Goal: Task Accomplishment & Management: Manage account settings

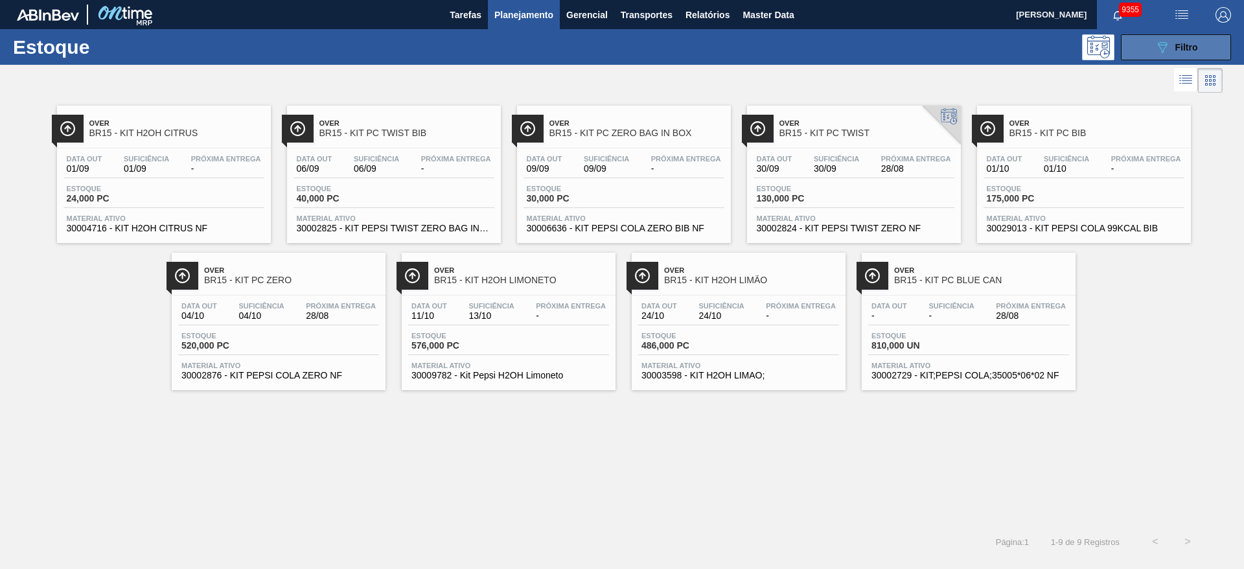
click at [1135, 38] on button "089F7B8B-B2A5-4AFE-B5C0-19BA573D28AC Filtro" at bounding box center [1175, 47] width 110 height 26
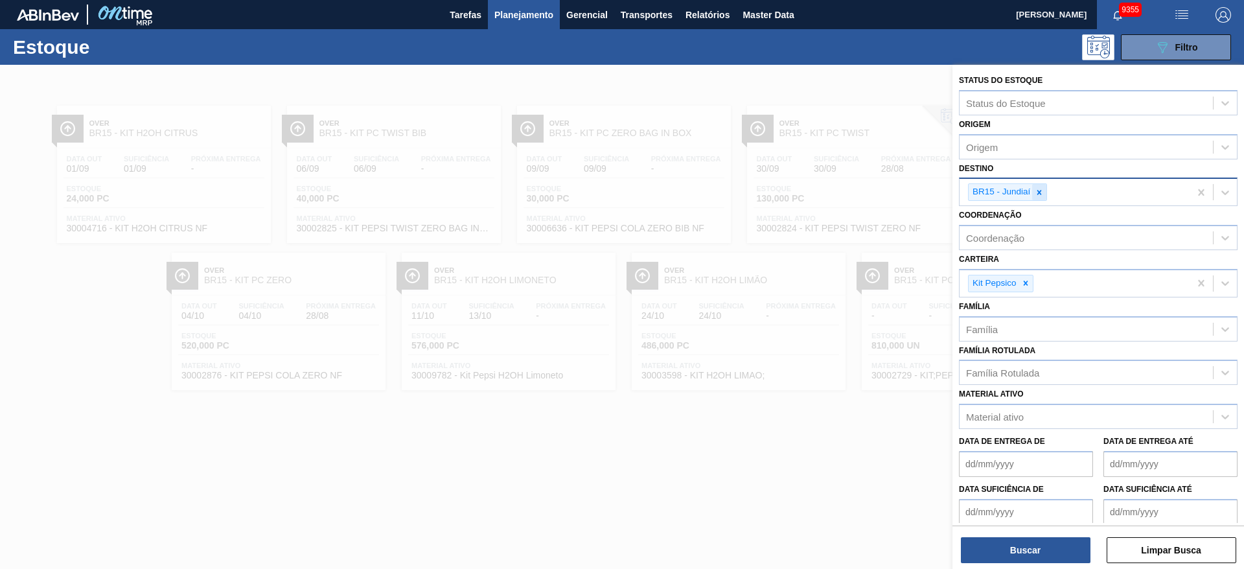
click at [1039, 188] on icon at bounding box center [1038, 192] width 9 height 9
type input "7"
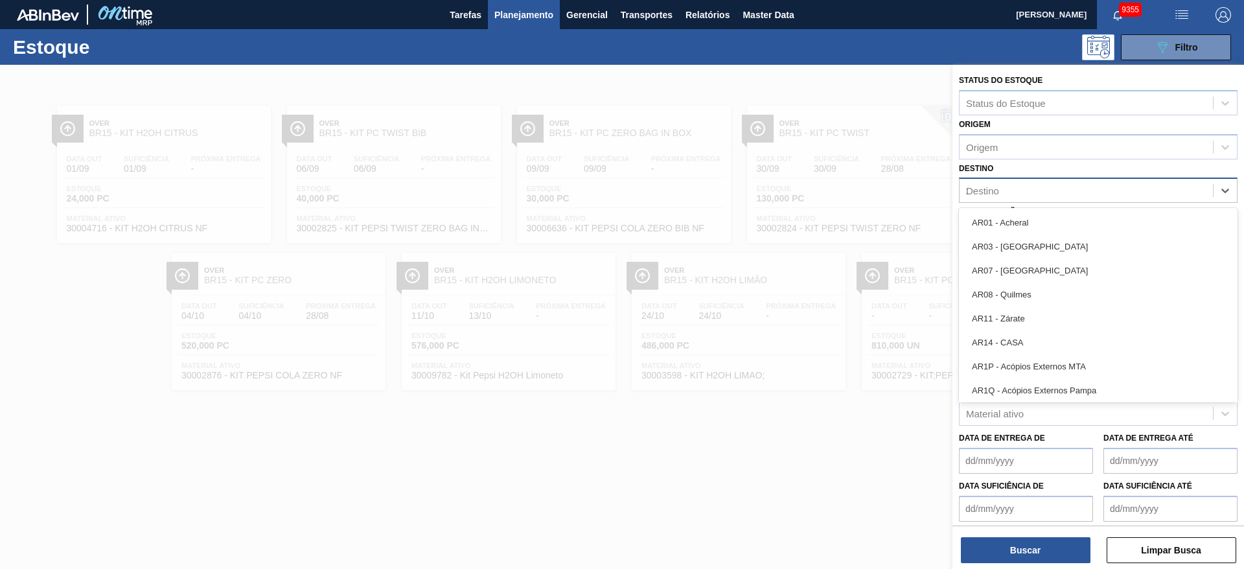
type input "27"
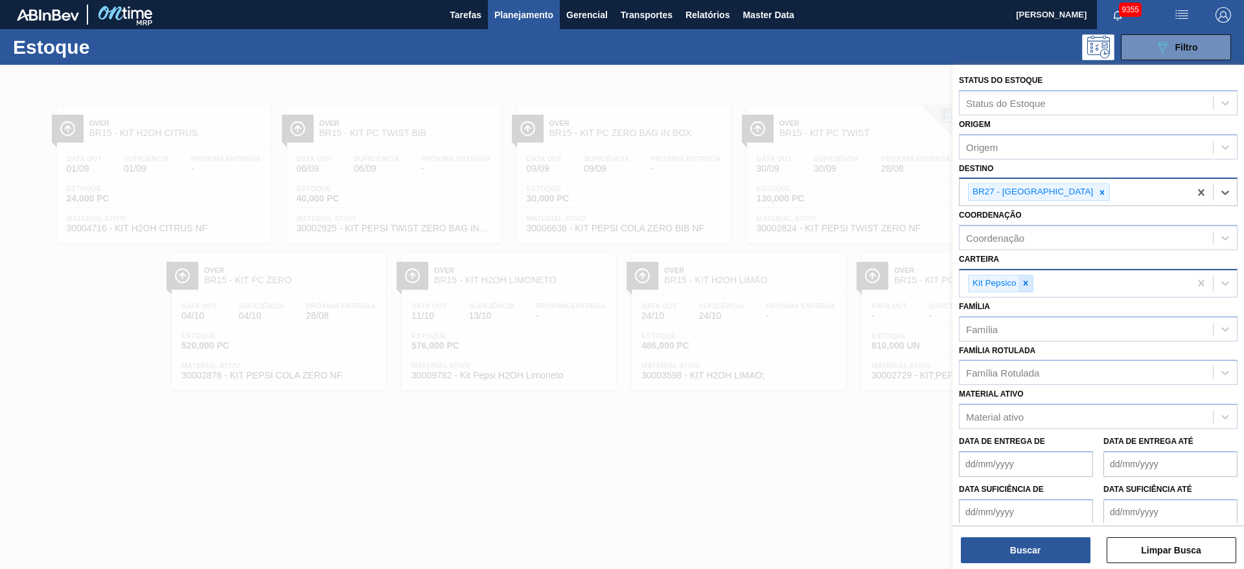
click at [1028, 284] on icon at bounding box center [1025, 282] width 9 height 9
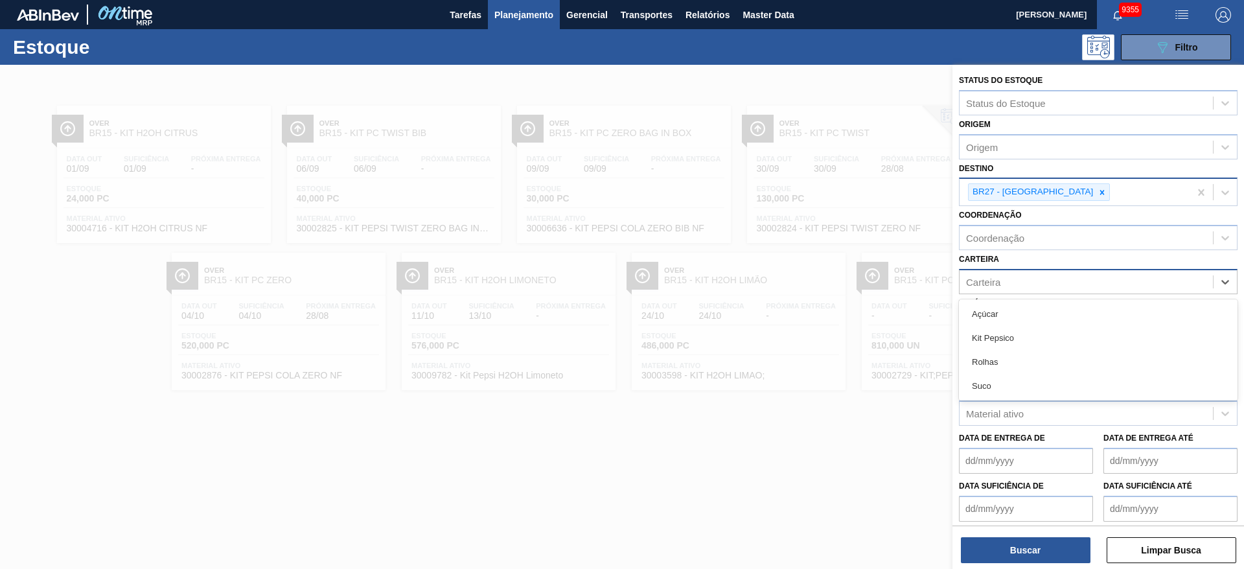
click at [1028, 284] on div "Carteira" at bounding box center [1085, 281] width 253 height 19
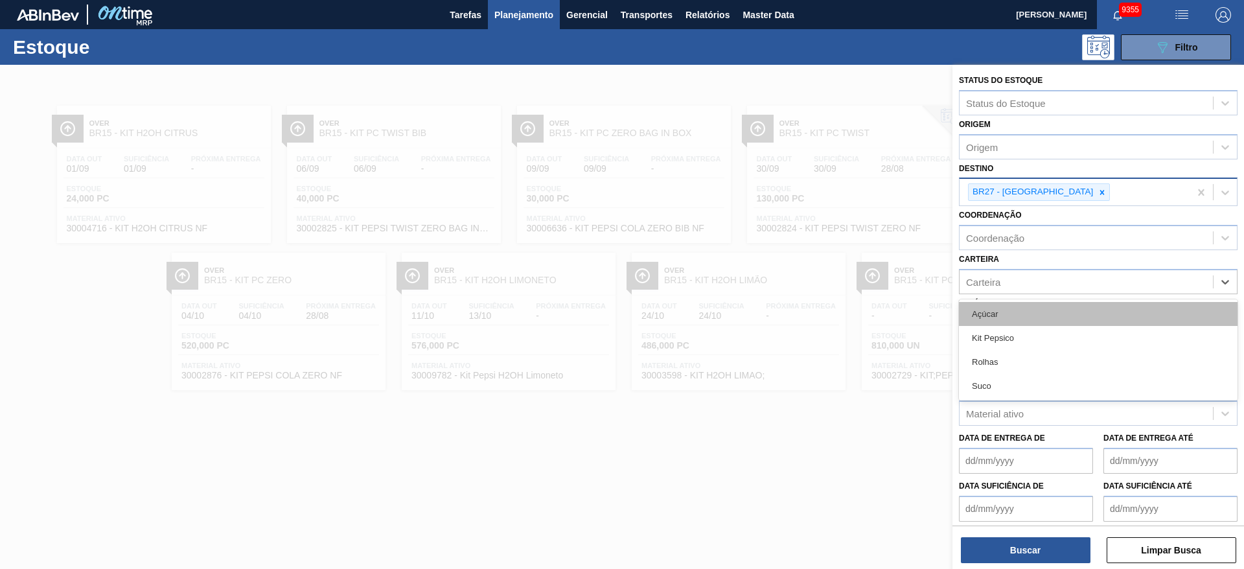
click at [1024, 306] on div "Açúcar" at bounding box center [1098, 314] width 278 height 24
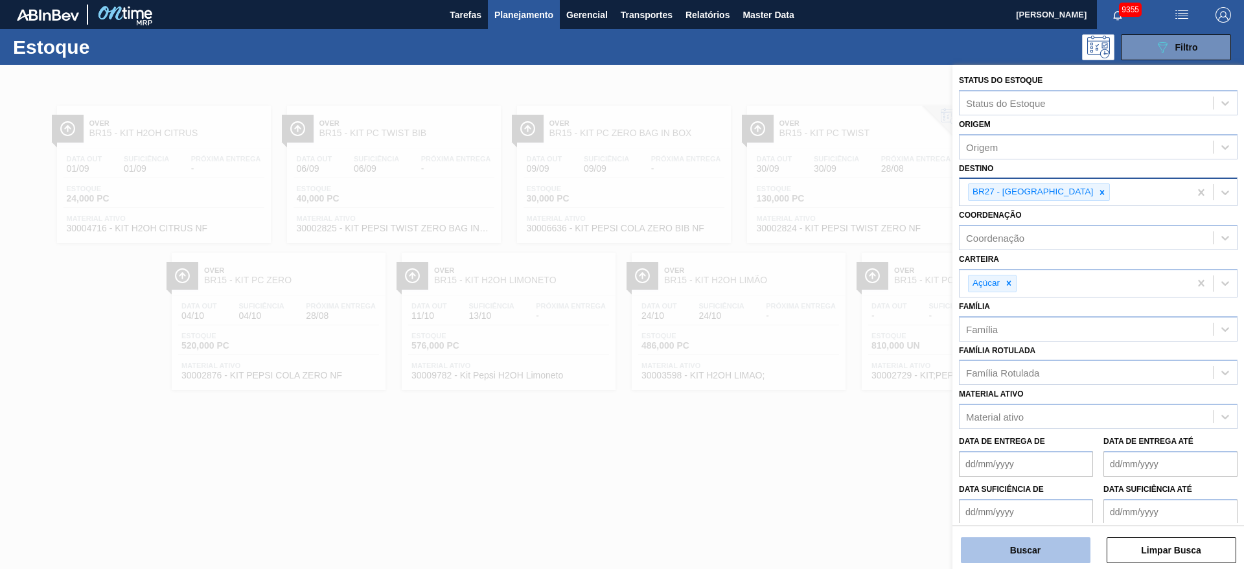
click at [1019, 541] on button "Buscar" at bounding box center [1025, 550] width 130 height 26
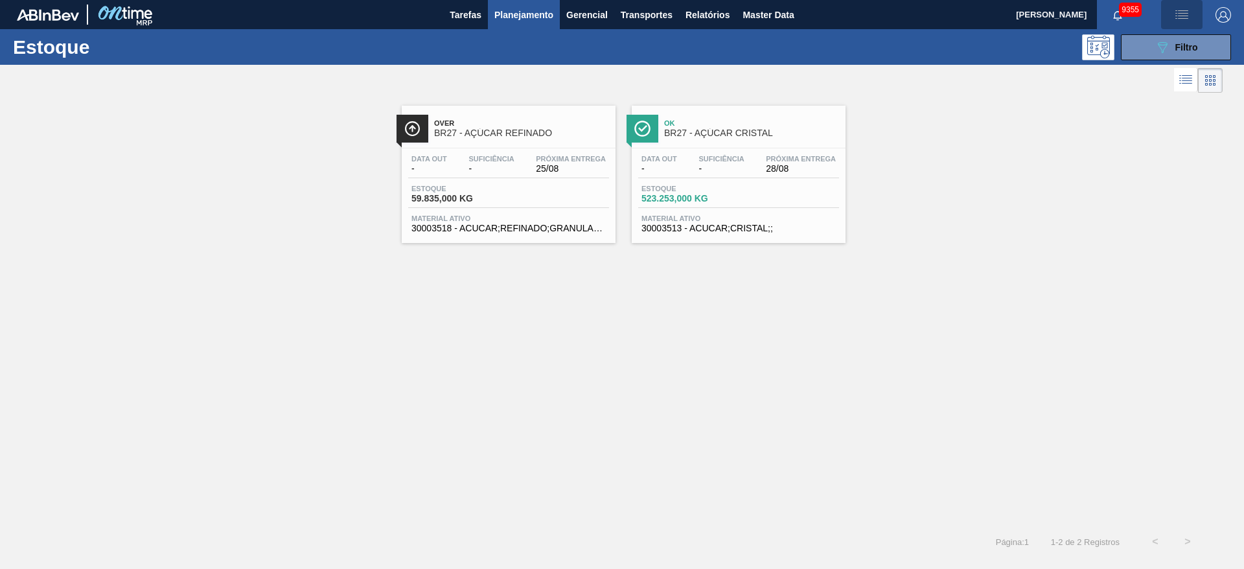
click at [1168, 25] on button "button" at bounding box center [1181, 14] width 41 height 29
click at [1173, 41] on li "Pedido Contingência" at bounding box center [1174, 45] width 119 height 23
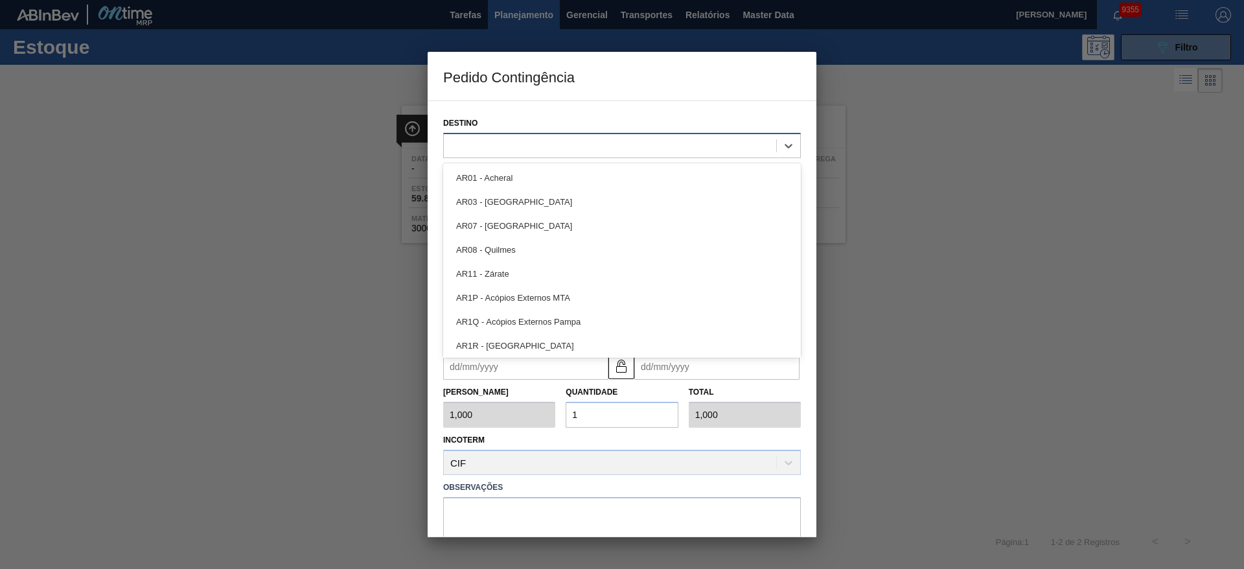
click at [541, 145] on div at bounding box center [610, 145] width 332 height 19
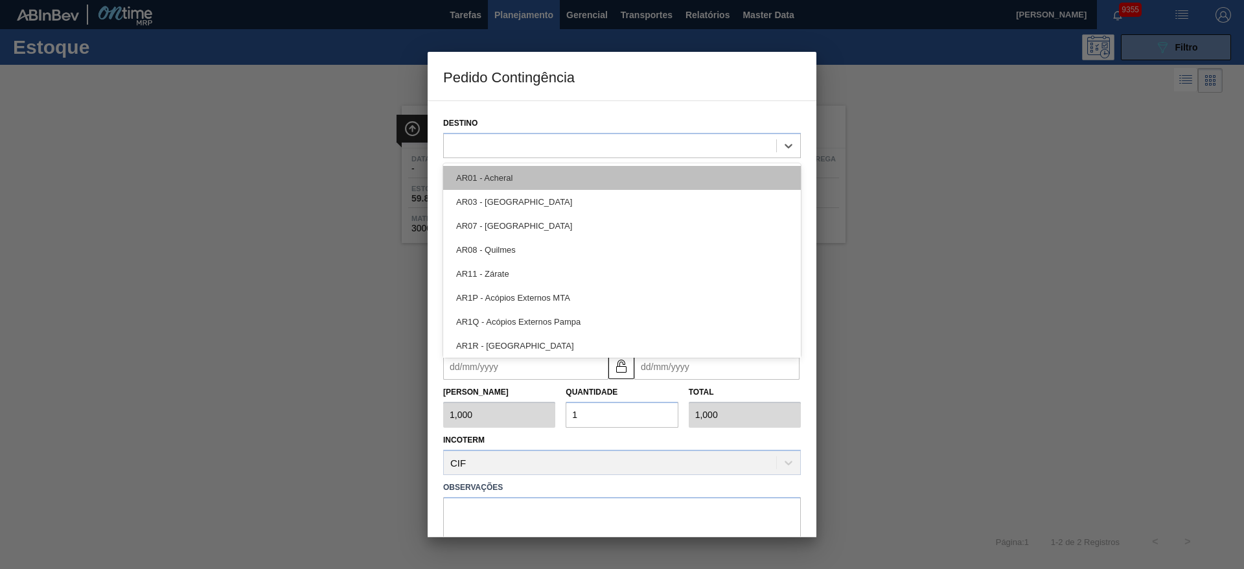
type input "7"
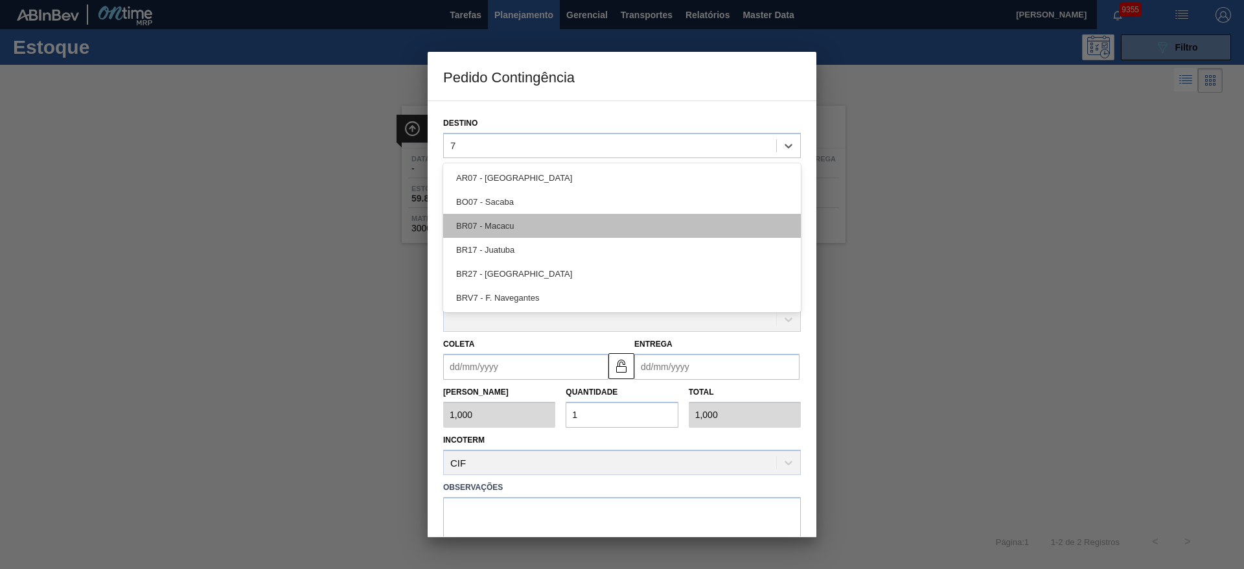
drag, startPoint x: 545, startPoint y: 237, endPoint x: 545, endPoint y: 224, distance: 13.0
click at [545, 224] on div "AR07 - Mendoza BO07 - Sacaba BR07 - Macacu BR17 - Juatuba BR27 - Nova Minas BRV…" at bounding box center [622, 237] width 358 height 149
click at [545, 224] on div "BR07 - Macacu" at bounding box center [622, 226] width 358 height 24
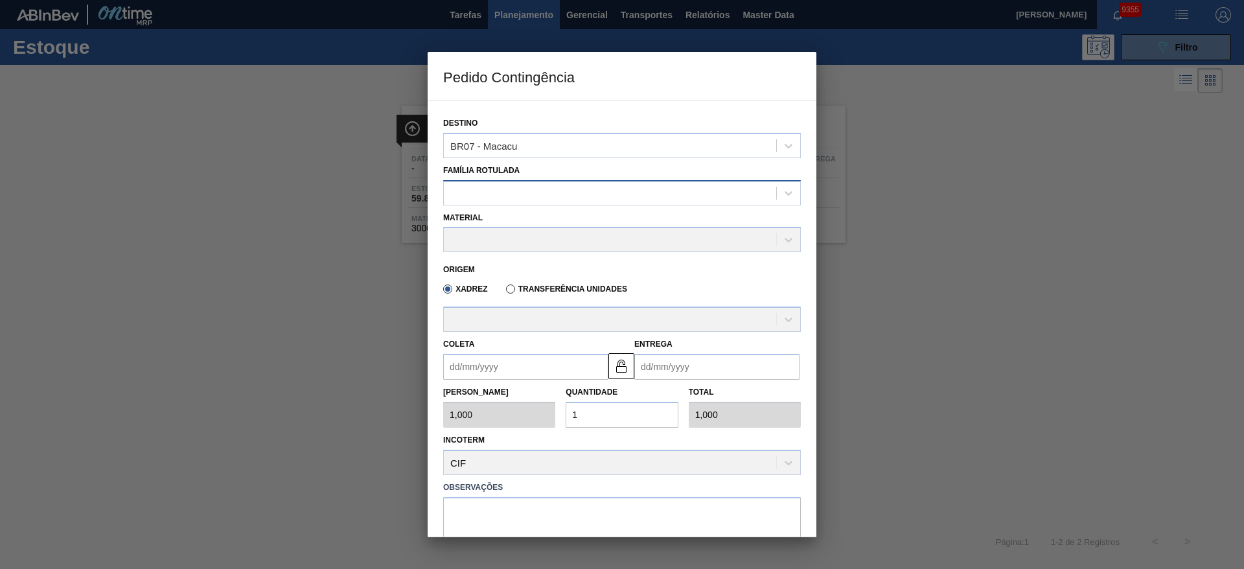
drag, startPoint x: 519, startPoint y: 178, endPoint x: 519, endPoint y: 194, distance: 16.2
click at [519, 194] on div "Família Rotulada" at bounding box center [622, 183] width 358 height 44
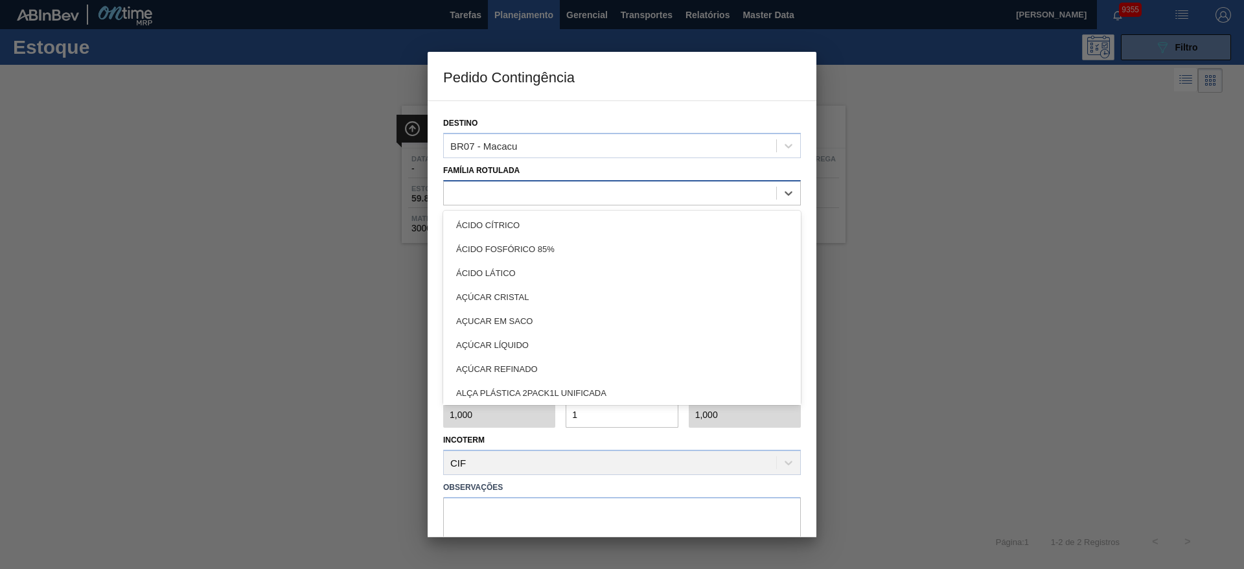
click at [519, 194] on div at bounding box center [610, 192] width 332 height 19
click at [509, 199] on div at bounding box center [610, 192] width 332 height 19
click at [519, 293] on div "AÇÚCAR CRISTAL" at bounding box center [622, 297] width 358 height 24
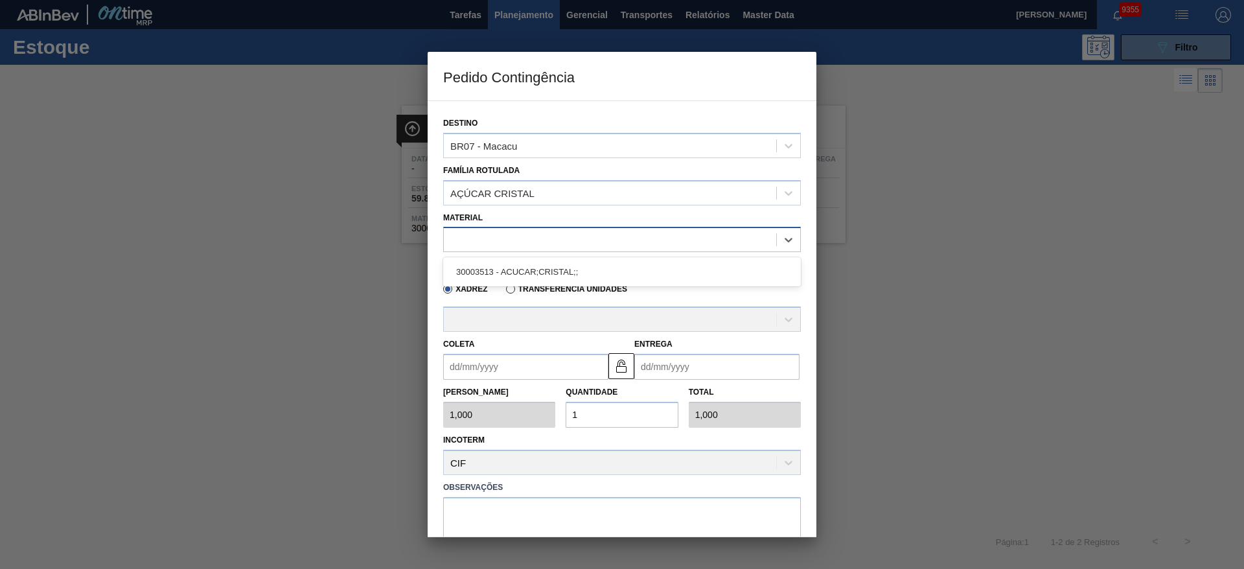
click at [477, 236] on div at bounding box center [610, 240] width 332 height 19
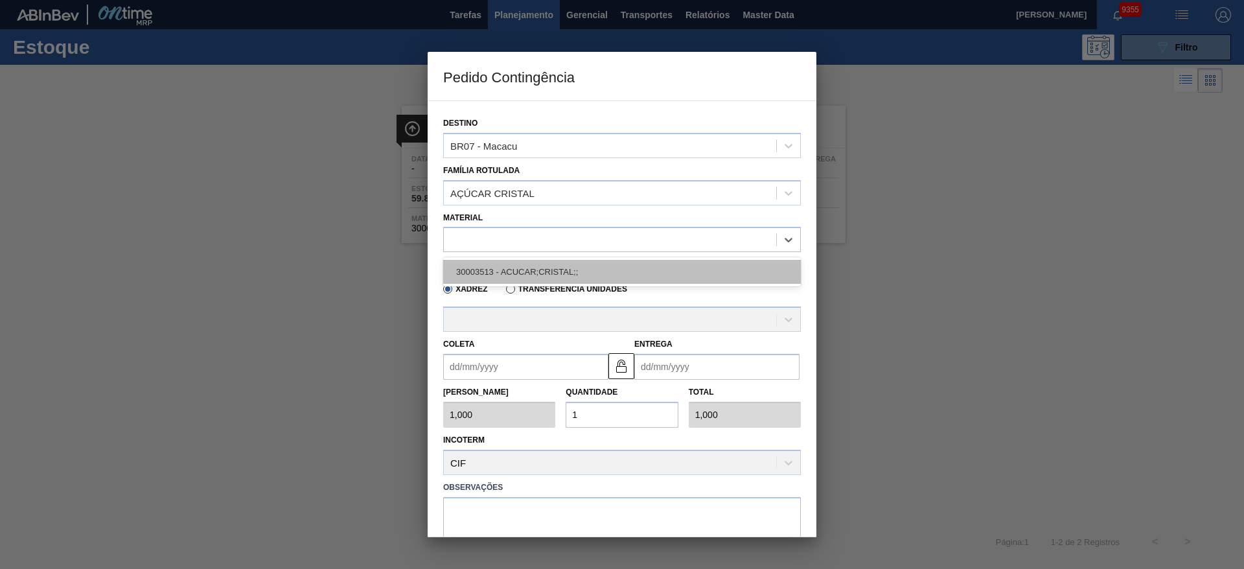
click at [494, 266] on div "30003513 - ACUCAR;CRISTAL;;" at bounding box center [622, 272] width 358 height 24
type input "31.000,000"
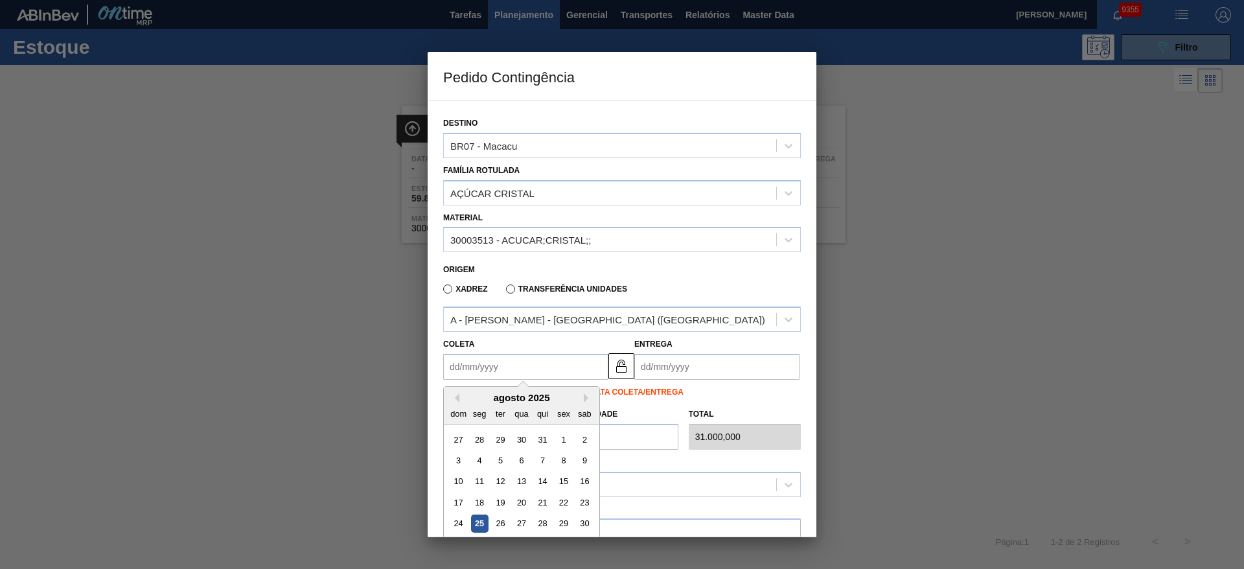
click at [482, 359] on input "Coleta" at bounding box center [525, 367] width 165 height 26
click at [479, 525] on div "25" at bounding box center [479, 523] width 17 height 17
type input "[DATE]"
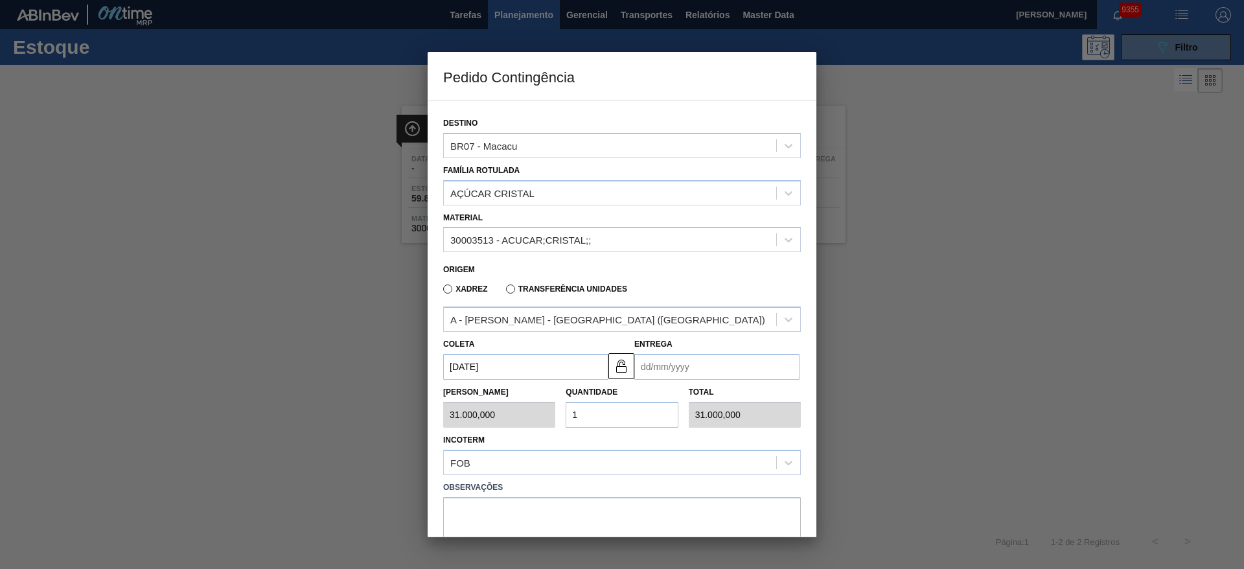
click at [650, 367] on input "Entrega" at bounding box center [716, 367] width 165 height 26
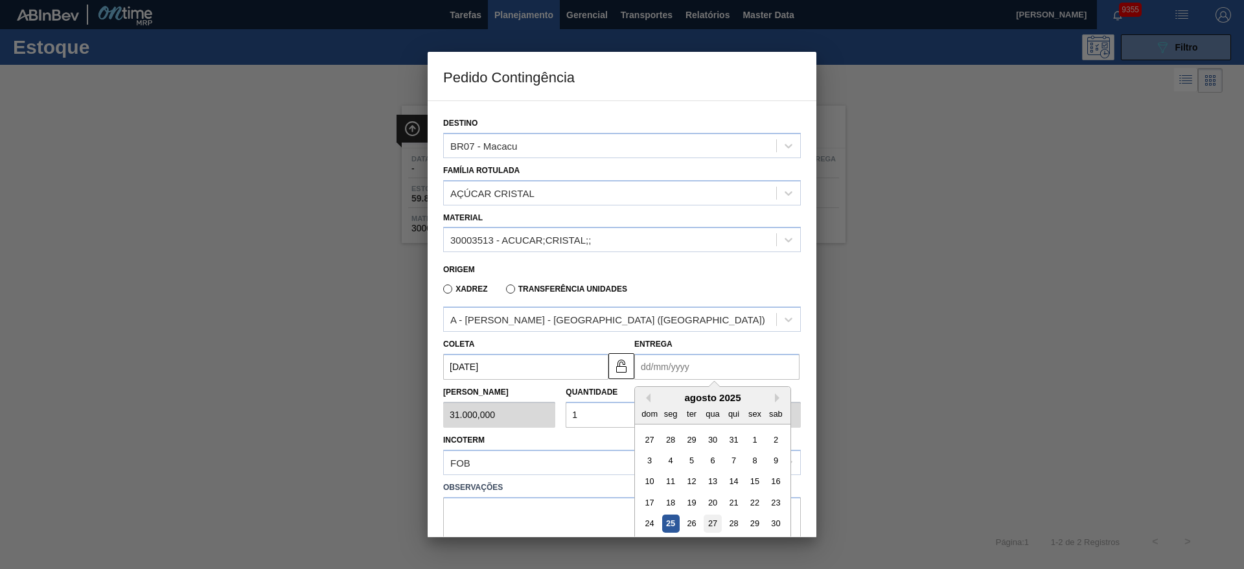
click at [707, 519] on div "27" at bounding box center [711, 523] width 17 height 17
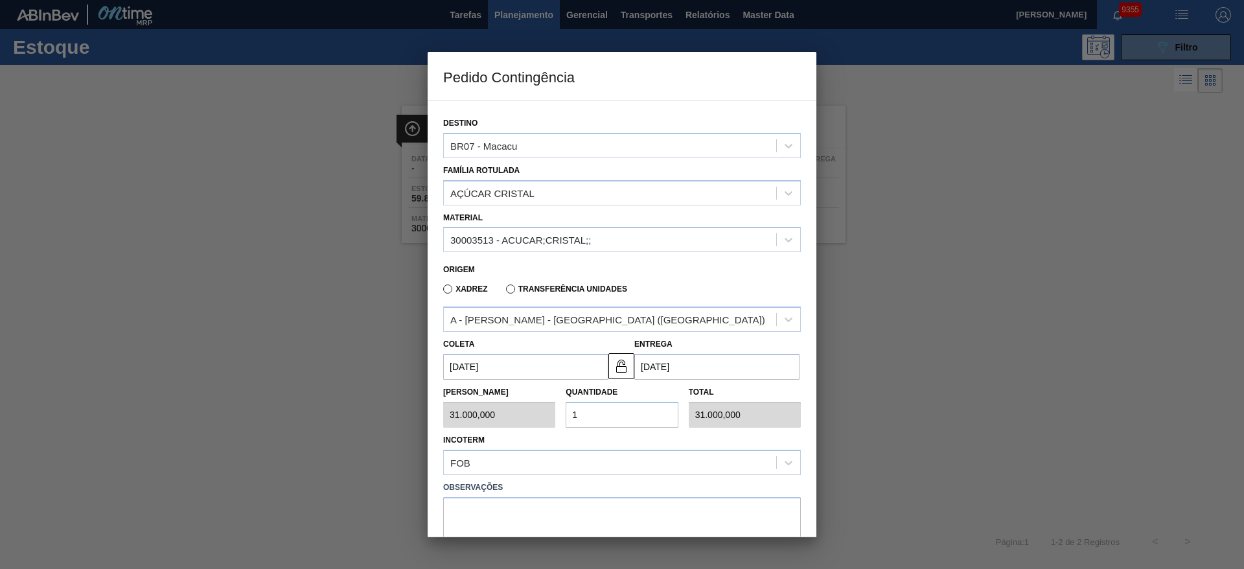
type input "27/08/2025"
click at [692, 510] on textarea at bounding box center [622, 518] width 358 height 43
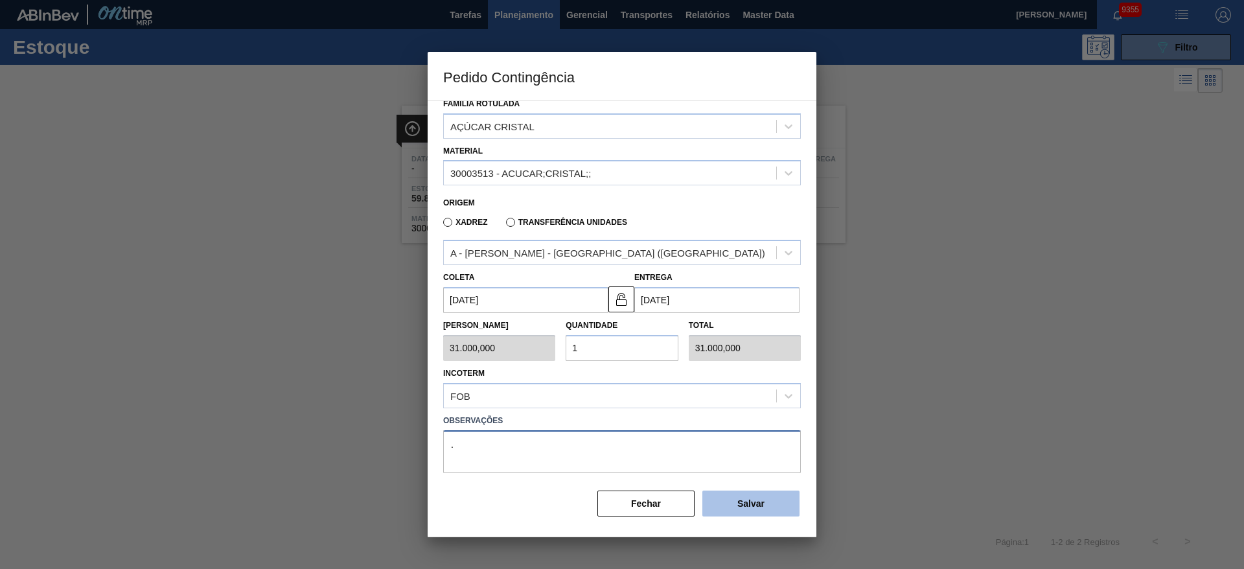
type textarea "."
click at [764, 501] on button "Salvar" at bounding box center [750, 503] width 97 height 26
type input "1,000"
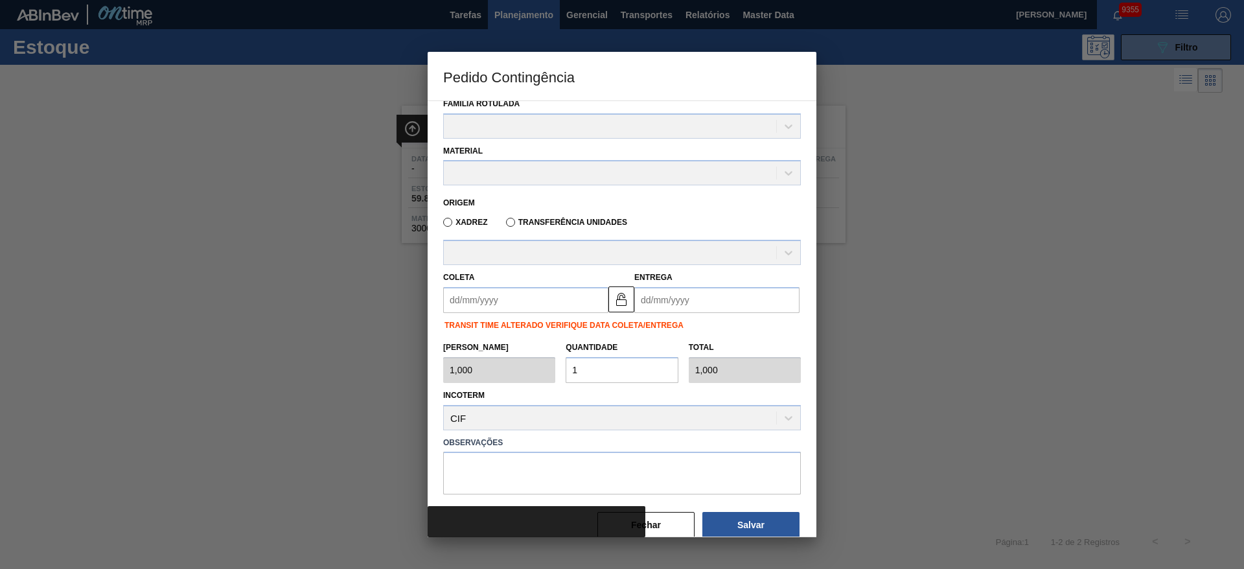
click at [1173, 81] on div at bounding box center [622, 284] width 1244 height 569
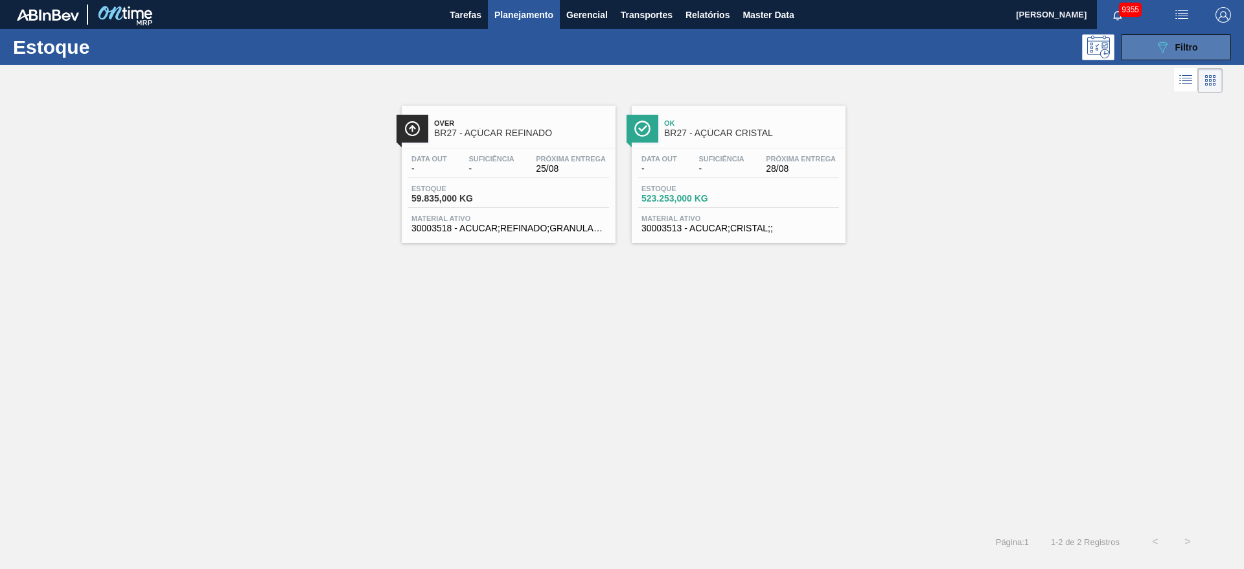
click at [1146, 41] on button "089F7B8B-B2A5-4AFE-B5C0-19BA573D28AC Filtro" at bounding box center [1175, 47] width 110 height 26
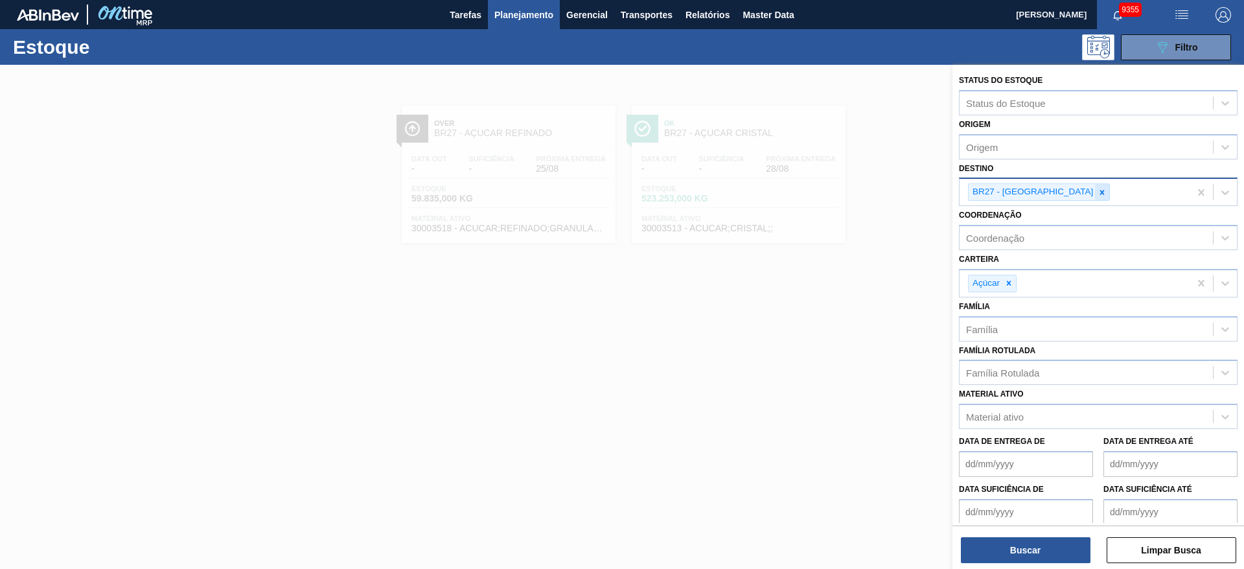
click at [1097, 189] on icon at bounding box center [1101, 192] width 9 height 9
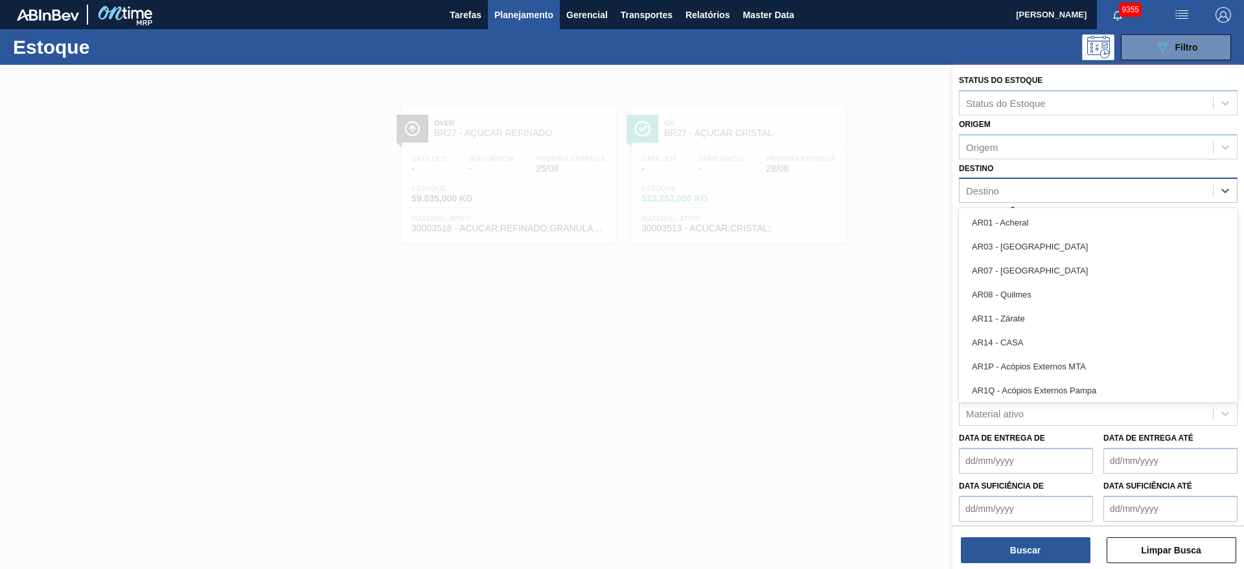
click at [1054, 189] on div "Destino" at bounding box center [1085, 190] width 253 height 19
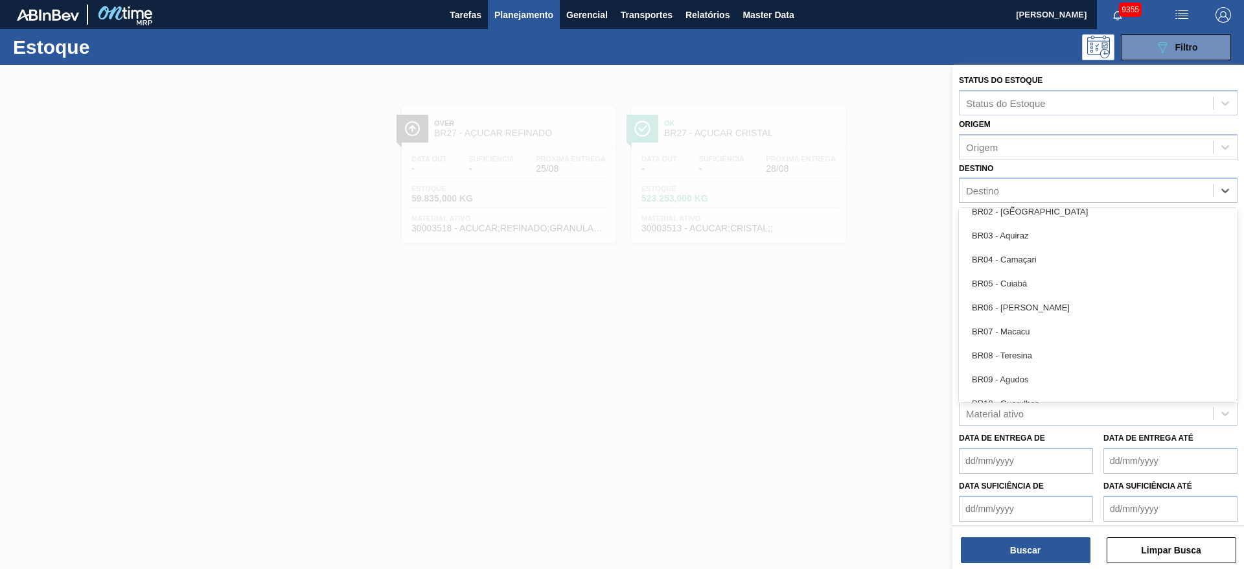
scroll to position [657, 0]
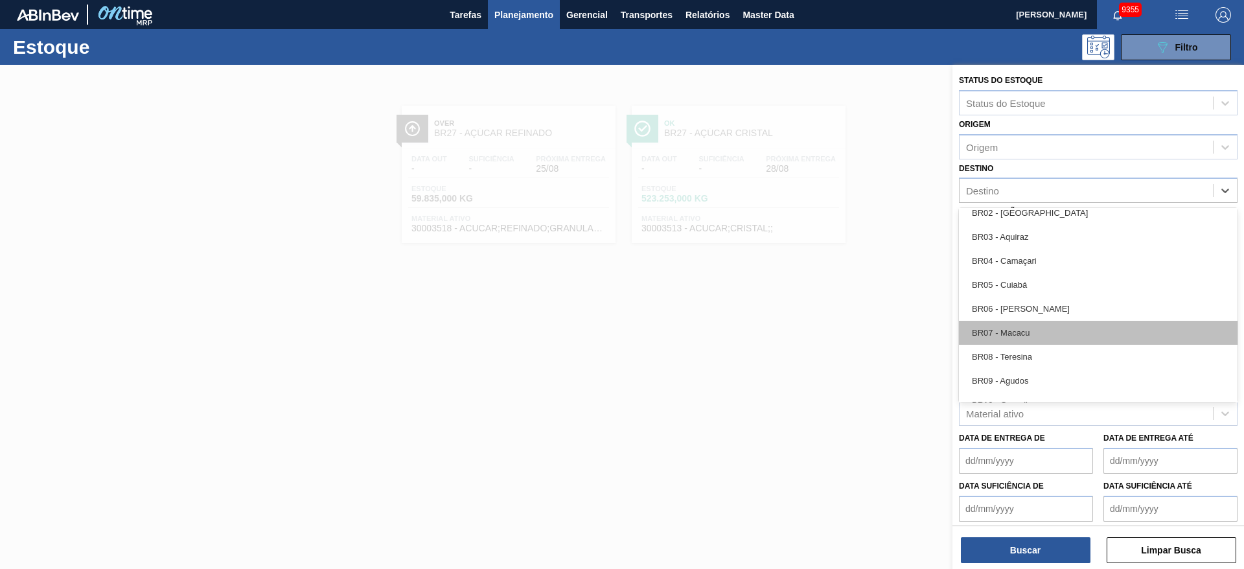
click at [1033, 326] on div "BR07 - Macacu" at bounding box center [1098, 333] width 278 height 24
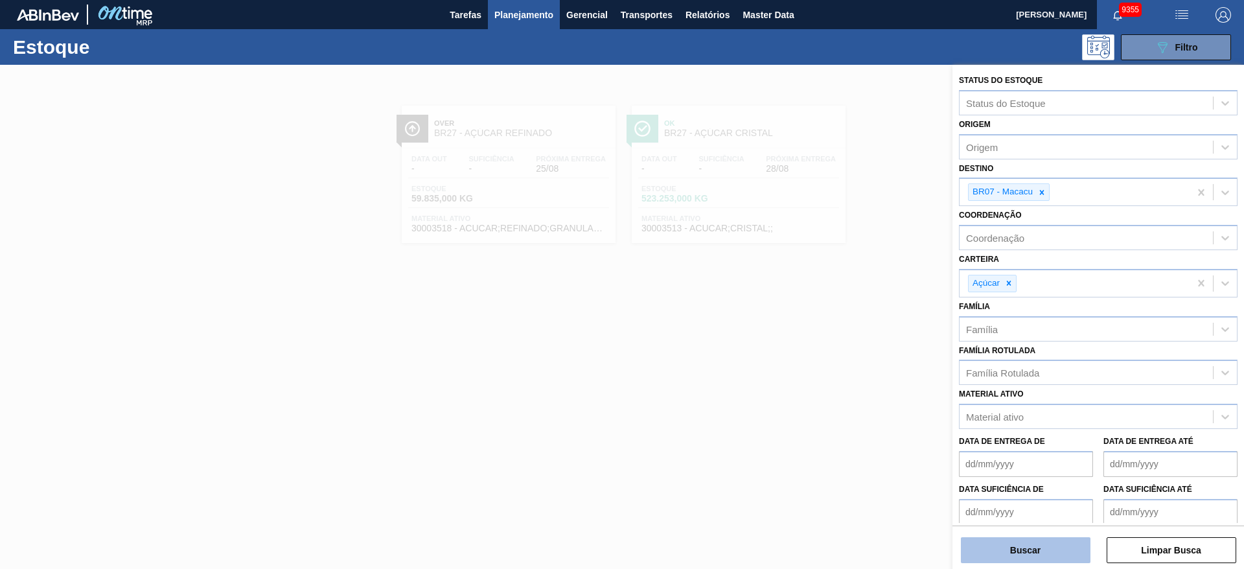
click at [1018, 548] on button "Buscar" at bounding box center [1025, 550] width 130 height 26
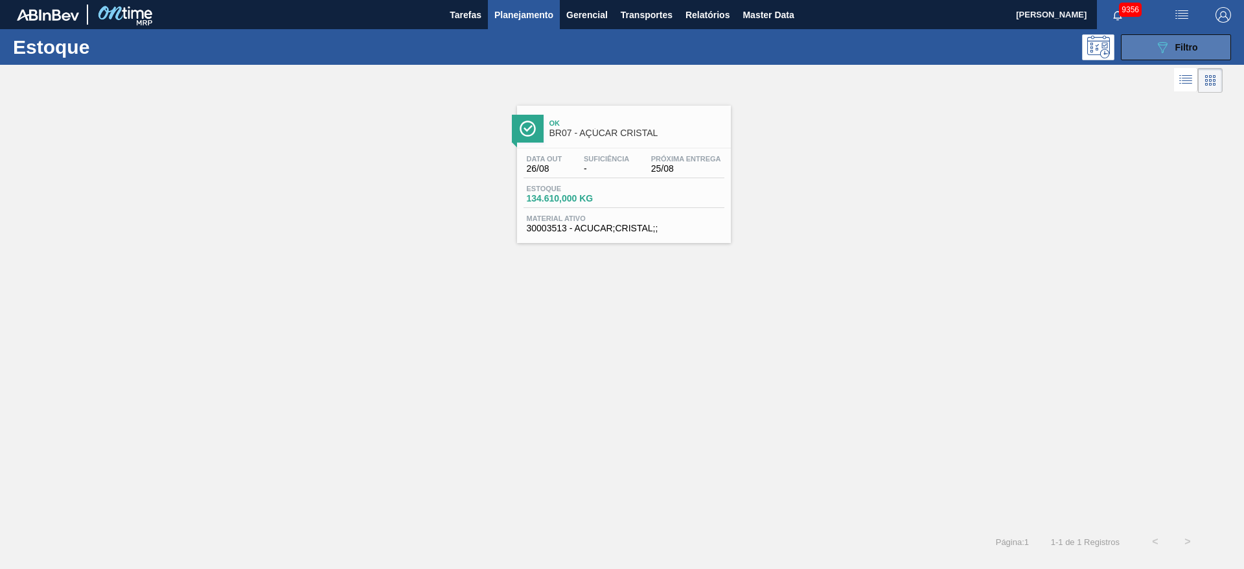
click at [1154, 42] on icon "089F7B8B-B2A5-4AFE-B5C0-19BA573D28AC" at bounding box center [1162, 48] width 16 height 16
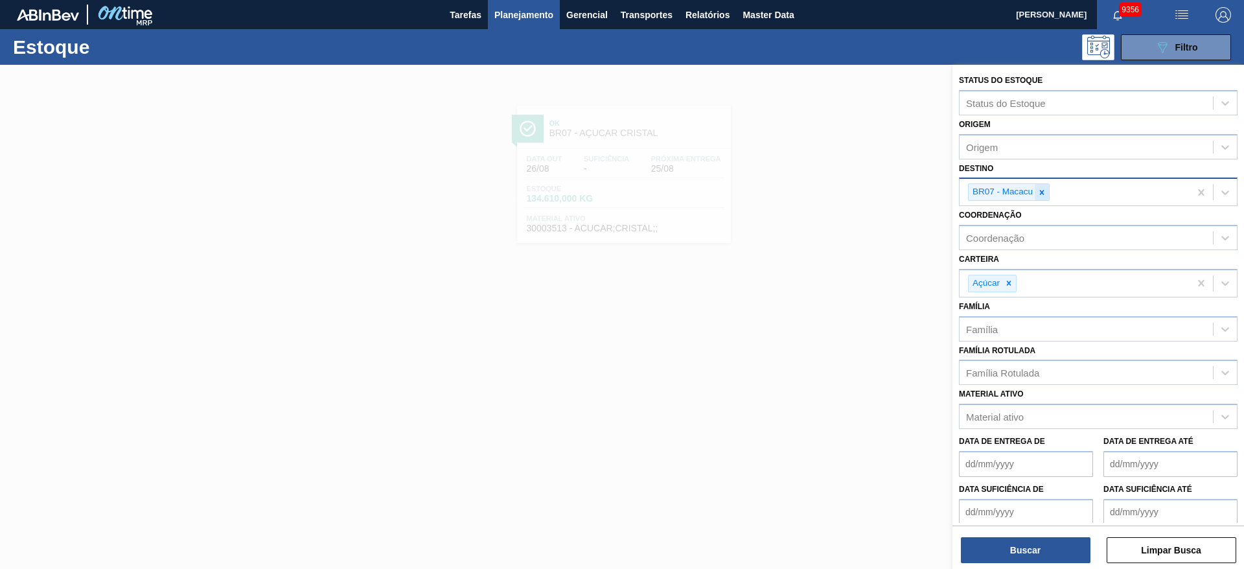
click at [1043, 187] on div at bounding box center [1041, 192] width 14 height 16
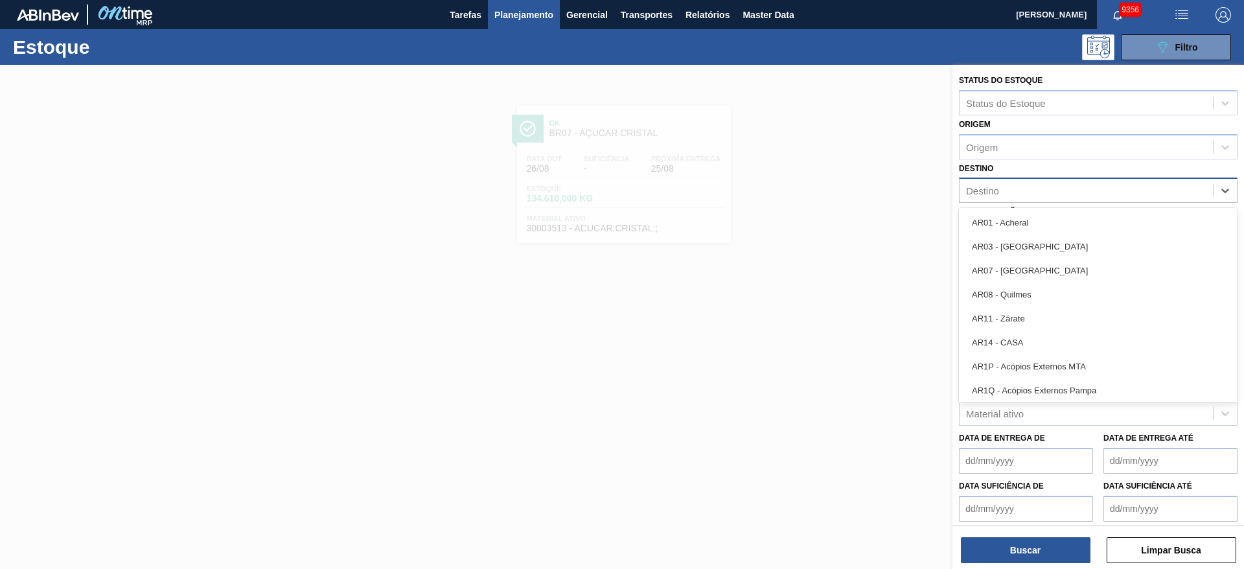
click at [1043, 187] on div "Destino" at bounding box center [1085, 190] width 253 height 19
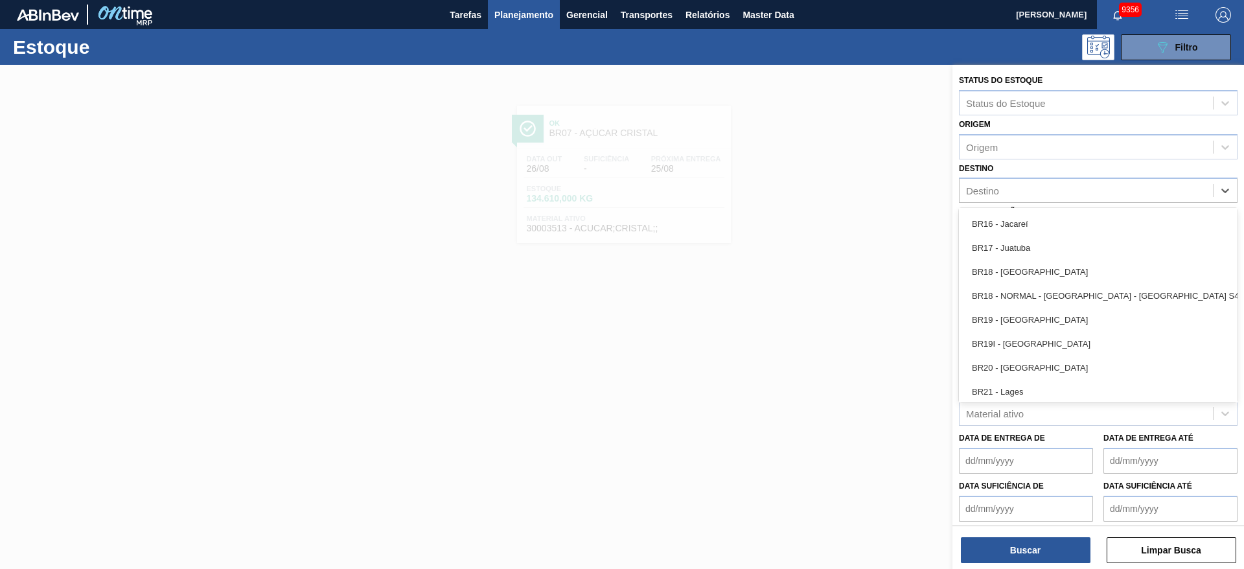
scroll to position [983, 0]
click at [1039, 277] on div "BR18 - Pernambuco" at bounding box center [1098, 270] width 278 height 24
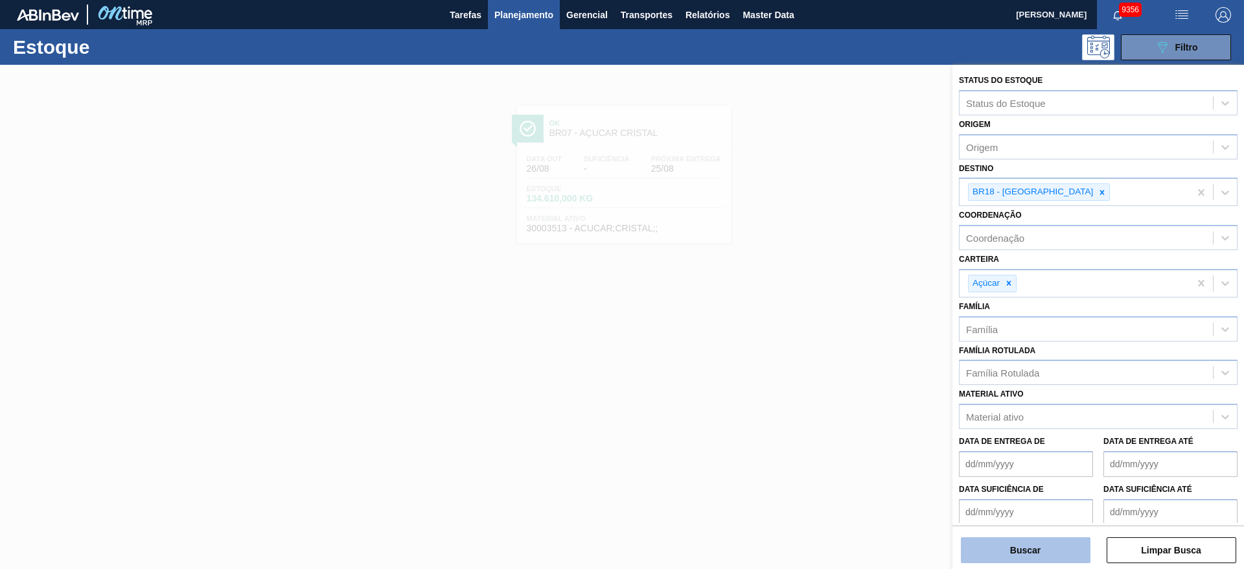
click at [1030, 547] on button "Buscar" at bounding box center [1025, 550] width 130 height 26
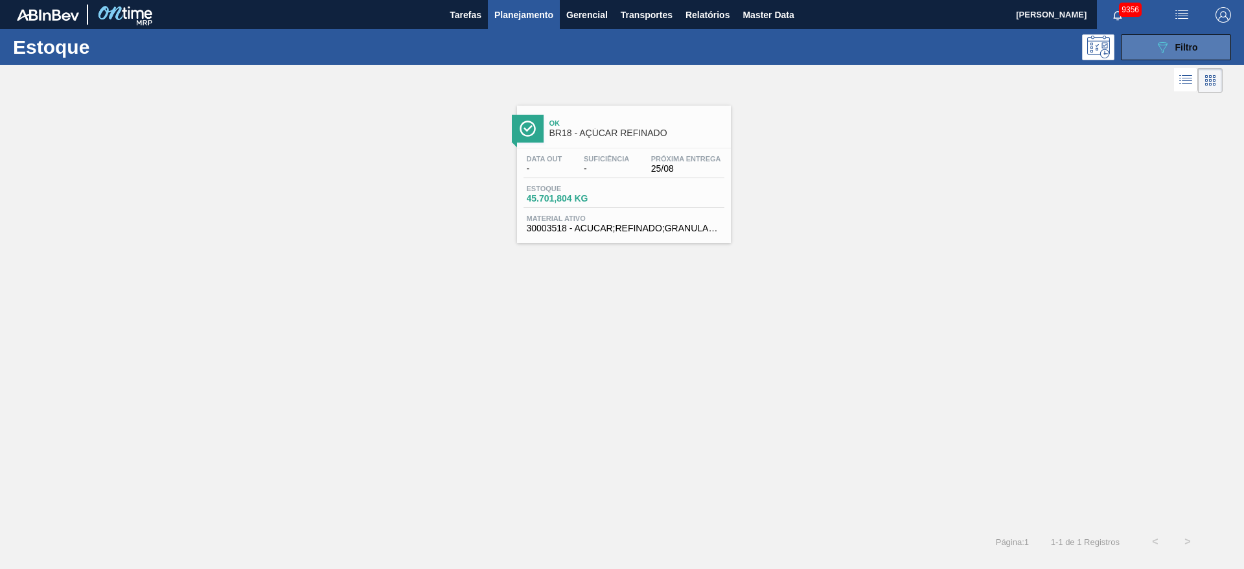
click at [1156, 56] on button "089F7B8B-B2A5-4AFE-B5C0-19BA573D28AC Filtro" at bounding box center [1175, 47] width 110 height 26
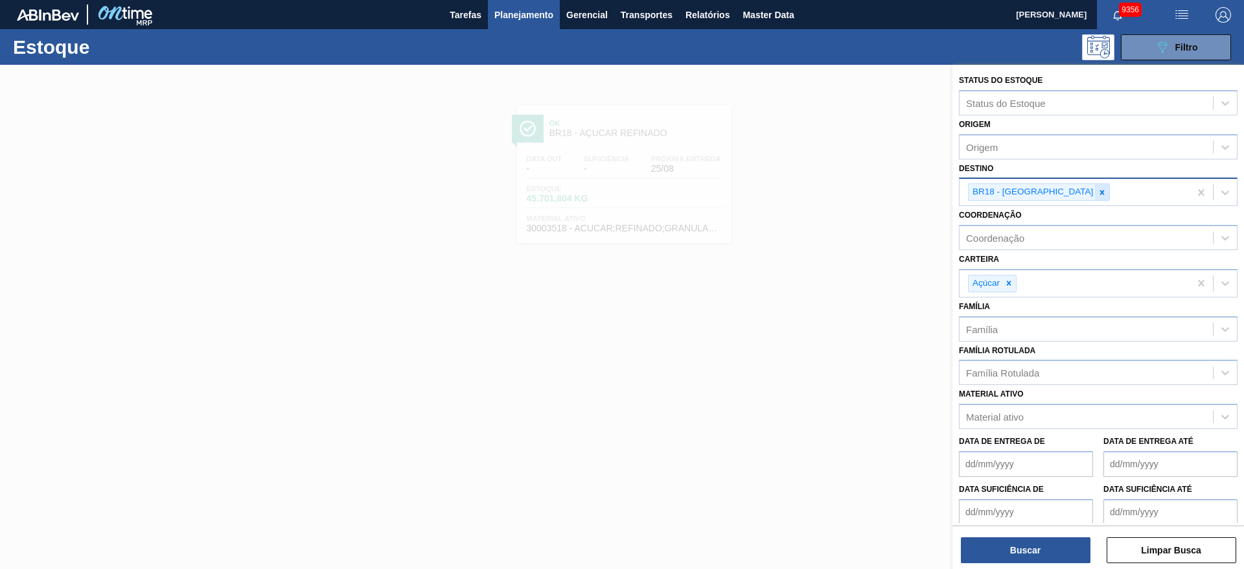
click at [1100, 192] on icon at bounding box center [1102, 192] width 5 height 5
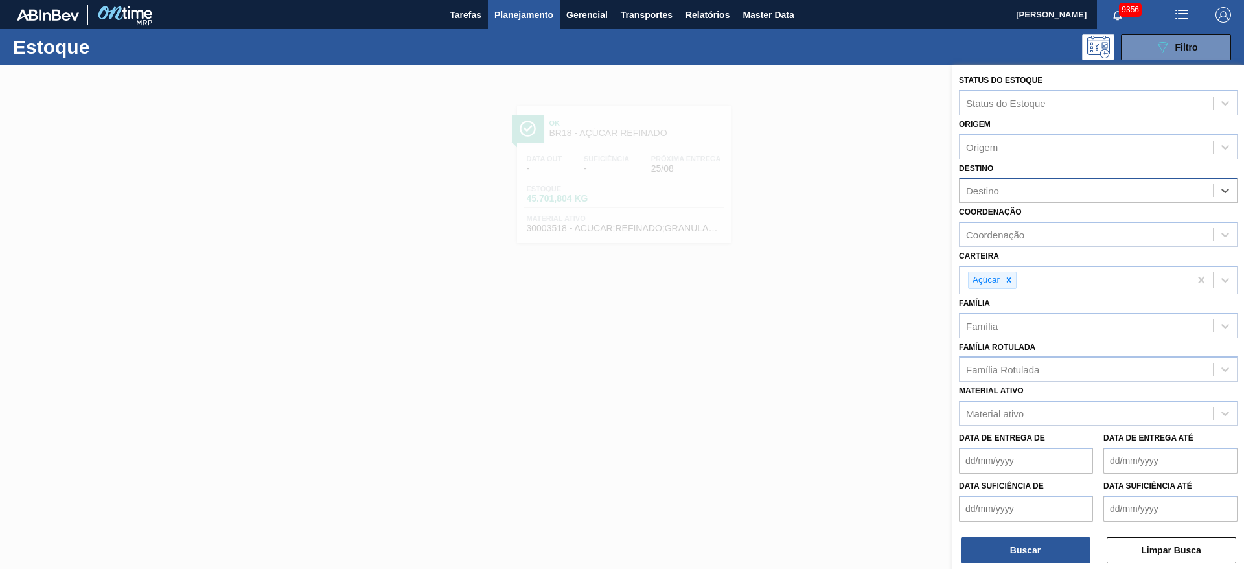
type input "13"
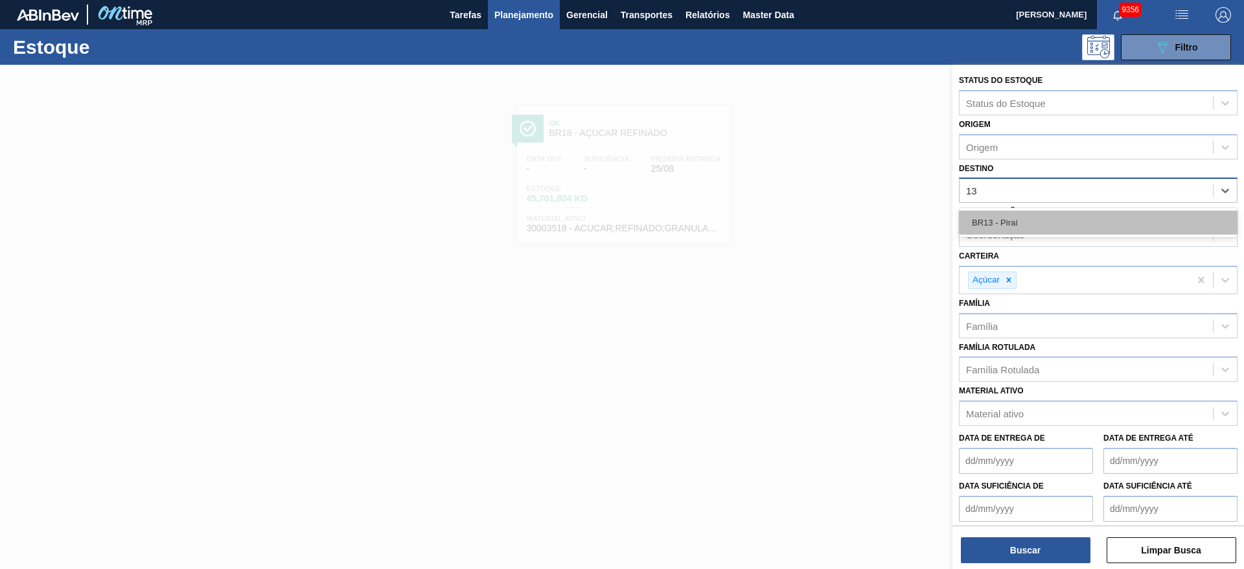
click at [1047, 212] on div "BR13 - Piraí" at bounding box center [1098, 222] width 278 height 24
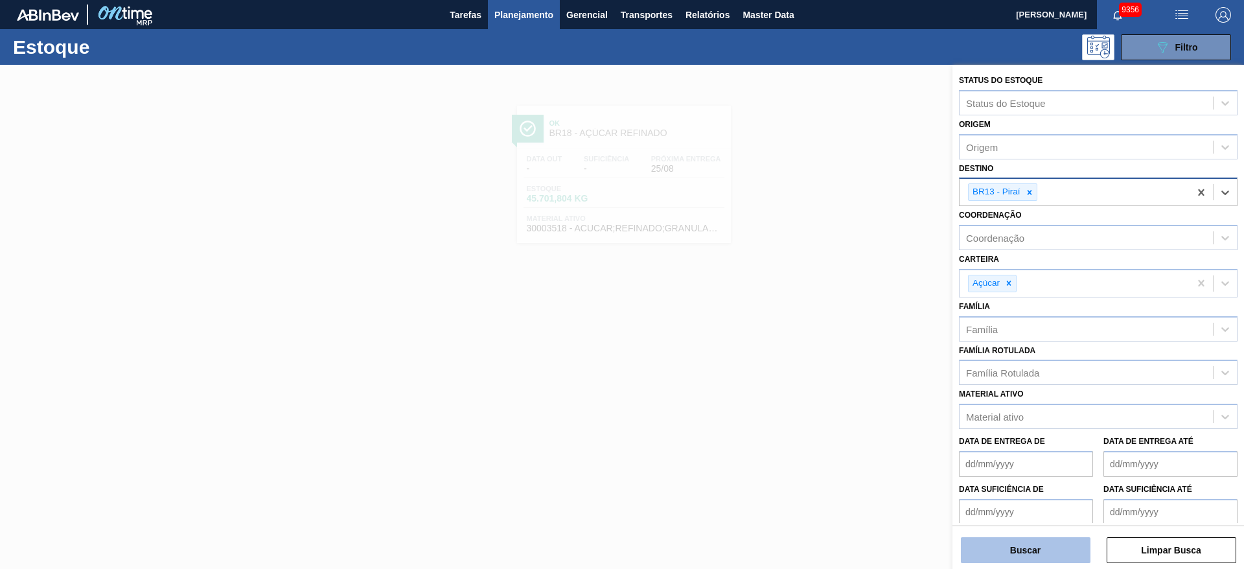
click at [994, 544] on button "Buscar" at bounding box center [1025, 550] width 130 height 26
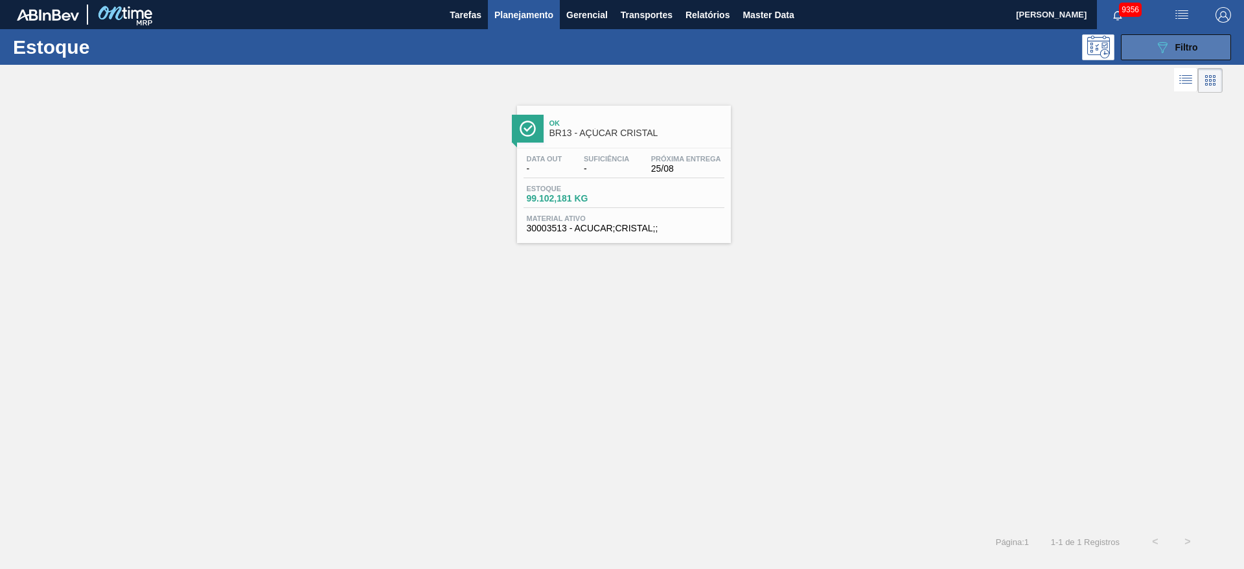
click at [1173, 52] on div "089F7B8B-B2A5-4AFE-B5C0-19BA573D28AC Filtro" at bounding box center [1175, 48] width 43 height 16
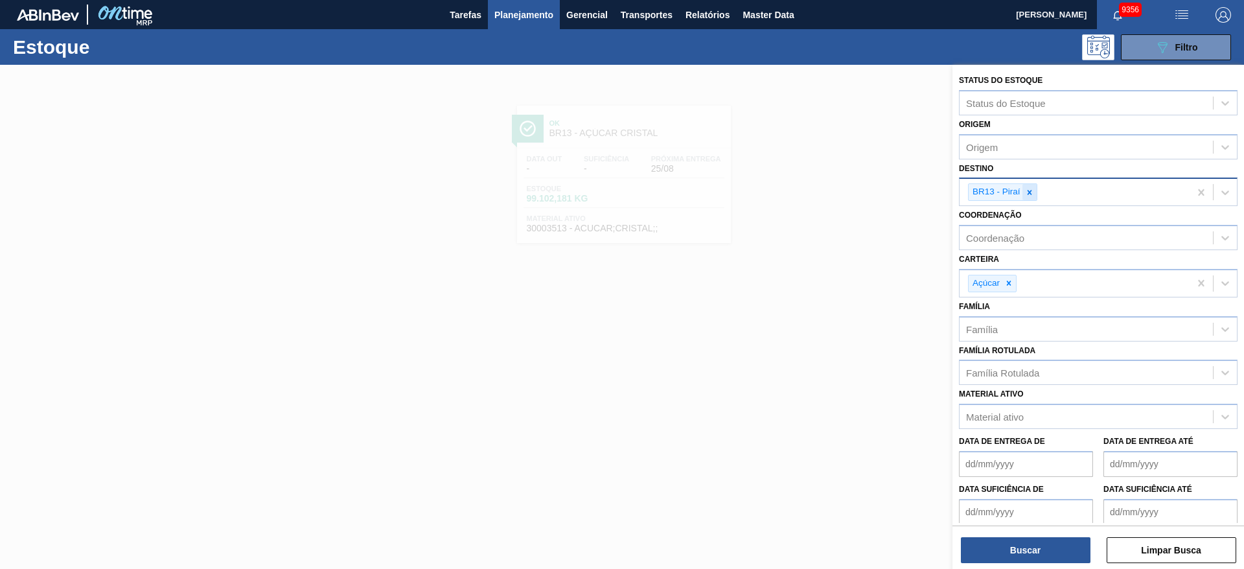
click at [1031, 192] on icon at bounding box center [1029, 192] width 9 height 9
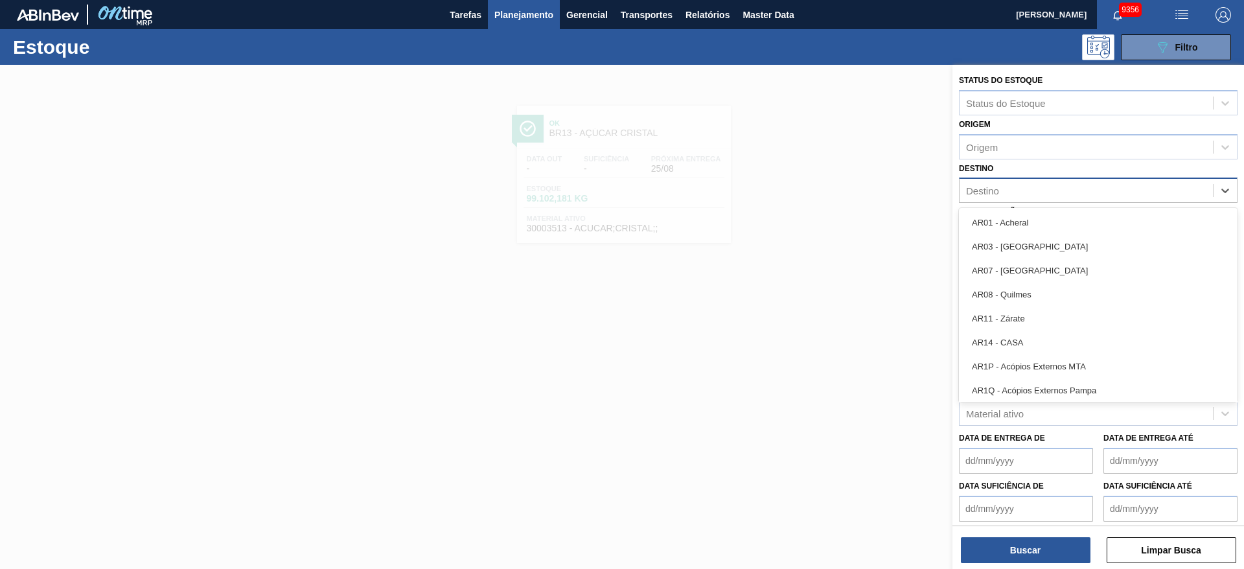
click at [1031, 192] on div "Destino" at bounding box center [1085, 190] width 253 height 19
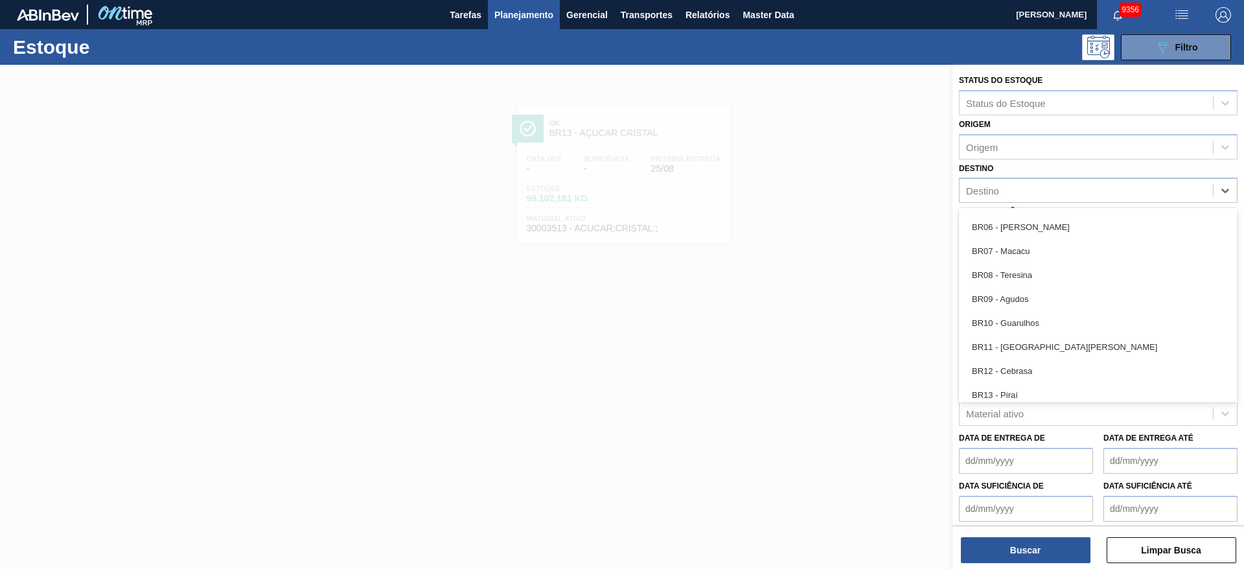
scroll to position [742, 0]
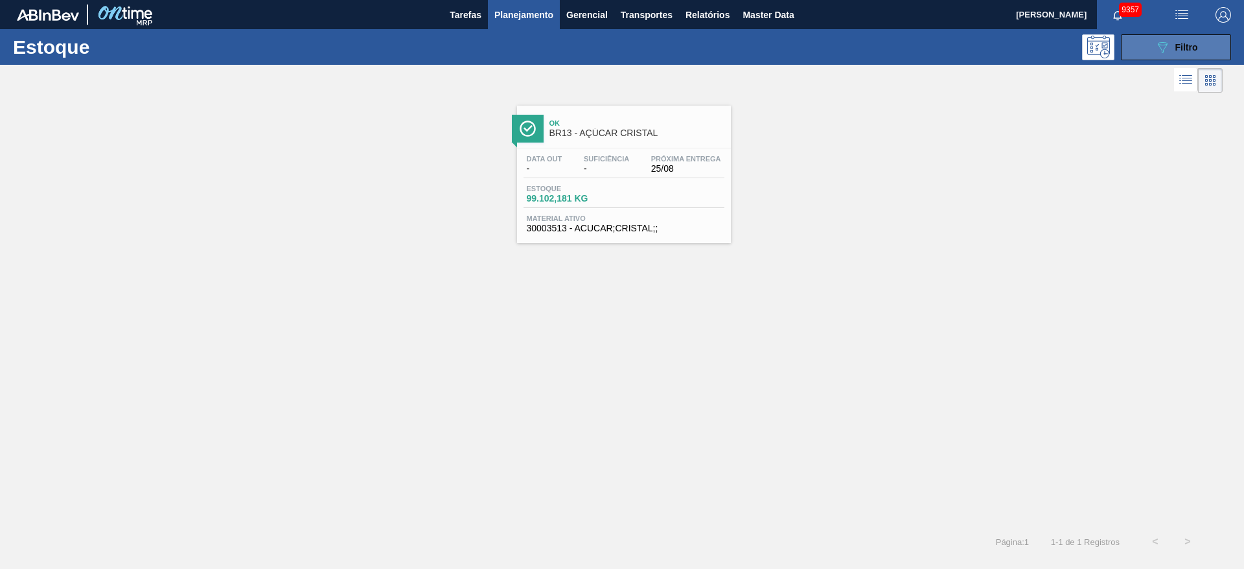
click at [1170, 54] on button "089F7B8B-B2A5-4AFE-B5C0-19BA573D28AC Filtro" at bounding box center [1175, 47] width 110 height 26
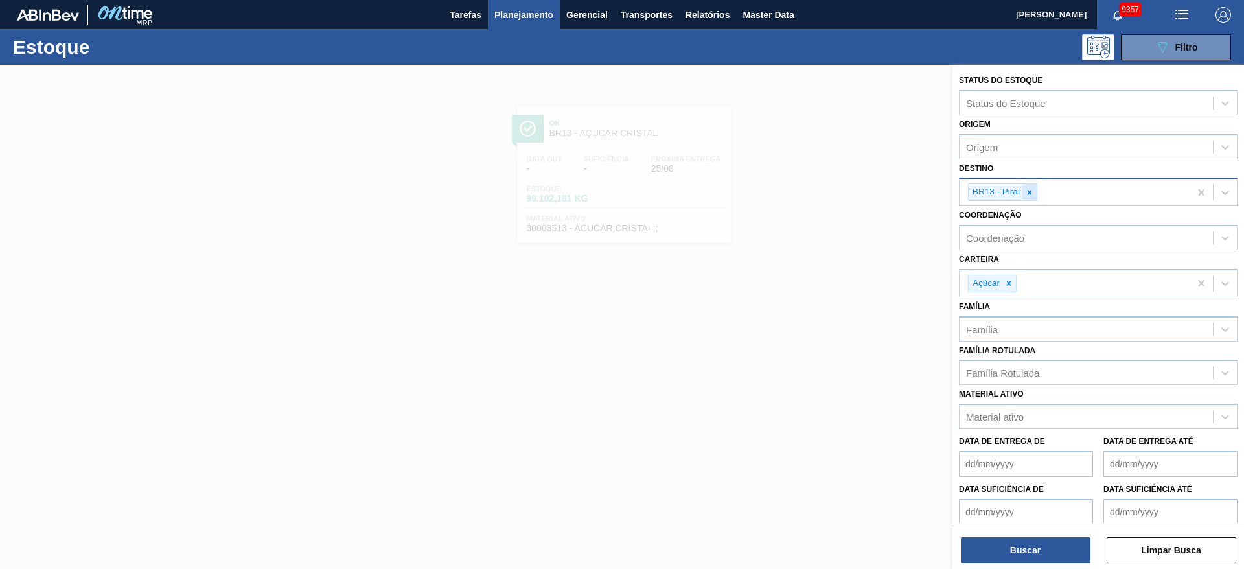
click at [1035, 194] on div at bounding box center [1029, 192] width 14 height 16
type input "23"
click at [1016, 547] on button "Buscar" at bounding box center [1025, 550] width 130 height 26
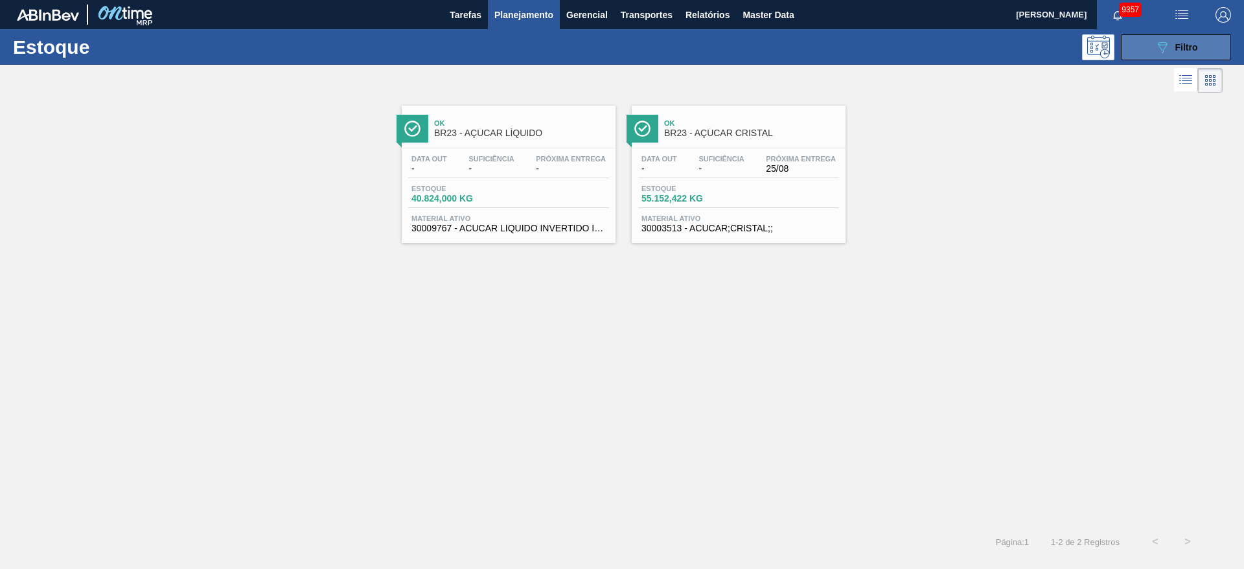
click at [1154, 48] on icon "089F7B8B-B2A5-4AFE-B5C0-19BA573D28AC" at bounding box center [1162, 48] width 16 height 16
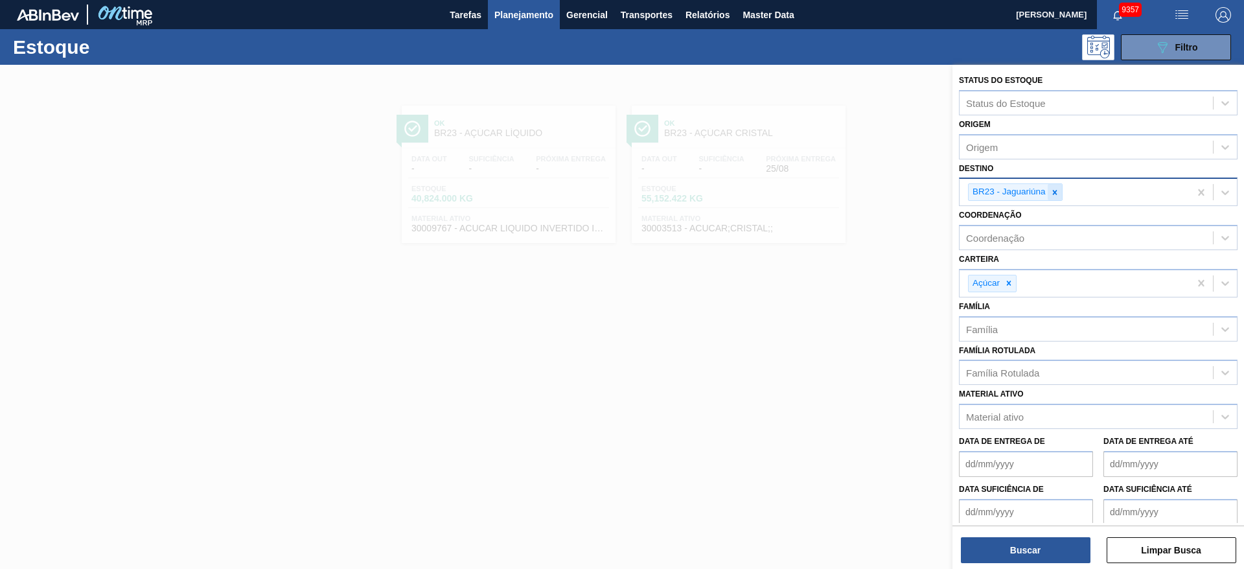
click at [1052, 193] on icon at bounding box center [1054, 192] width 9 height 9
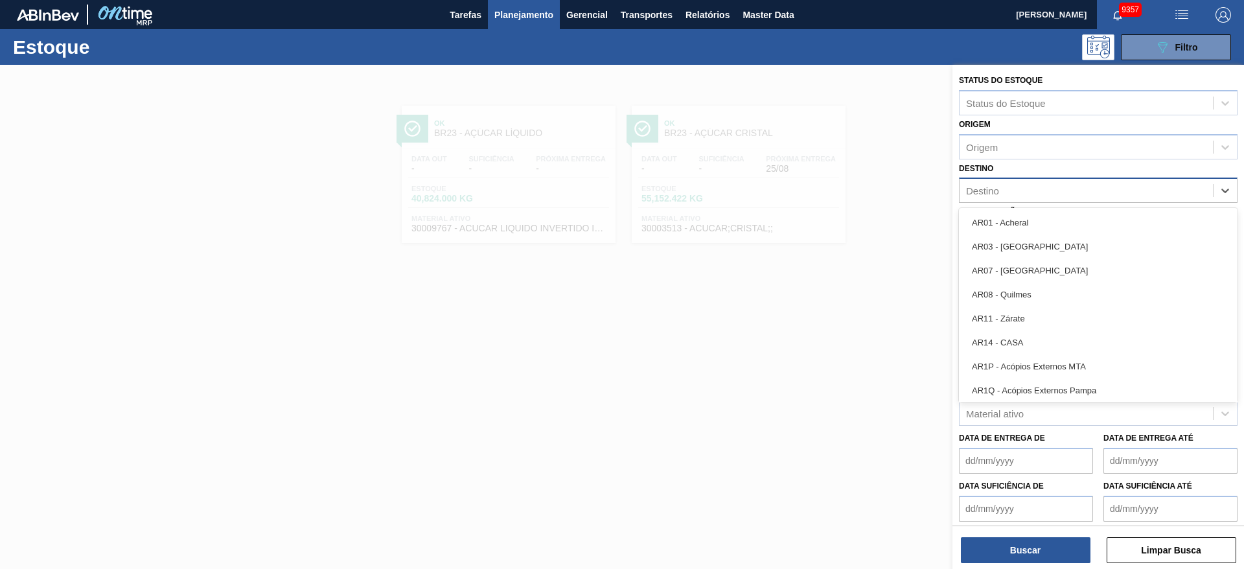
click at [1052, 193] on div "Destino" at bounding box center [1085, 190] width 253 height 19
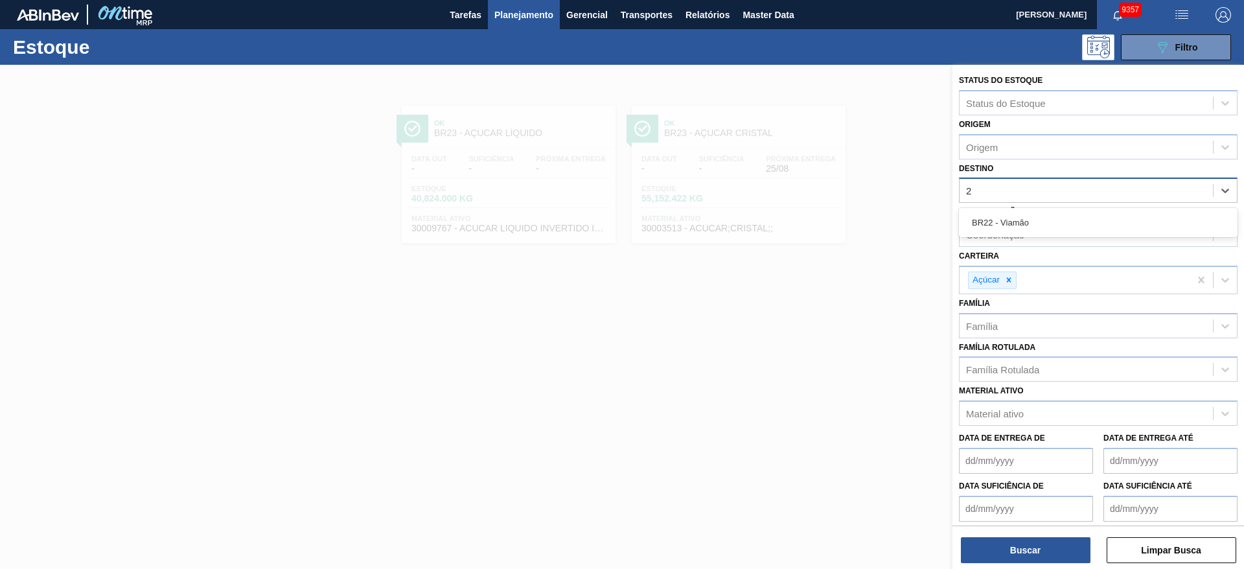
type input "22"
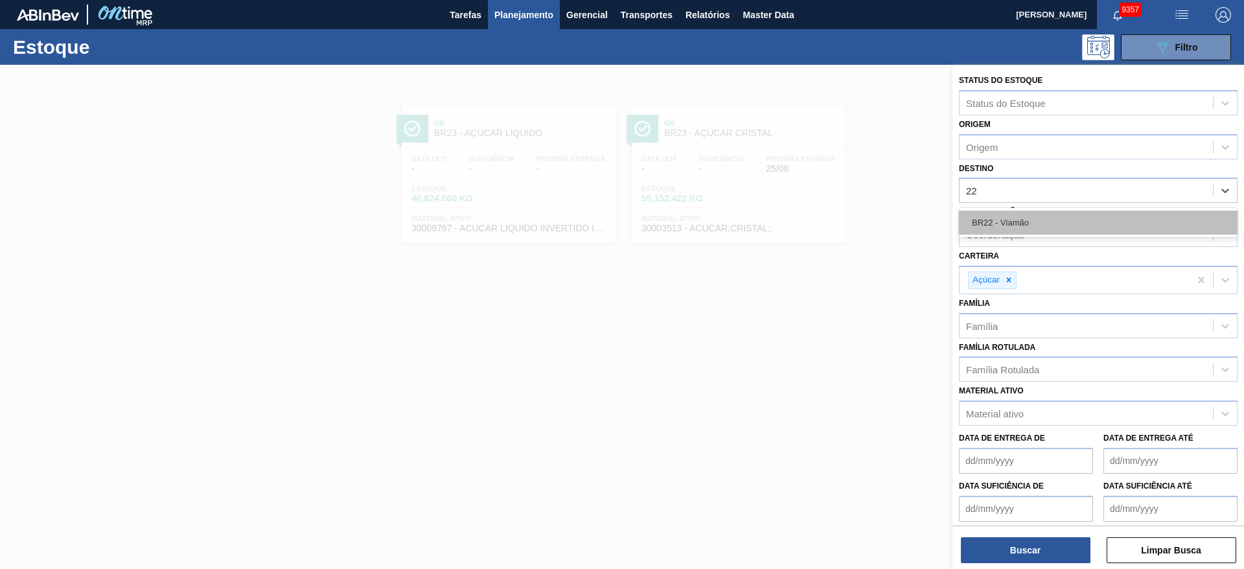
click at [1034, 226] on div "BR22 - Viamão" at bounding box center [1098, 222] width 278 height 24
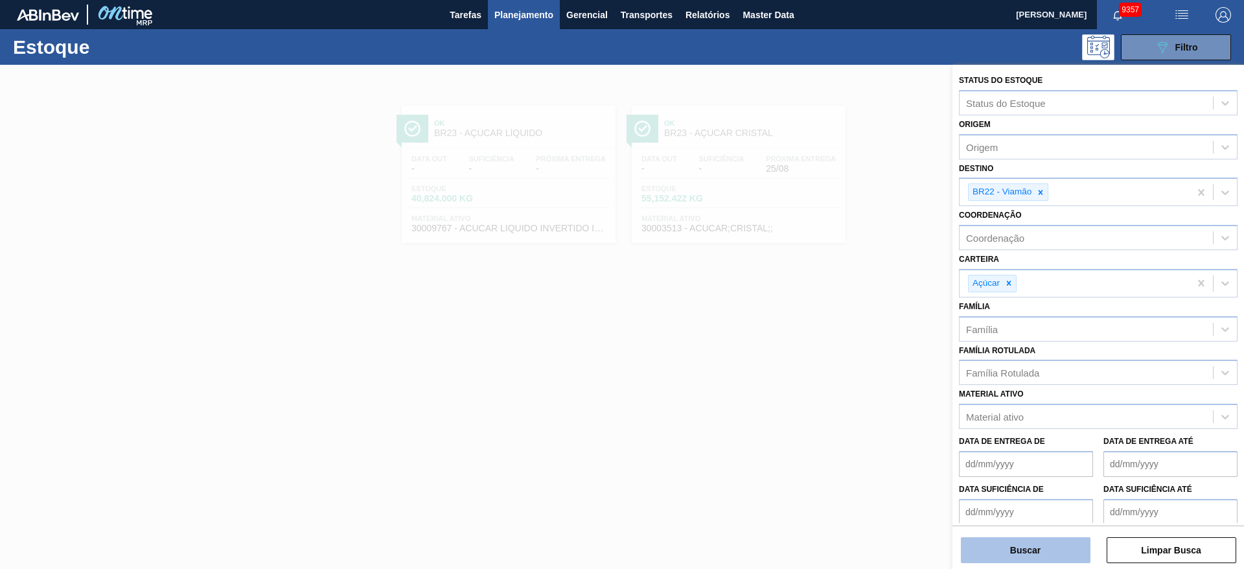
click at [1003, 547] on button "Buscar" at bounding box center [1025, 550] width 130 height 26
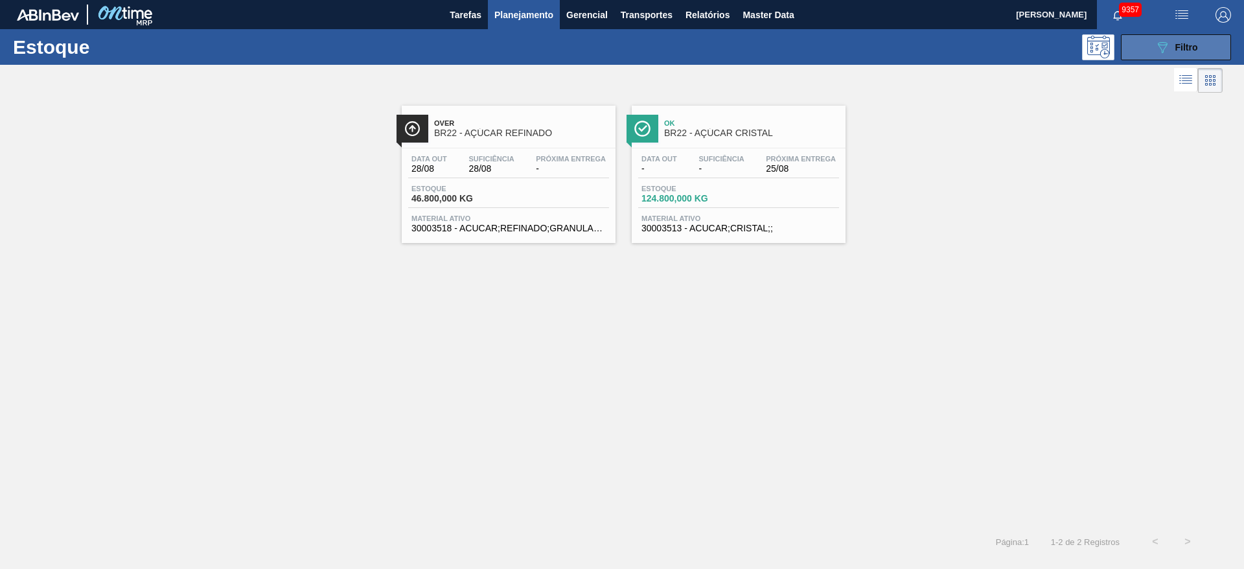
click at [1148, 52] on button "089F7B8B-B2A5-4AFE-B5C0-19BA573D28AC Filtro" at bounding box center [1175, 47] width 110 height 26
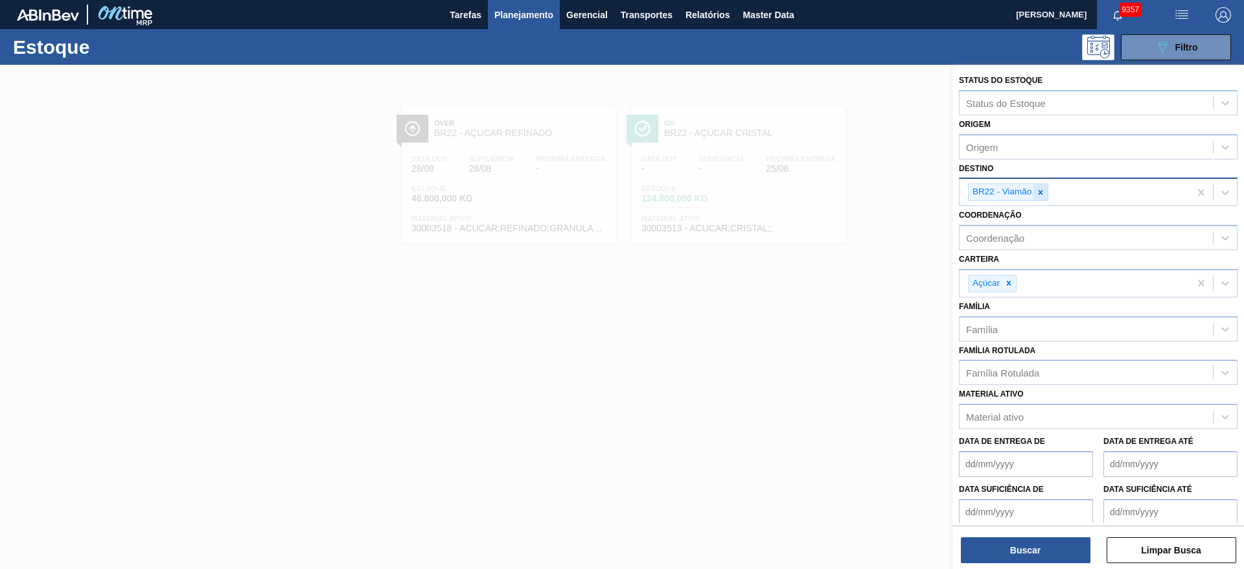
click at [1045, 187] on div at bounding box center [1040, 192] width 14 height 16
click at [1045, 187] on div "BR22 - Viamão" at bounding box center [1074, 192] width 230 height 27
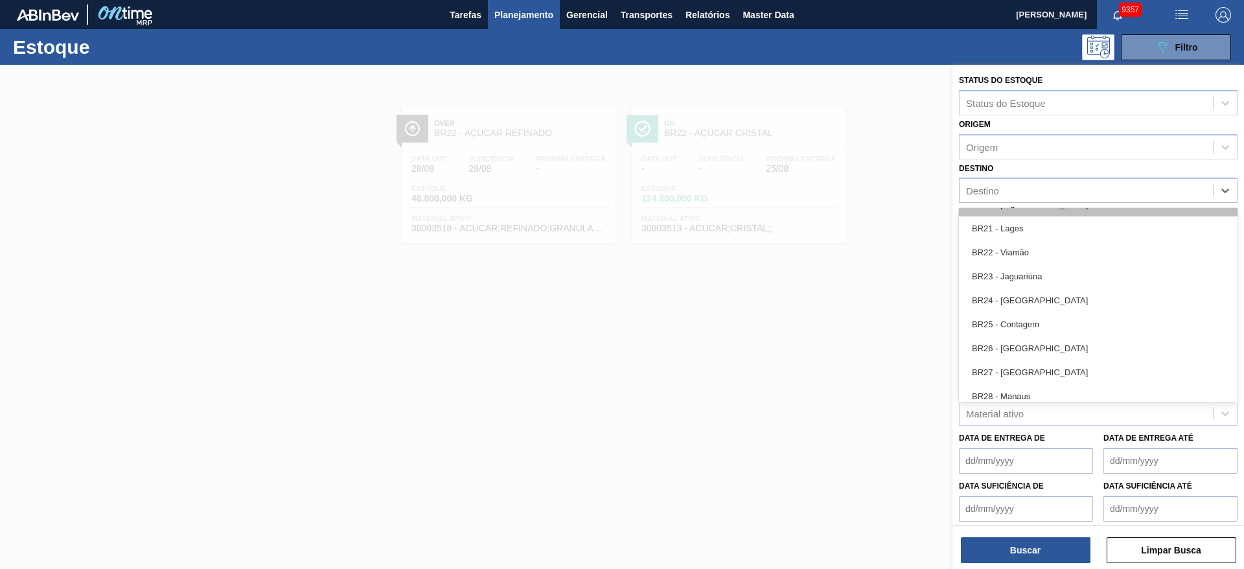
scroll to position [1106, 0]
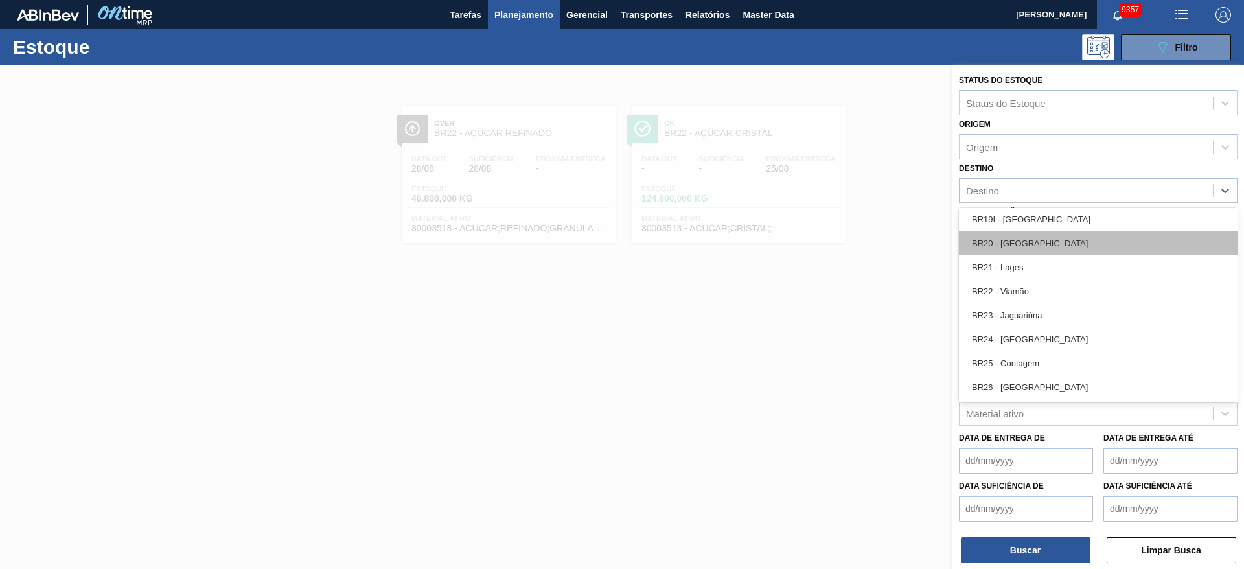
click at [1028, 236] on div "BR20 - [GEOGRAPHIC_DATA]" at bounding box center [1098, 243] width 278 height 24
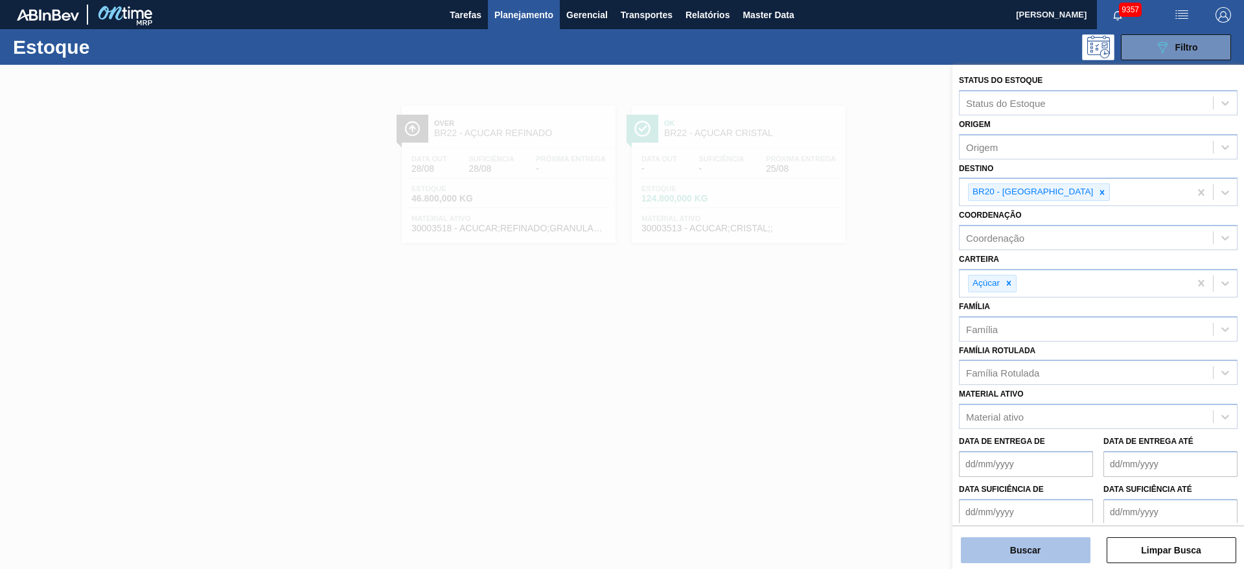
click at [997, 555] on button "Buscar" at bounding box center [1025, 550] width 130 height 26
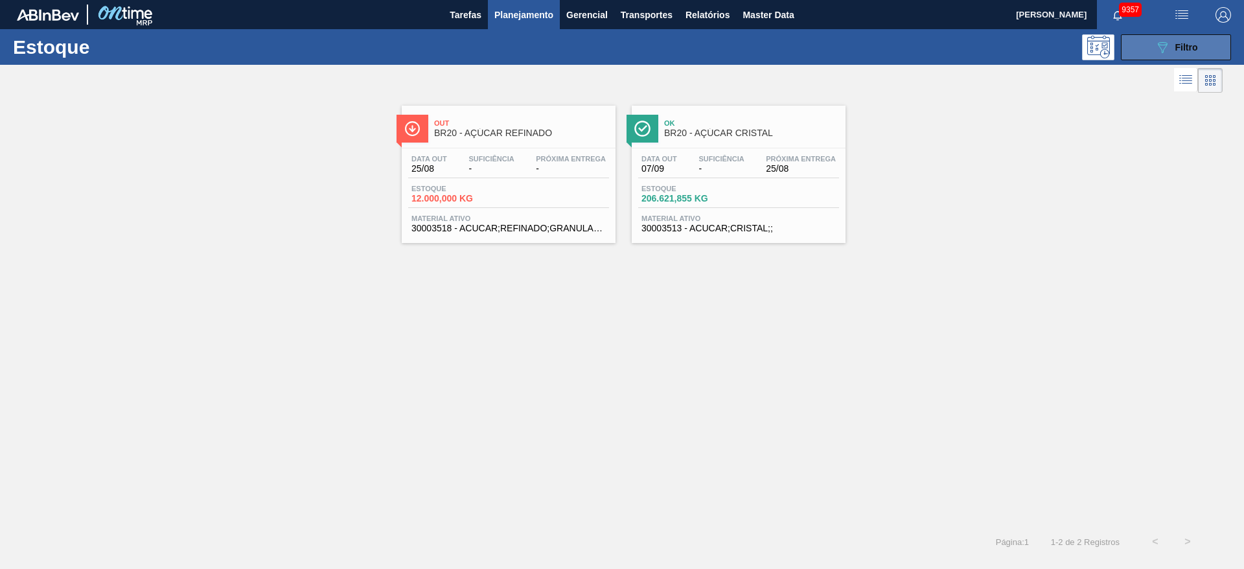
click at [1188, 54] on div "089F7B8B-B2A5-4AFE-B5C0-19BA573D28AC Filtro" at bounding box center [1175, 48] width 43 height 16
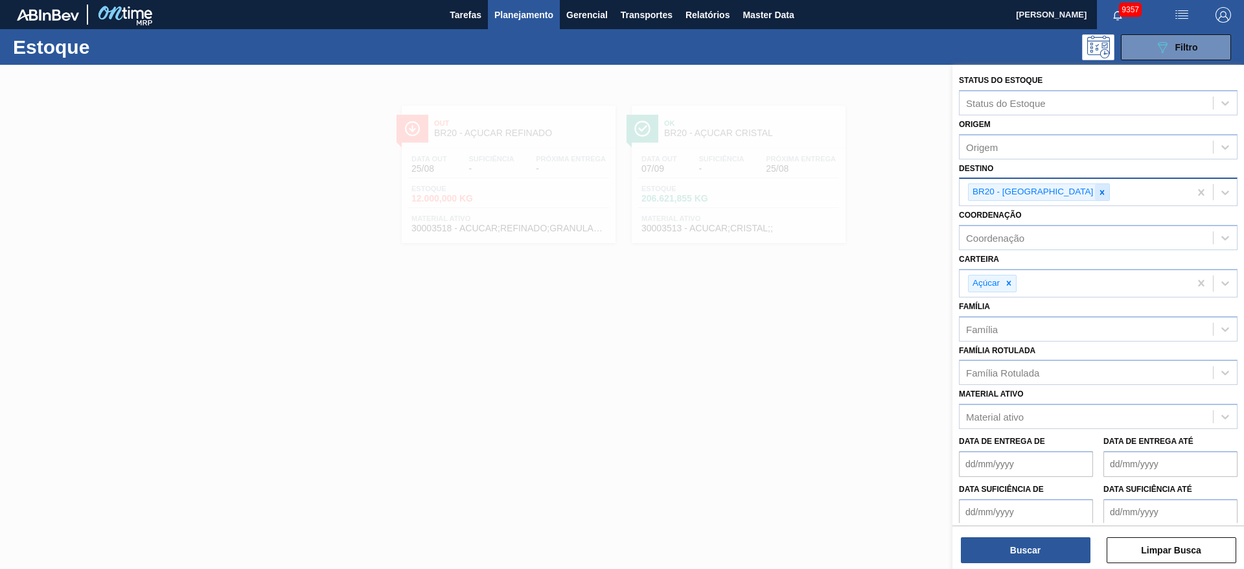
click at [1095, 193] on div at bounding box center [1102, 192] width 14 height 16
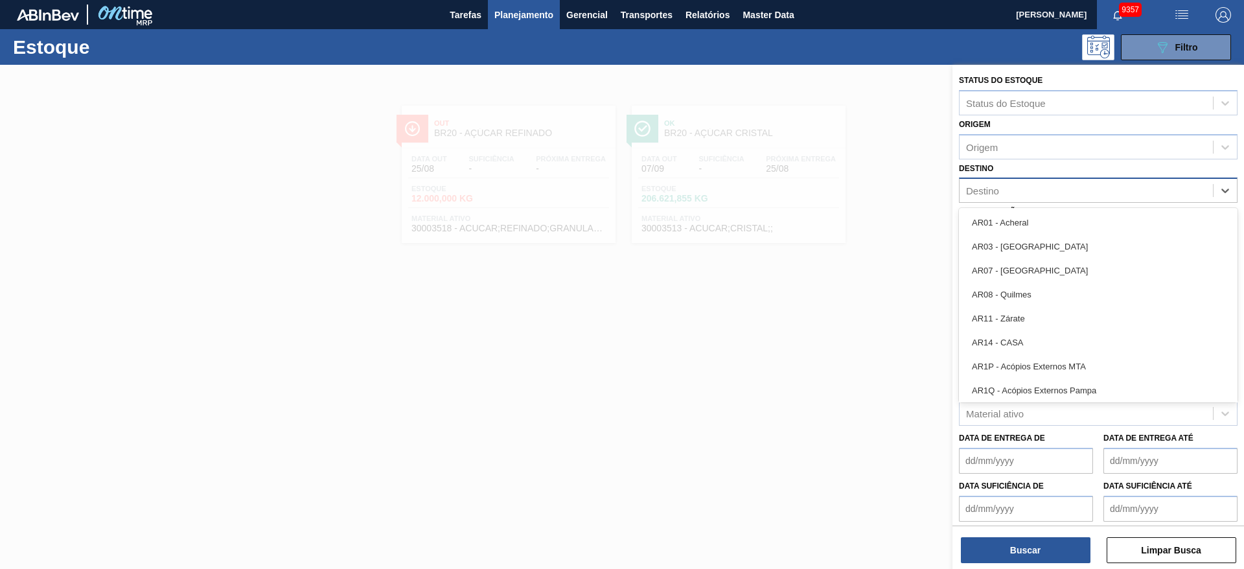
click at [1042, 193] on div "Destino" at bounding box center [1085, 190] width 253 height 19
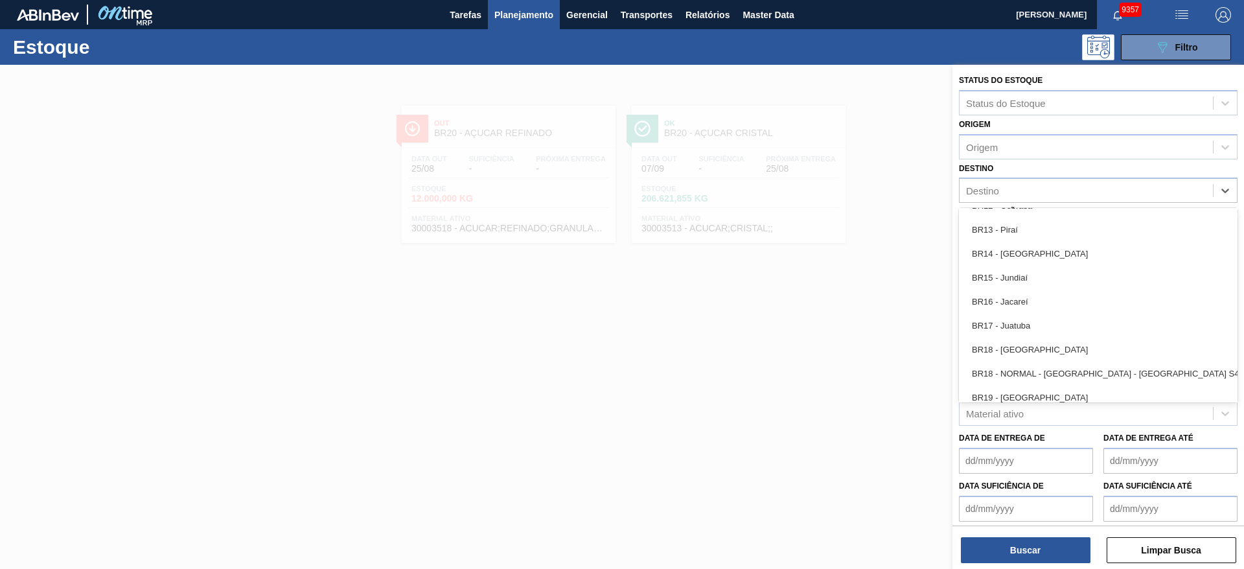
scroll to position [905, 0]
click at [1033, 387] on div "BR19 - Nova Rio" at bounding box center [1098, 396] width 278 height 24
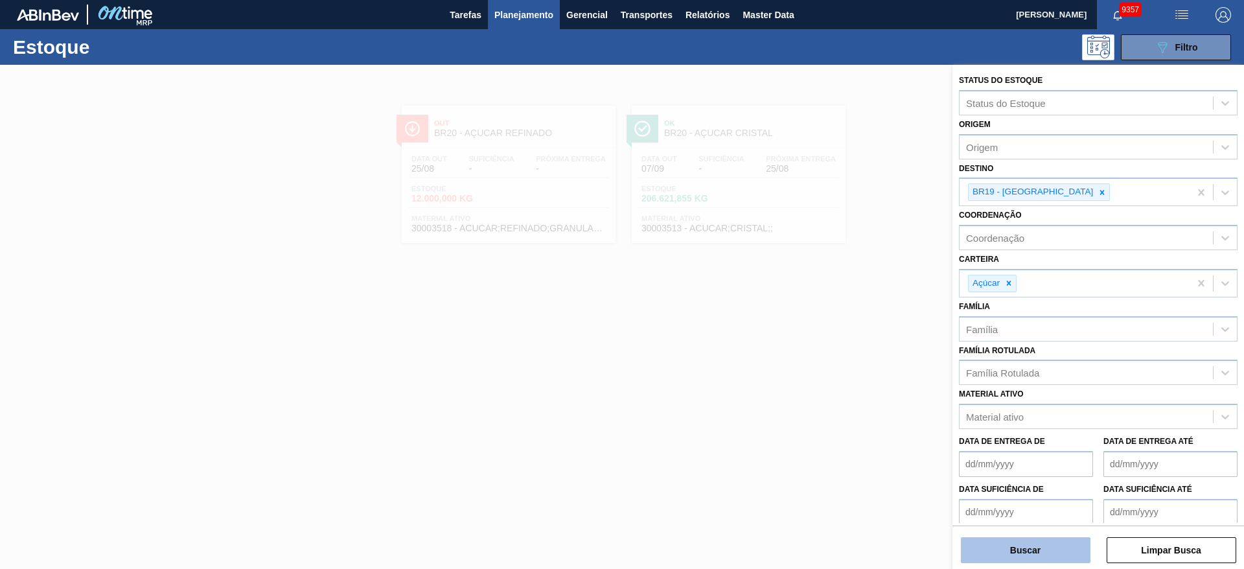
click at [1010, 544] on button "Buscar" at bounding box center [1025, 550] width 130 height 26
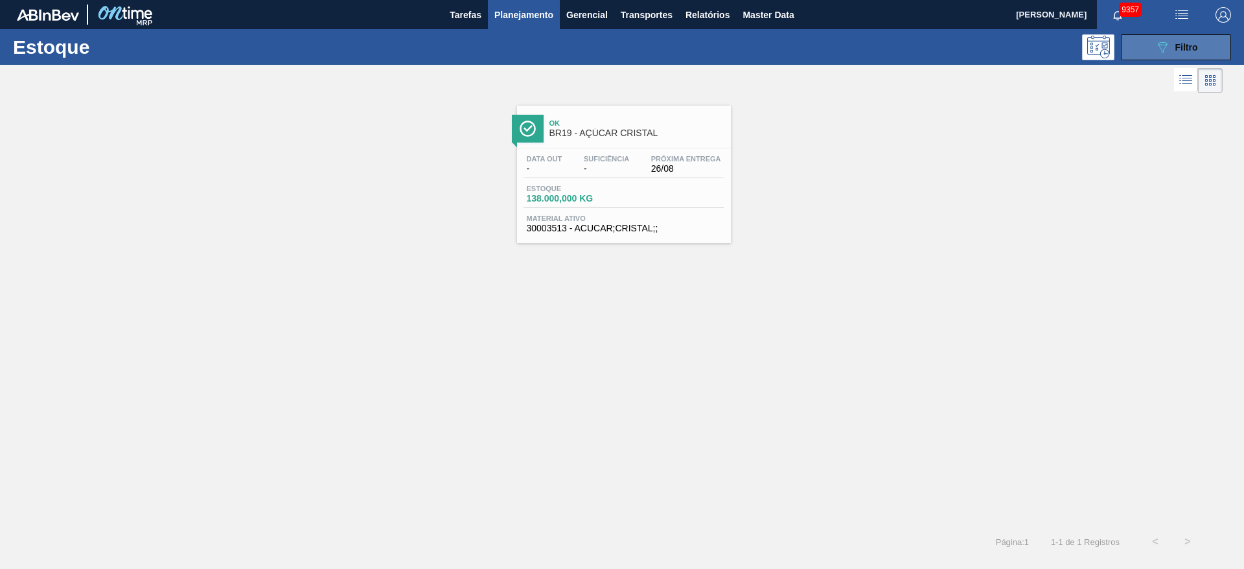
click at [1139, 51] on button "089F7B8B-B2A5-4AFE-B5C0-19BA573D28AC Filtro" at bounding box center [1175, 47] width 110 height 26
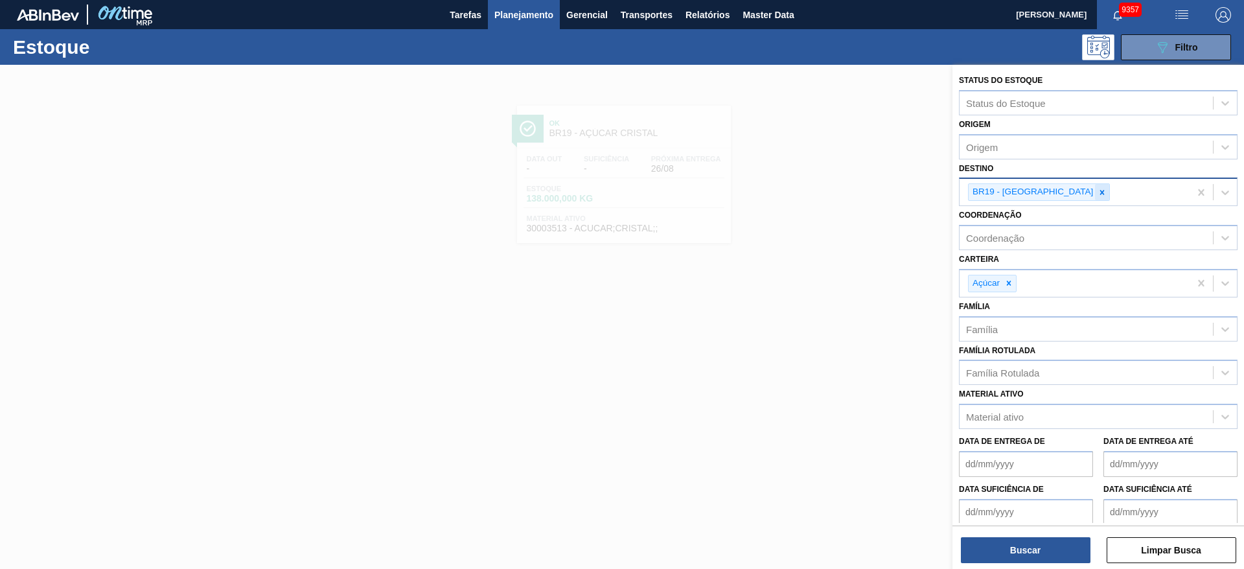
click at [1097, 188] on icon at bounding box center [1101, 192] width 9 height 9
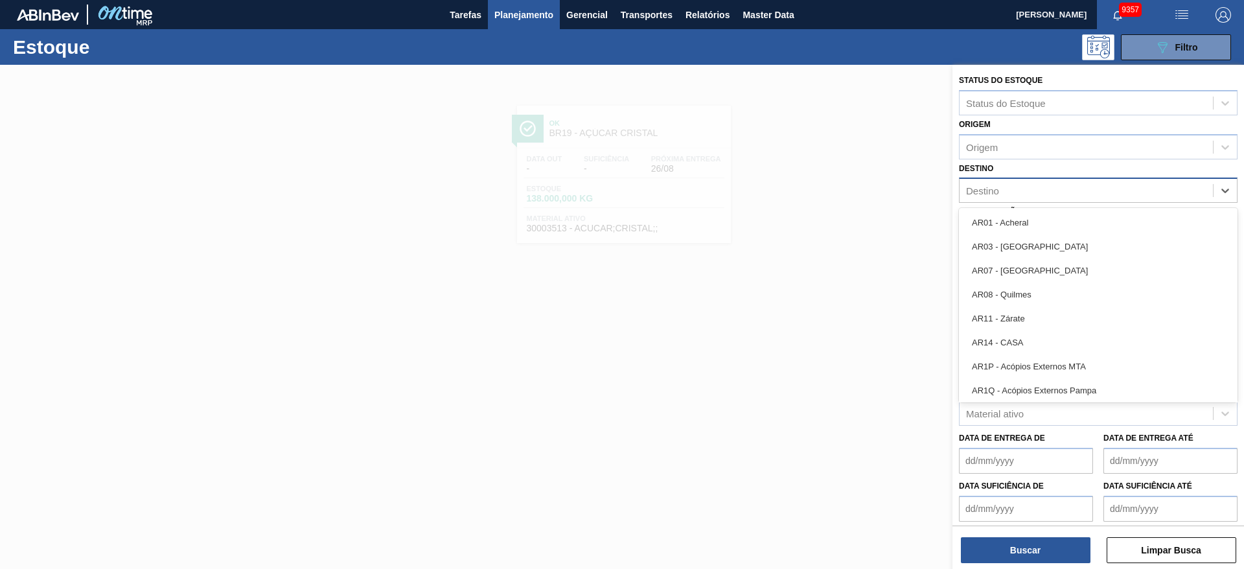
click at [1051, 188] on div "Destino" at bounding box center [1085, 190] width 253 height 19
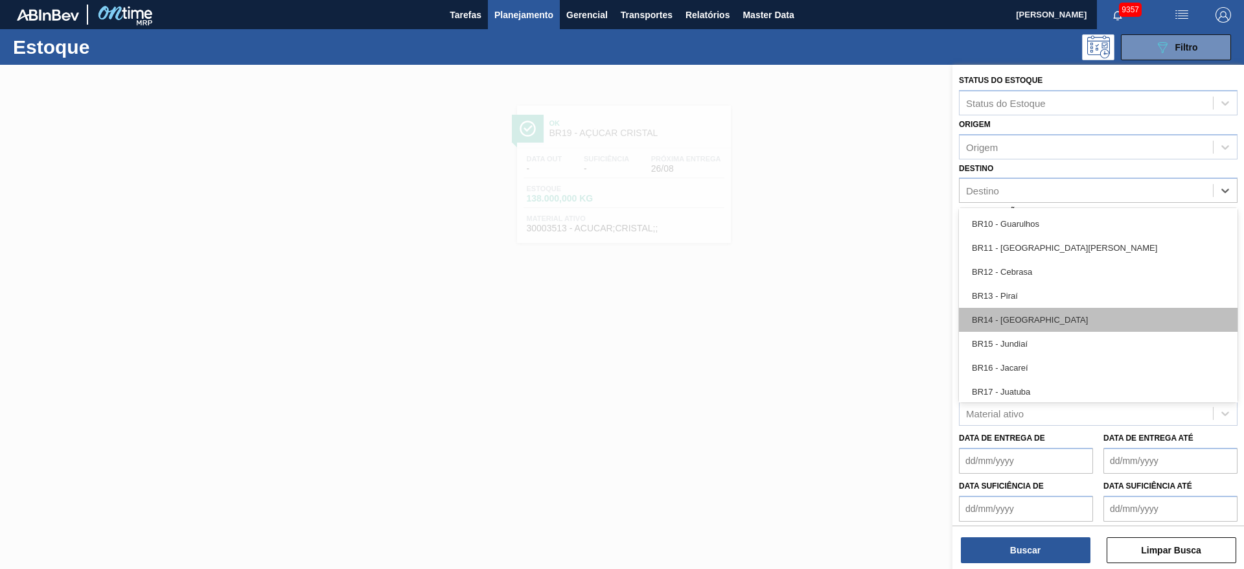
click at [1036, 313] on div "BR14 - Curitibana" at bounding box center [1098, 320] width 278 height 24
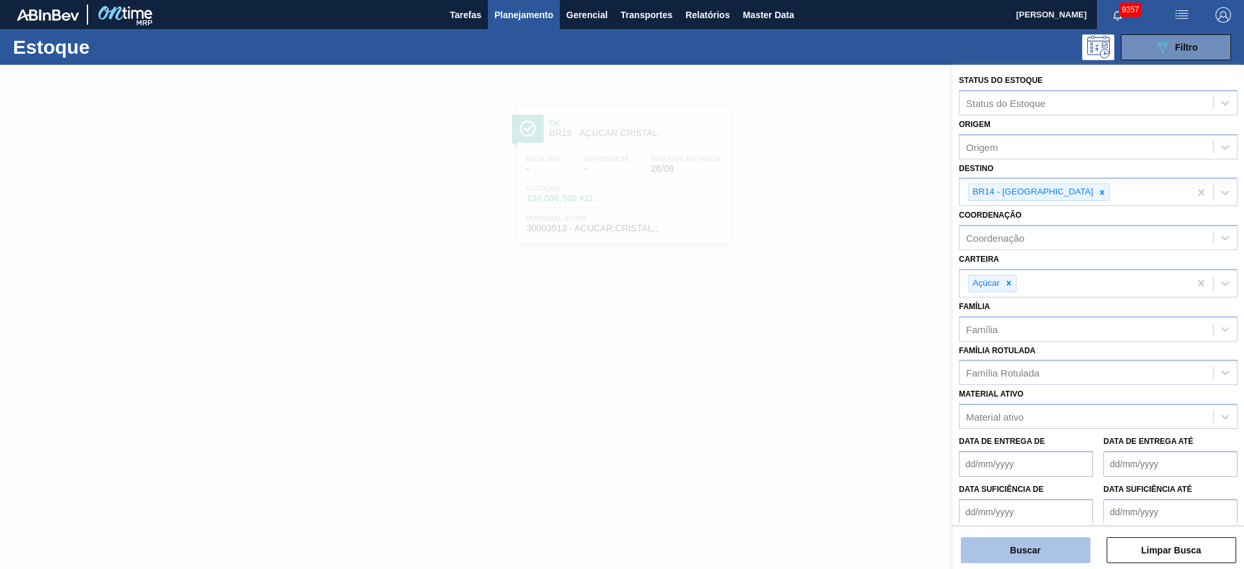
click at [1010, 557] on button "Buscar" at bounding box center [1025, 550] width 130 height 26
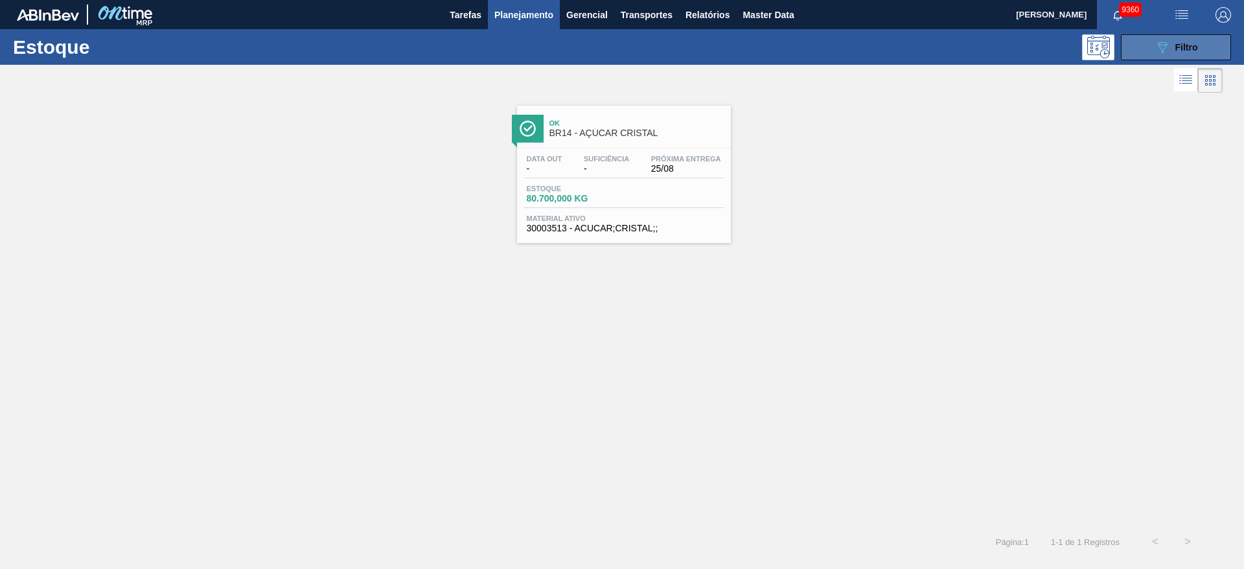
click at [1153, 41] on button "089F7B8B-B2A5-4AFE-B5C0-19BA573D28AC Filtro" at bounding box center [1175, 47] width 110 height 26
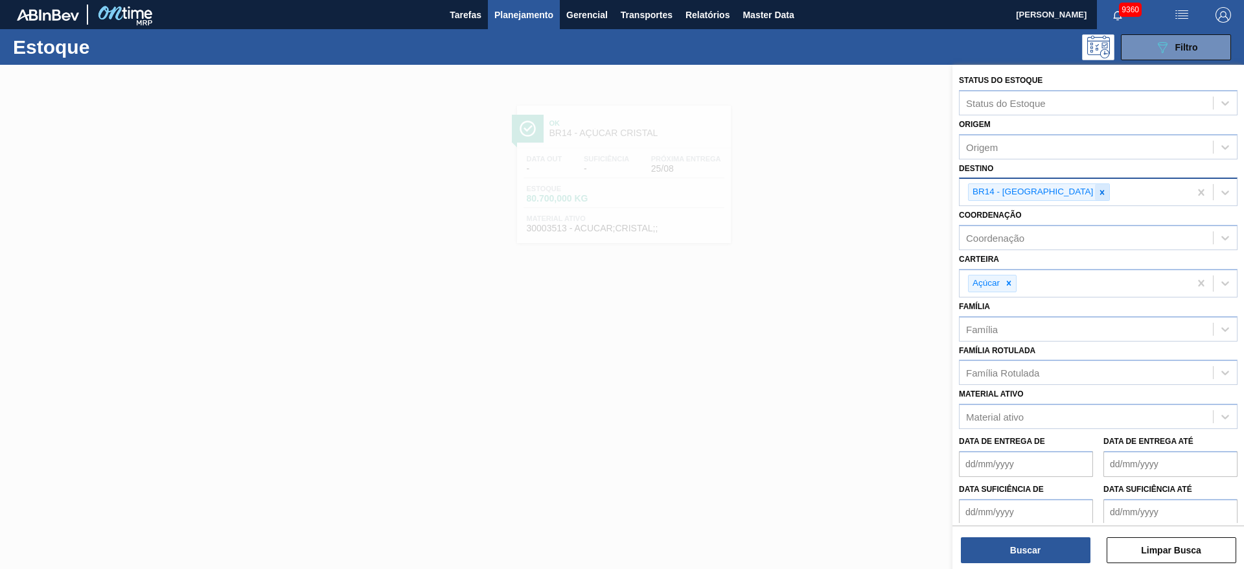
click at [1097, 196] on icon at bounding box center [1101, 192] width 9 height 9
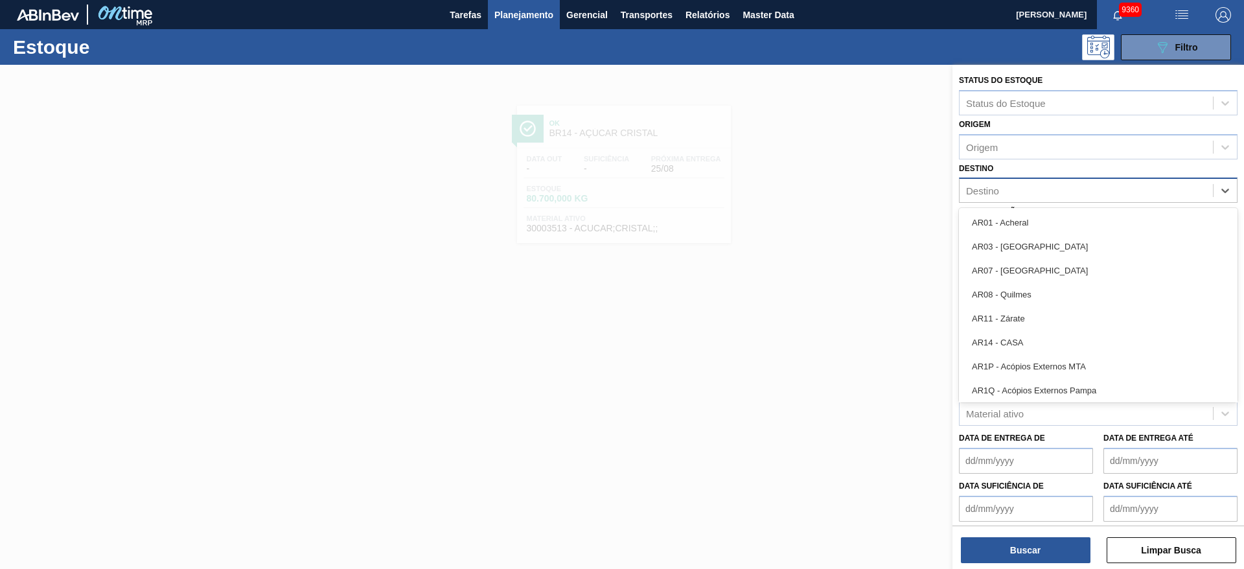
click at [1049, 196] on div "Destino" at bounding box center [1085, 190] width 253 height 19
type input "12"
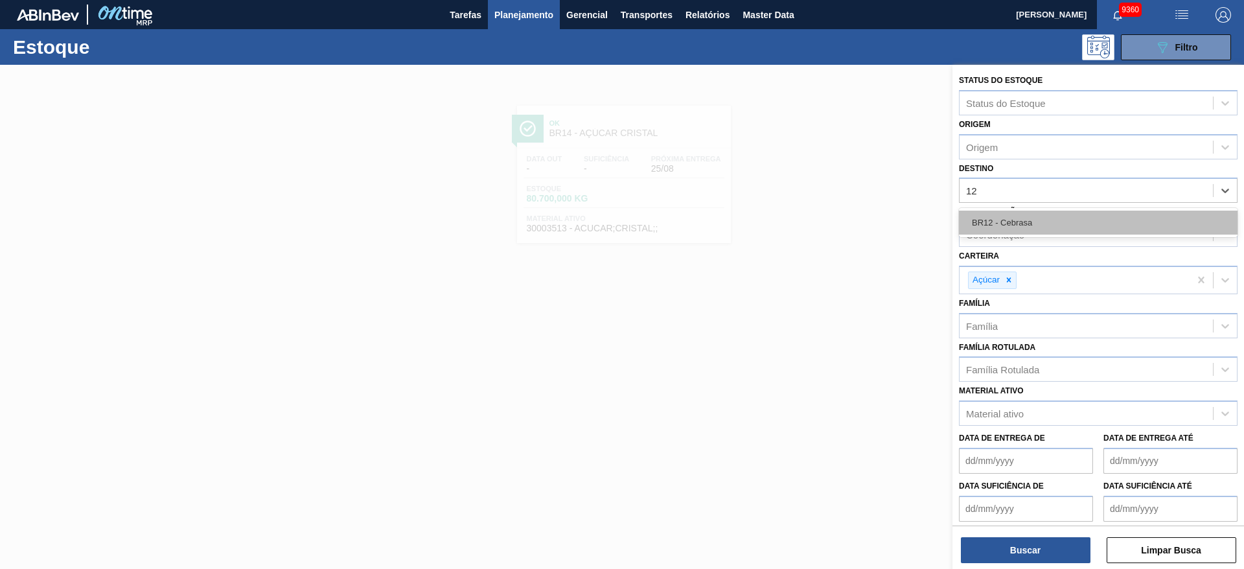
click at [1029, 219] on div "BR12 - Cebrasa" at bounding box center [1098, 222] width 278 height 24
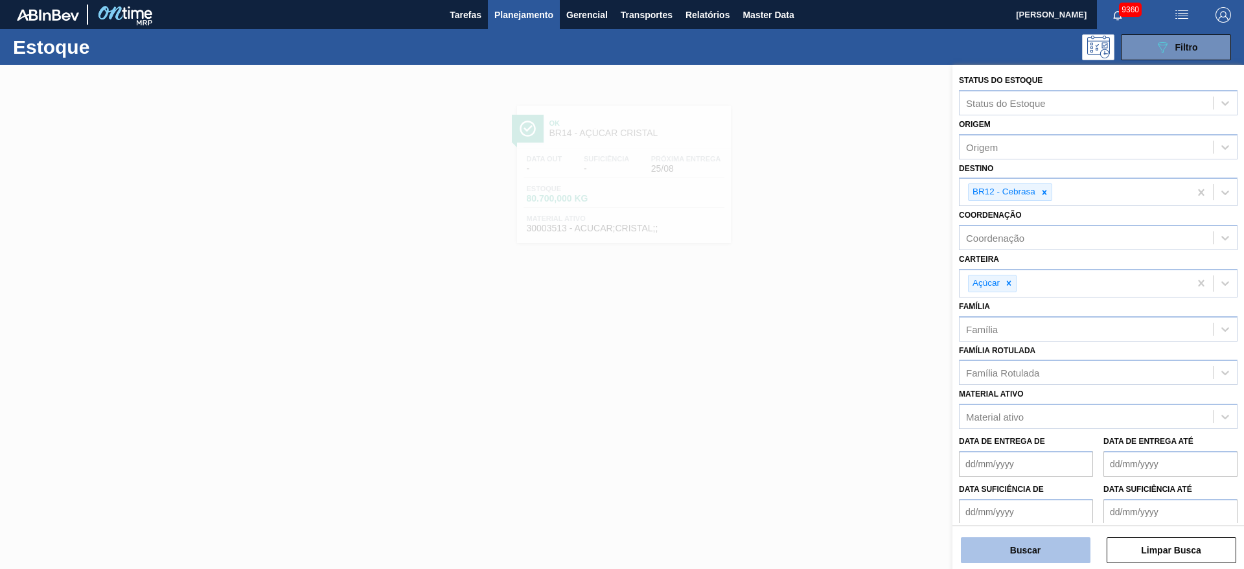
click at [1029, 542] on button "Buscar" at bounding box center [1025, 550] width 130 height 26
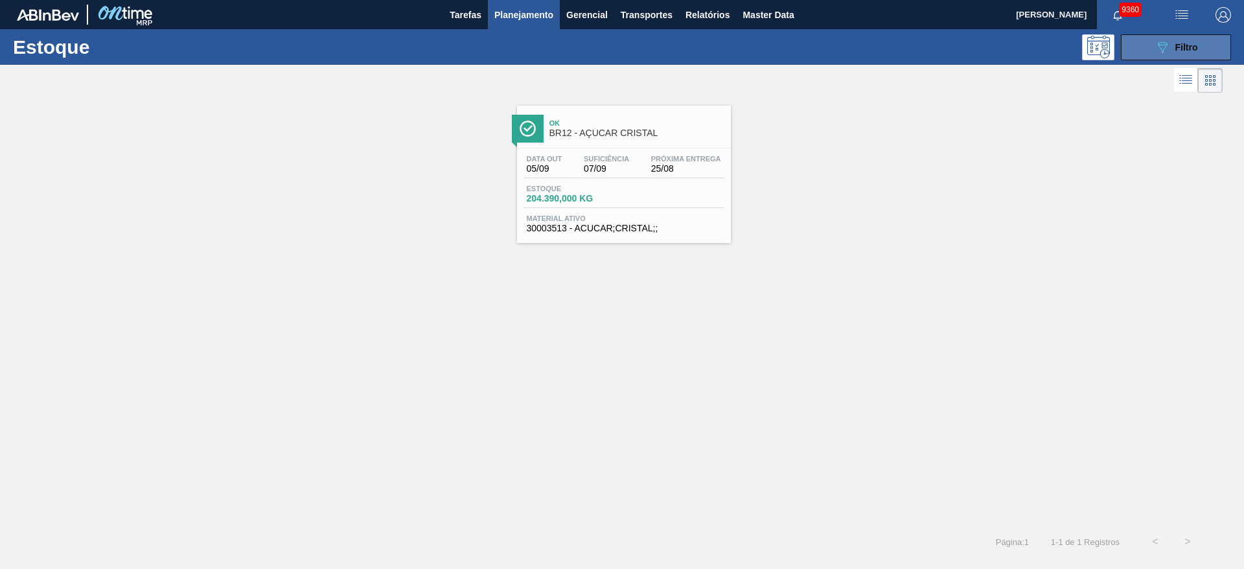
click at [1155, 49] on icon "089F7B8B-B2A5-4AFE-B5C0-19BA573D28AC" at bounding box center [1162, 48] width 16 height 16
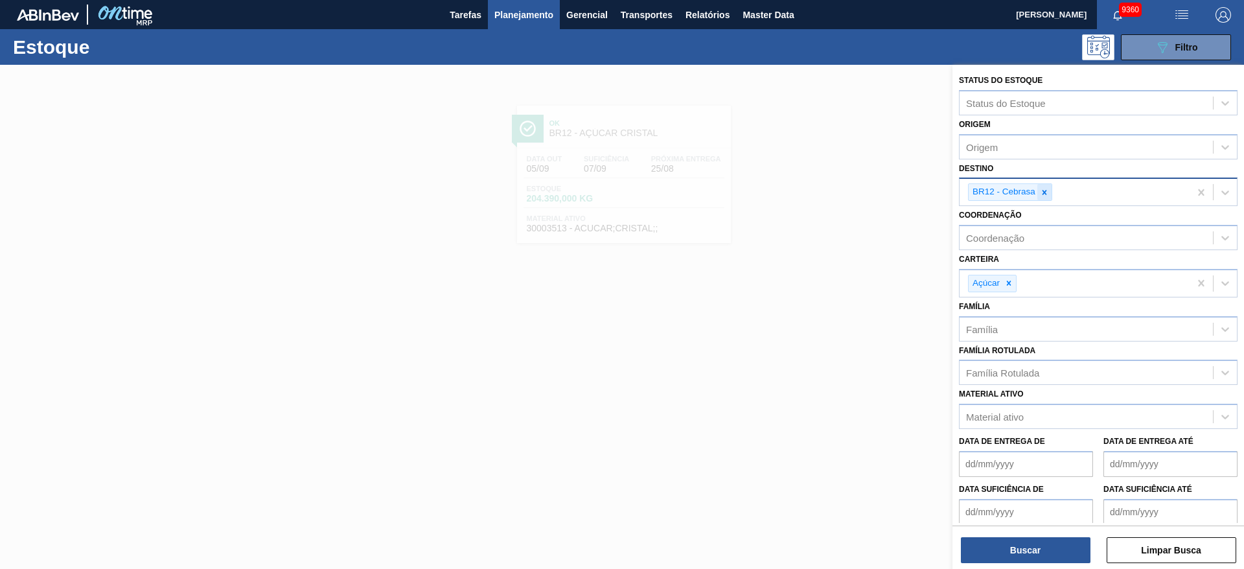
click at [1041, 186] on div at bounding box center [1044, 192] width 14 height 16
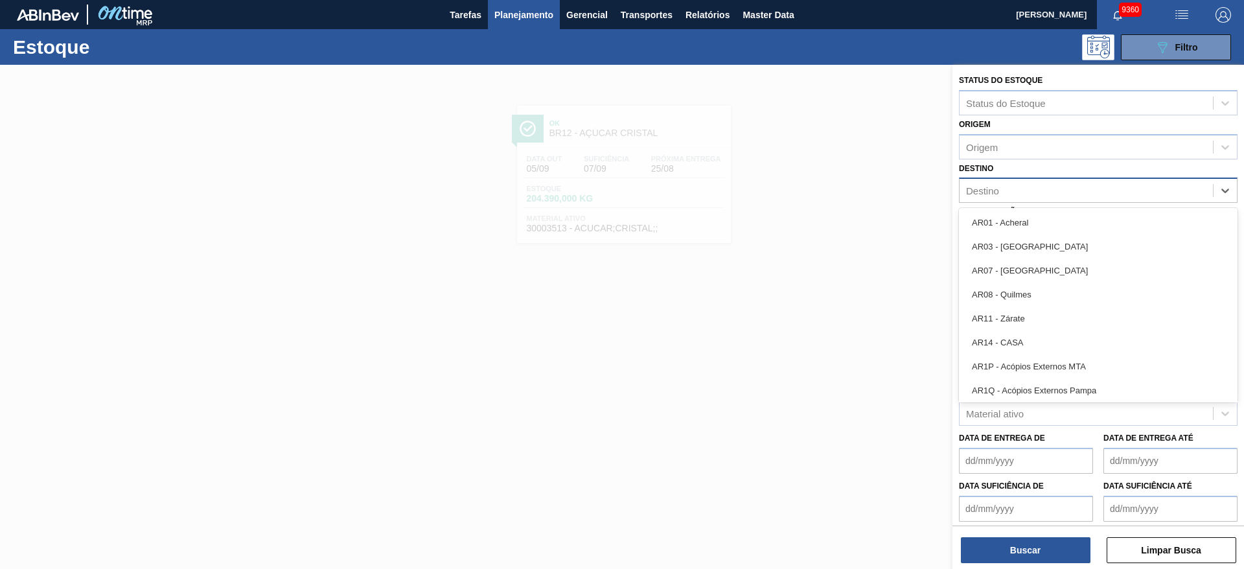
click at [1041, 186] on div "Destino" at bounding box center [1085, 190] width 253 height 19
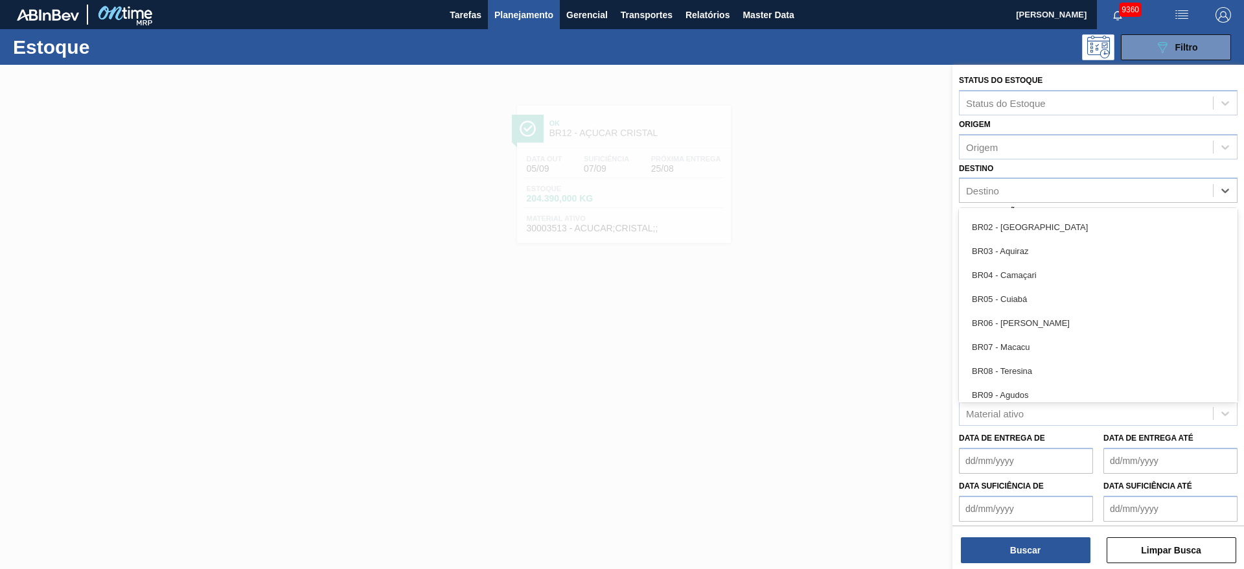
scroll to position [652, 0]
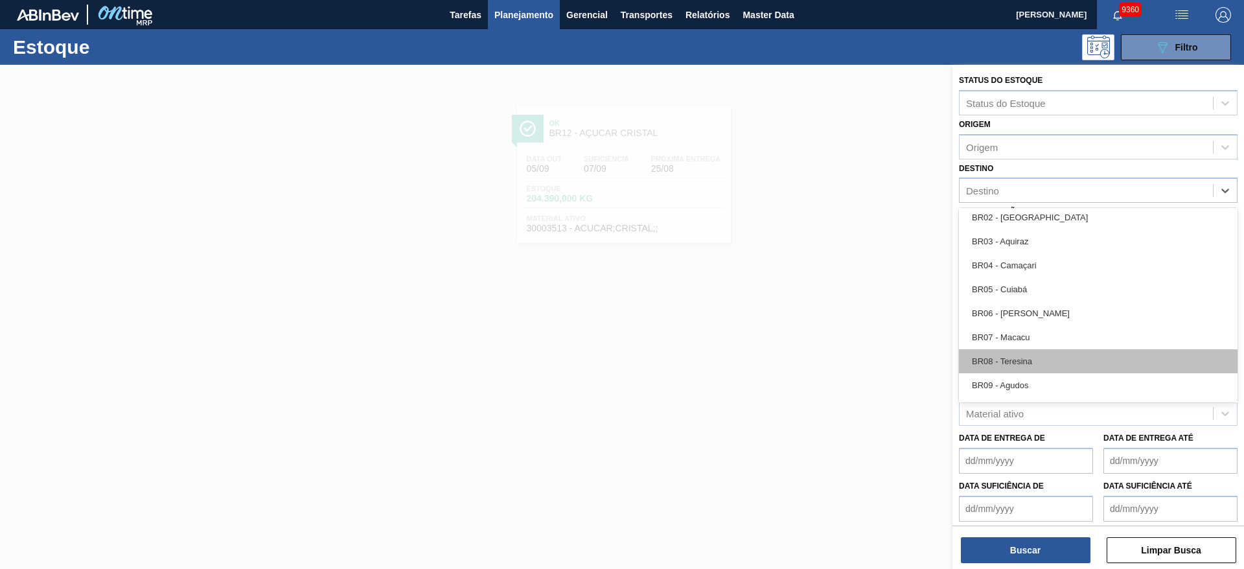
click at [1030, 352] on div "BR08 - Teresina" at bounding box center [1098, 361] width 278 height 24
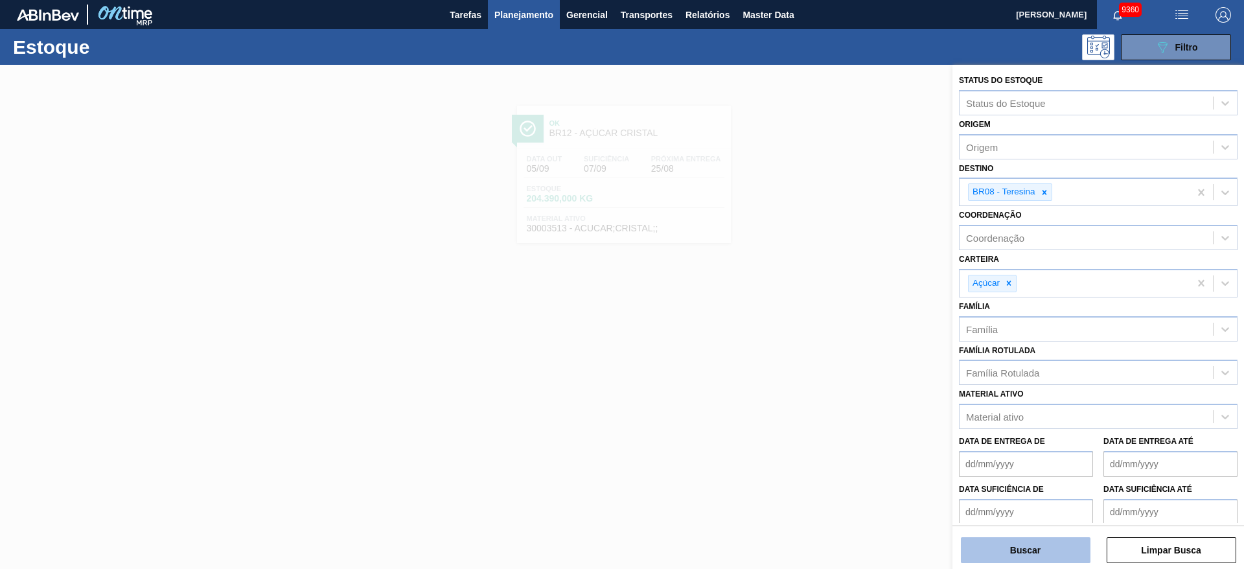
click at [1005, 551] on button "Buscar" at bounding box center [1025, 550] width 130 height 26
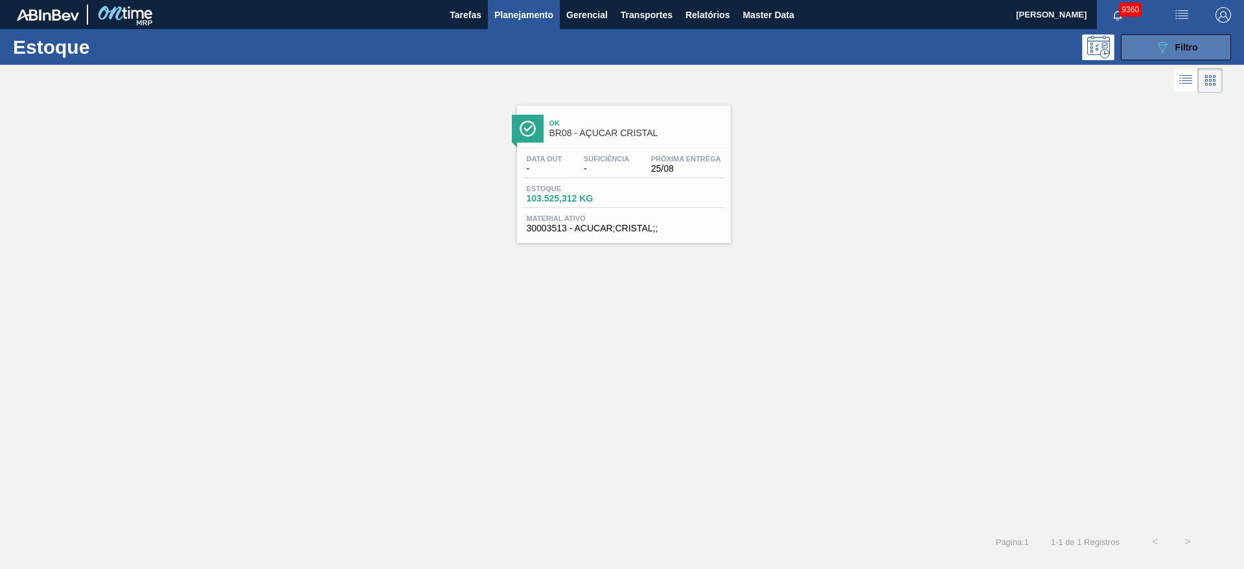
click at [1140, 41] on button "089F7B8B-B2A5-4AFE-B5C0-19BA573D28AC Filtro" at bounding box center [1175, 47] width 110 height 26
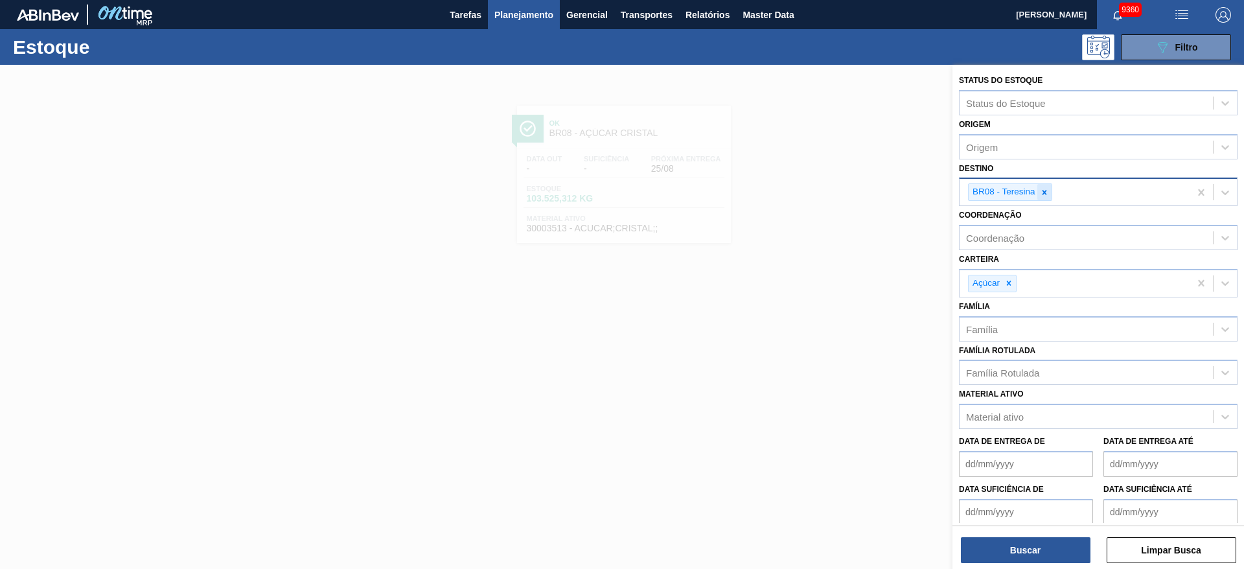
click at [1049, 192] on div at bounding box center [1044, 192] width 14 height 16
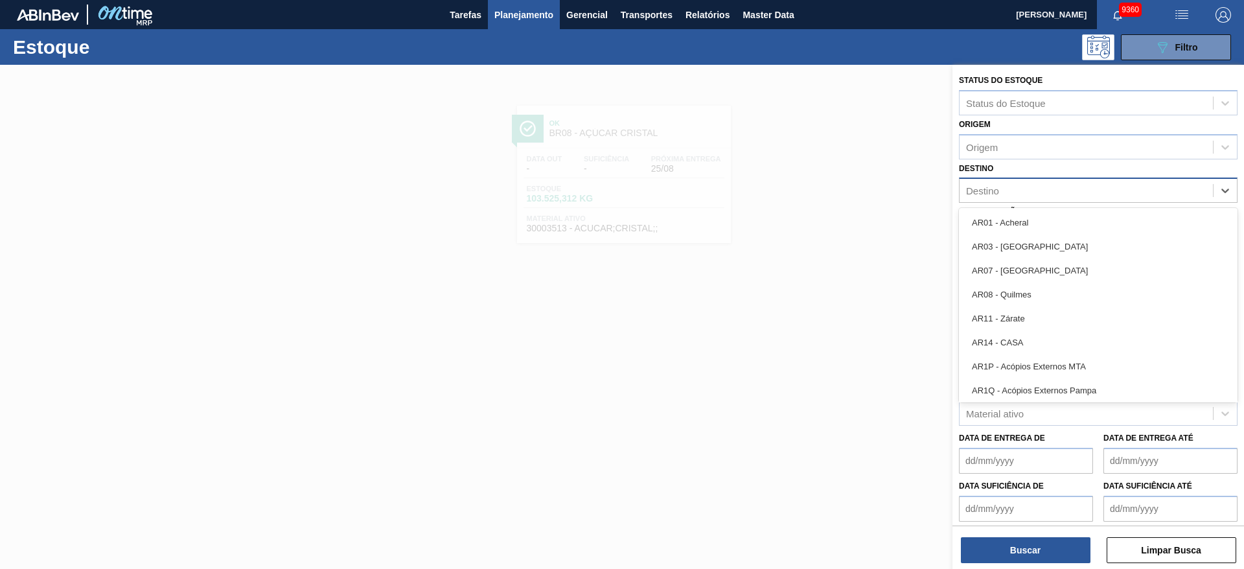
click at [1049, 192] on div "Destino" at bounding box center [1085, 190] width 253 height 19
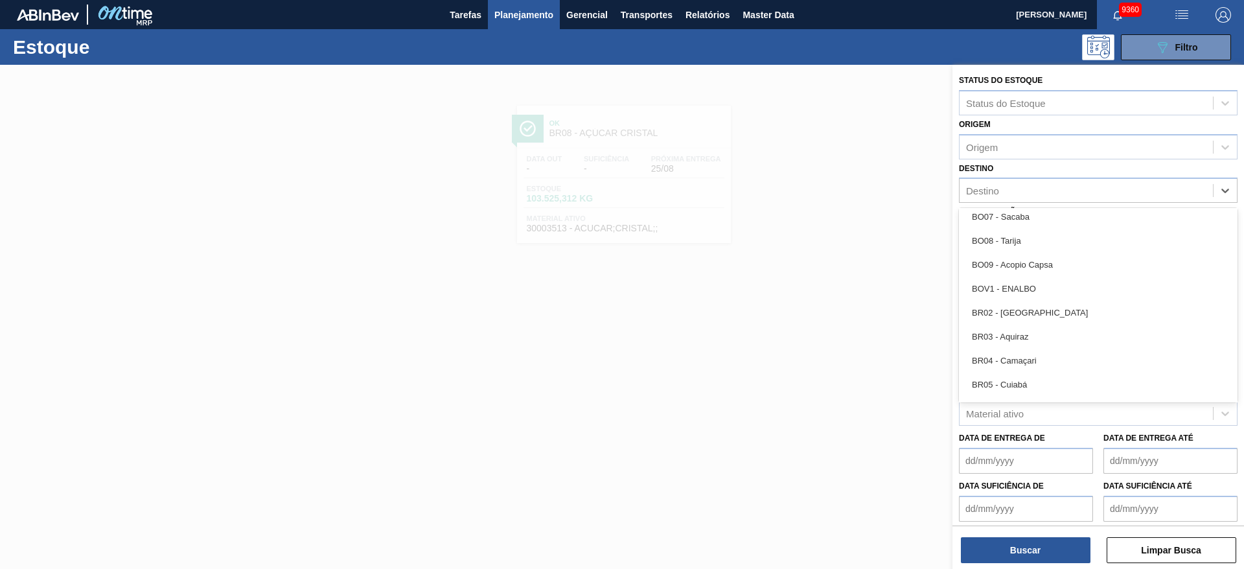
scroll to position [556, 0]
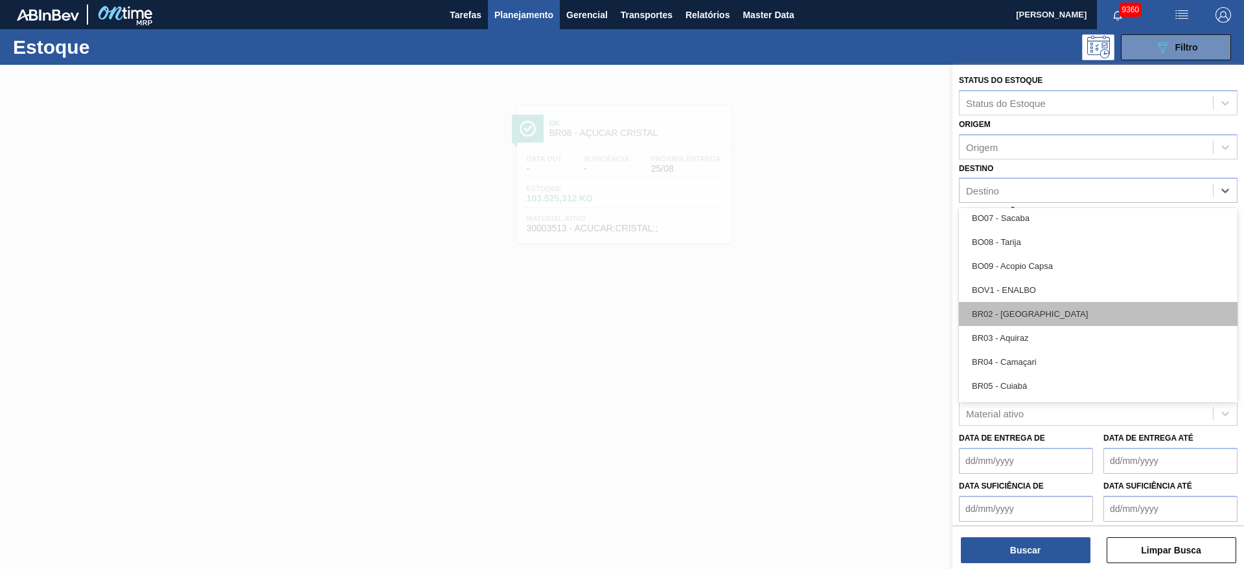
click at [1026, 317] on div "BR02 - Sergipe" at bounding box center [1098, 314] width 278 height 24
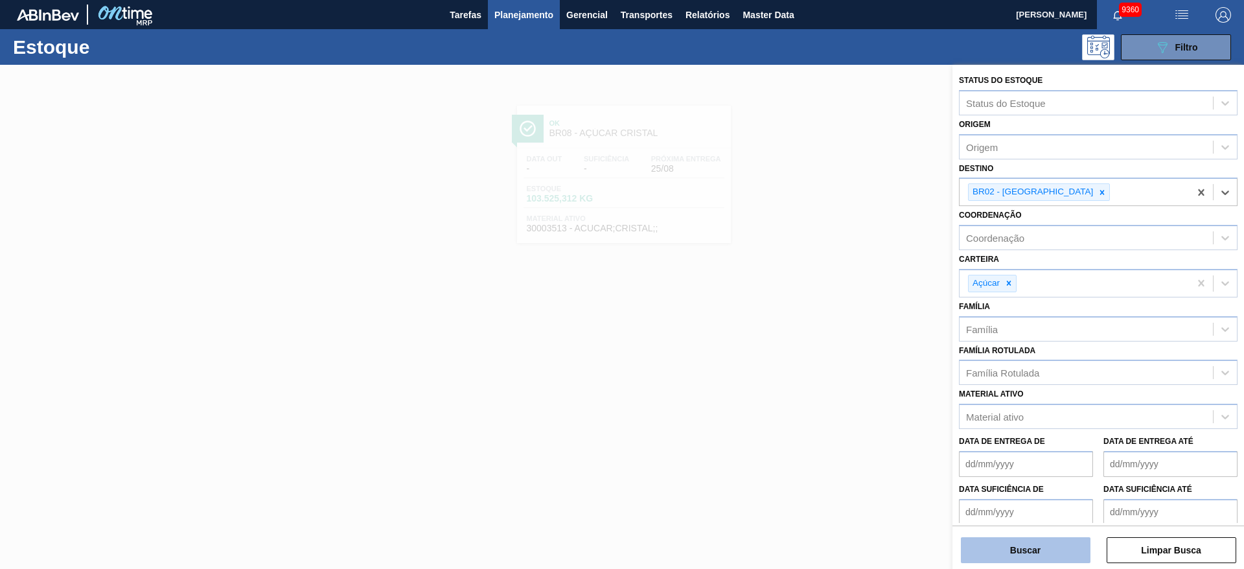
click at [1017, 549] on button "Buscar" at bounding box center [1025, 550] width 130 height 26
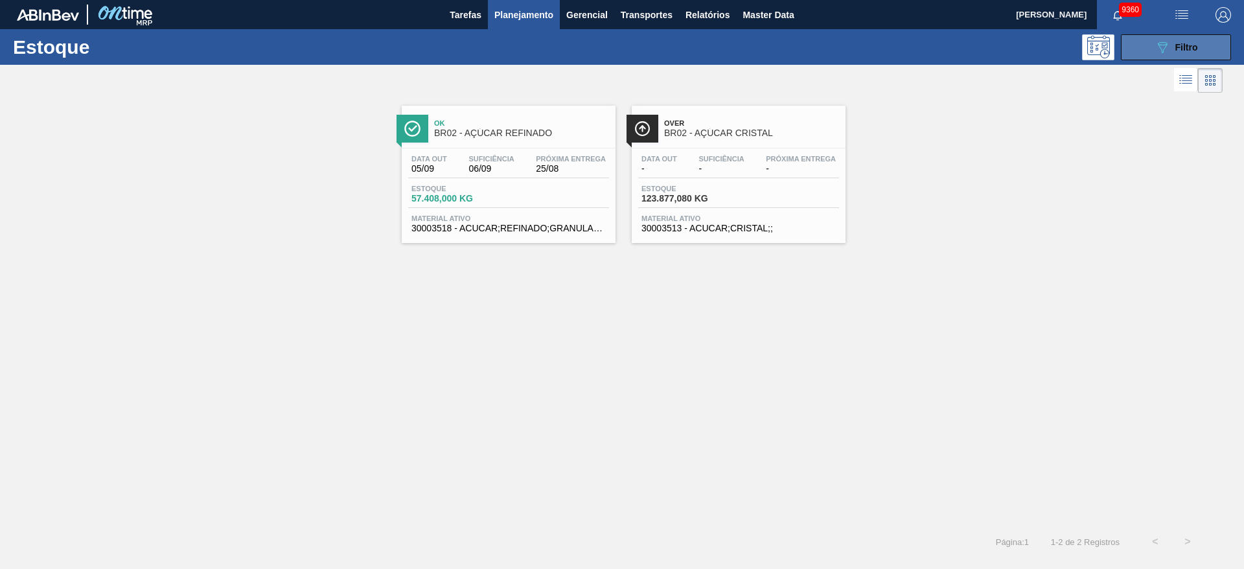
click at [1152, 47] on button "089F7B8B-B2A5-4AFE-B5C0-19BA573D28AC Filtro" at bounding box center [1175, 47] width 110 height 26
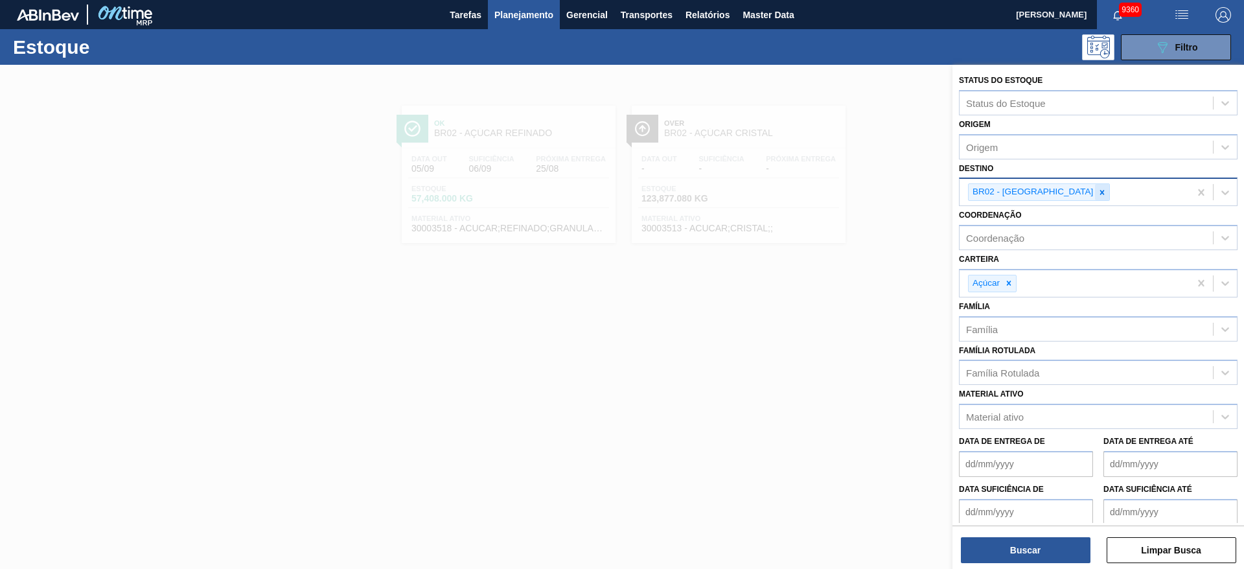
click at [1097, 195] on icon at bounding box center [1101, 192] width 9 height 9
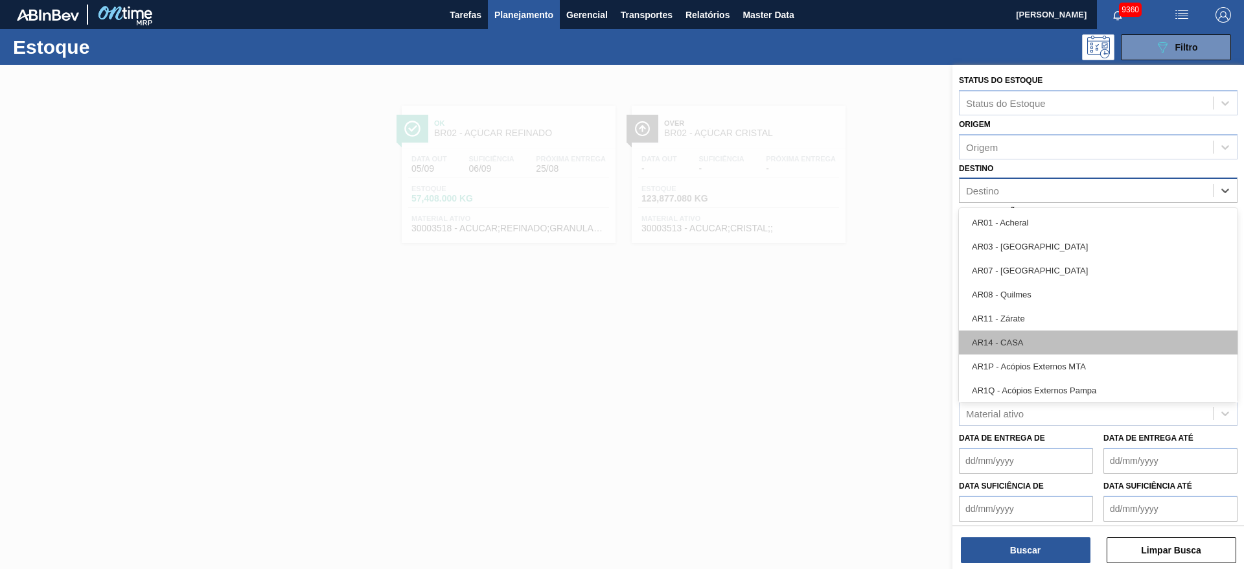
drag, startPoint x: 1040, startPoint y: 195, endPoint x: 1033, endPoint y: 343, distance: 148.5
click at [1033, 203] on div "option BR02 - Sergipe, deselected. option AR01 - Acheral focused, 1 of 92. 92 r…" at bounding box center [1098, 189] width 278 height 25
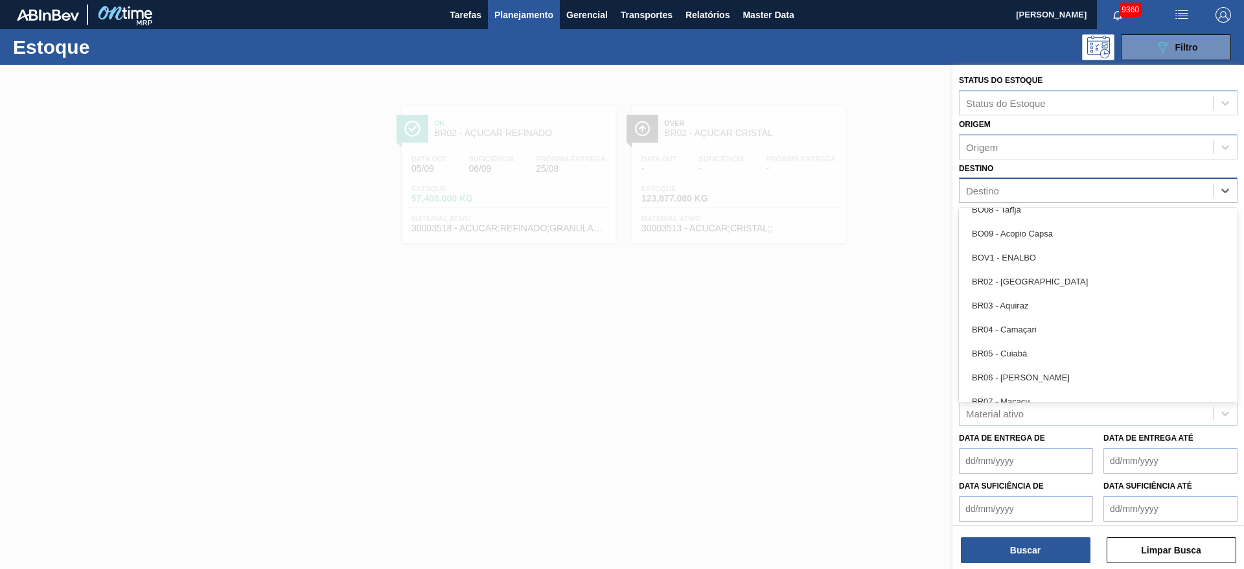
scroll to position [611, 0]
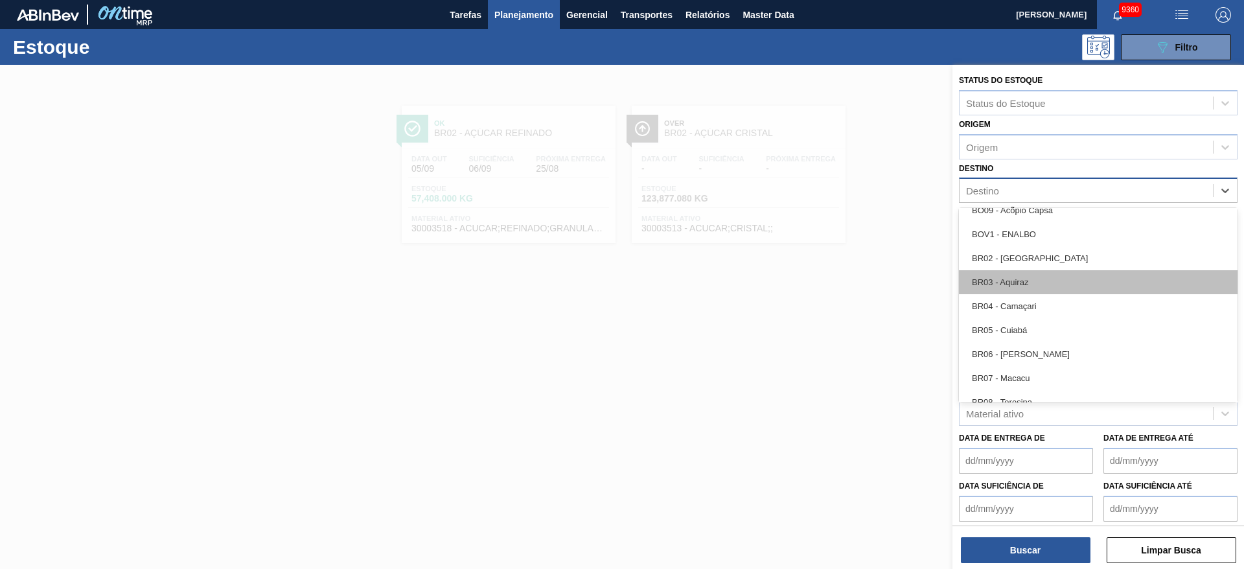
click at [1031, 277] on div "BR03 - Aquiraz" at bounding box center [1098, 282] width 278 height 24
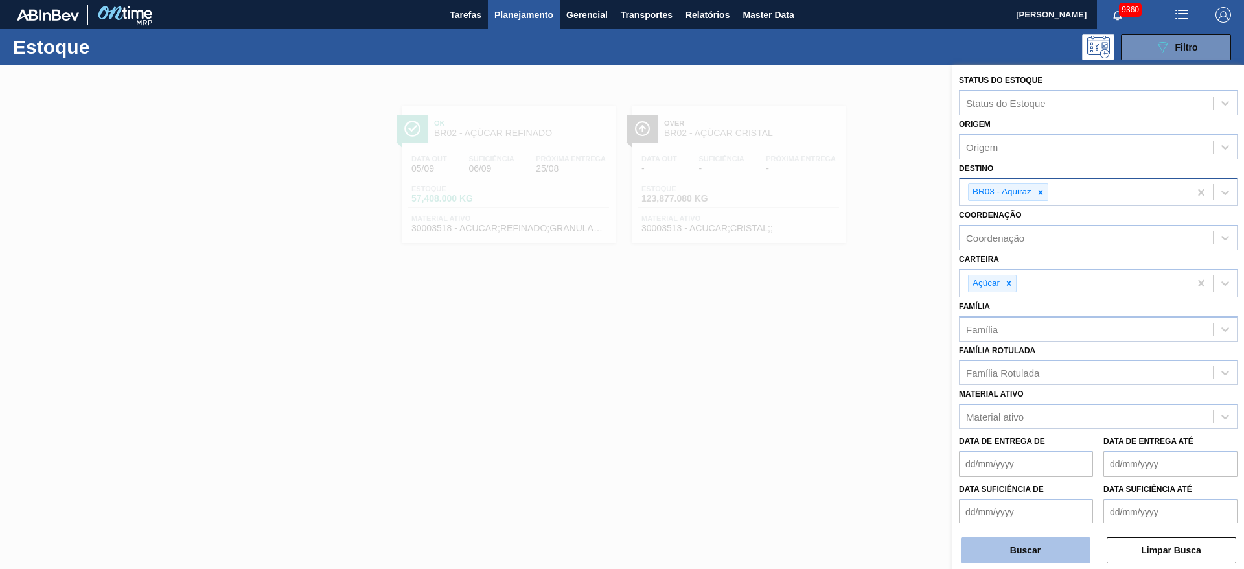
click at [1011, 545] on button "Buscar" at bounding box center [1025, 550] width 130 height 26
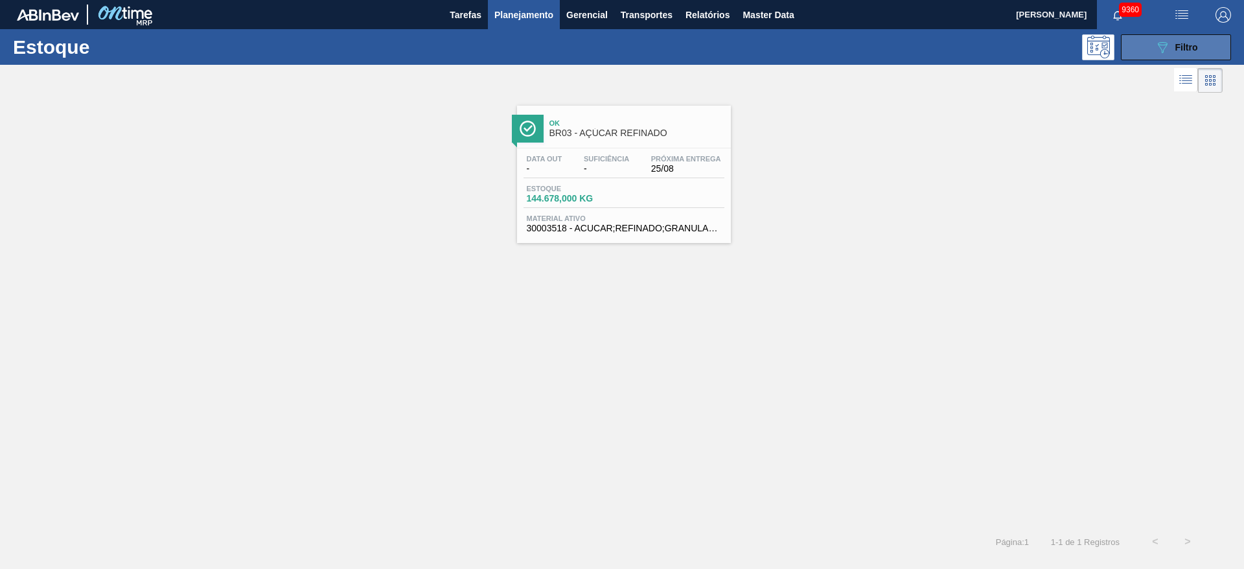
click at [1185, 46] on span "Filtro" at bounding box center [1186, 47] width 23 height 10
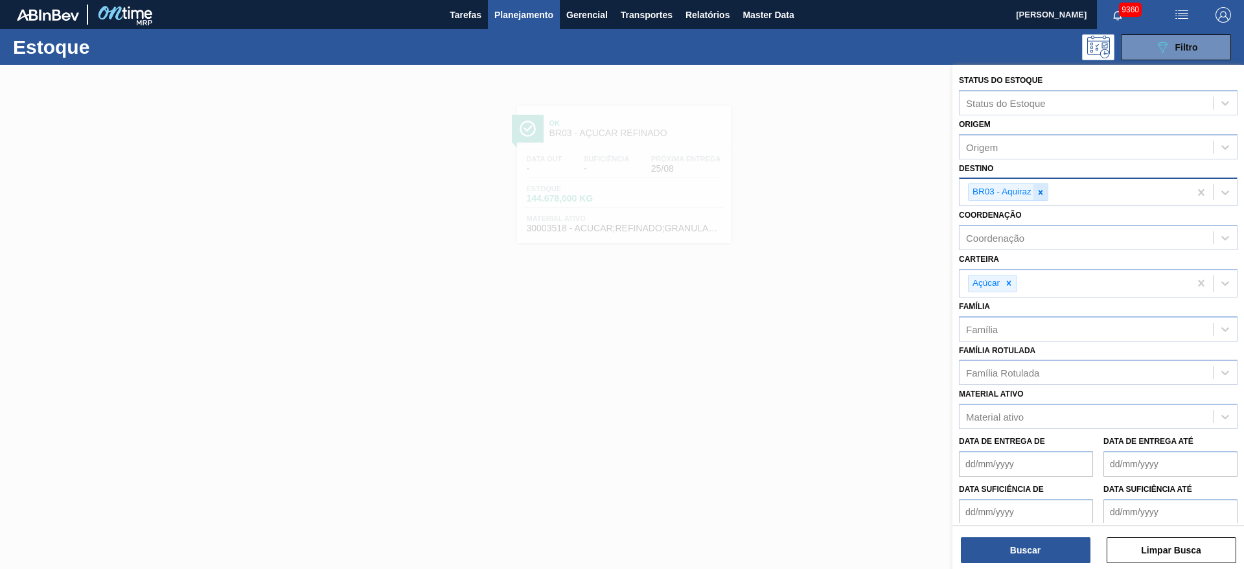
click at [1044, 195] on icon at bounding box center [1040, 192] width 9 height 9
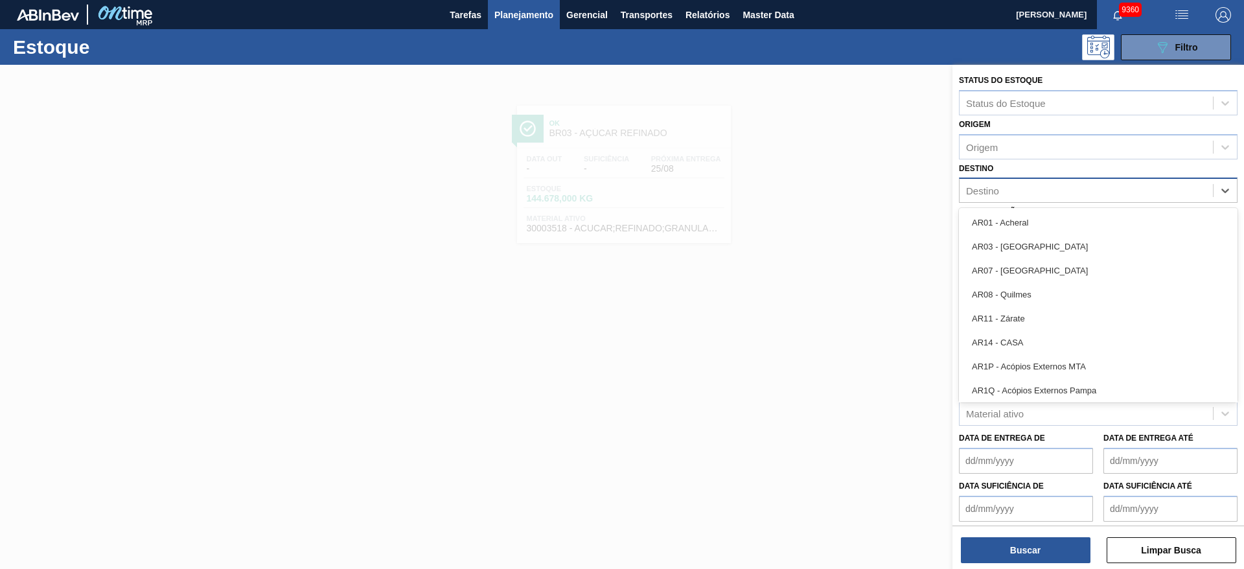
click at [1044, 195] on div "Destino" at bounding box center [1085, 190] width 253 height 19
click at [1047, 337] on div "BR04 - Camaçari" at bounding box center [1098, 346] width 278 height 24
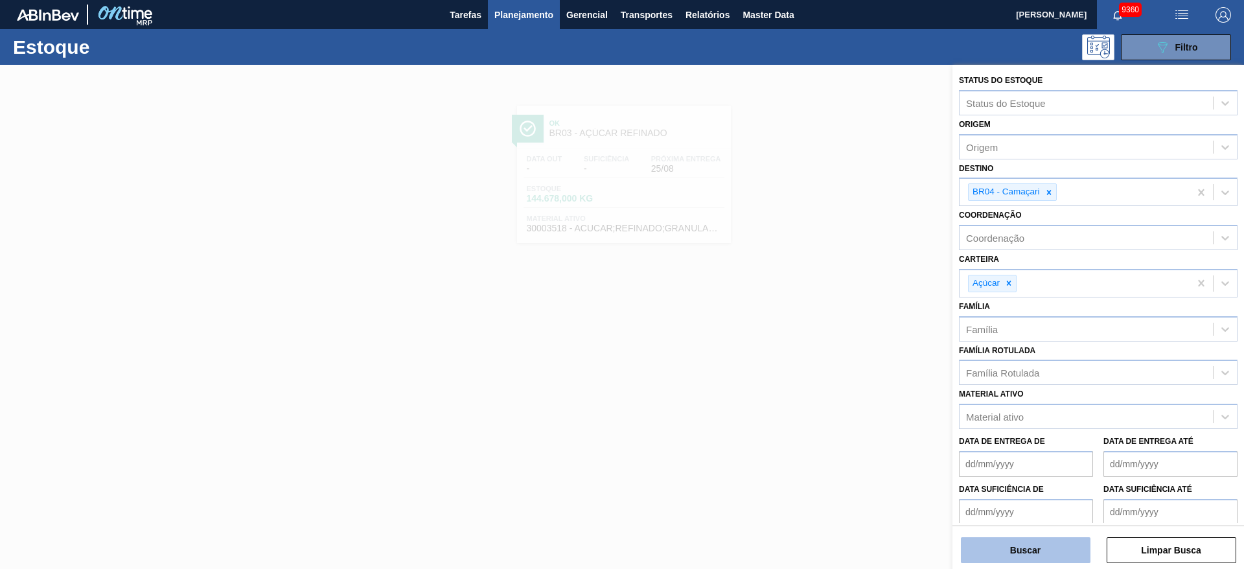
click at [1002, 551] on button "Buscar" at bounding box center [1025, 550] width 130 height 26
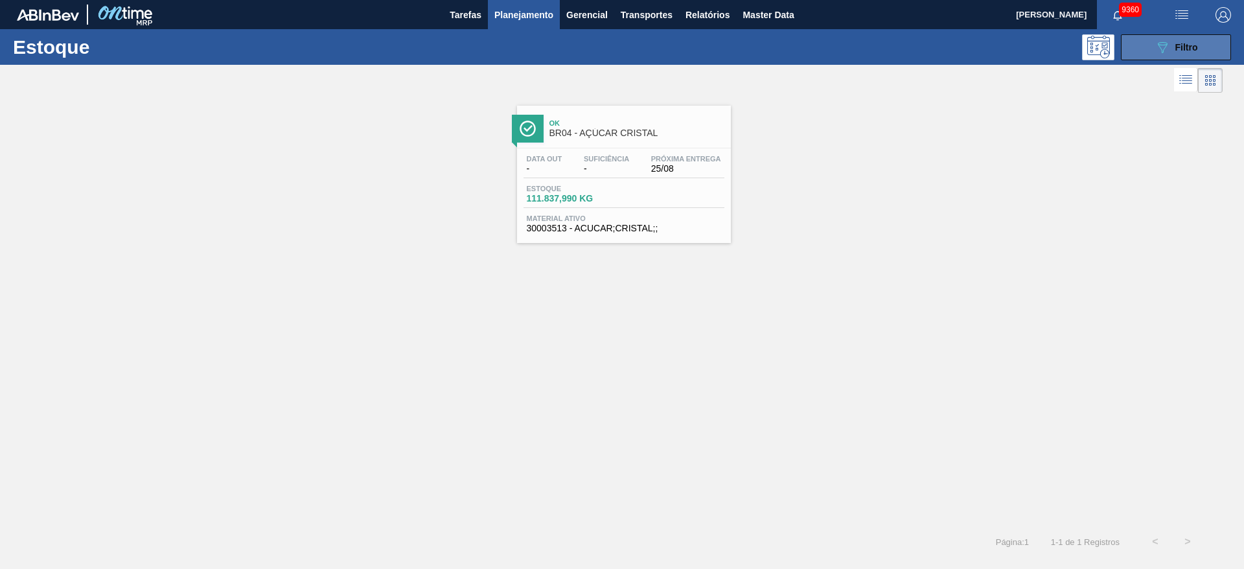
click at [1137, 40] on button "089F7B8B-B2A5-4AFE-B5C0-19BA573D28AC Filtro" at bounding box center [1175, 47] width 110 height 26
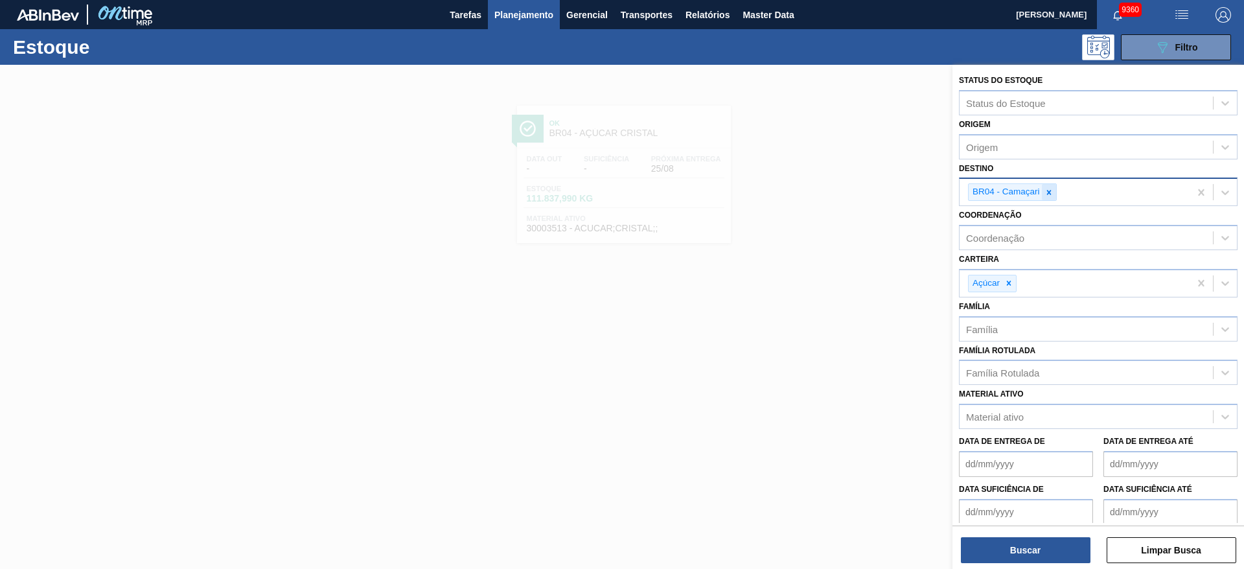
click at [1053, 188] on div at bounding box center [1048, 192] width 14 height 16
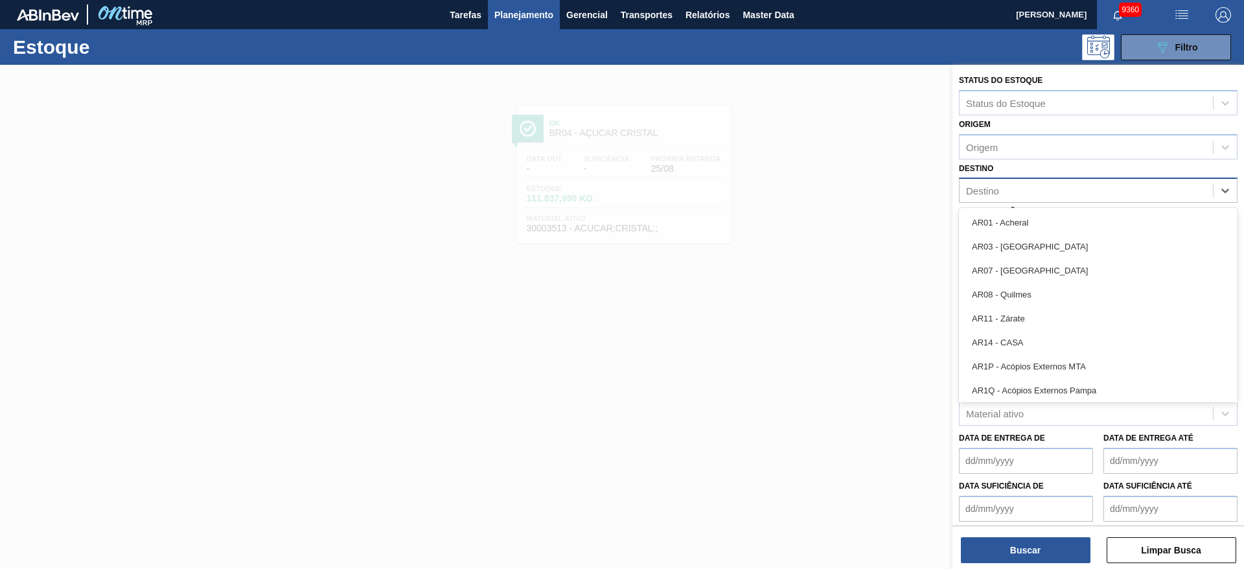
click at [1053, 188] on div "Destino" at bounding box center [1085, 190] width 253 height 19
click at [1039, 344] on div "BR05 - Cuiabá" at bounding box center [1098, 343] width 278 height 24
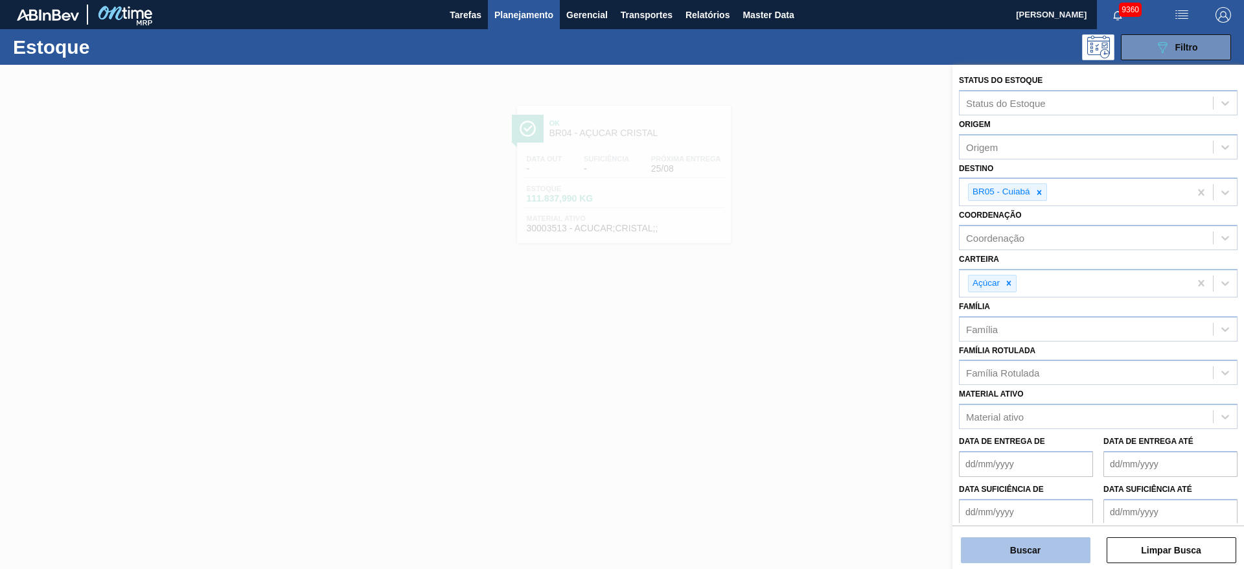
click at [1029, 540] on button "Buscar" at bounding box center [1025, 550] width 130 height 26
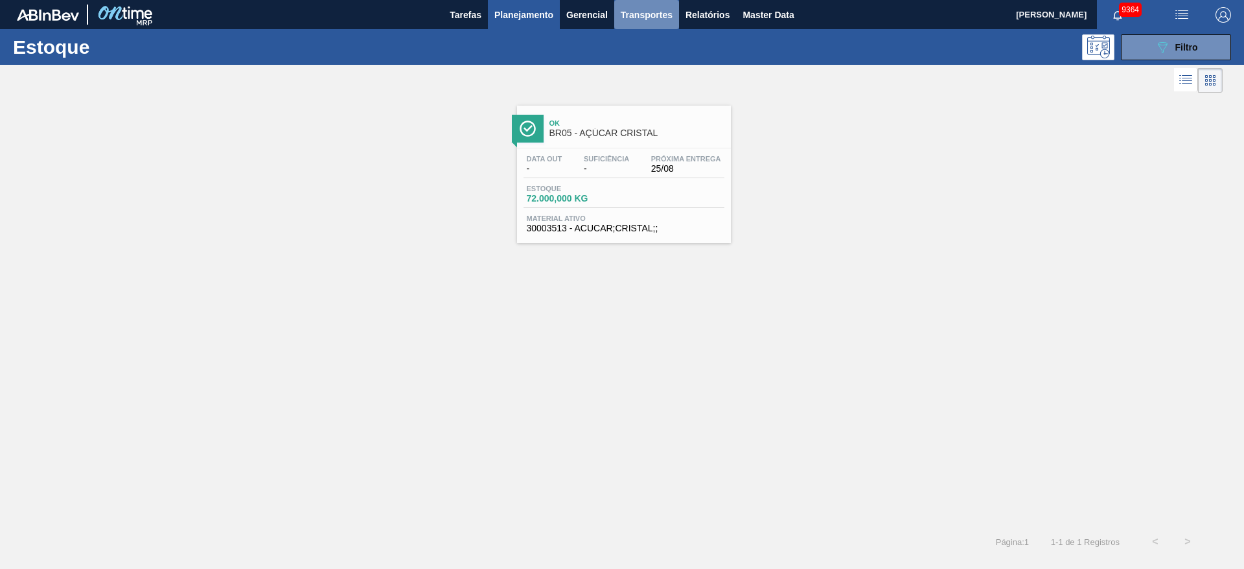
click at [621, 17] on span "Transportes" at bounding box center [646, 15] width 52 height 16
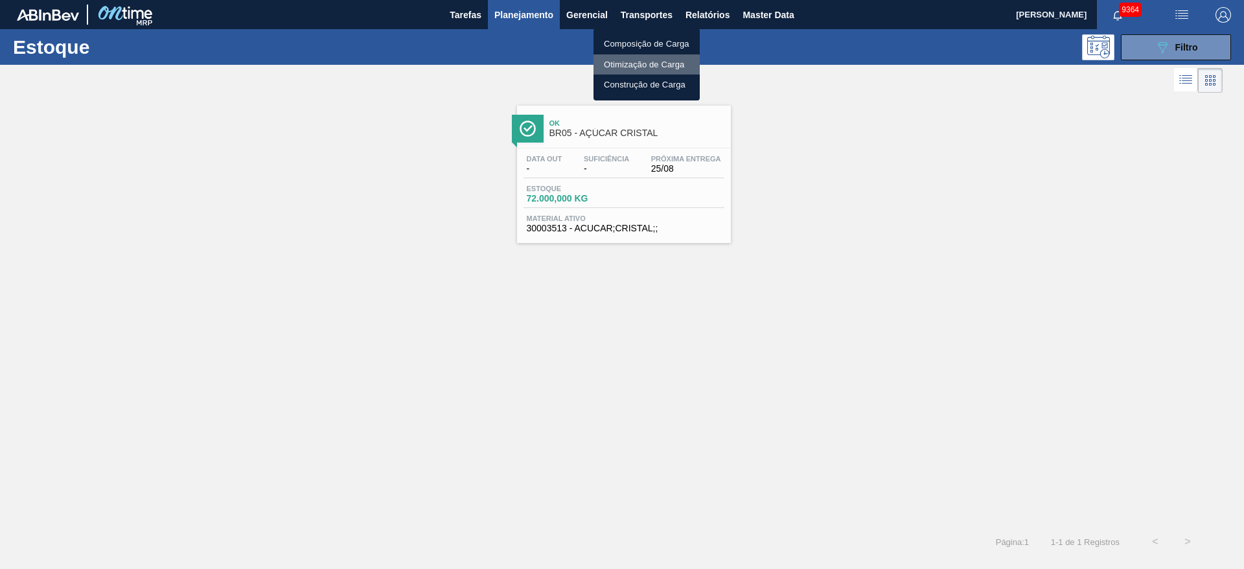
click at [635, 61] on li "Otimização de Carga" at bounding box center [646, 64] width 106 height 21
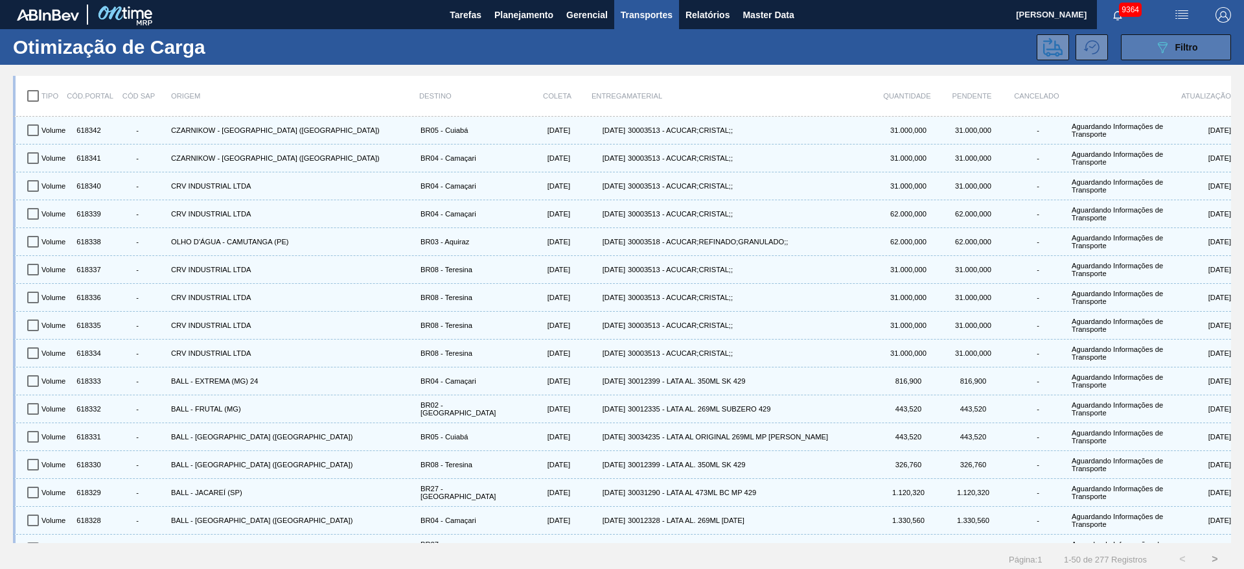
click at [1144, 36] on button "089F7B8B-B2A5-4AFE-B5C0-19BA573D28AC Filtro" at bounding box center [1175, 47] width 110 height 26
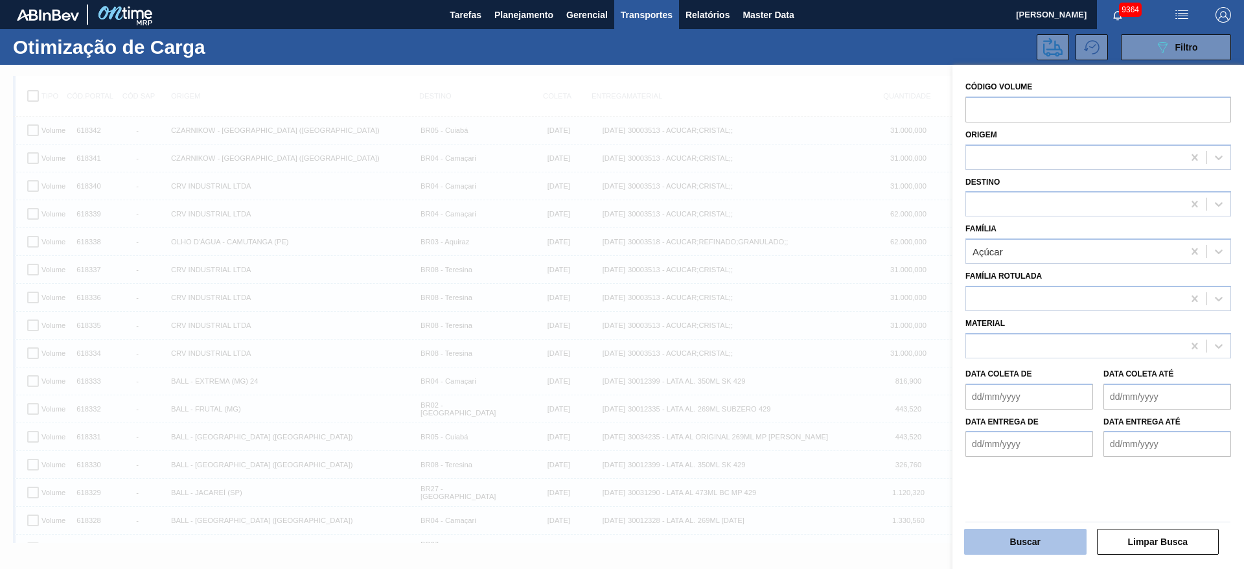
click at [1023, 546] on button "Buscar" at bounding box center [1025, 541] width 122 height 26
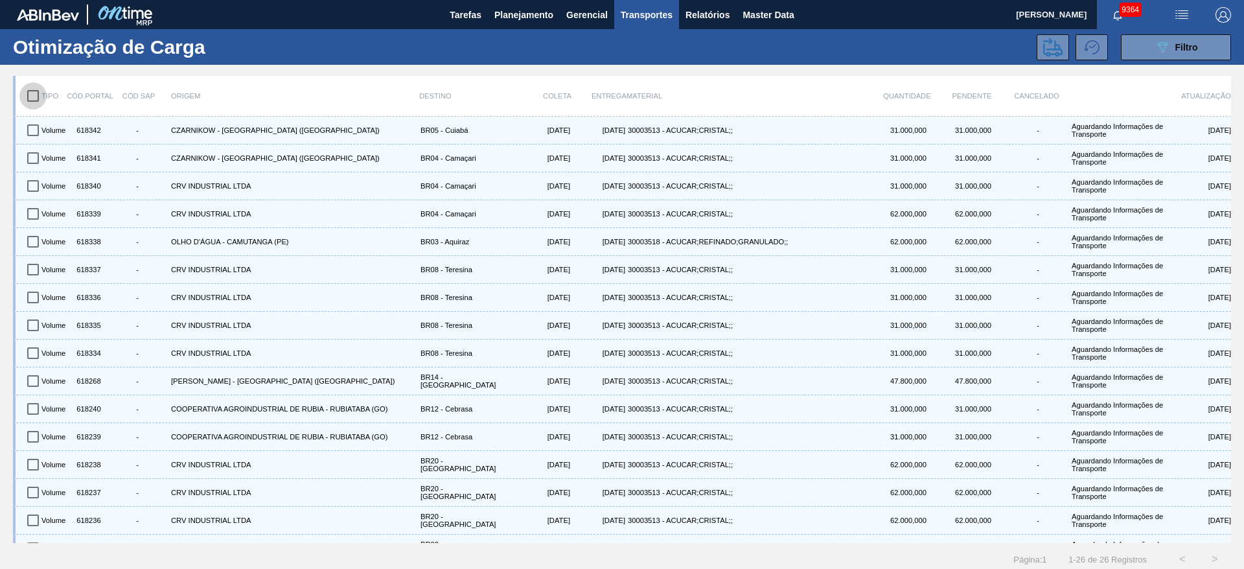
click at [38, 98] on input "checkbox" at bounding box center [32, 95] width 27 height 27
checkbox input "true"
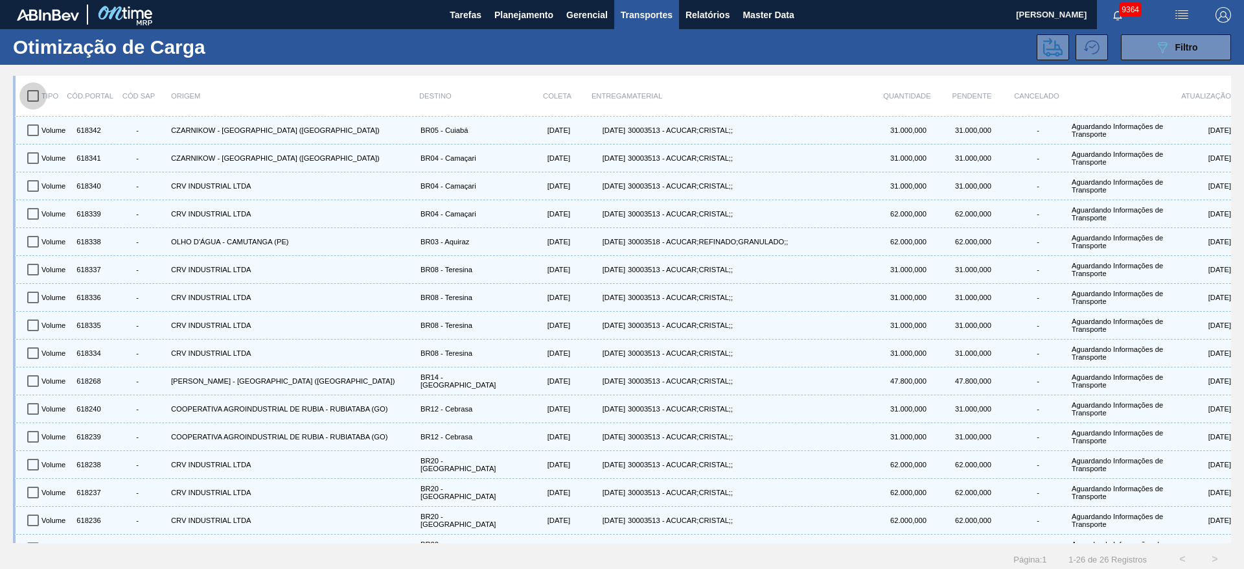
checkbox input "true"
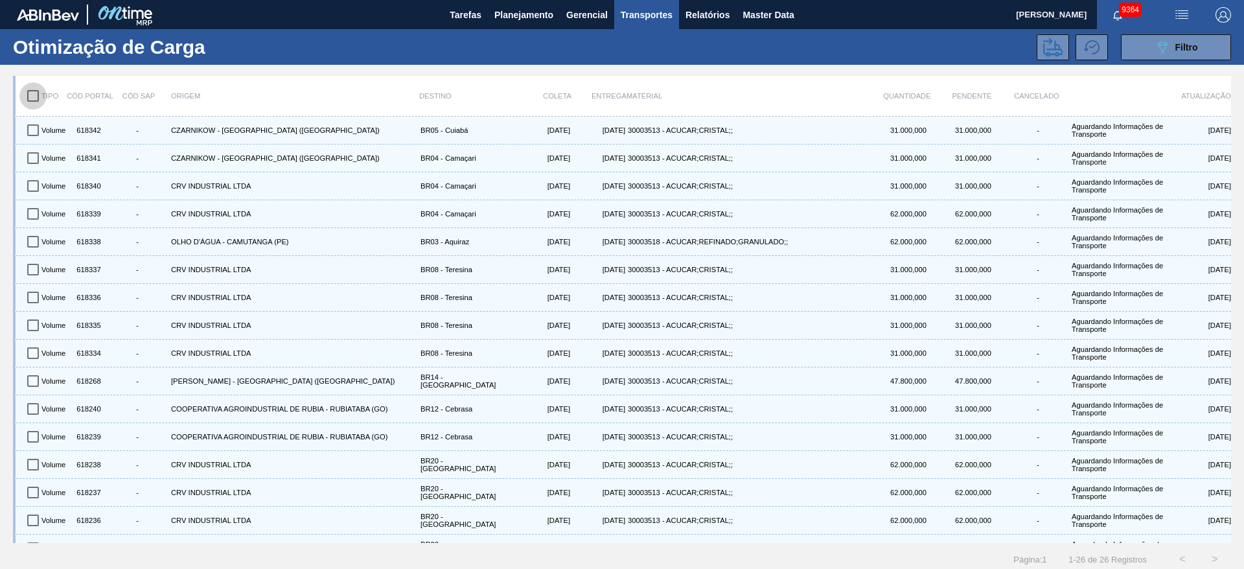
checkbox input "true"
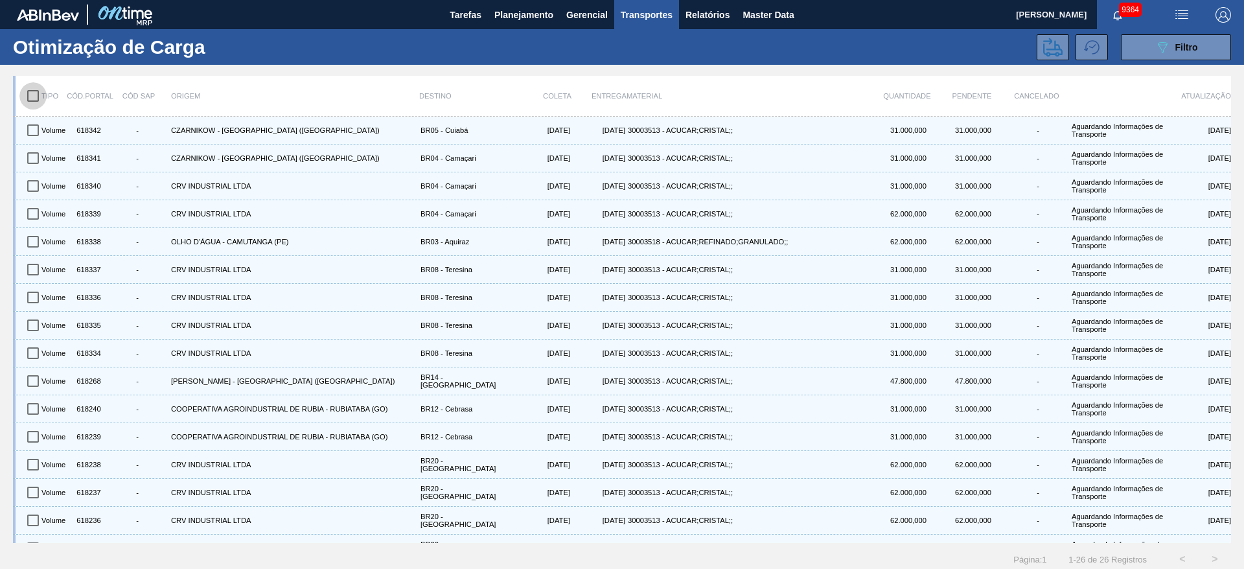
checkbox input "true"
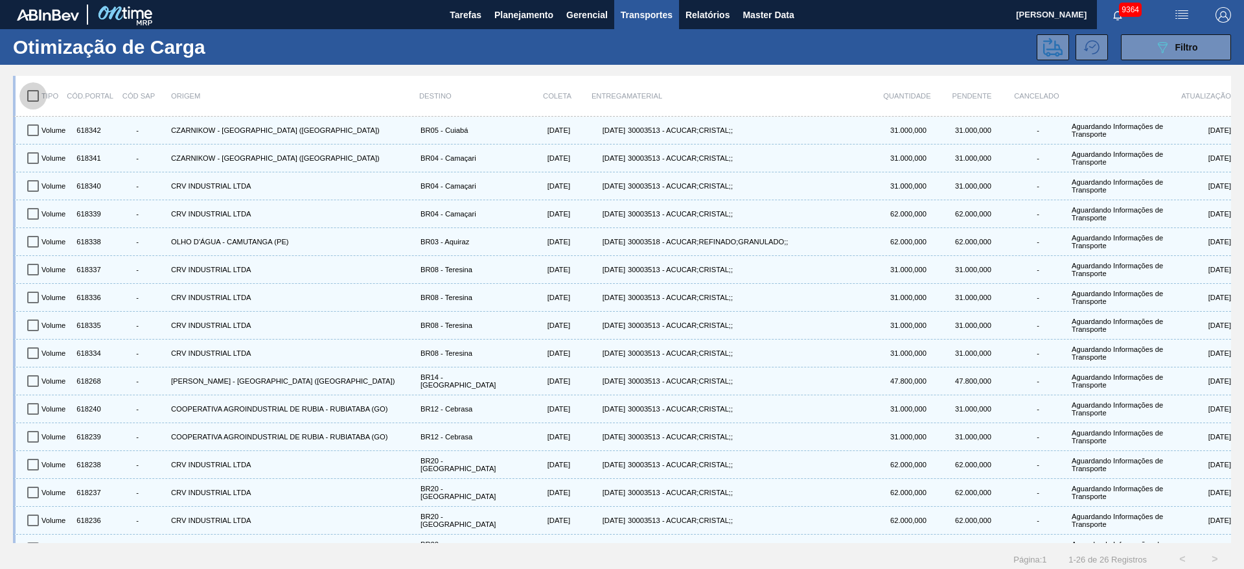
checkbox input "true"
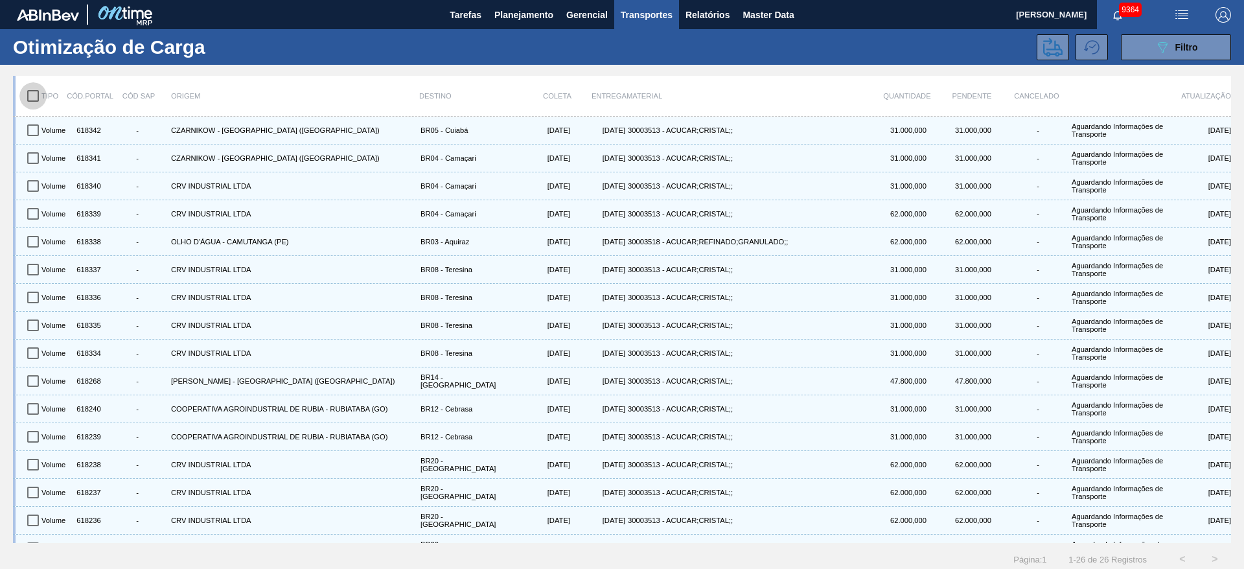
checkbox input "true"
click at [1044, 49] on icon at bounding box center [1052, 47] width 19 height 19
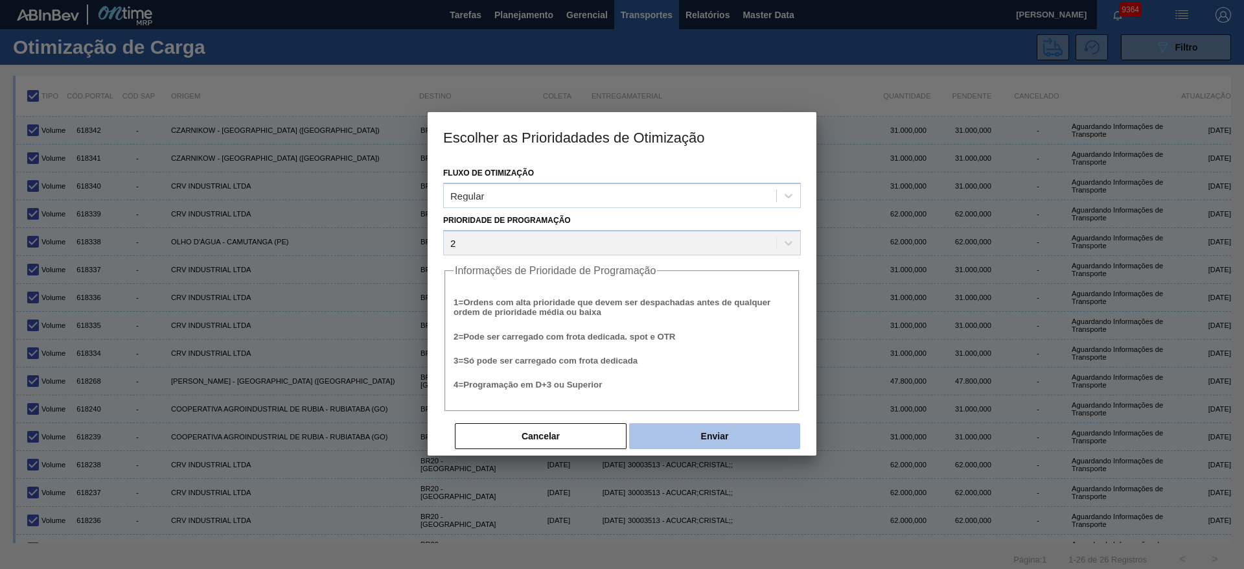
click at [736, 430] on button "Enviar" at bounding box center [714, 436] width 171 height 26
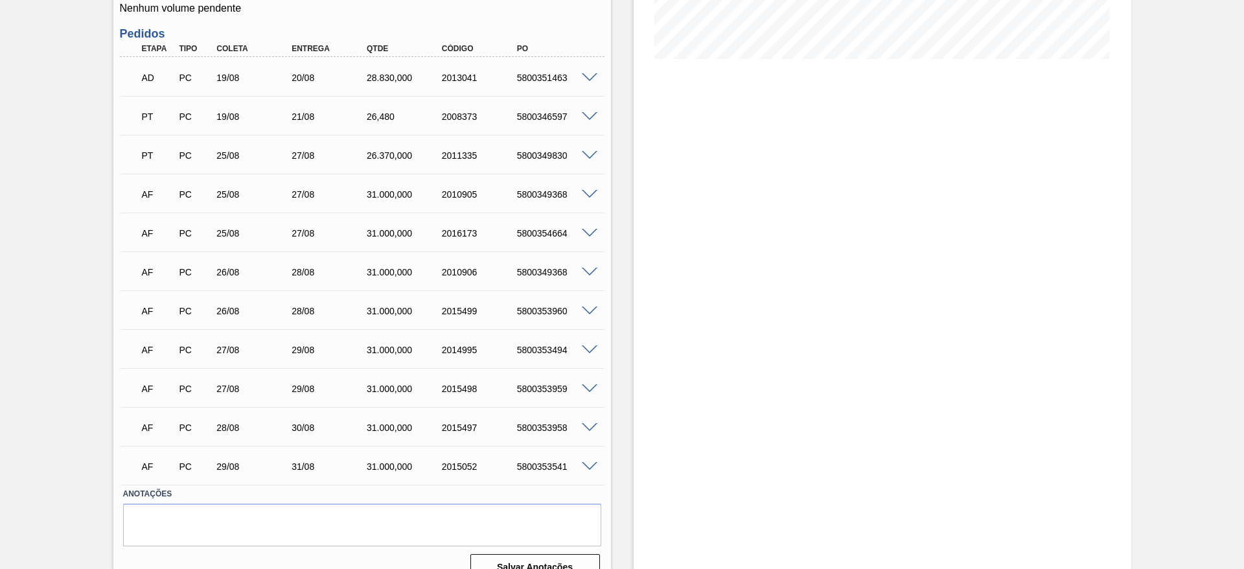
scroll to position [321, 0]
click at [593, 196] on span at bounding box center [590, 194] width 16 height 10
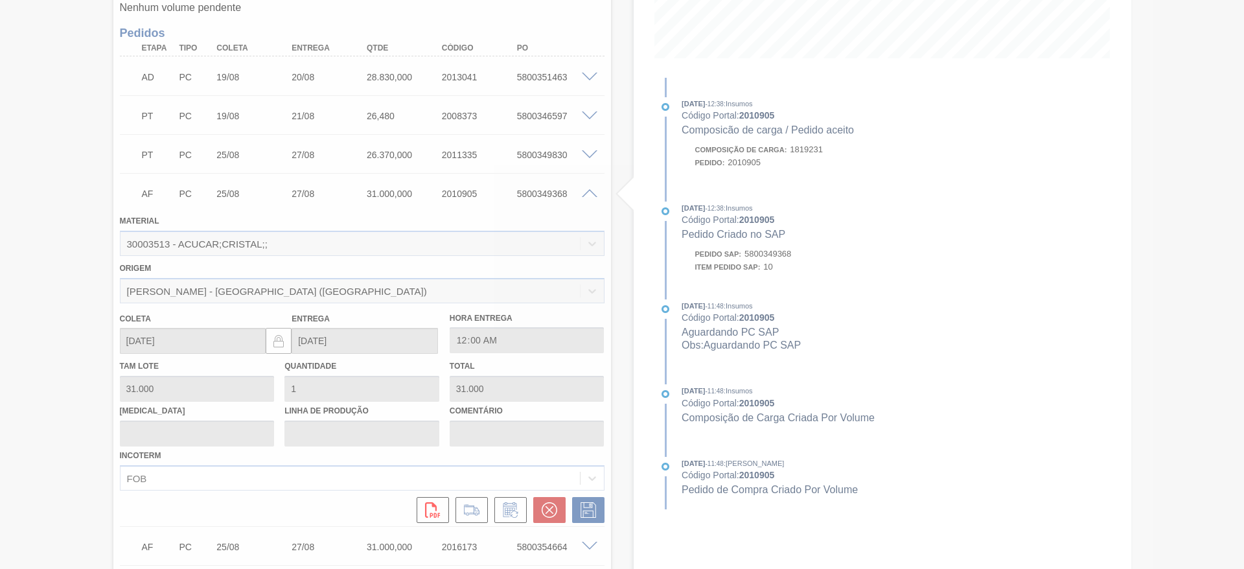
click at [588, 193] on div at bounding box center [622, 284] width 1244 height 569
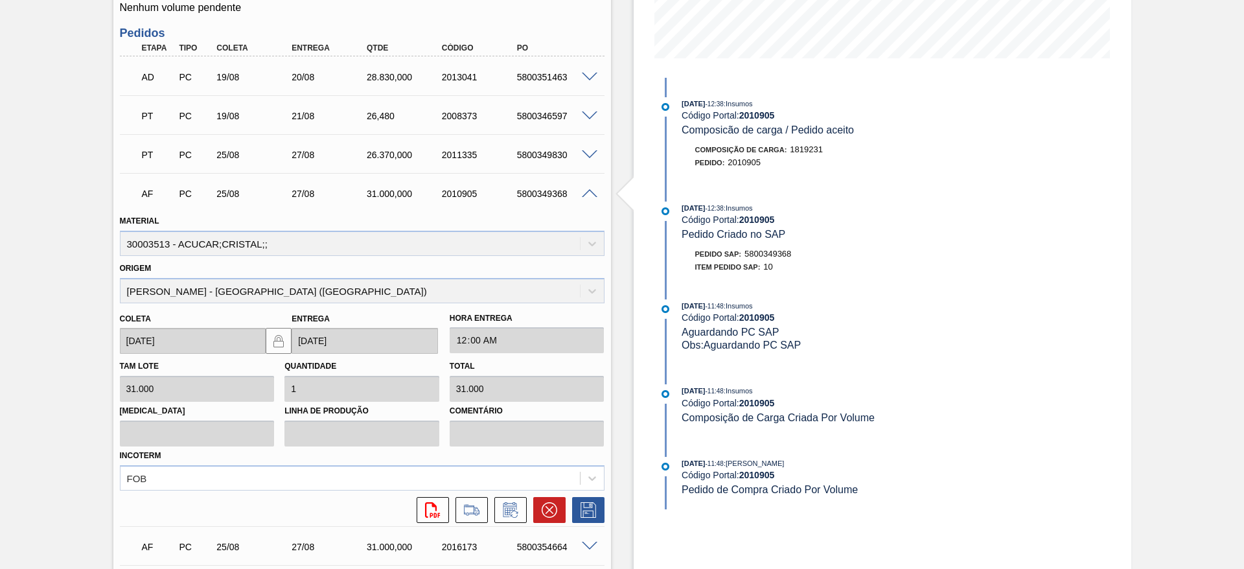
click at [585, 544] on span at bounding box center [590, 546] width 16 height 10
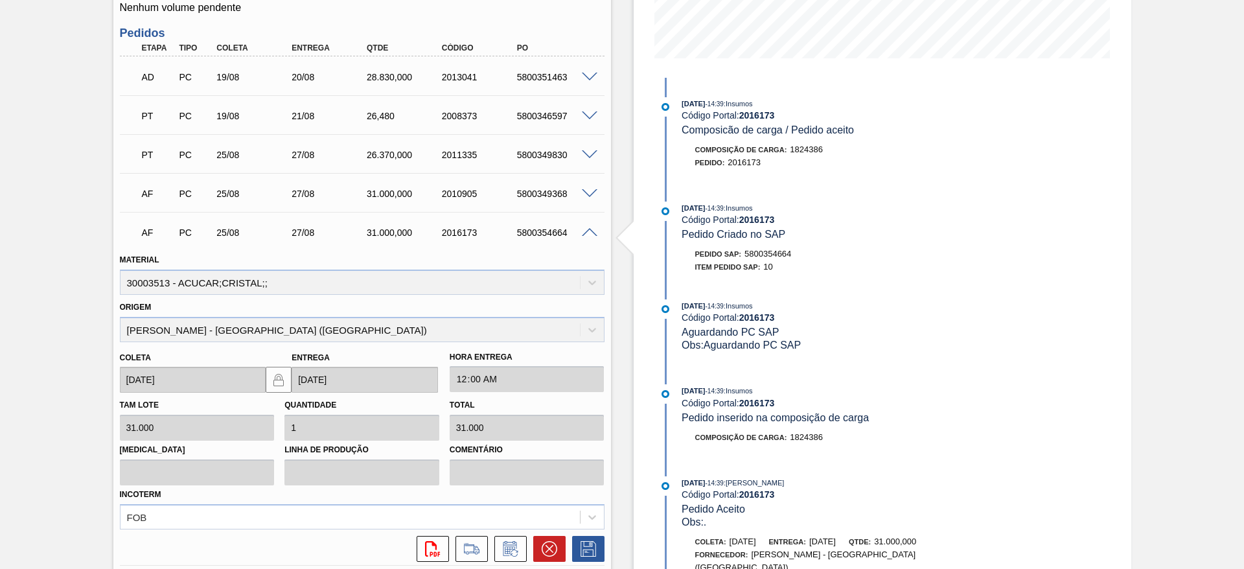
click at [543, 231] on div "5800354664" at bounding box center [556, 232] width 84 height 10
copy div "5800354664"
click at [589, 194] on span at bounding box center [590, 194] width 16 height 10
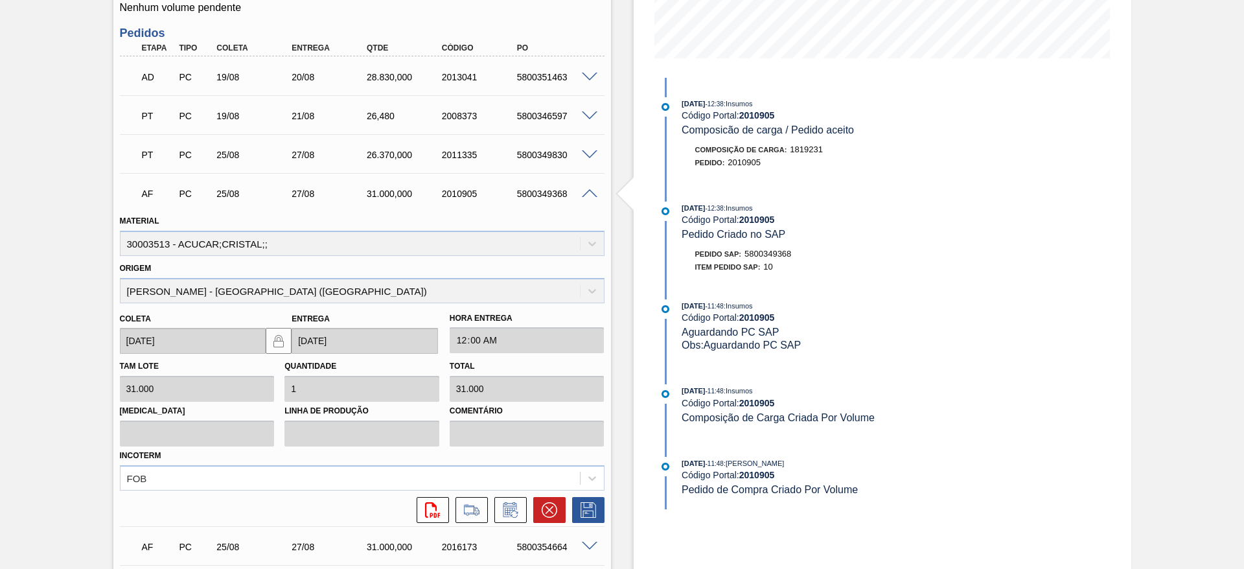
click at [545, 192] on div "5800349368" at bounding box center [556, 193] width 84 height 10
copy div "5800349368"
click at [480, 510] on icon at bounding box center [471, 510] width 21 height 16
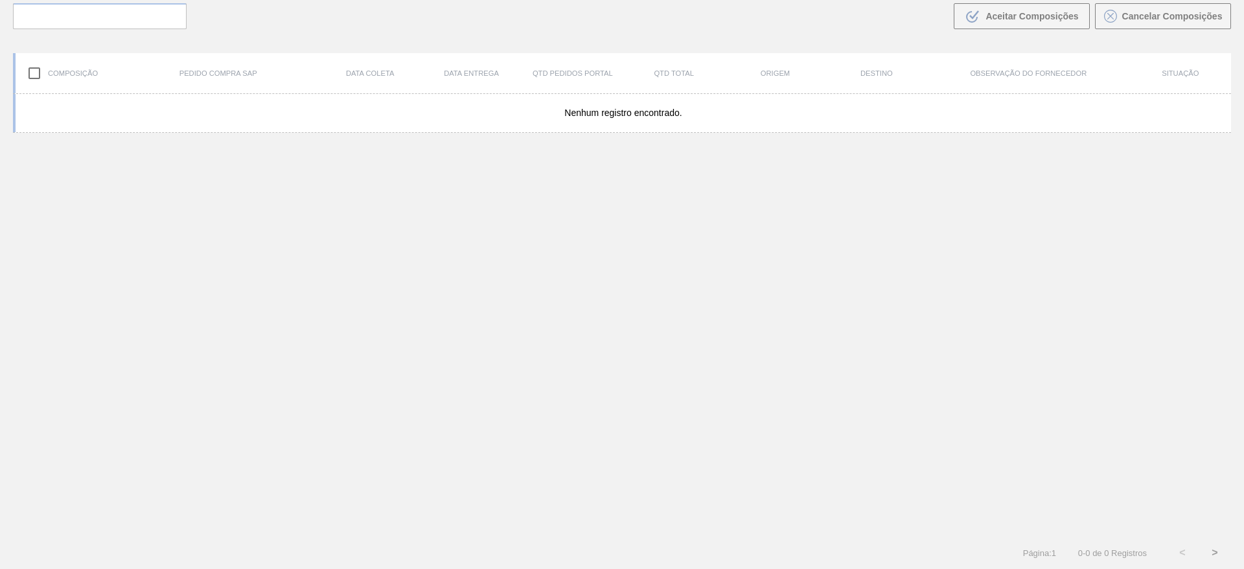
scroll to position [93, 0]
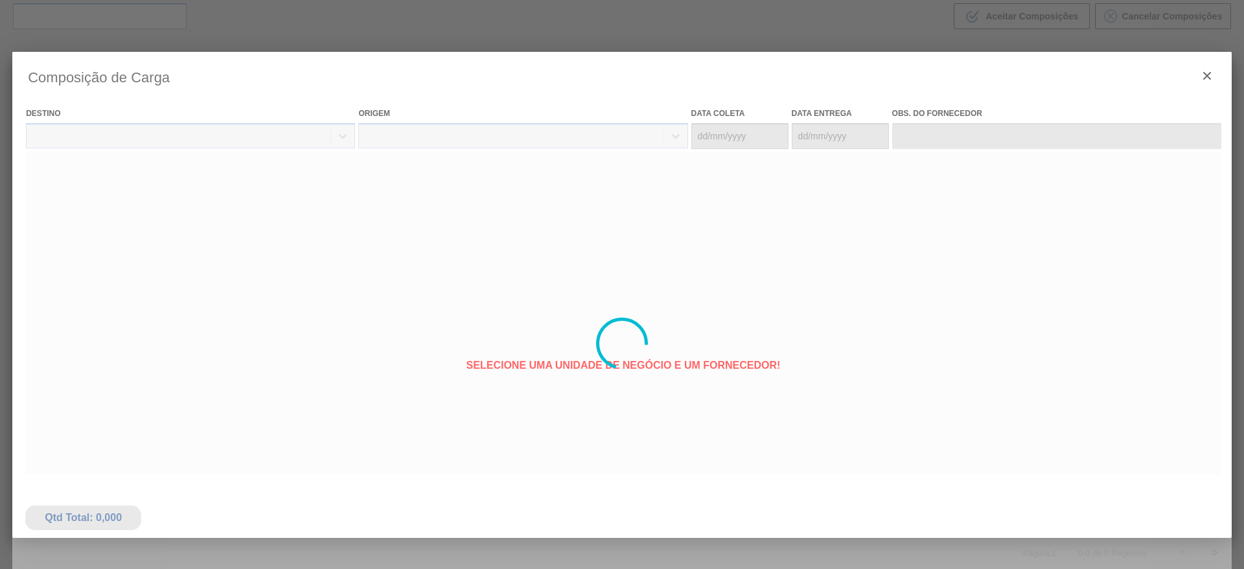
type coleta "[DATE]"
type entrega "27/08/2025"
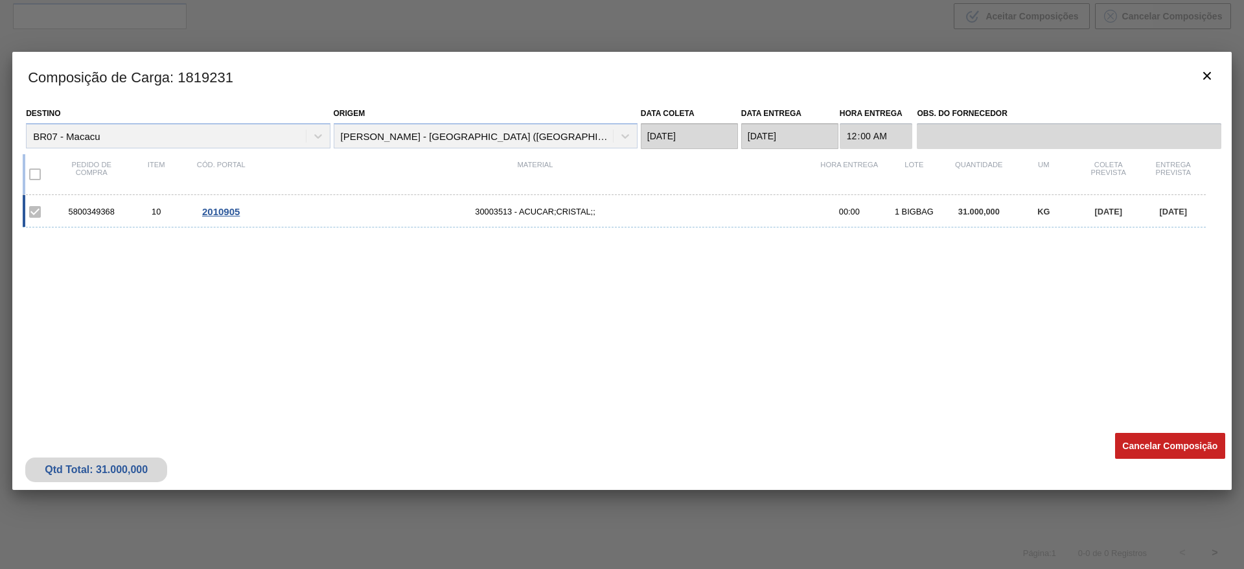
click at [1142, 445] on button "Cancelar Composição" at bounding box center [1170, 446] width 110 height 26
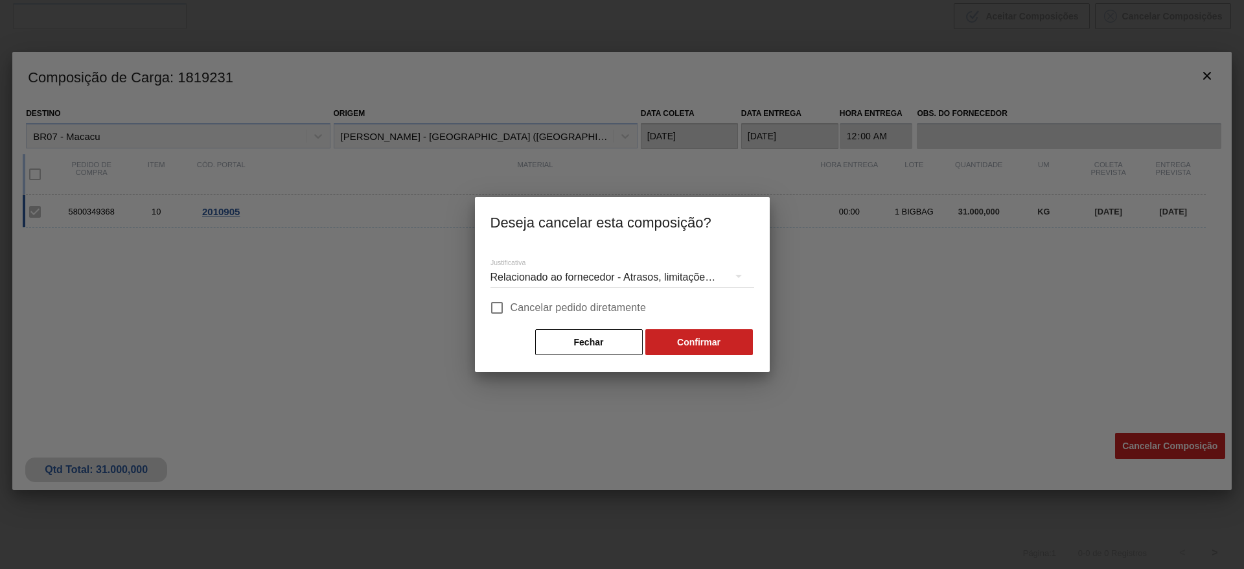
click at [560, 300] on span "Cancelar pedido diretamente" at bounding box center [578, 308] width 136 height 16
click at [510, 299] on input "Cancelar pedido diretamente" at bounding box center [496, 307] width 27 height 27
checkbox input "true"
click at [695, 332] on button "Confirmar" at bounding box center [699, 342] width 108 height 26
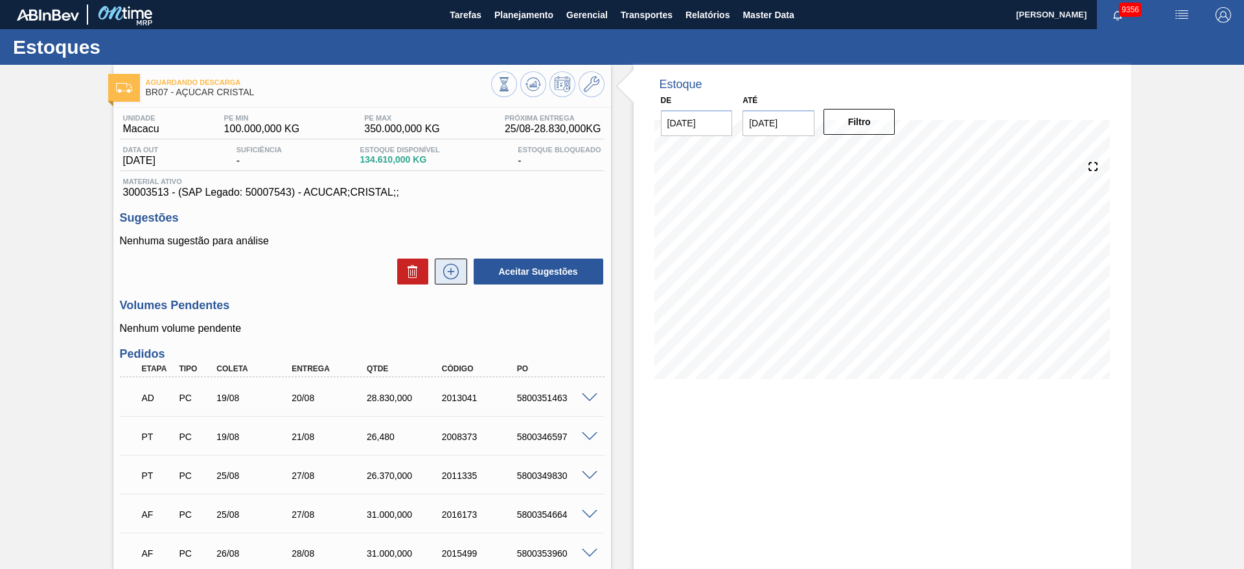
click at [452, 269] on icon at bounding box center [450, 272] width 21 height 16
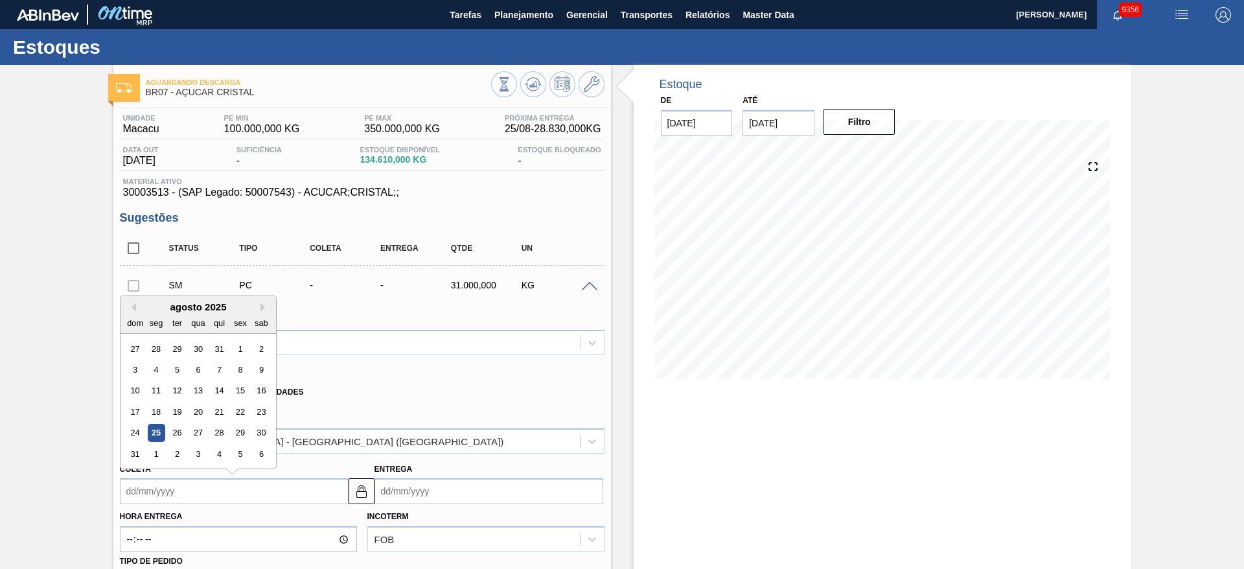
click at [136, 501] on input "Coleta" at bounding box center [234, 491] width 229 height 26
click at [159, 453] on div "1" at bounding box center [155, 453] width 17 height 17
type input "[DATE]"
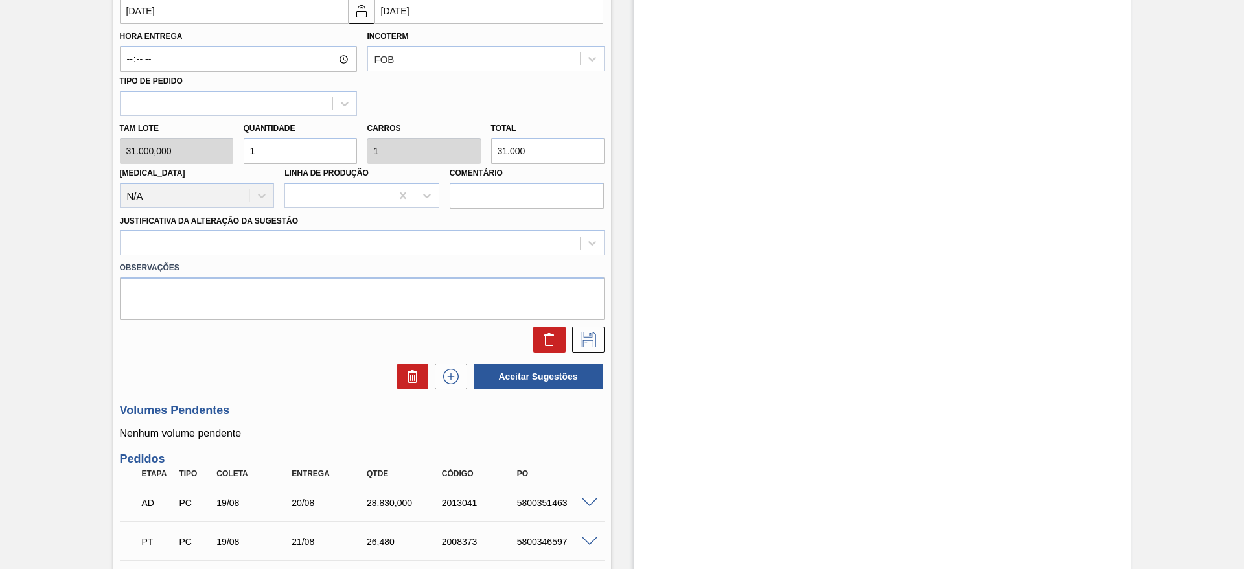
scroll to position [485, 0]
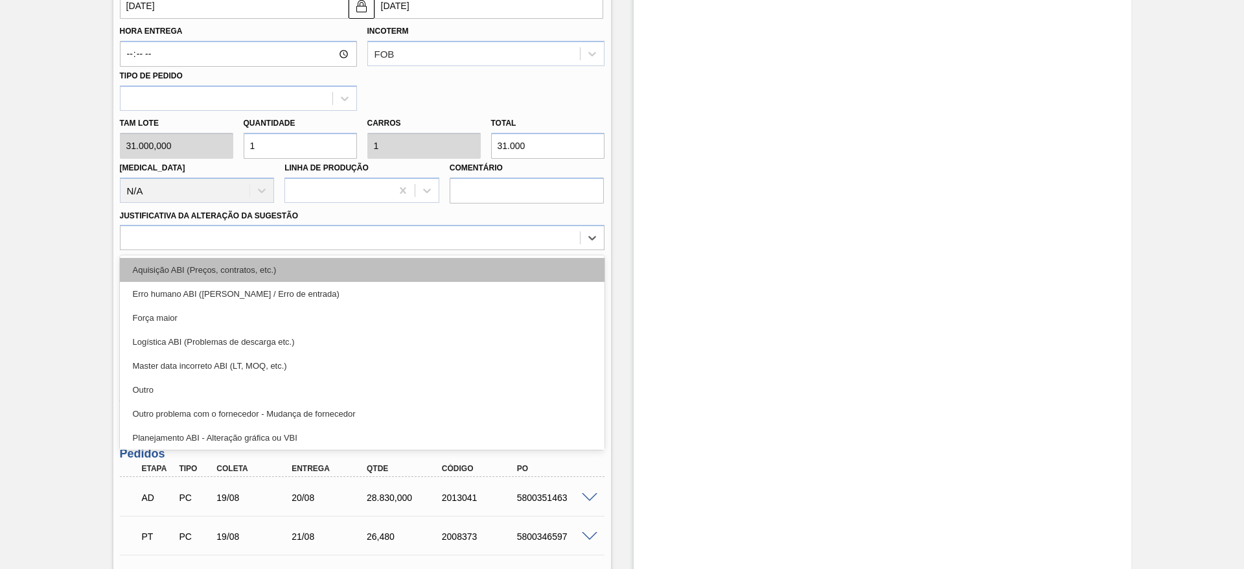
drag, startPoint x: 475, startPoint y: 229, endPoint x: 479, endPoint y: 271, distance: 42.3
click at [479, 250] on div "option Aquisição ABI (Preços, contratos, etc.) focused, 1 of 18. 18 results ava…" at bounding box center [362, 237] width 484 height 25
click at [479, 271] on div "Aquisição ABI (Preços, contratos, etc.)" at bounding box center [362, 270] width 484 height 24
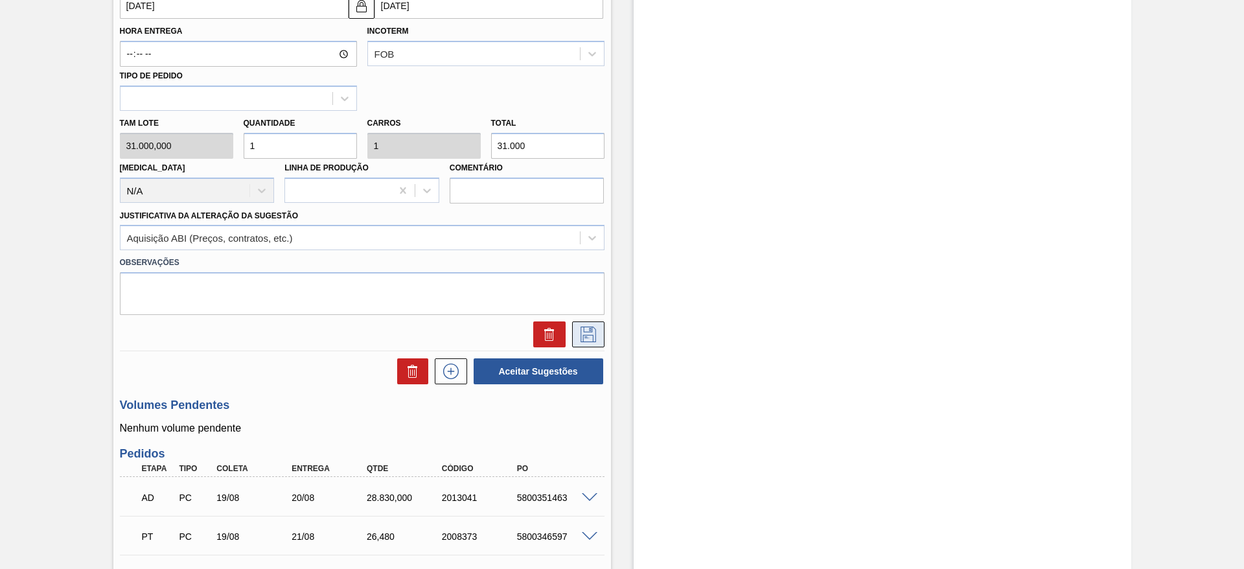
click at [593, 331] on icon at bounding box center [588, 334] width 21 height 16
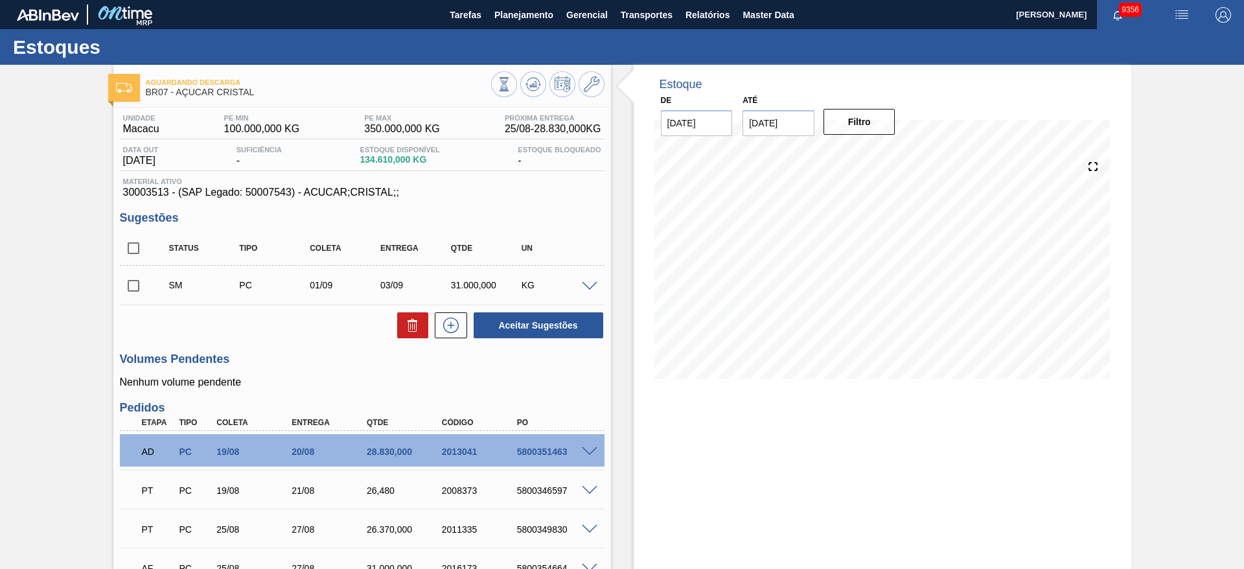
scroll to position [4, 0]
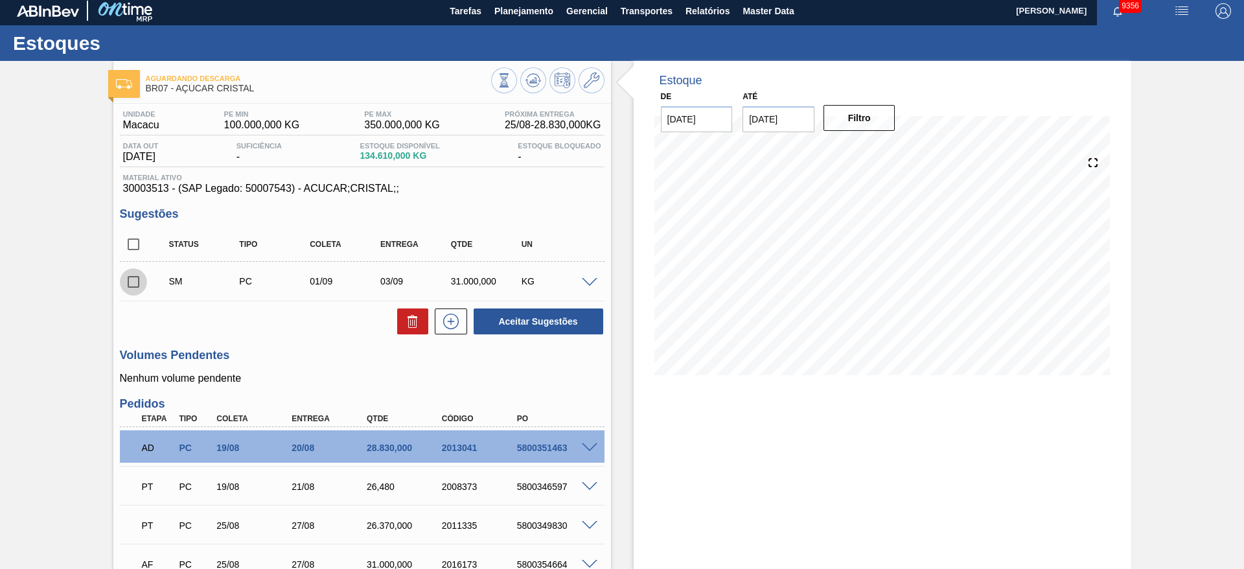
click at [140, 280] on input "checkbox" at bounding box center [133, 281] width 27 height 27
click at [496, 317] on button "Aceitar Sugestões" at bounding box center [538, 321] width 130 height 26
checkbox input "false"
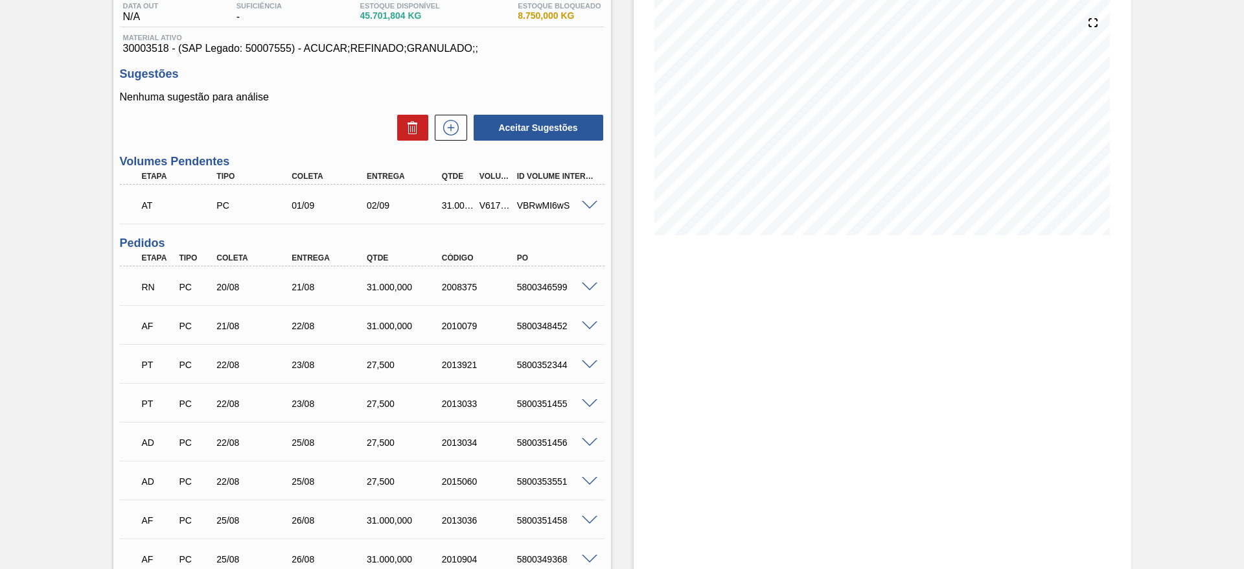
scroll to position [111, 0]
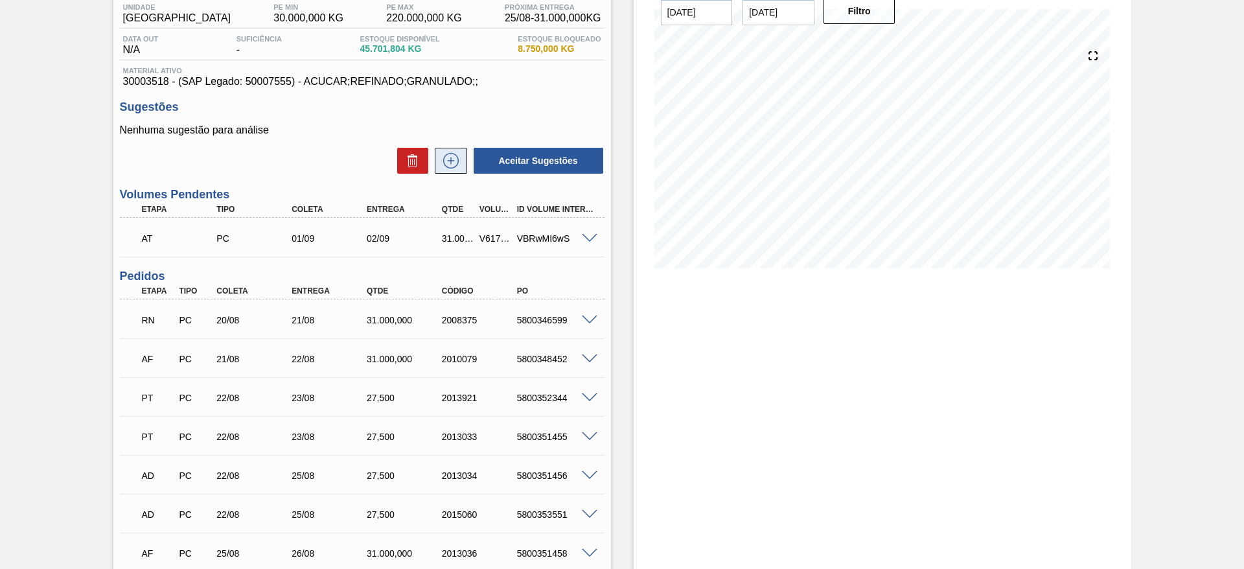
click at [448, 159] on icon at bounding box center [450, 161] width 21 height 16
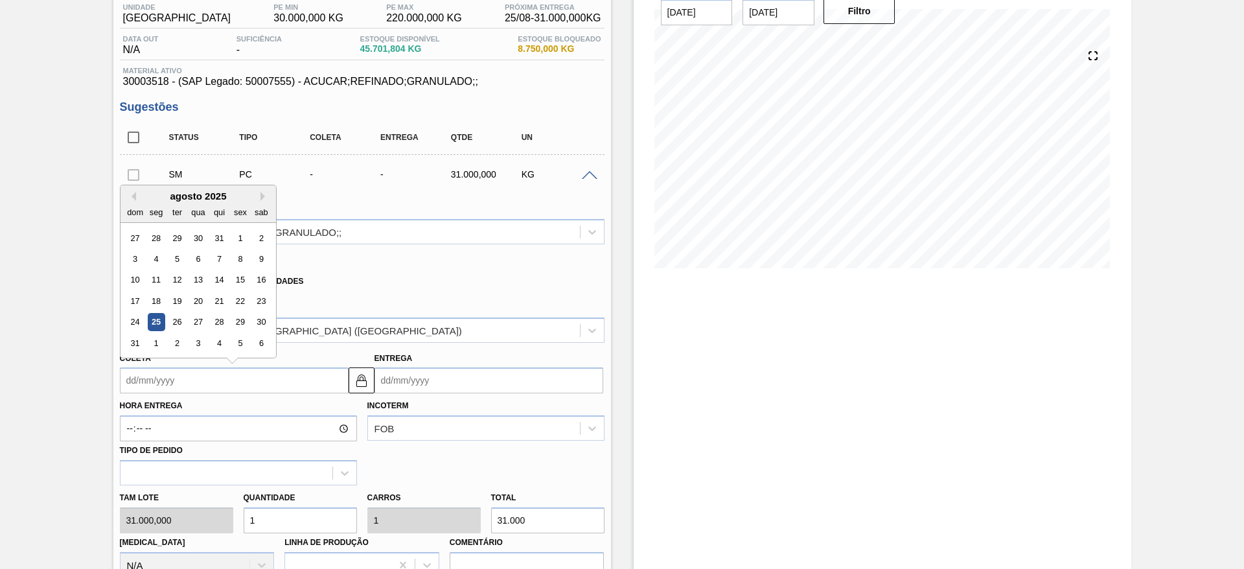
click at [160, 378] on input "Coleta" at bounding box center [234, 380] width 229 height 26
click at [199, 324] on div "27" at bounding box center [197, 321] width 17 height 17
type input "[DATE]"
click at [164, 378] on input "[DATE]" at bounding box center [234, 380] width 229 height 26
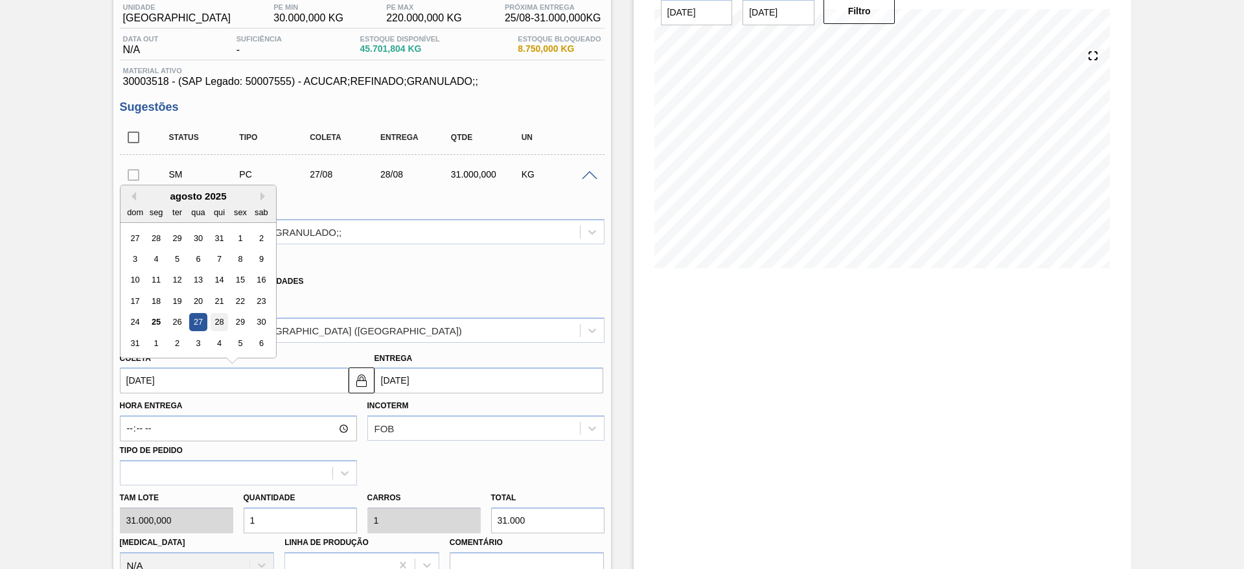
click at [210, 321] on div "28" at bounding box center [218, 321] width 17 height 17
type input "[DATE]"
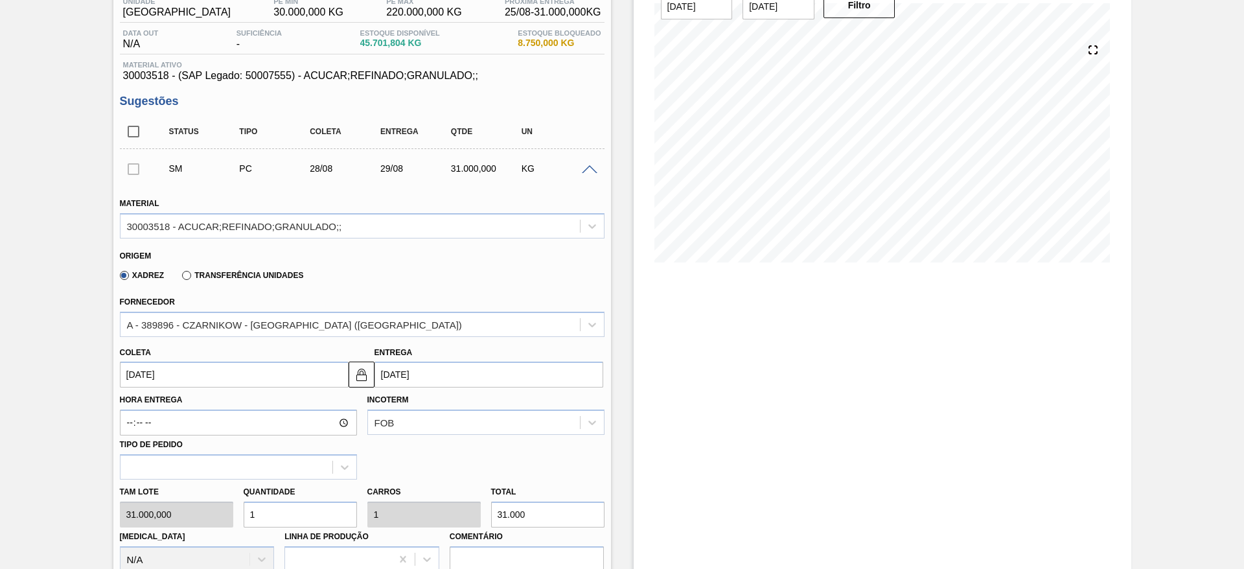
scroll to position [116, 0]
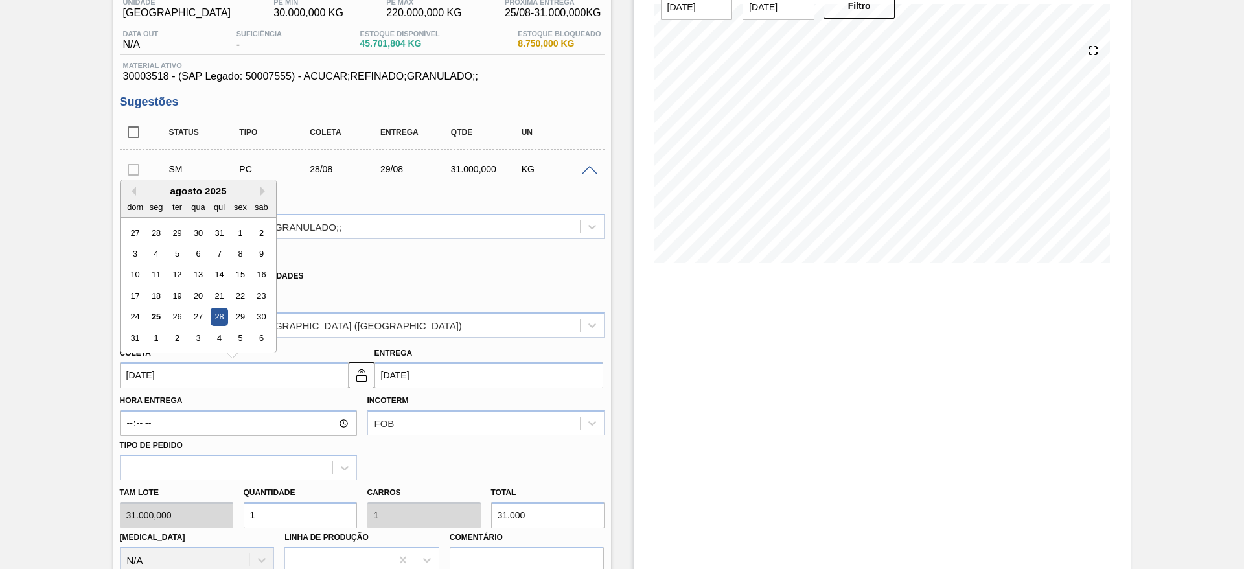
click at [170, 373] on input "[DATE]" at bounding box center [234, 375] width 229 height 26
click at [192, 317] on div "27" at bounding box center [197, 316] width 17 height 17
type input "[DATE]"
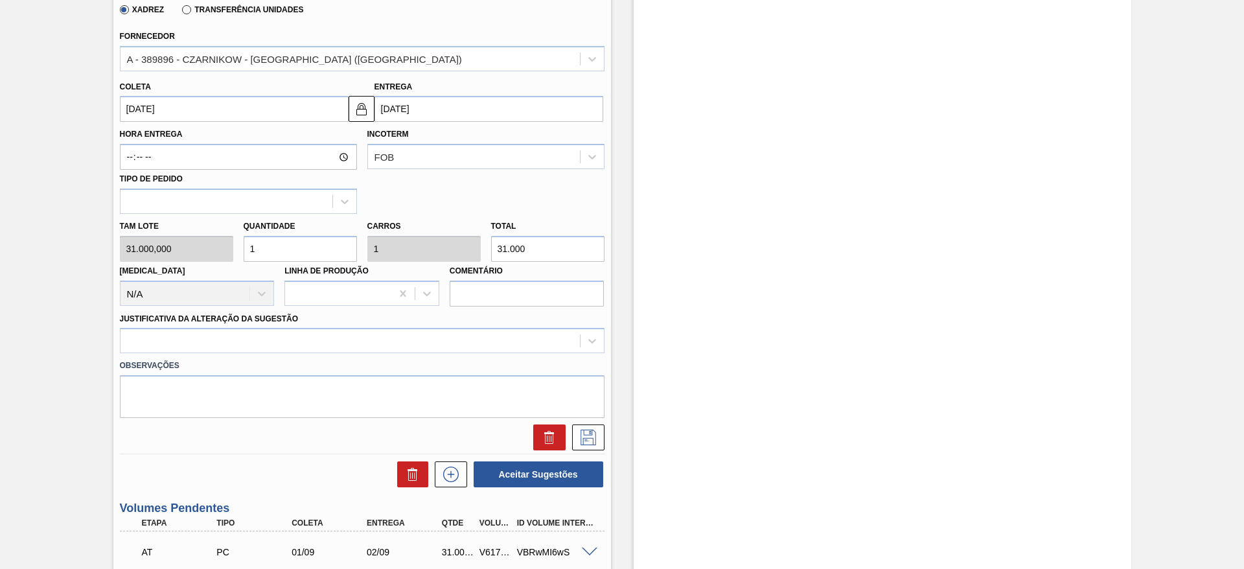
scroll to position [394, 0]
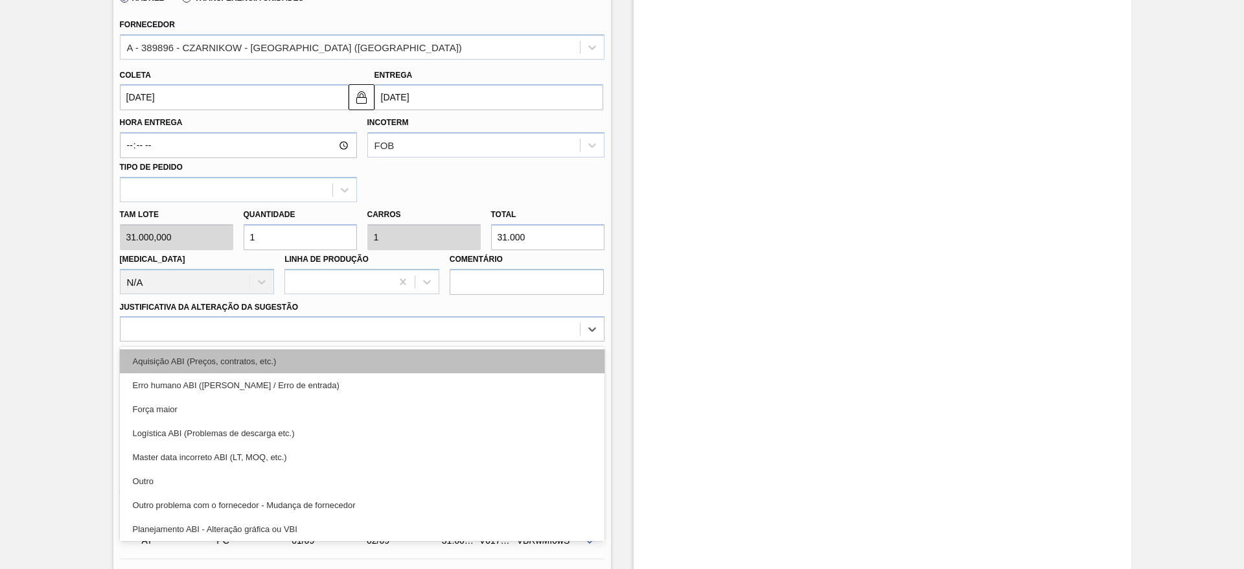
drag, startPoint x: 493, startPoint y: 334, endPoint x: 493, endPoint y: 367, distance: 33.0
click at [493, 341] on div "option Aquisição ABI (Preços, contratos, etc.) focused, 1 of 18. 18 results ava…" at bounding box center [362, 328] width 484 height 25
click at [493, 367] on div "Aquisição ABI (Preços, contratos, etc.)" at bounding box center [362, 361] width 484 height 24
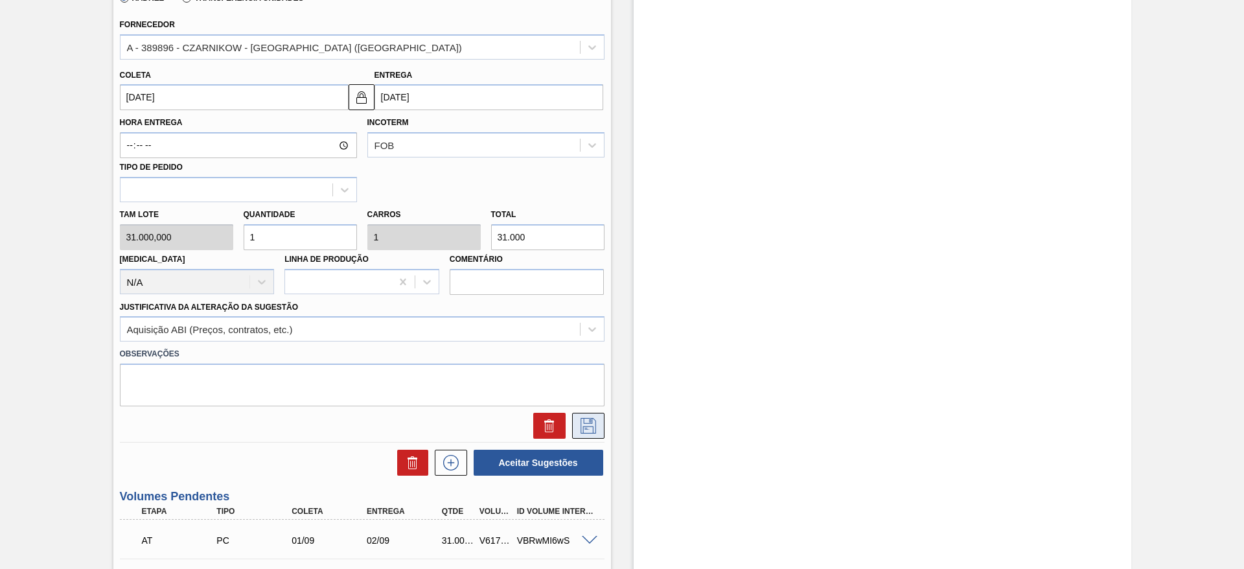
click at [595, 418] on icon at bounding box center [588, 426] width 21 height 16
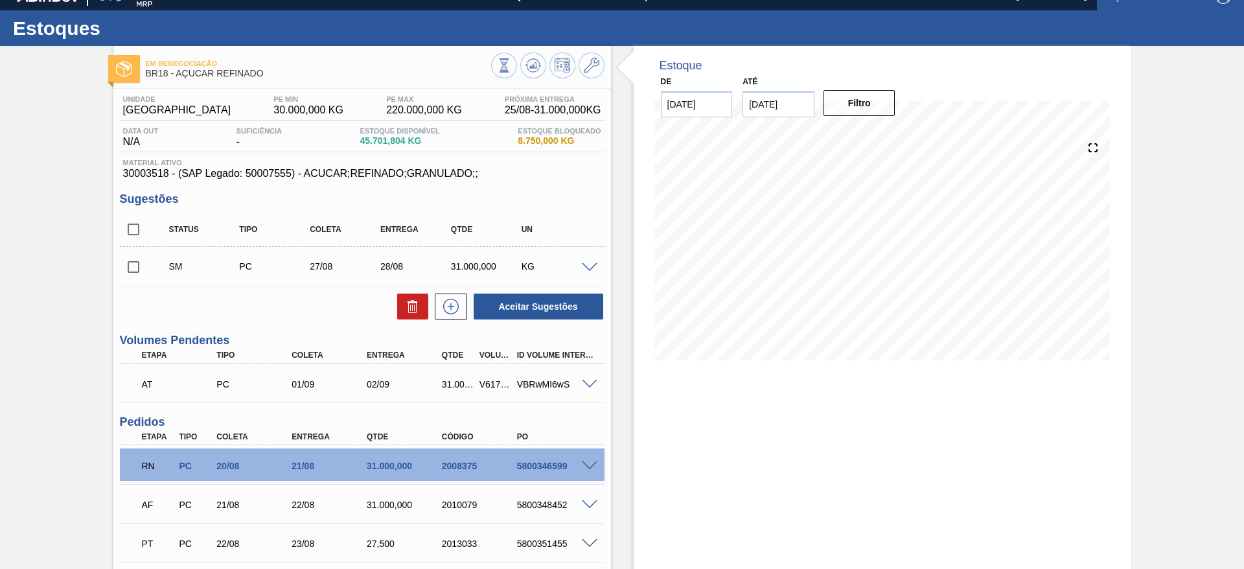
scroll to position [17, 0]
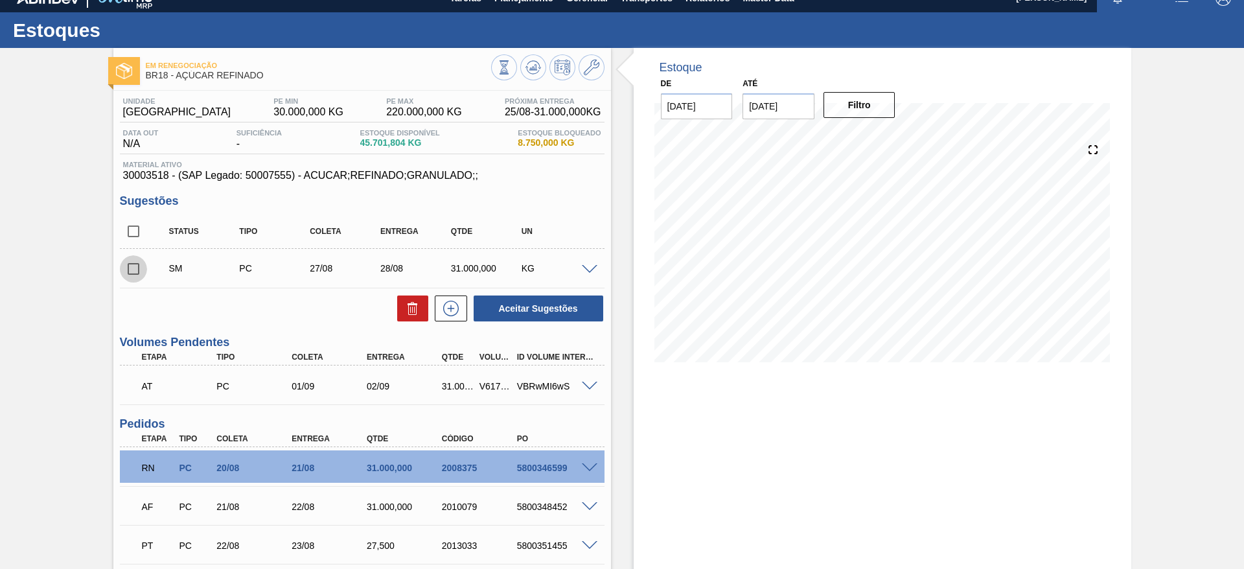
click at [122, 268] on input "checkbox" at bounding box center [133, 268] width 27 height 27
click at [581, 302] on button "Aceitar Sugestões" at bounding box center [538, 308] width 130 height 26
checkbox input "false"
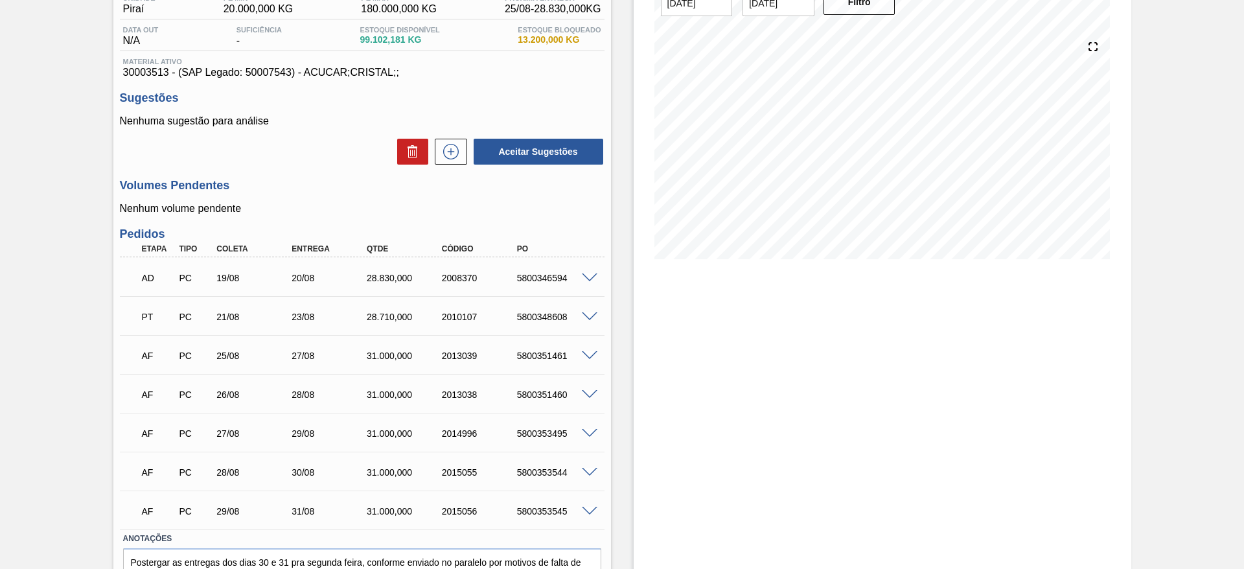
scroll to position [187, 0]
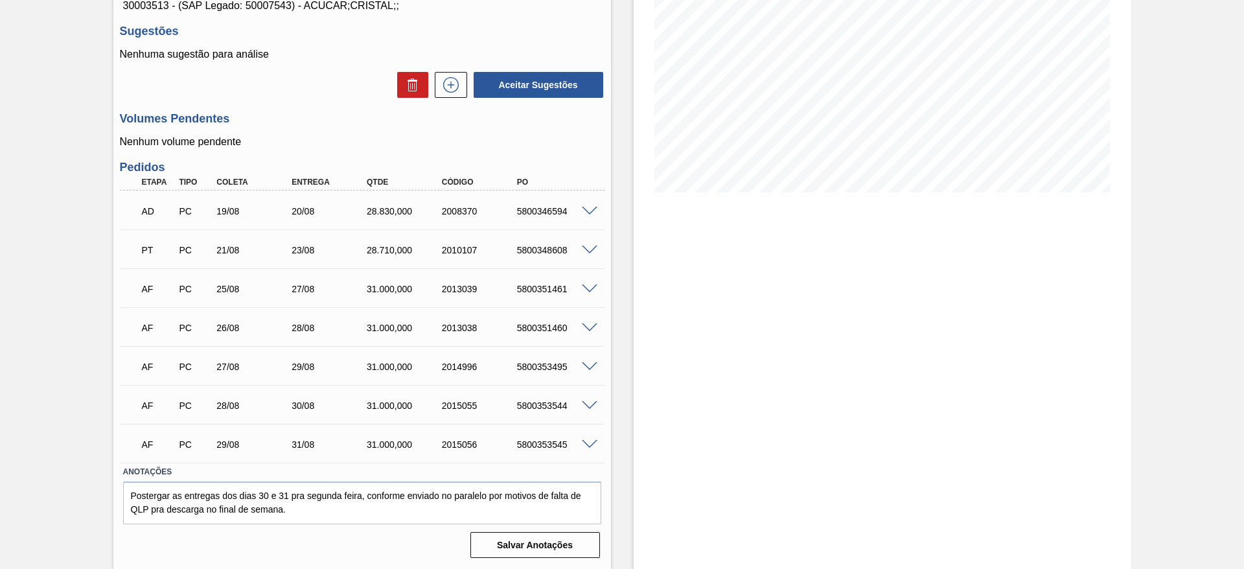
drag, startPoint x: 284, startPoint y: 523, endPoint x: 297, endPoint y: 514, distance: 16.3
click at [297, 514] on div "Anotações Postergar as entregas dos dias 30 e 31 pra segunda feira, conforme en…" at bounding box center [362, 510] width 484 height 97
click at [297, 514] on textarea "Postergar as entregas dos dias 30 e 31 pra segunda feira, conforme enviado no p…" at bounding box center [362, 502] width 478 height 43
click at [589, 402] on span at bounding box center [590, 406] width 16 height 10
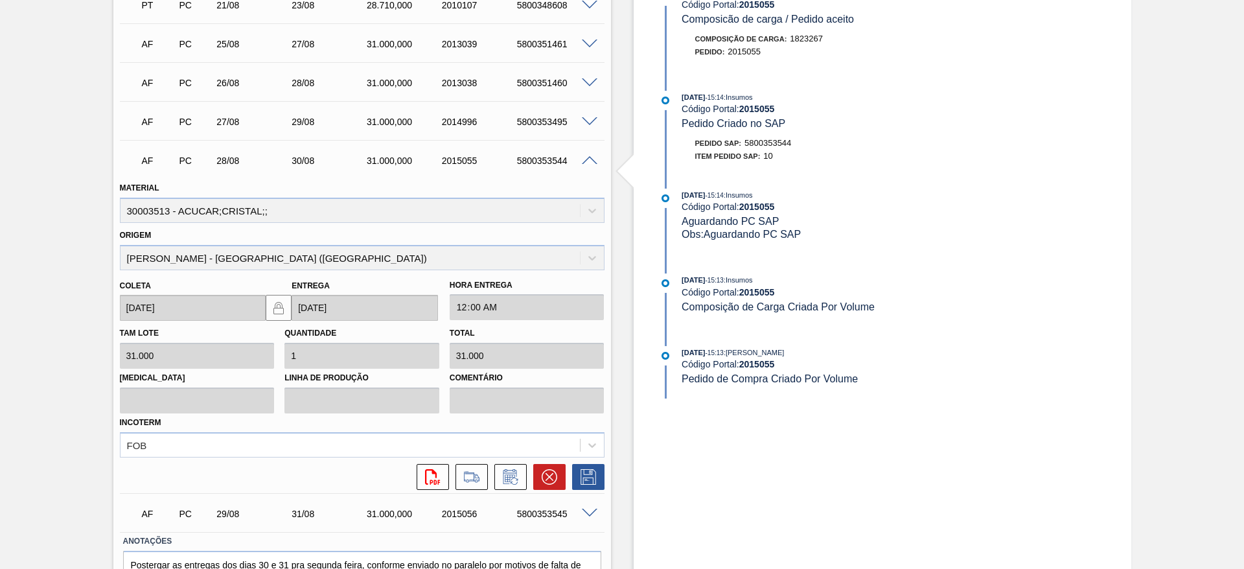
scroll to position [433, 0]
click at [498, 462] on button at bounding box center [510, 475] width 32 height 26
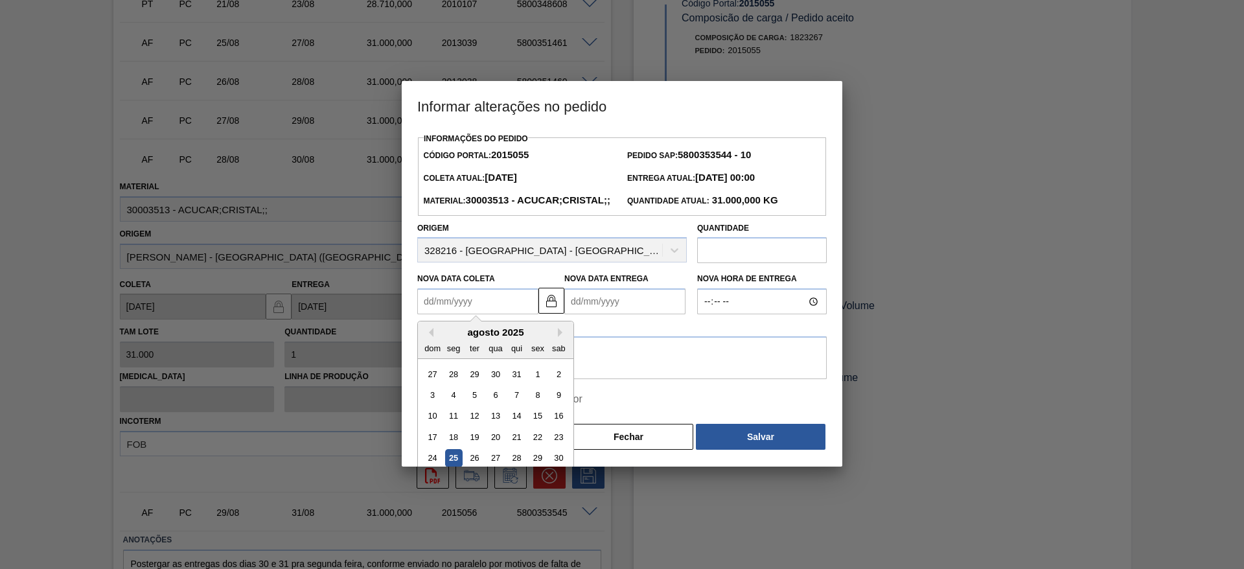
click at [428, 314] on Coleta2015055 "Nova Data Coleta" at bounding box center [477, 301] width 121 height 26
click at [496, 467] on div "27" at bounding box center [494, 457] width 17 height 17
type Coleta2015055 "[DATE]"
type Entrega2015055 "[DATE]"
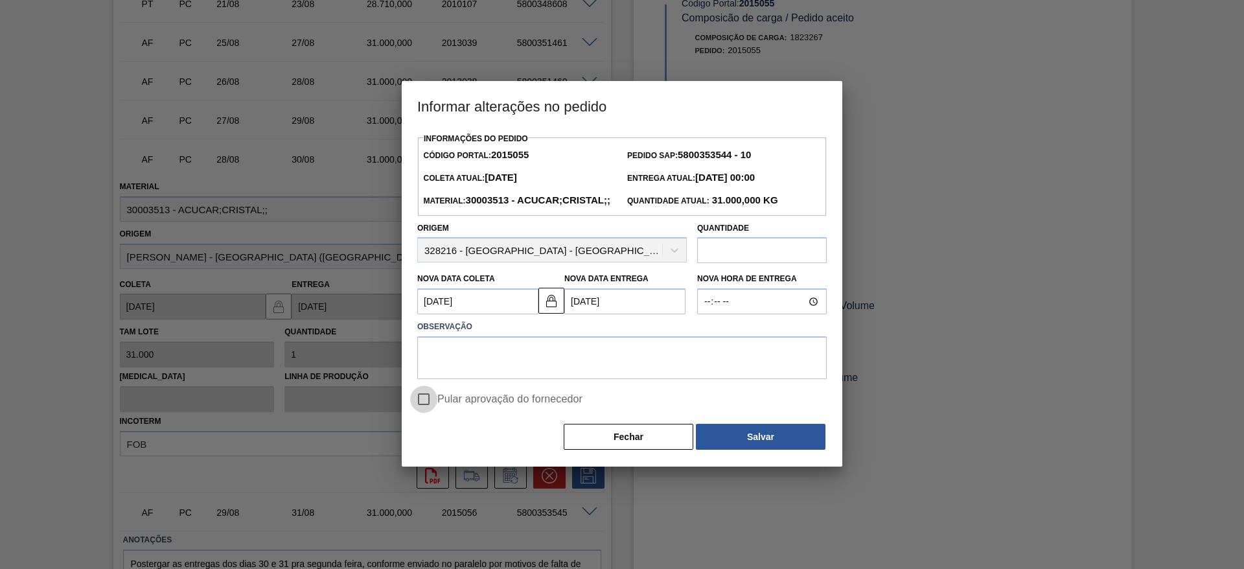
click at [414, 413] on input "Pular aprovação do fornecedor" at bounding box center [423, 398] width 27 height 27
checkbox input "true"
click at [481, 379] on textarea at bounding box center [621, 357] width 409 height 43
type textarea "."
click at [736, 449] on button "Salvar" at bounding box center [761, 437] width 130 height 26
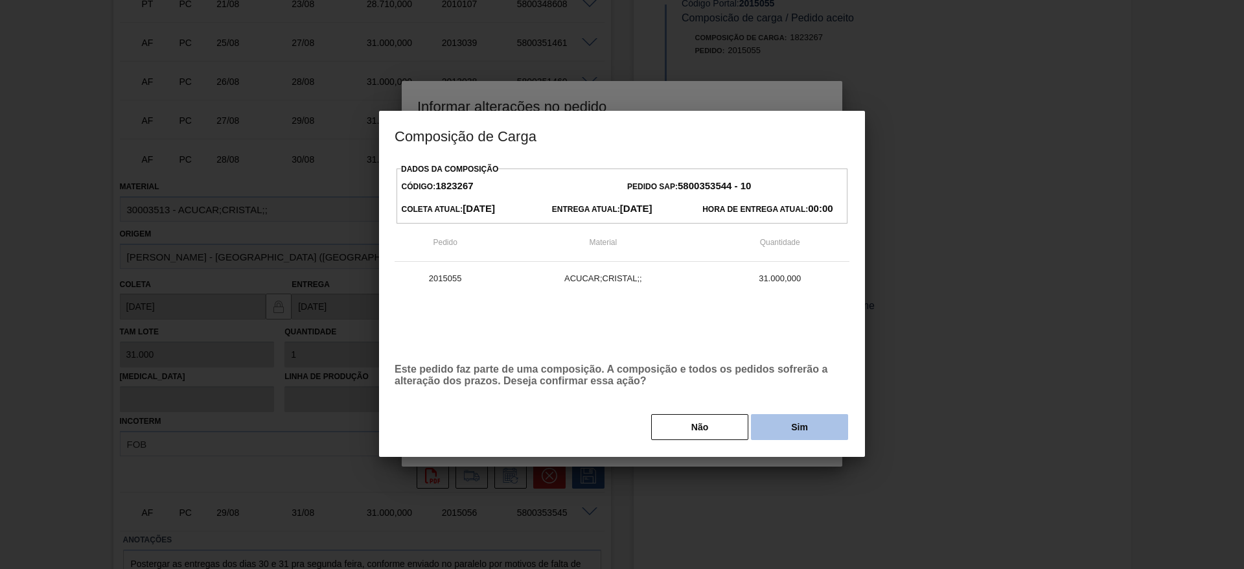
click at [808, 431] on button "Sim" at bounding box center [799, 427] width 97 height 26
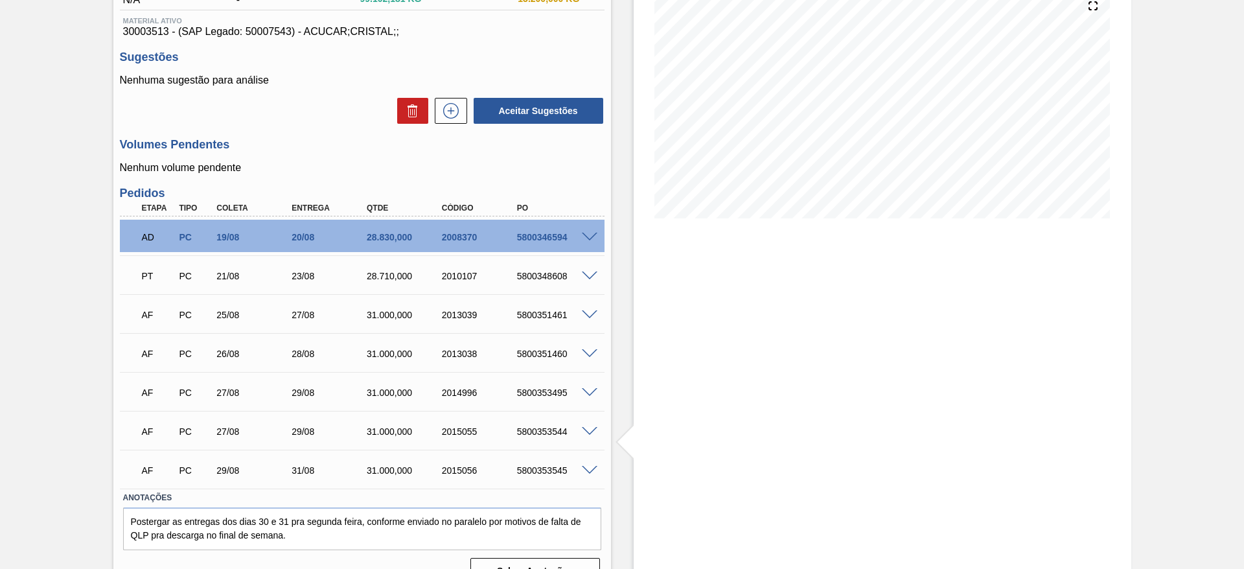
scroll to position [161, 0]
click at [464, 111] on button at bounding box center [451, 110] width 32 height 26
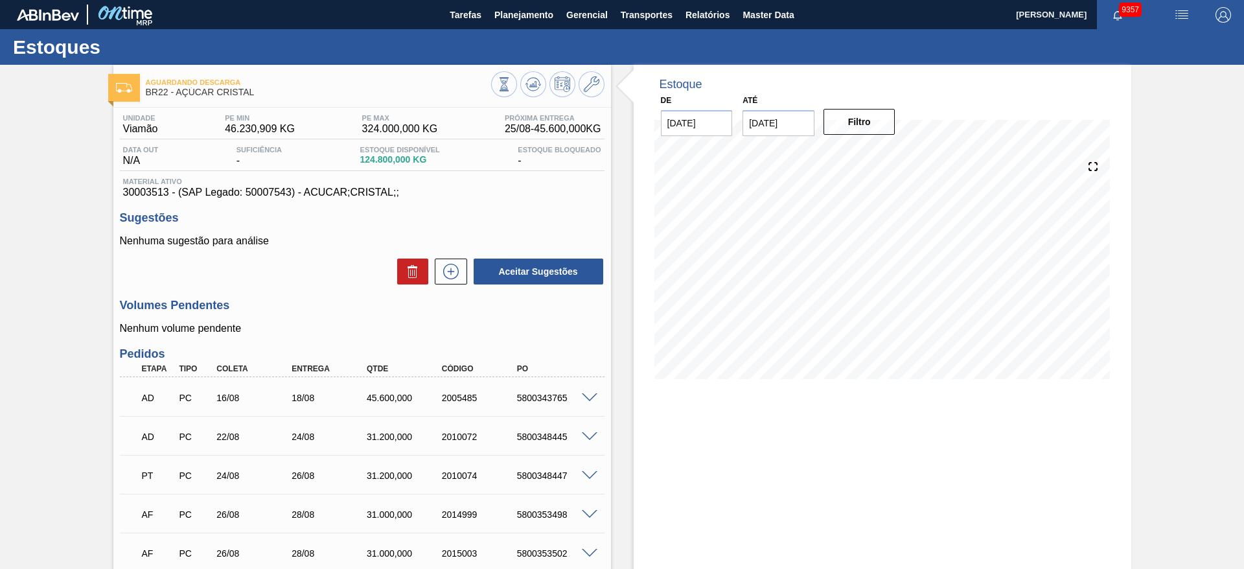
click at [631, 346] on div "Estoque De [DATE] Até [DATE] Filtro" at bounding box center [871, 429] width 520 height 729
click at [442, 265] on icon at bounding box center [450, 272] width 21 height 16
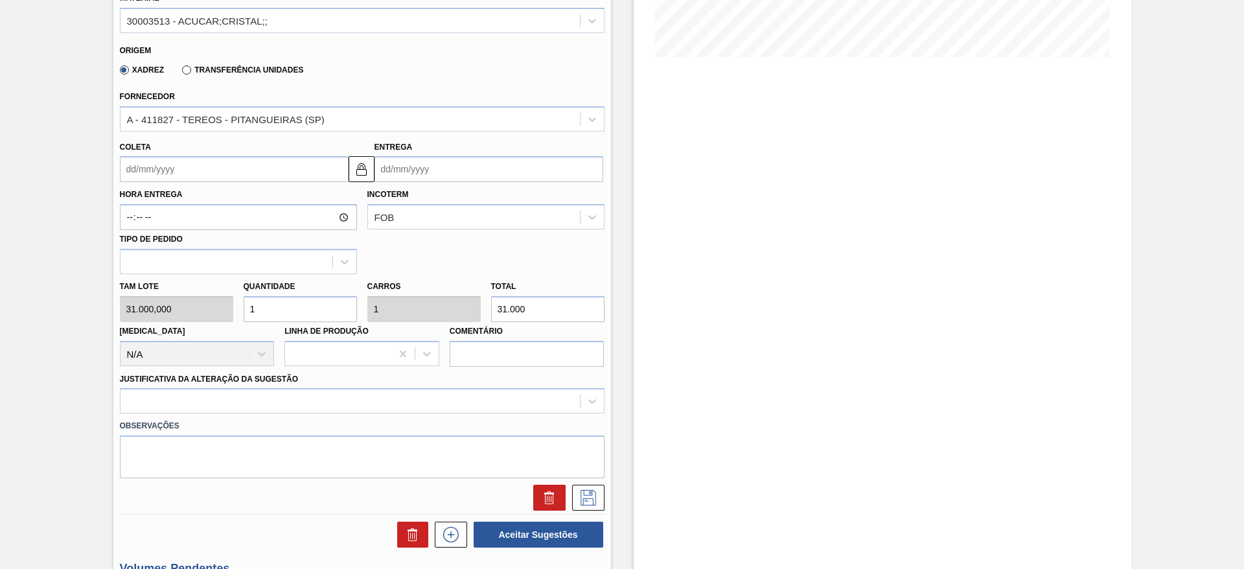
scroll to position [324, 0]
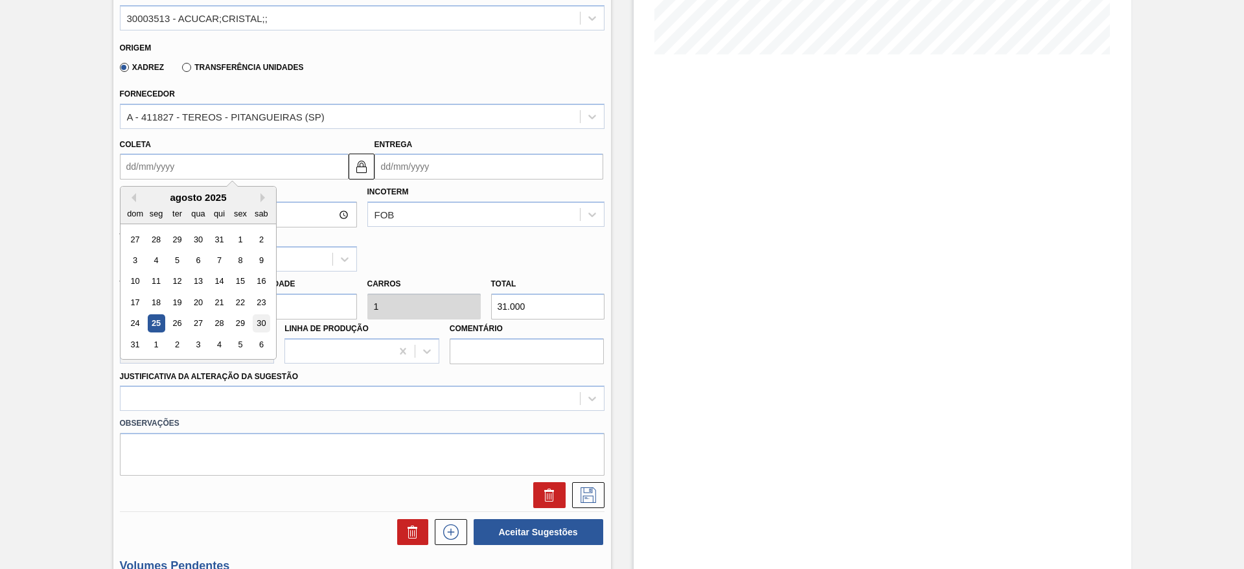
drag, startPoint x: 146, startPoint y: 163, endPoint x: 262, endPoint y: 323, distance: 197.2
click at [262, 179] on div "Previous Month Next Month agosto 2025 dom seg ter qua qui sex sab 27 28 29 30 3…" at bounding box center [234, 166] width 229 height 26
click at [262, 323] on div "30" at bounding box center [260, 323] width 17 height 17
type input "[DATE]"
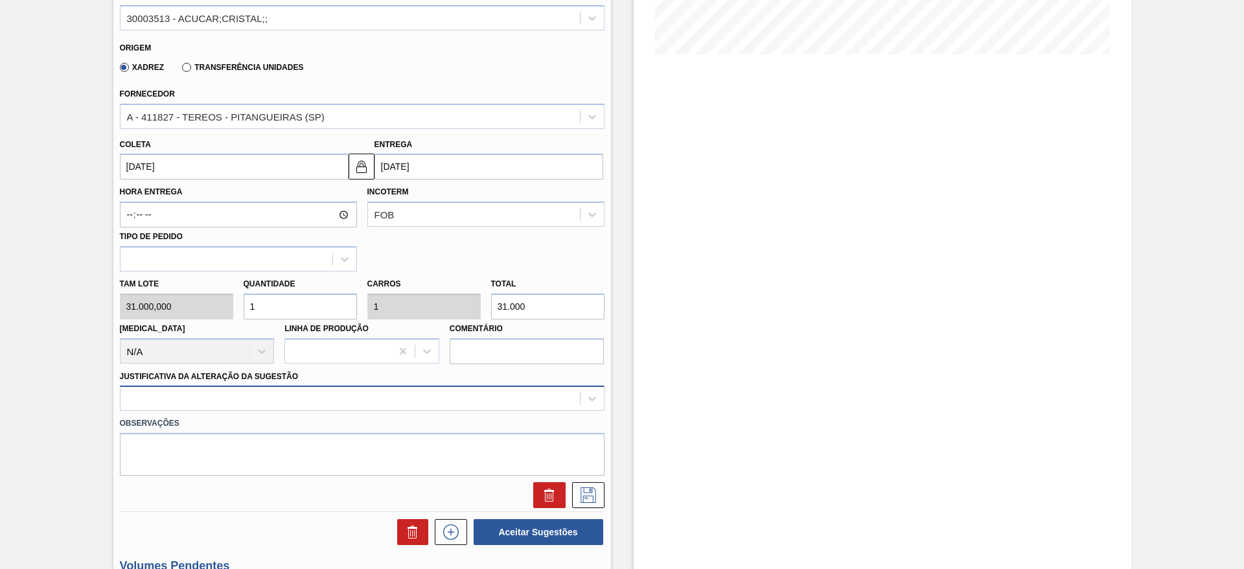
scroll to position [371, 0]
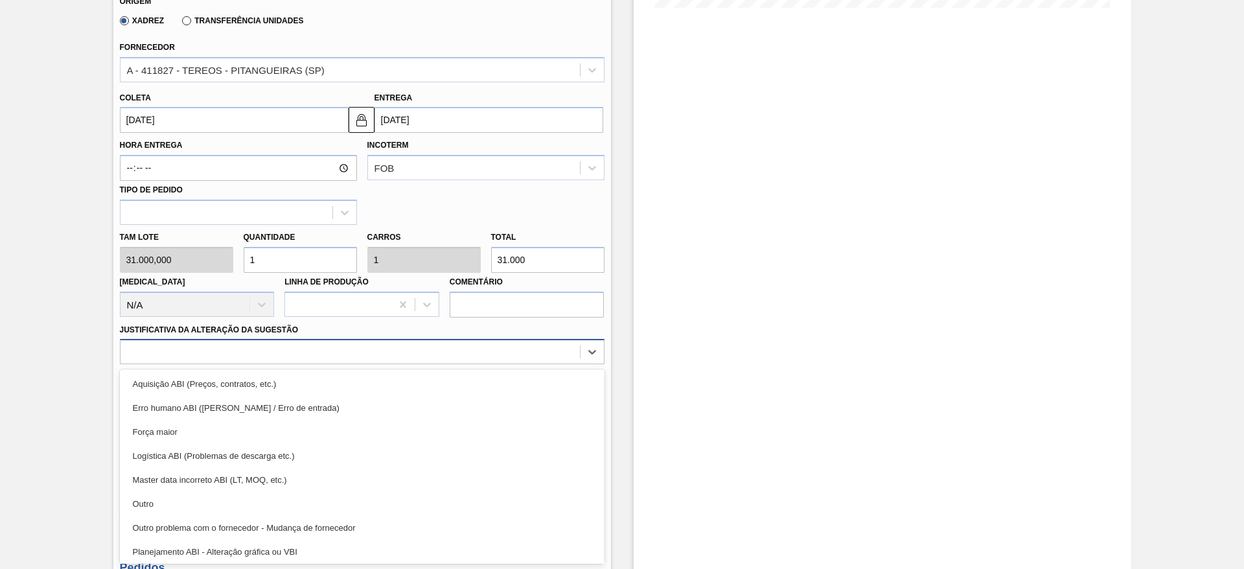
click at [379, 364] on div "option Erro humano ABI (Cálculo / Erro de entrada) focused, 2 of 18. 18 results…" at bounding box center [362, 351] width 484 height 25
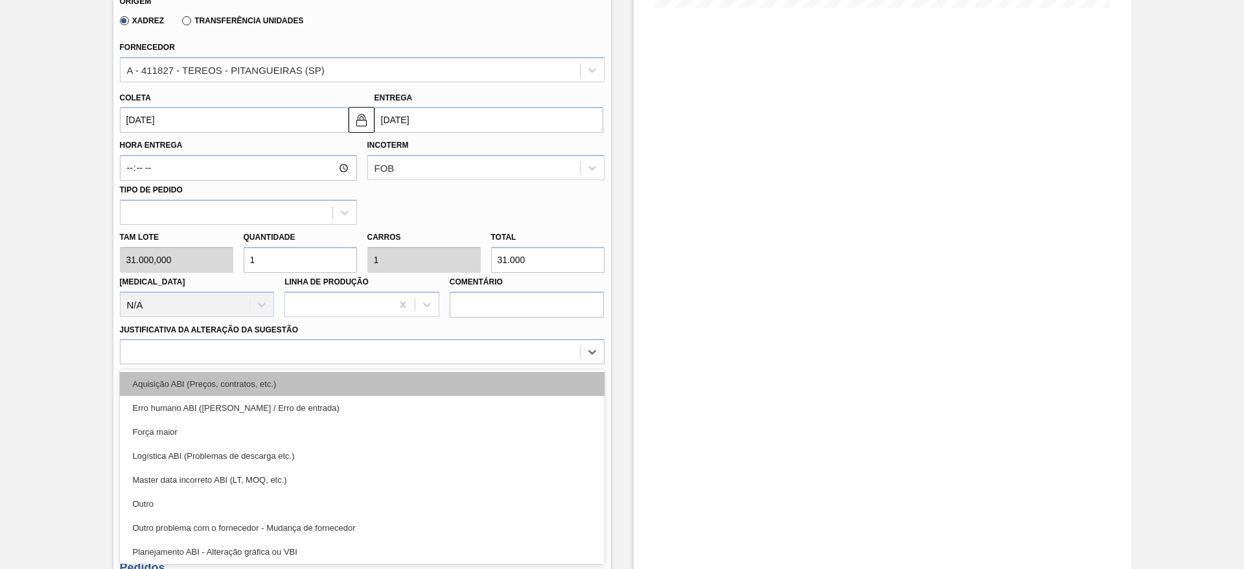
click at [407, 388] on div "Aquisição ABI (Preços, contratos, etc.)" at bounding box center [362, 384] width 484 height 24
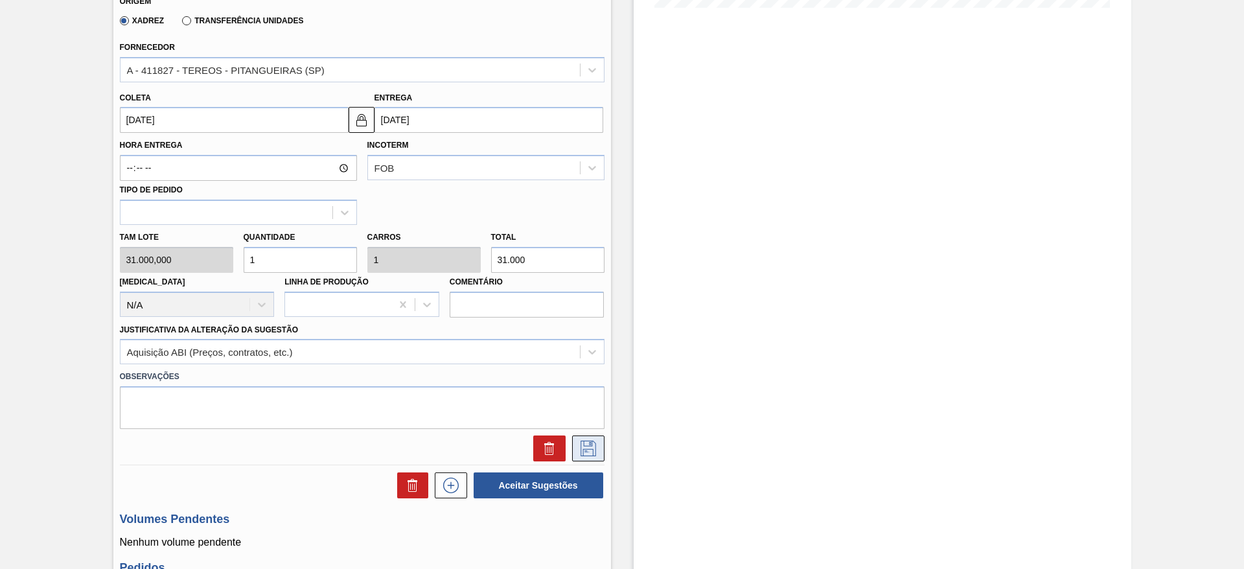
click at [588, 453] on icon at bounding box center [588, 448] width 21 height 16
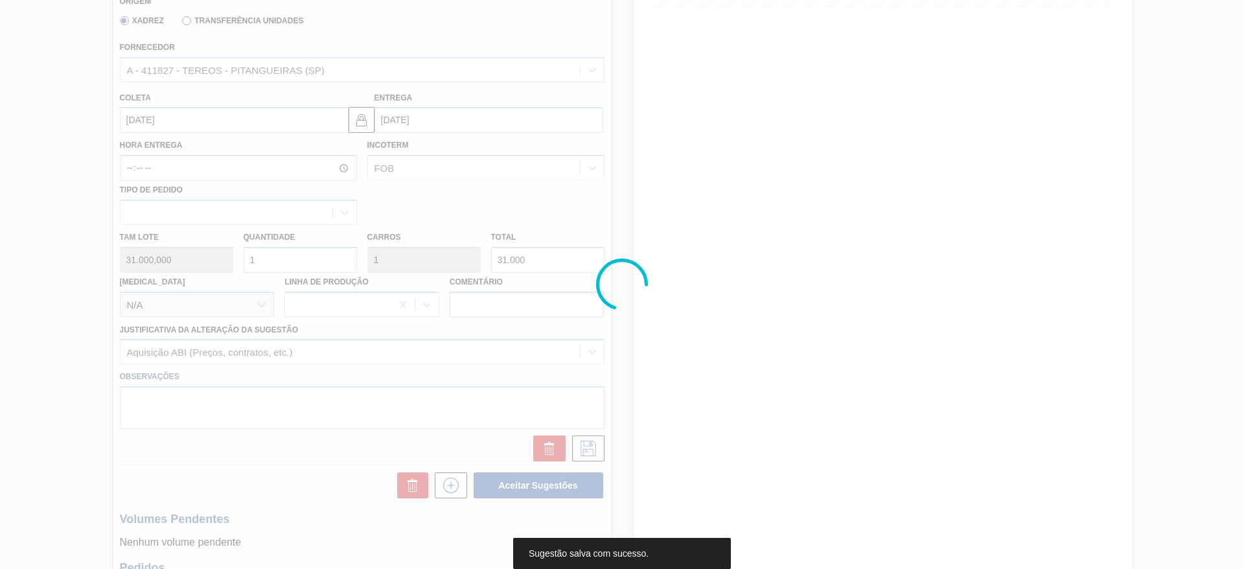
scroll to position [0, 0]
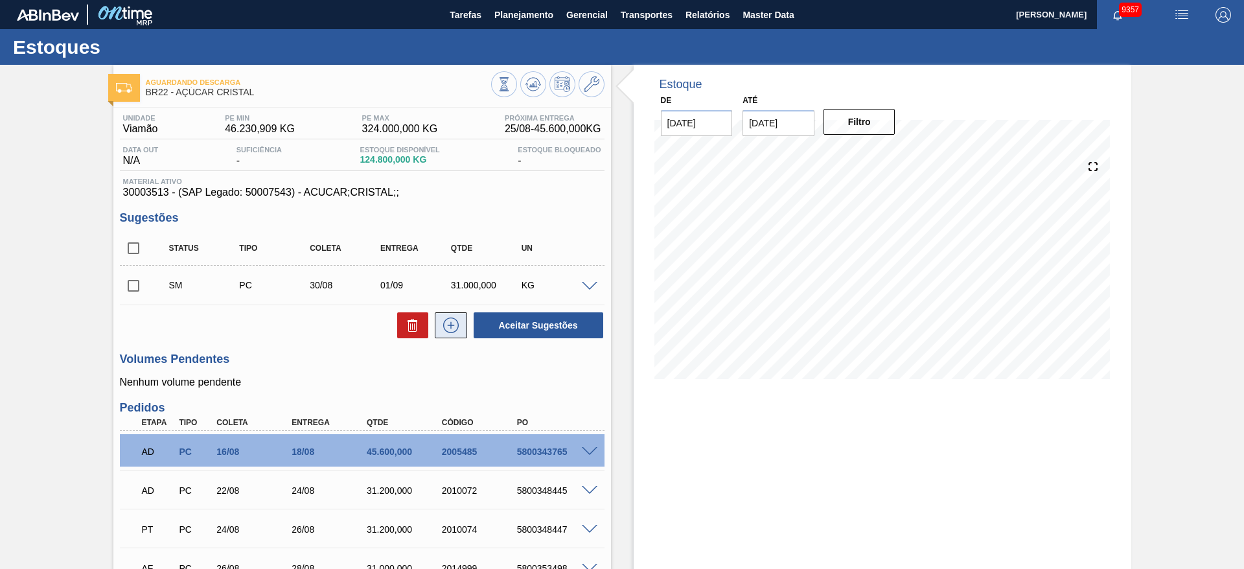
click at [455, 327] on icon at bounding box center [450, 325] width 21 height 16
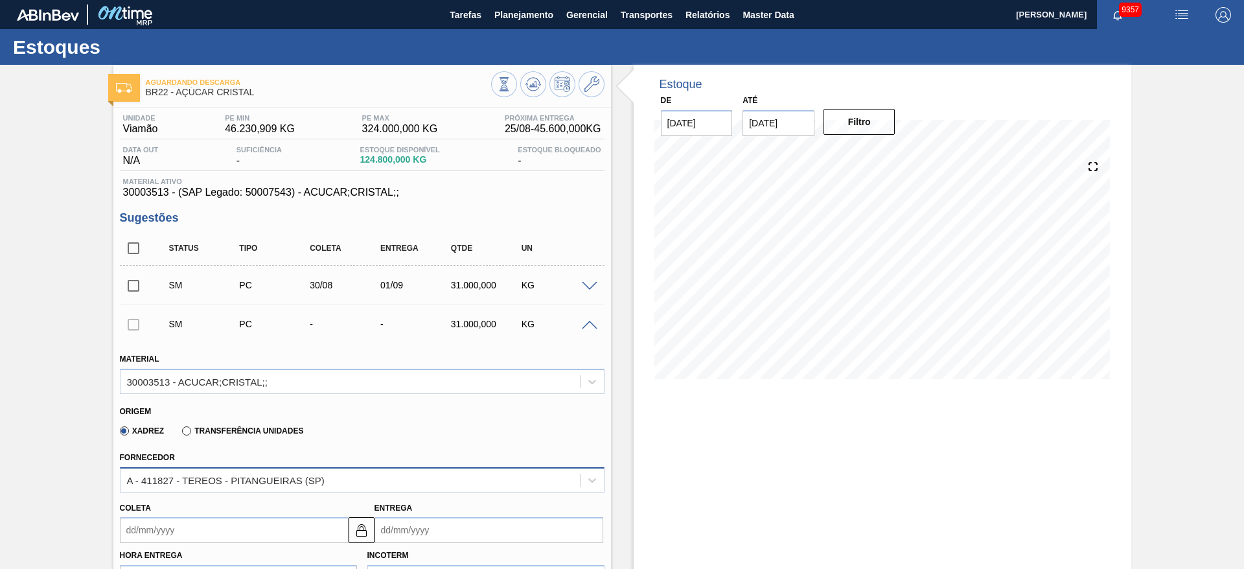
scroll to position [128, 0]
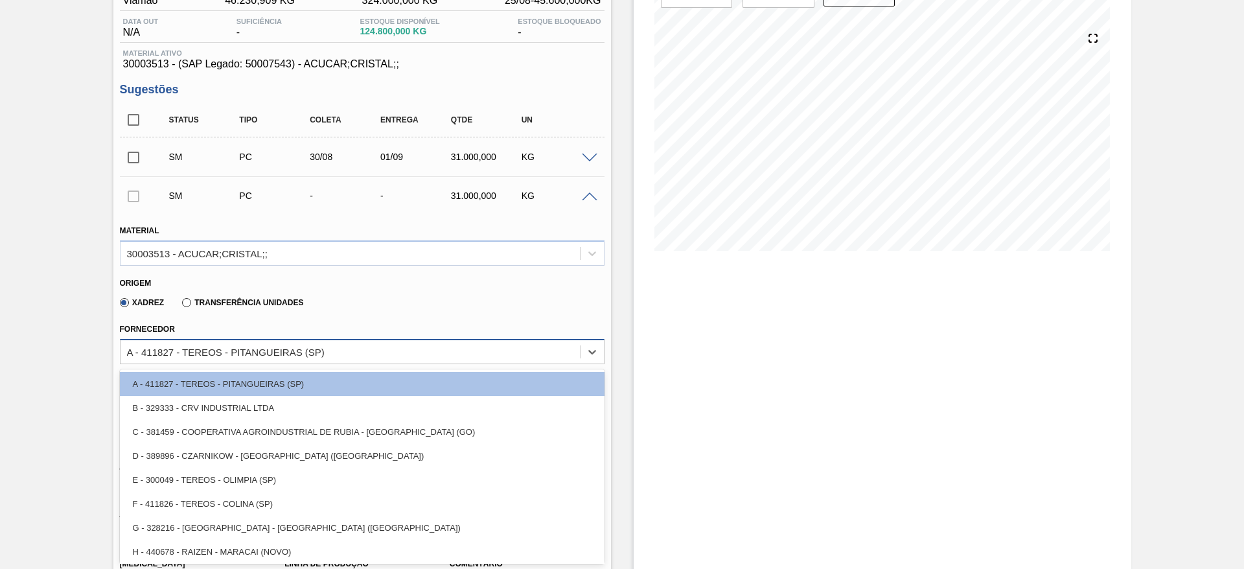
click at [262, 364] on div "option E - 300049 - TEREOS - OLIMPIA (SP) focused, 5 of 9. 9 results available.…" at bounding box center [362, 351] width 484 height 25
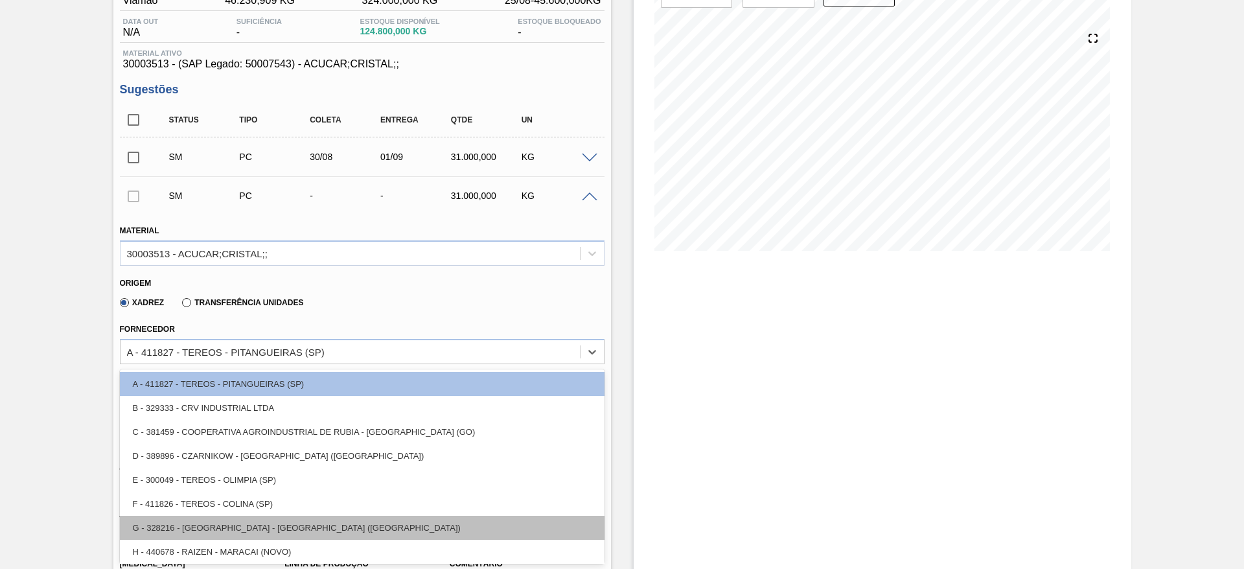
click at [309, 527] on div "G - 328216 - [GEOGRAPHIC_DATA] - [GEOGRAPHIC_DATA] ([GEOGRAPHIC_DATA])" at bounding box center [362, 528] width 484 height 24
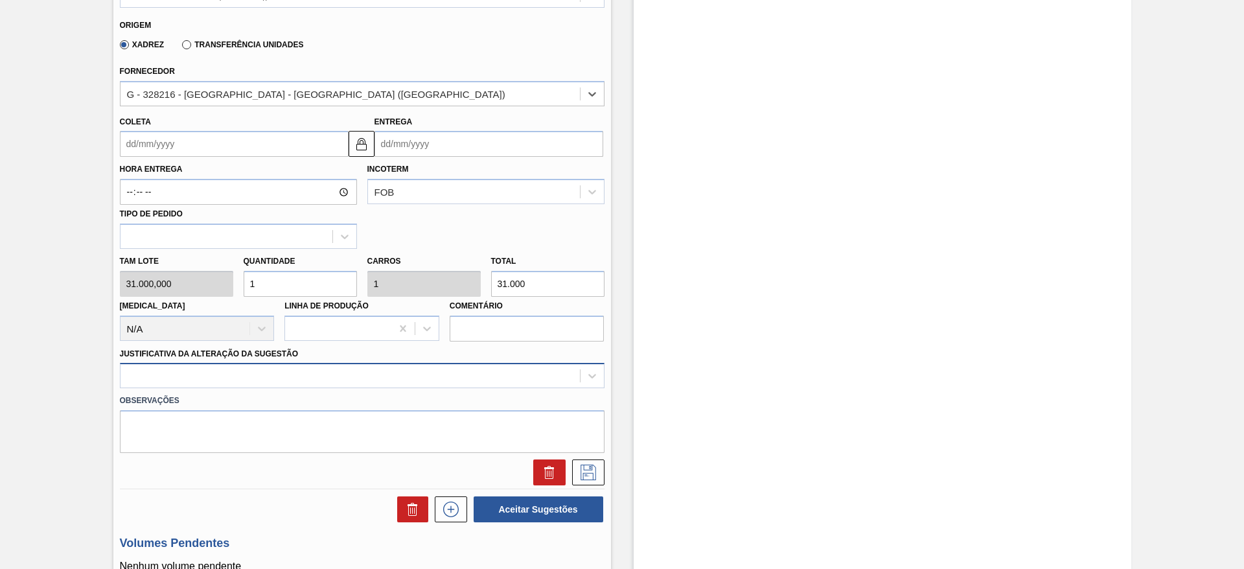
scroll to position [410, 0]
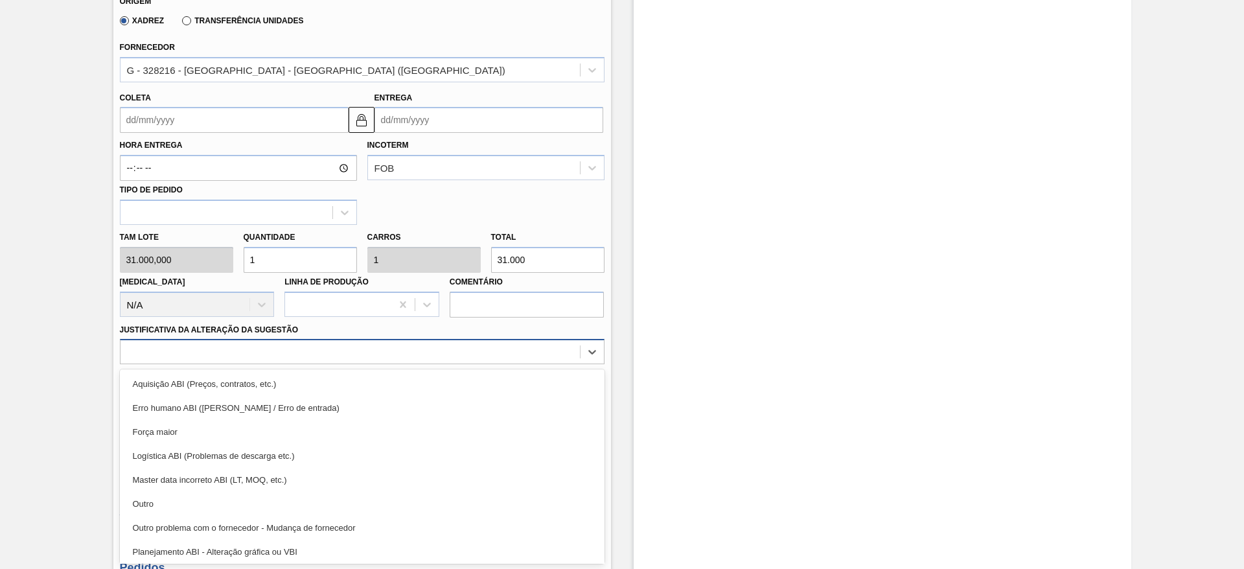
click at [454, 364] on div "option Aquisição ABI (Preços, contratos, etc.) focused, 1 of 18. 18 results ava…" at bounding box center [362, 351] width 484 height 25
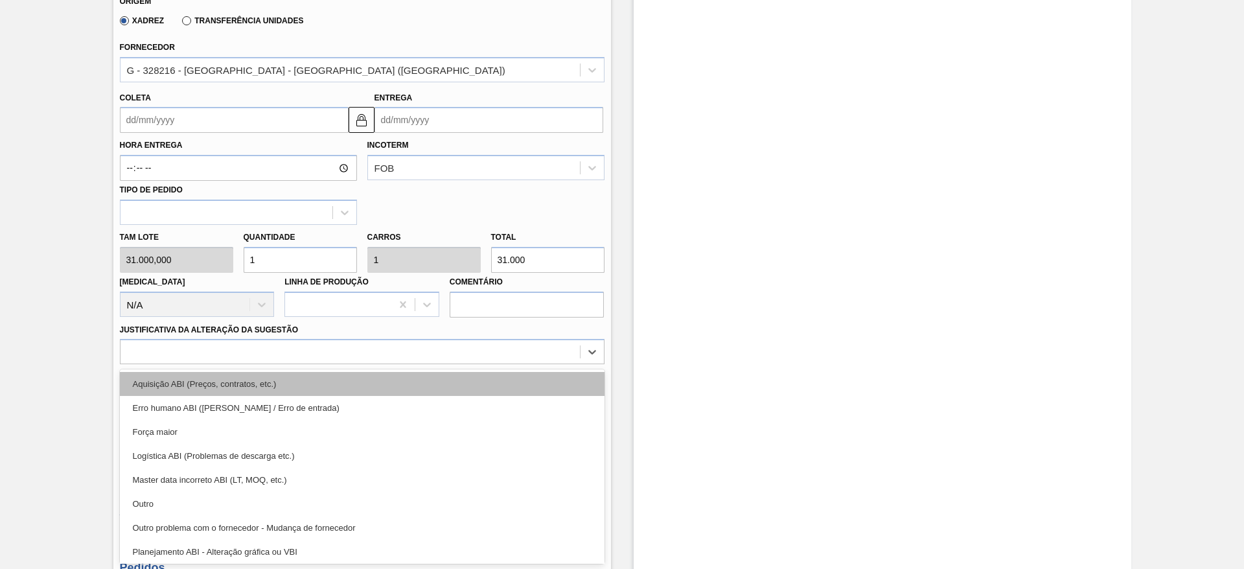
click at [455, 385] on div "Aquisição ABI (Preços, contratos, etc.)" at bounding box center [362, 384] width 484 height 24
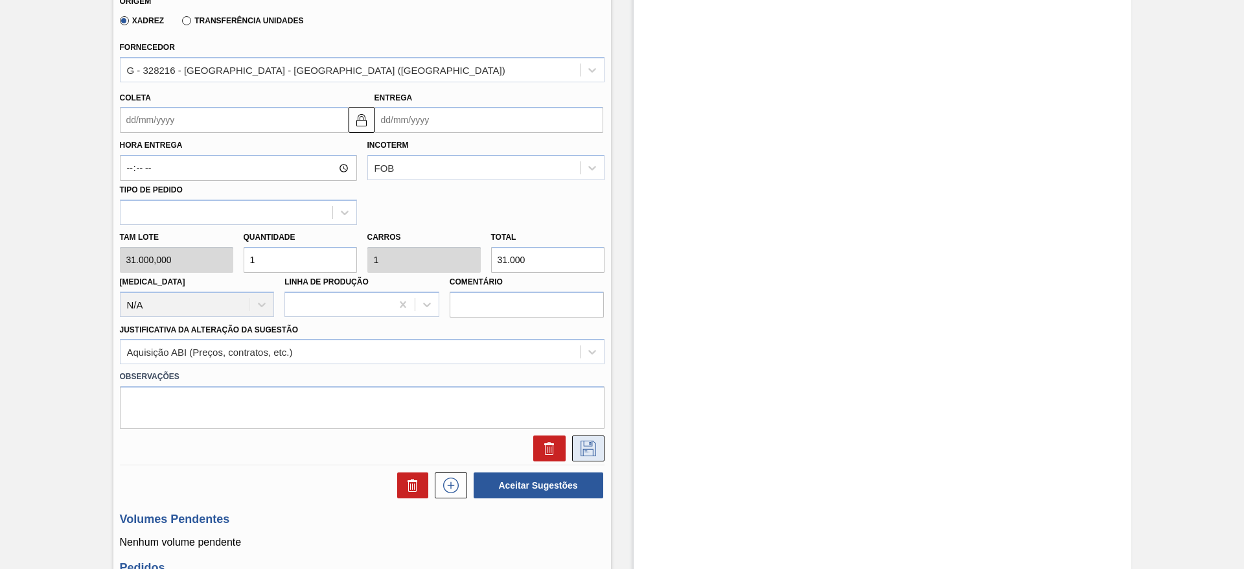
click at [584, 441] on icon at bounding box center [588, 448] width 21 height 16
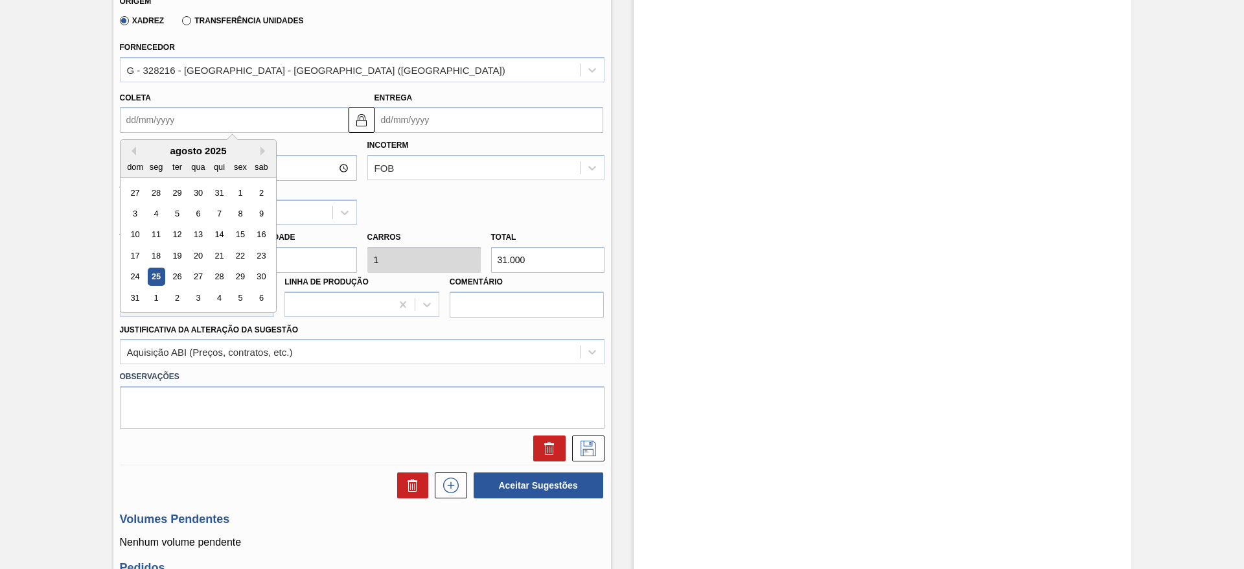
click at [148, 115] on input "Coleta" at bounding box center [234, 120] width 229 height 26
click at [152, 299] on div "1" at bounding box center [155, 297] width 17 height 17
type input "[DATE]"
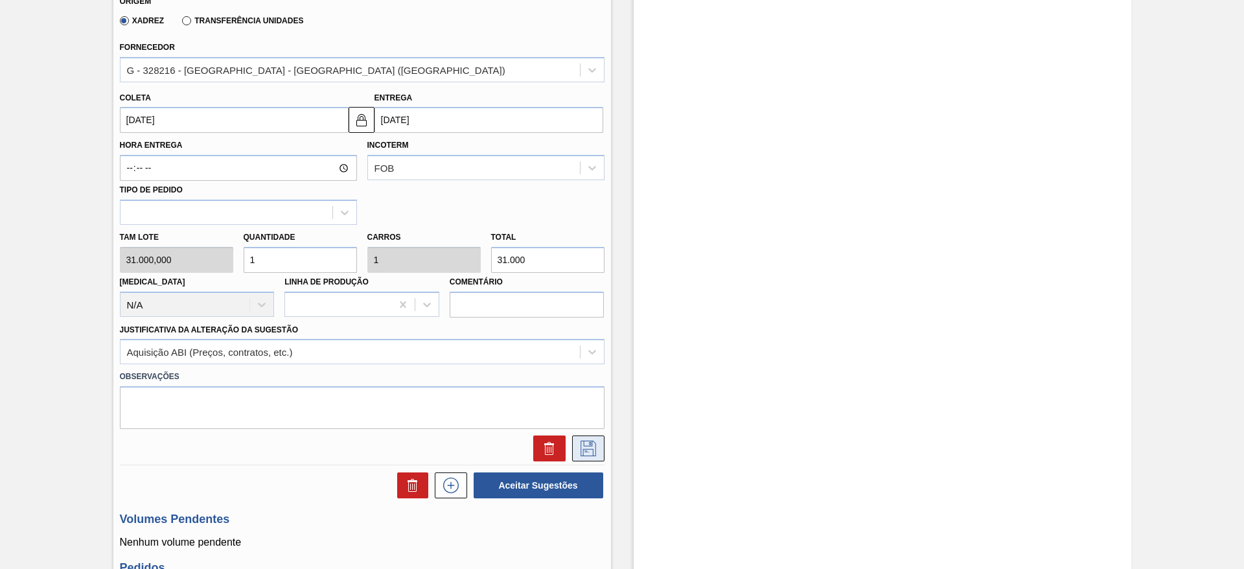
click at [587, 447] on icon at bounding box center [588, 448] width 21 height 16
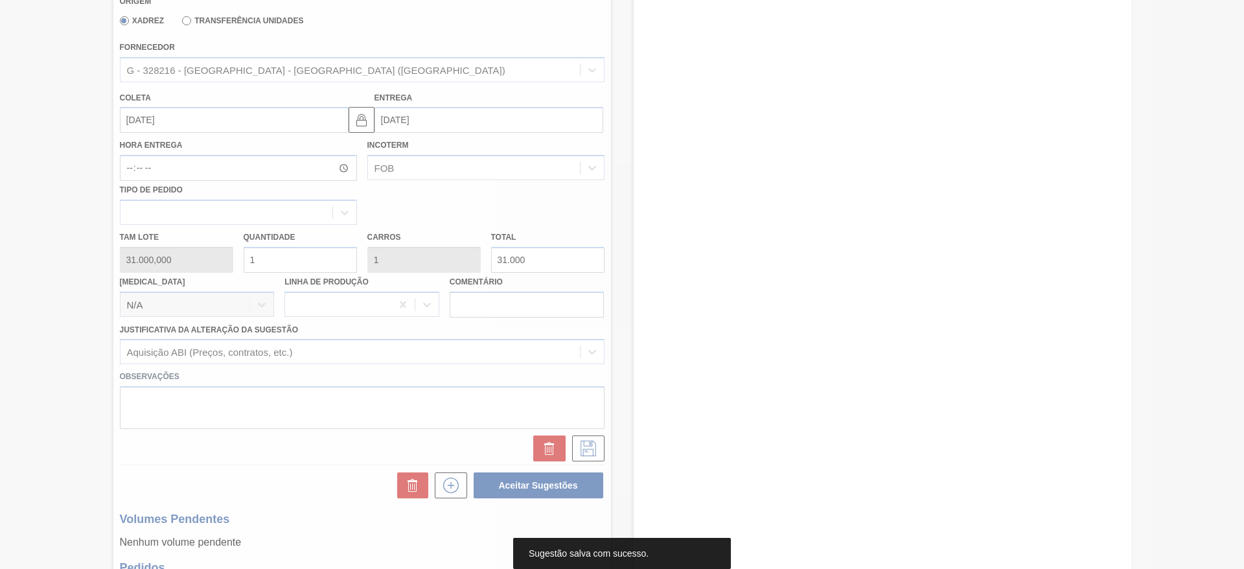
scroll to position [0, 0]
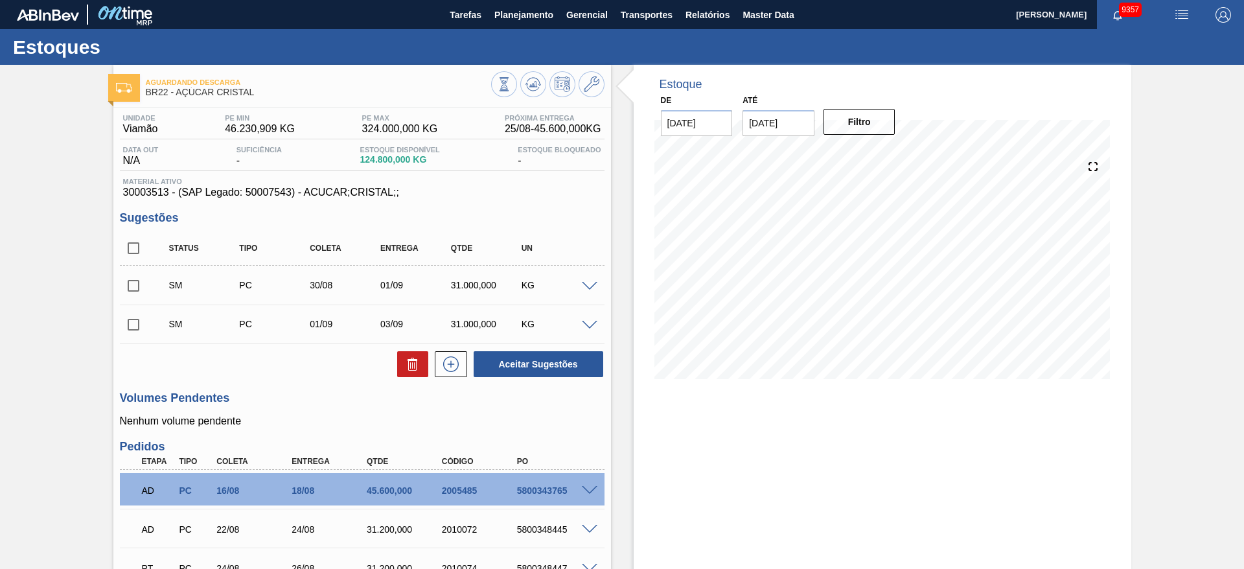
click at [595, 324] on span at bounding box center [590, 326] width 16 height 10
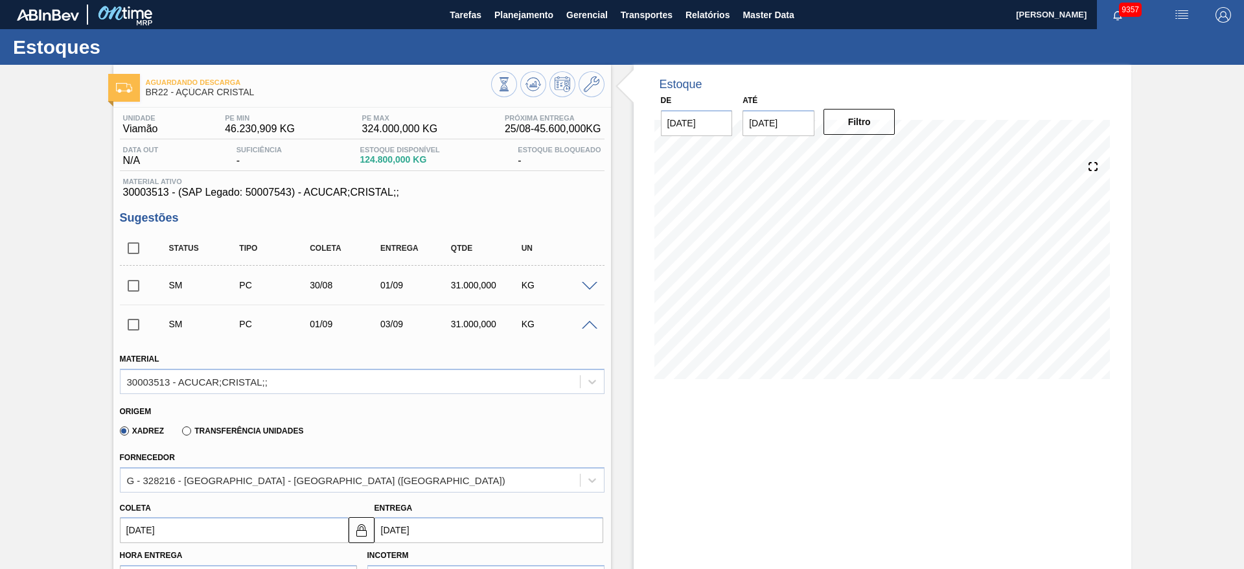
click at [595, 324] on span at bounding box center [590, 326] width 16 height 10
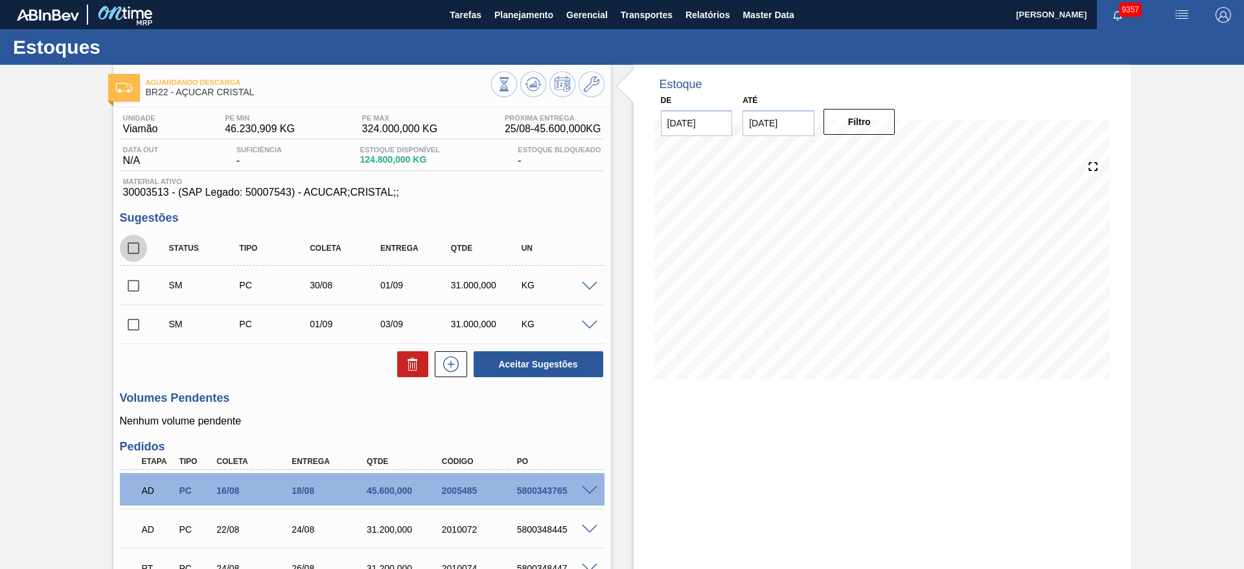
click at [136, 253] on input "checkbox" at bounding box center [133, 247] width 27 height 27
checkbox input "true"
click at [561, 363] on button "Aceitar Sugestões" at bounding box center [538, 364] width 130 height 26
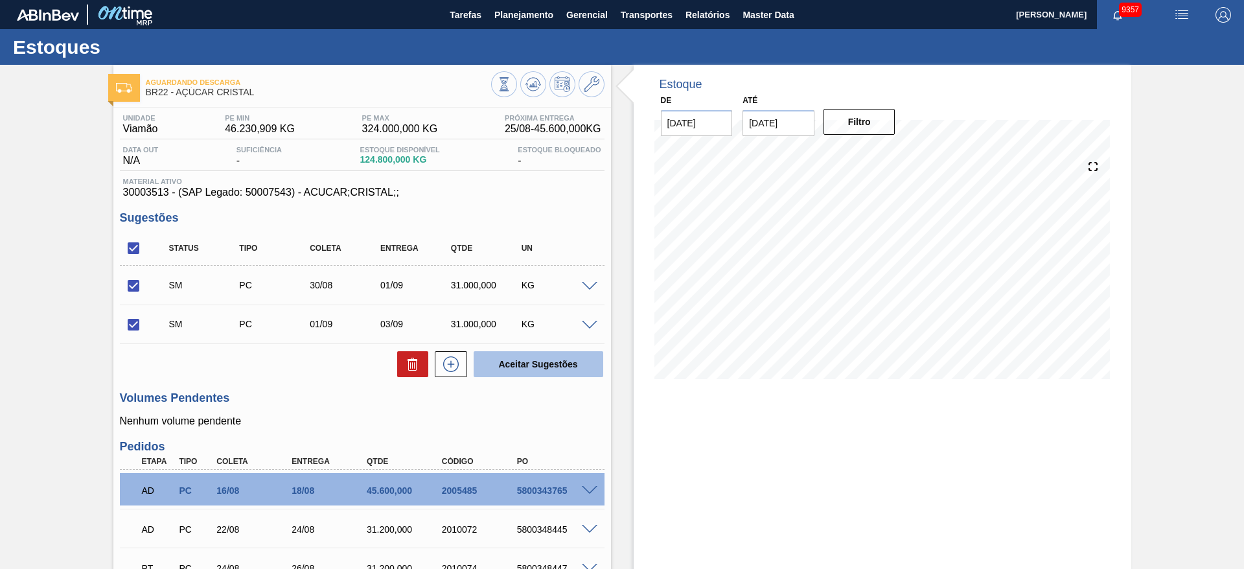
checkbox input "false"
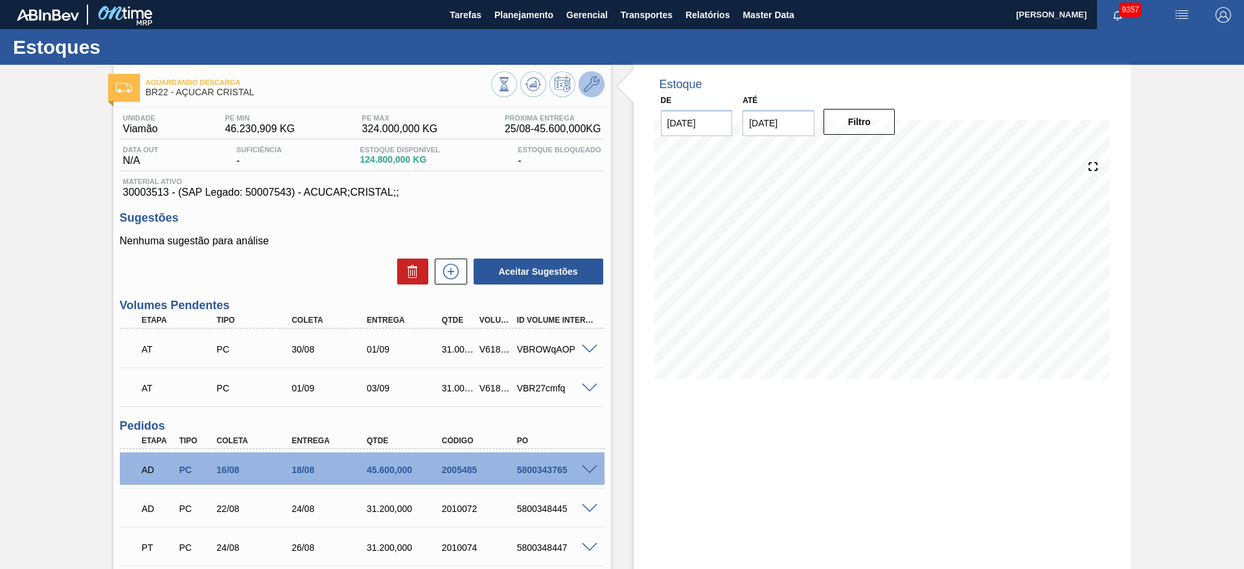
click at [596, 84] on icon at bounding box center [592, 84] width 16 height 16
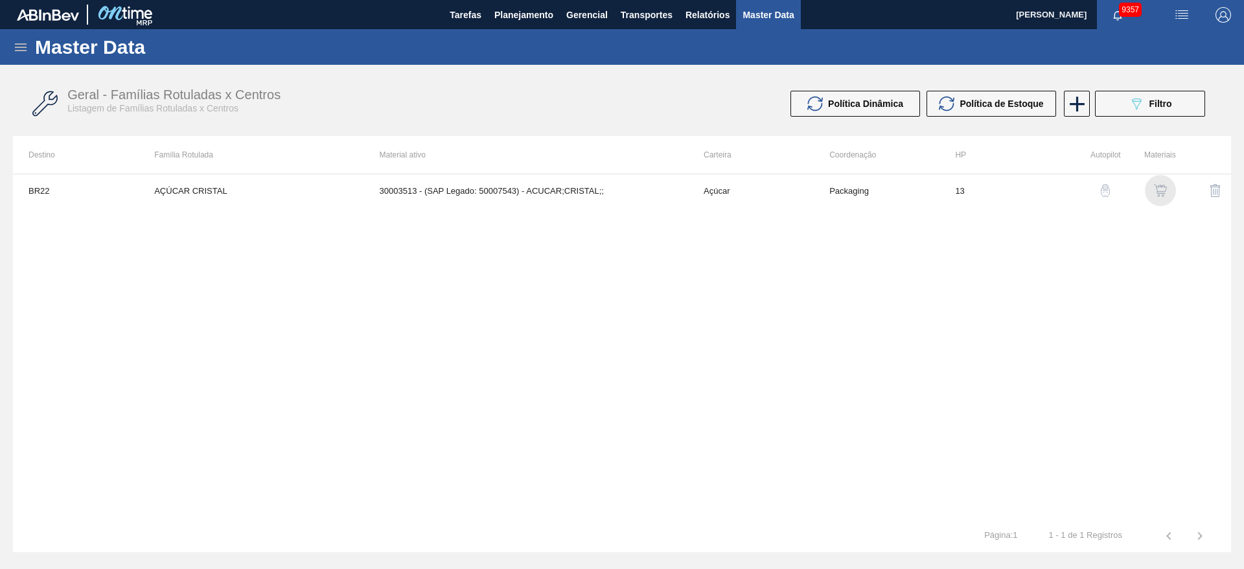
click at [1161, 188] on img "button" at bounding box center [1159, 190] width 13 height 13
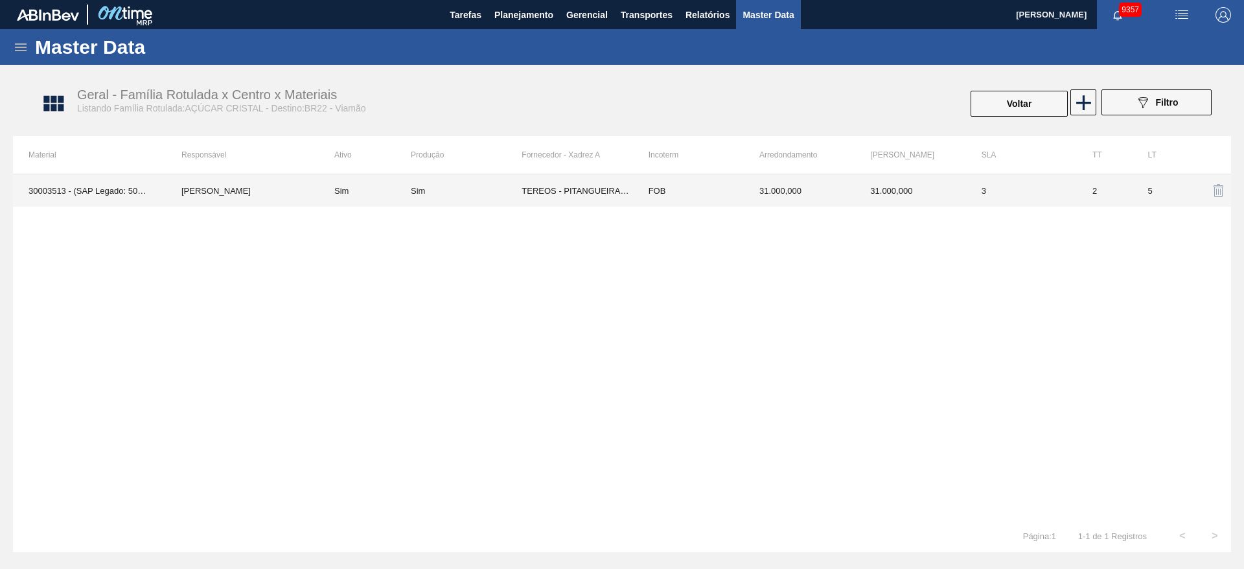
click at [640, 205] on td "FOB" at bounding box center [688, 190] width 111 height 32
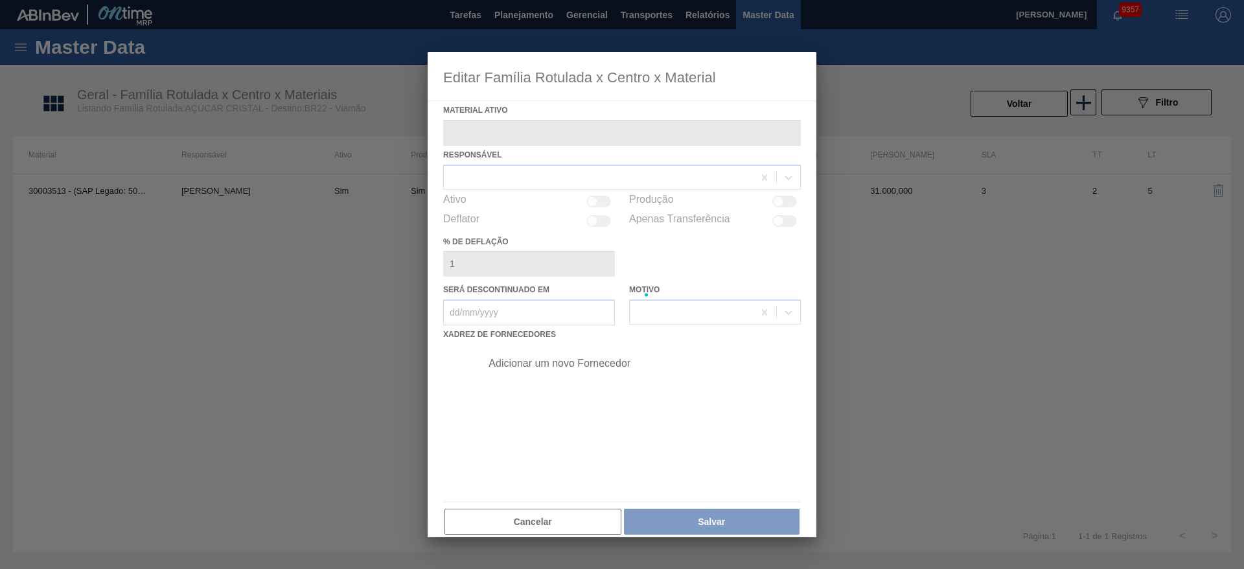
type ativo "30003513 - (SAP Legado: 50007543) - ACUCAR;CRISTAL;;"
checkbox input "true"
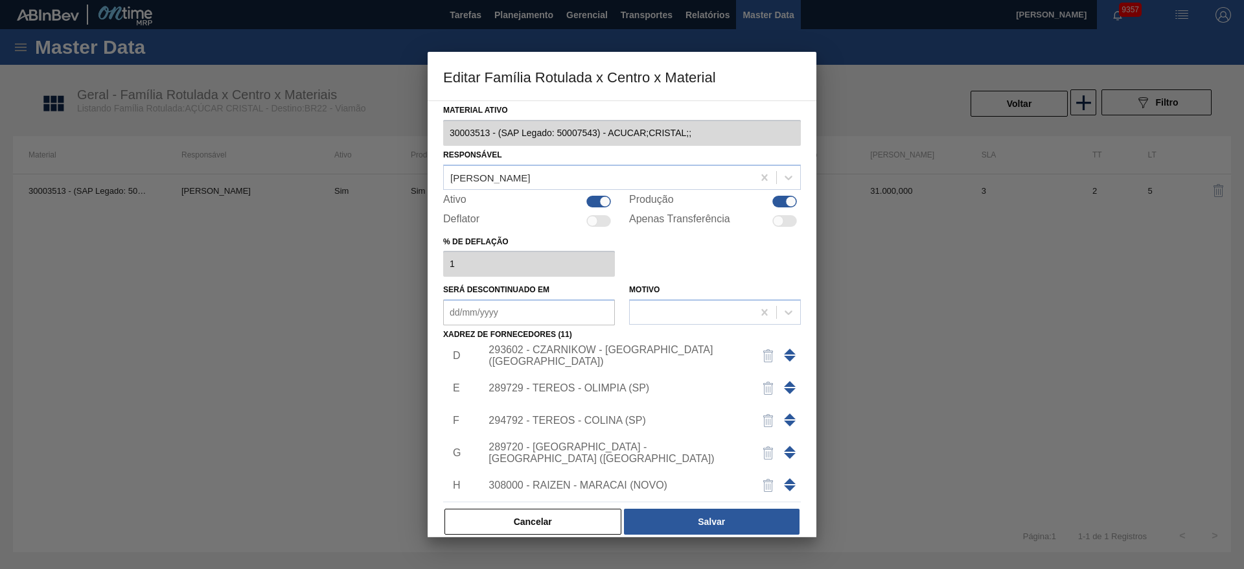
scroll to position [106, 0]
click at [786, 444] on span at bounding box center [790, 447] width 12 height 6
click at [786, 415] on span at bounding box center [790, 415] width 12 height 6
click at [786, 383] on span at bounding box center [790, 383] width 12 height 6
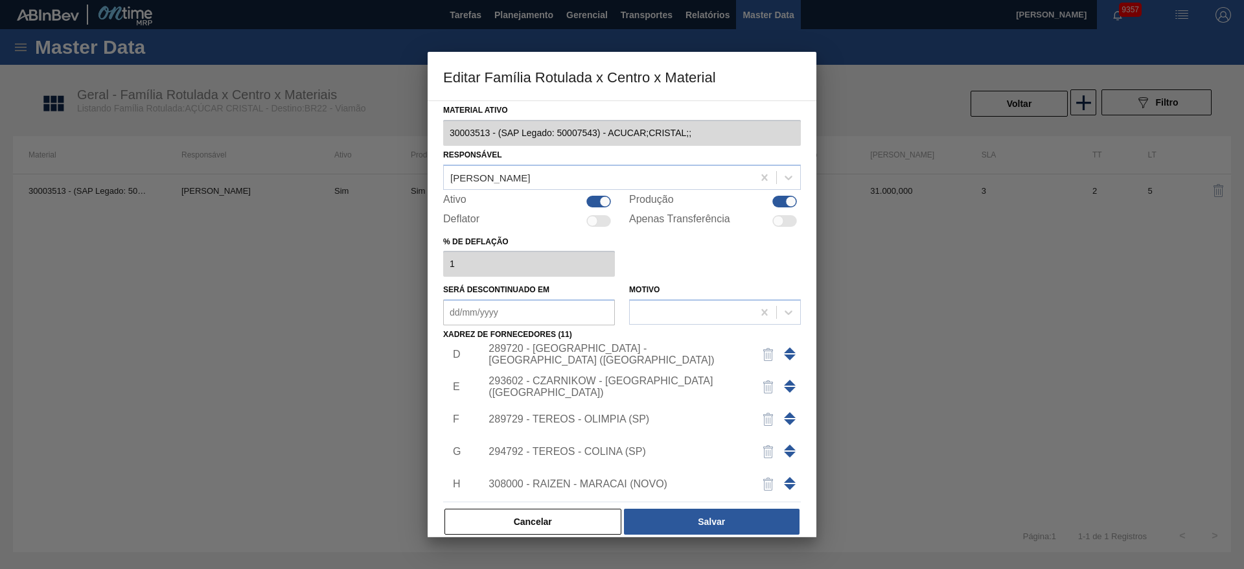
click at [786, 350] on span at bounding box center [790, 350] width 12 height 6
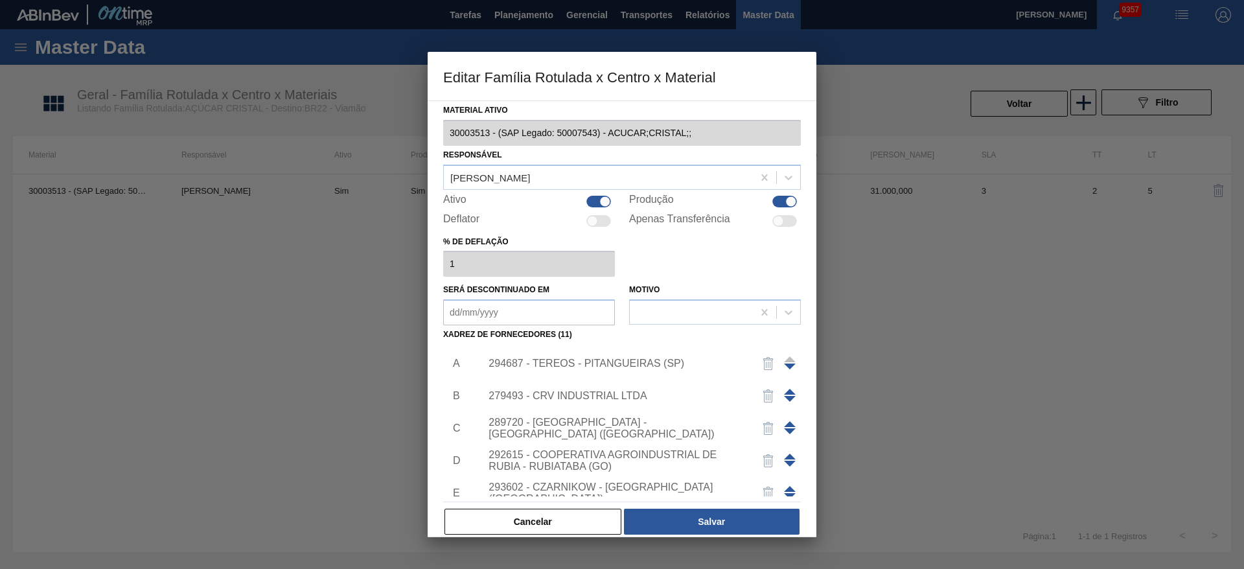
click at [788, 422] on span at bounding box center [790, 424] width 12 height 6
click at [784, 390] on span at bounding box center [790, 392] width 12 height 6
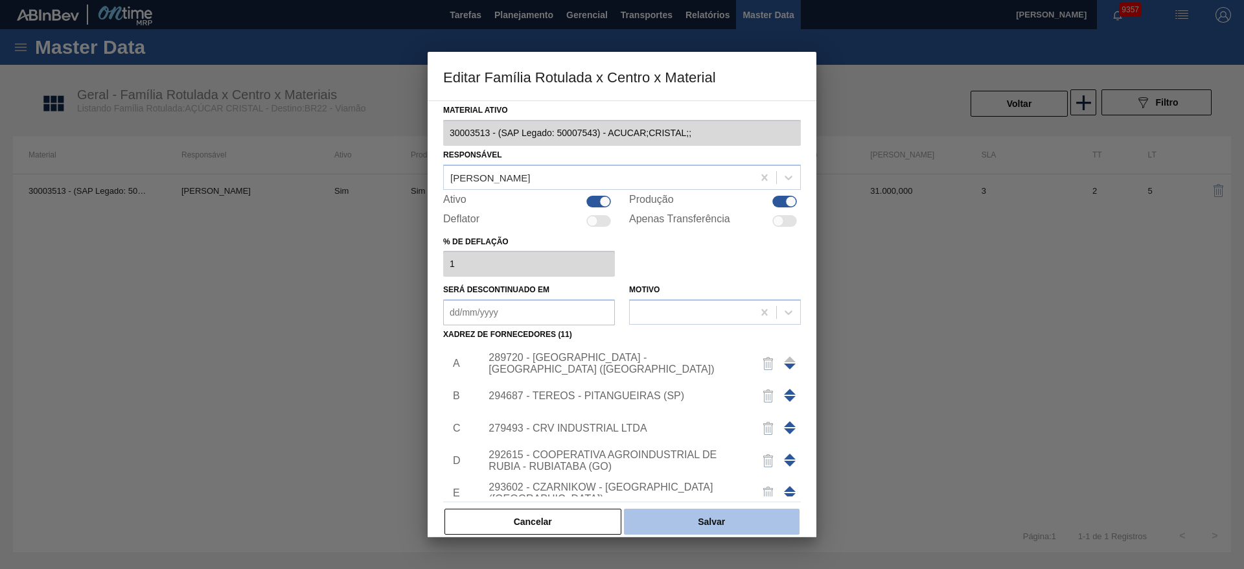
click at [718, 519] on button "Salvar" at bounding box center [712, 521] width 176 height 26
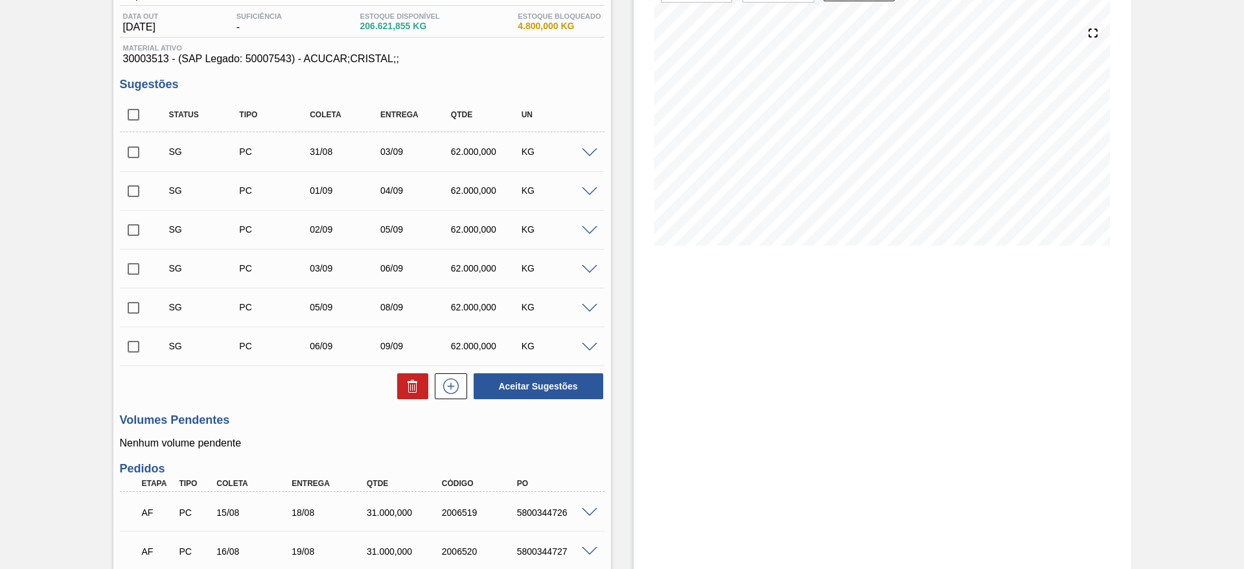
scroll to position [111, 0]
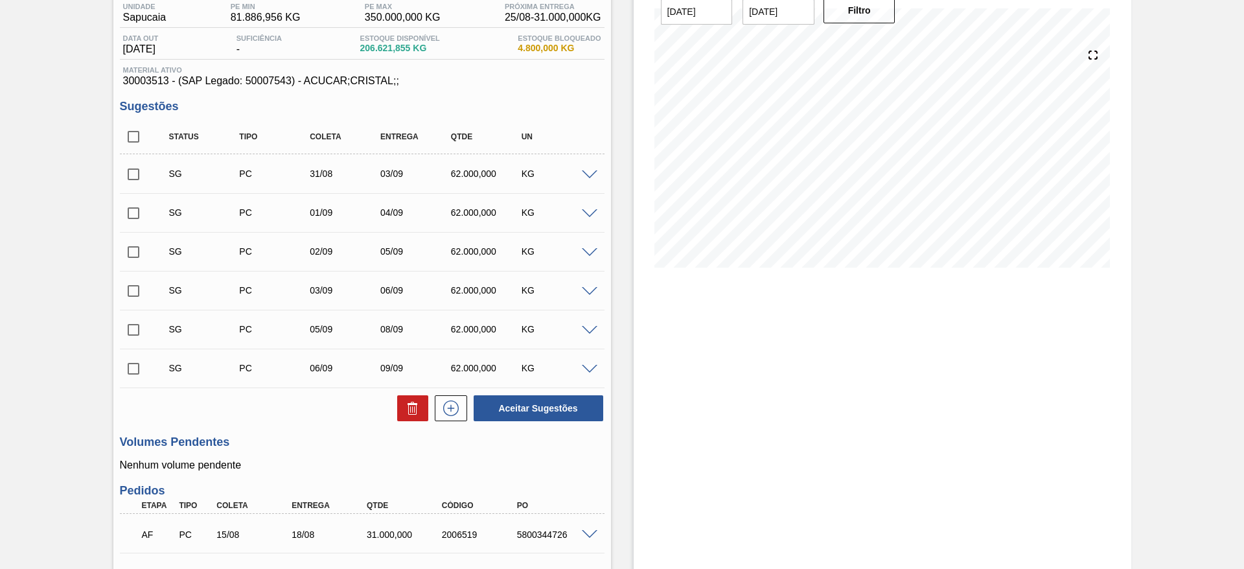
click at [27, 266] on div "Aguardando Faturamento BR20 - AÇÚCAR CRISTAL Unidade Sapucaia PE MIN 81.886,956…" at bounding box center [622, 500] width 1244 height 1094
click at [593, 291] on span at bounding box center [590, 292] width 16 height 10
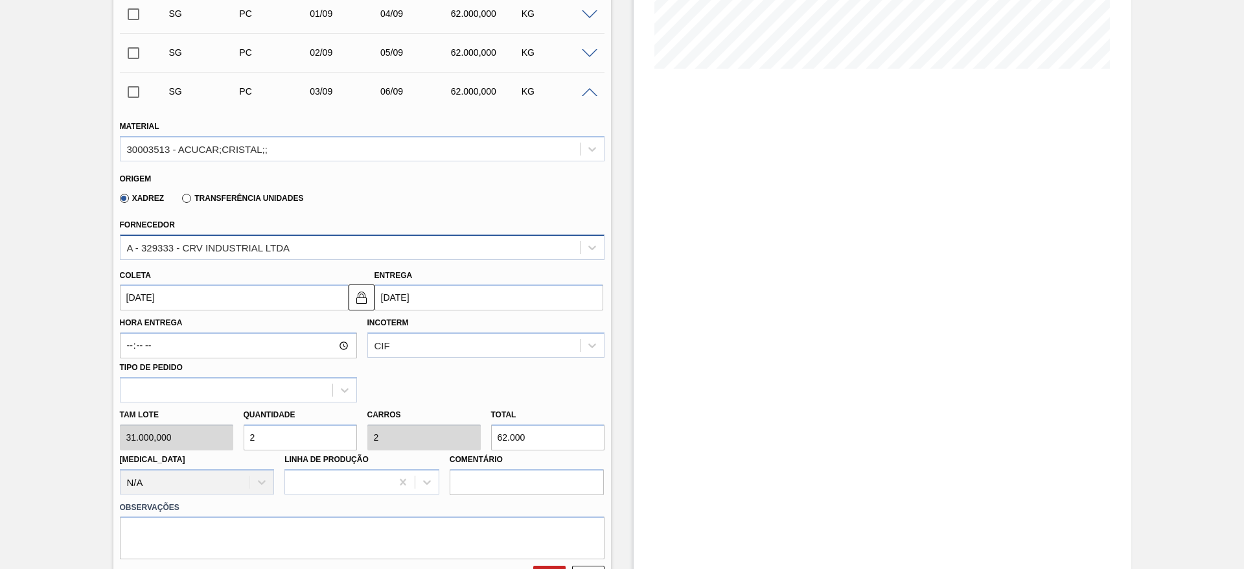
scroll to position [313, 0]
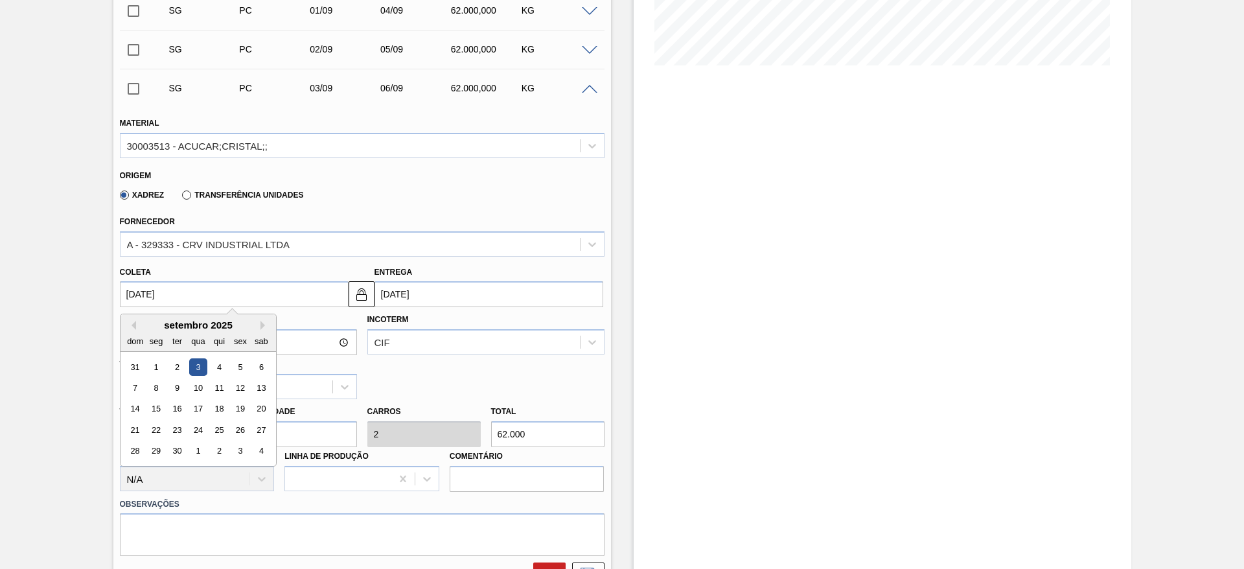
click at [140, 284] on input "03/09/2025" at bounding box center [234, 294] width 229 height 26
click at [131, 361] on div "31" at bounding box center [134, 366] width 17 height 17
type input "[DATE]"
drag, startPoint x: 143, startPoint y: 298, endPoint x: 236, endPoint y: 449, distance: 177.6
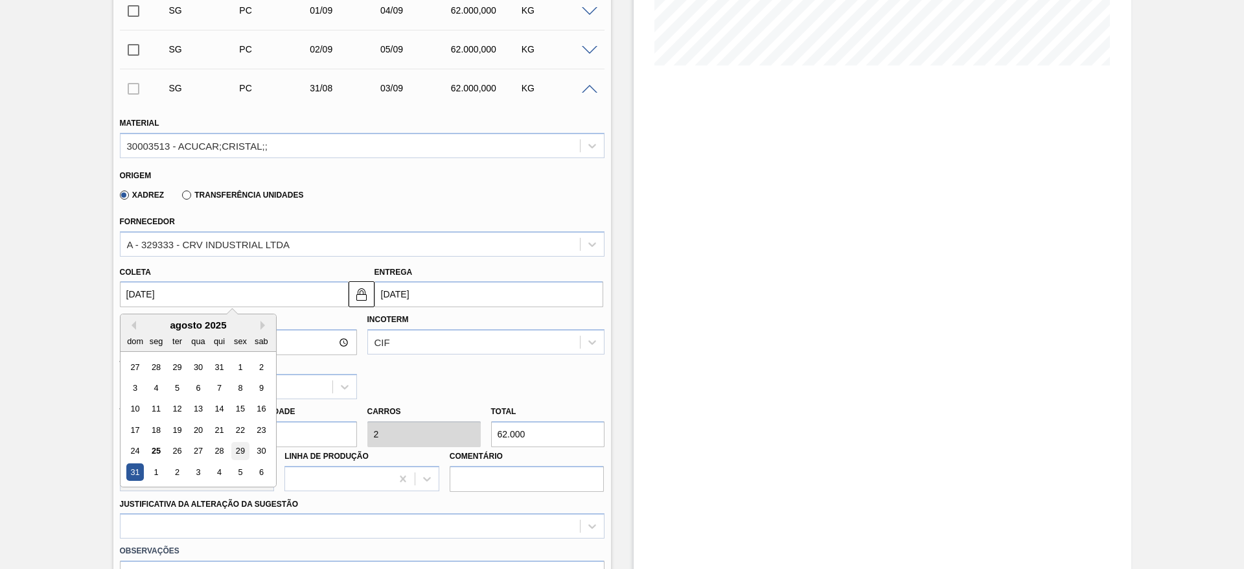
click at [236, 307] on div "31/08/2025 Previous Month Next Month agosto 2025 dom seg ter qua qui sex sab 27…" at bounding box center [234, 294] width 229 height 26
click at [236, 449] on div "29" at bounding box center [239, 450] width 17 height 17
type input "[DATE]"
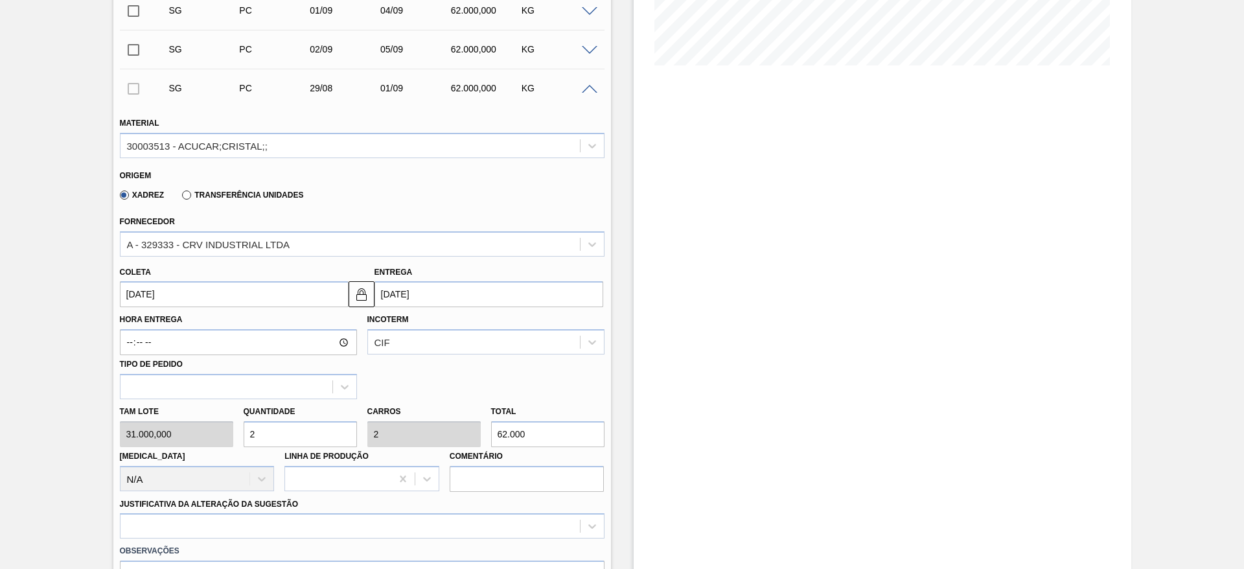
click at [295, 442] on input "2" at bounding box center [300, 434] width 113 height 26
type input "1"
type input "31.000"
click at [295, 442] on input "1" at bounding box center [300, 434] width 113 height 26
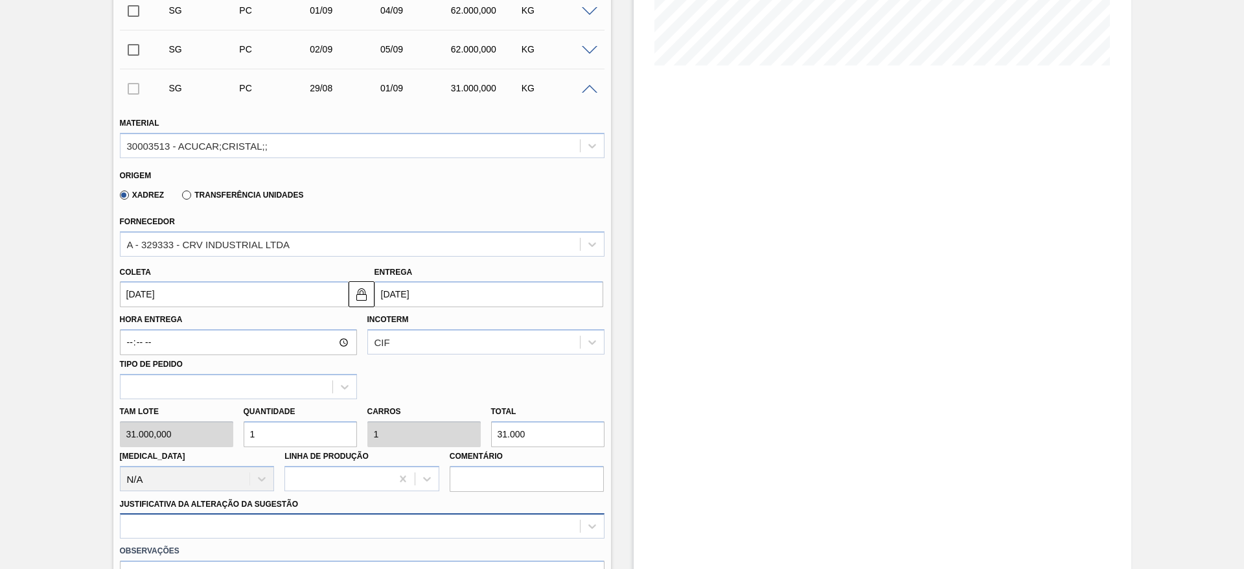
scroll to position [488, 0]
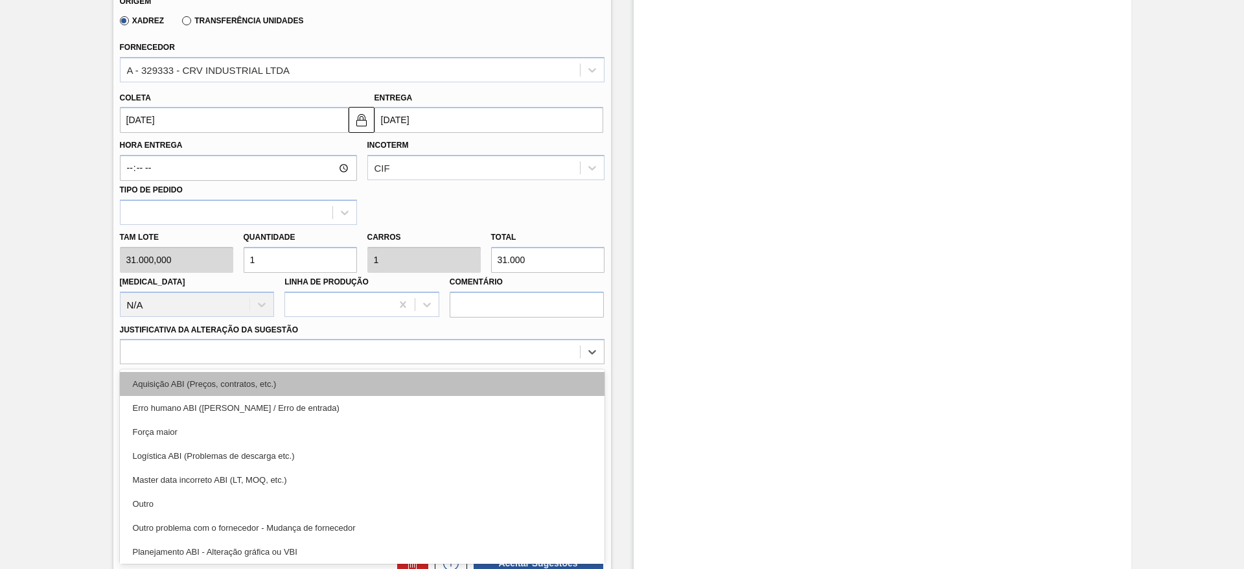
drag, startPoint x: 470, startPoint y: 525, endPoint x: 528, endPoint y: 377, distance: 159.0
click at [528, 364] on div "option Força maior focused, 3 of 18. 18 results available. Use Up and Down to c…" at bounding box center [362, 351] width 484 height 25
click at [528, 377] on div "Aquisição ABI (Preços, contratos, etc.)" at bounding box center [362, 384] width 484 height 24
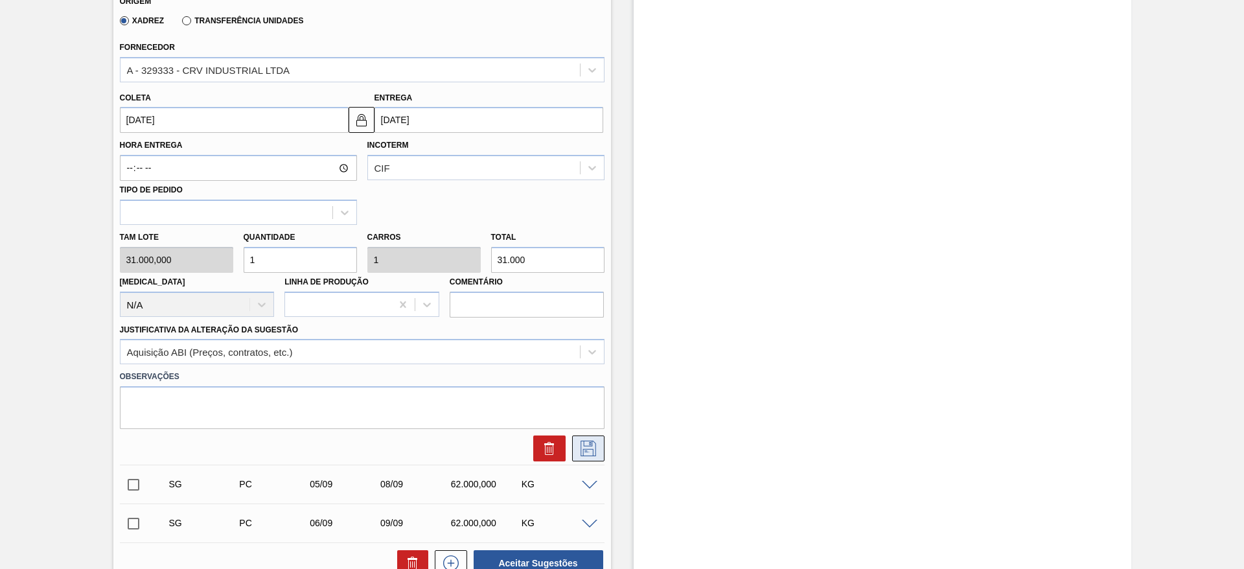
click at [587, 449] on icon at bounding box center [588, 448] width 21 height 16
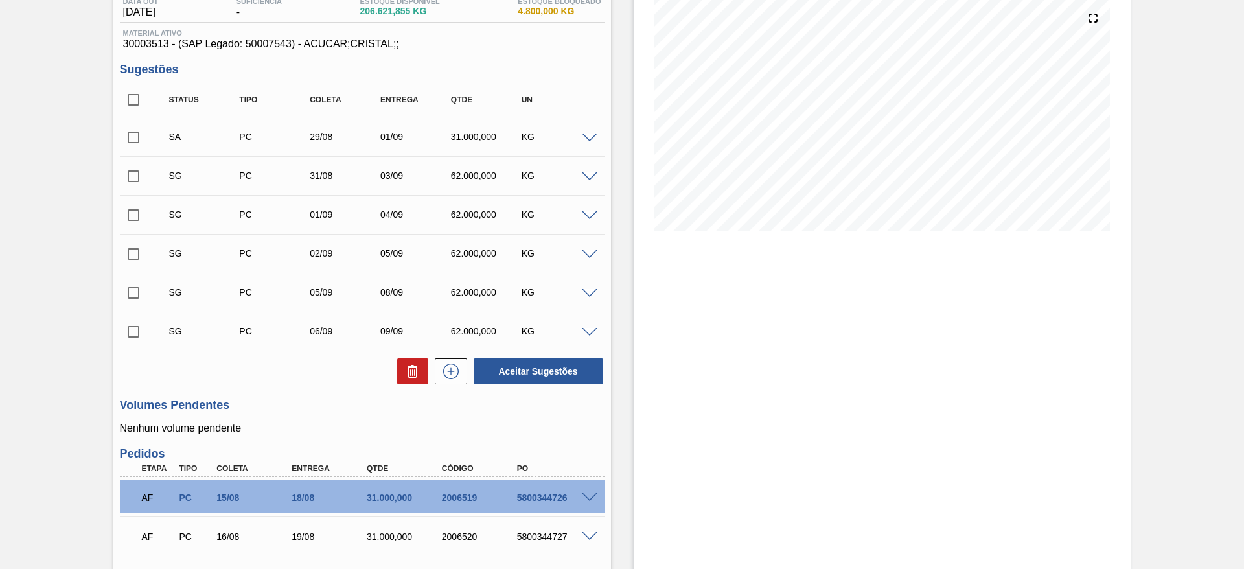
scroll to position [124, 0]
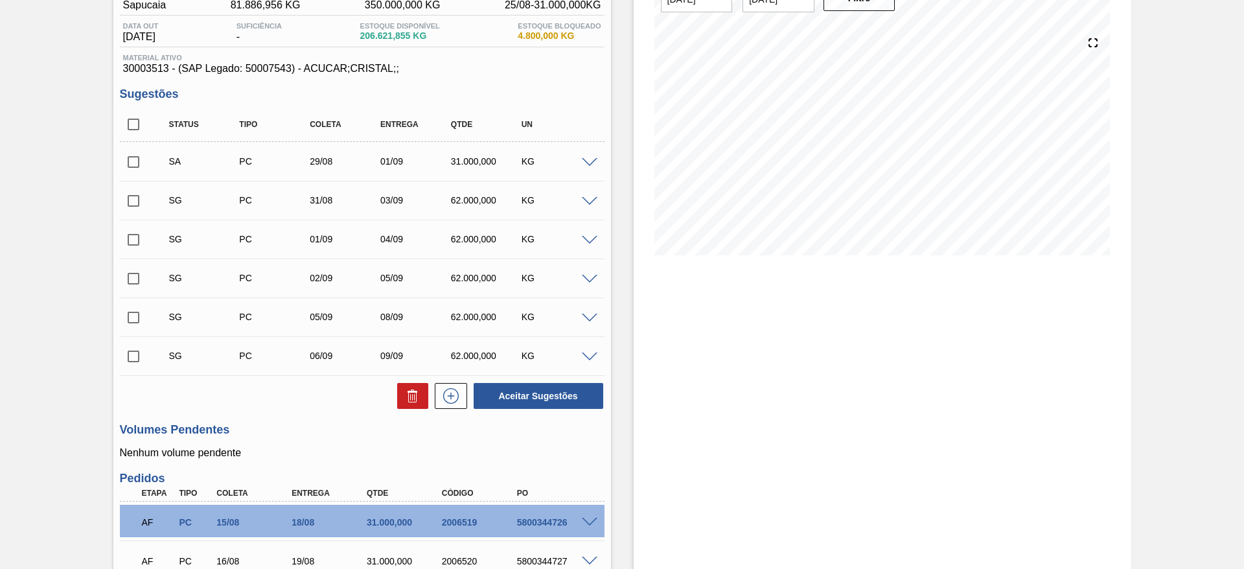
click at [595, 163] on span at bounding box center [590, 163] width 16 height 10
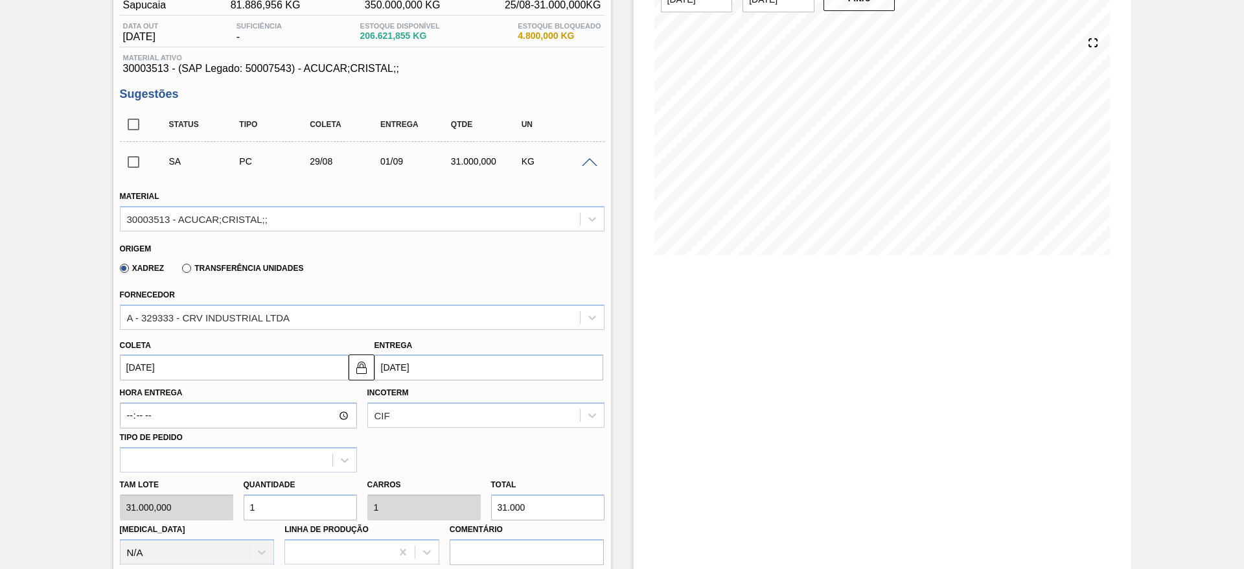
click at [261, 496] on input "1" at bounding box center [300, 507] width 113 height 26
type input "2"
type input "62.000"
click at [261, 496] on input "2" at bounding box center [300, 507] width 113 height 26
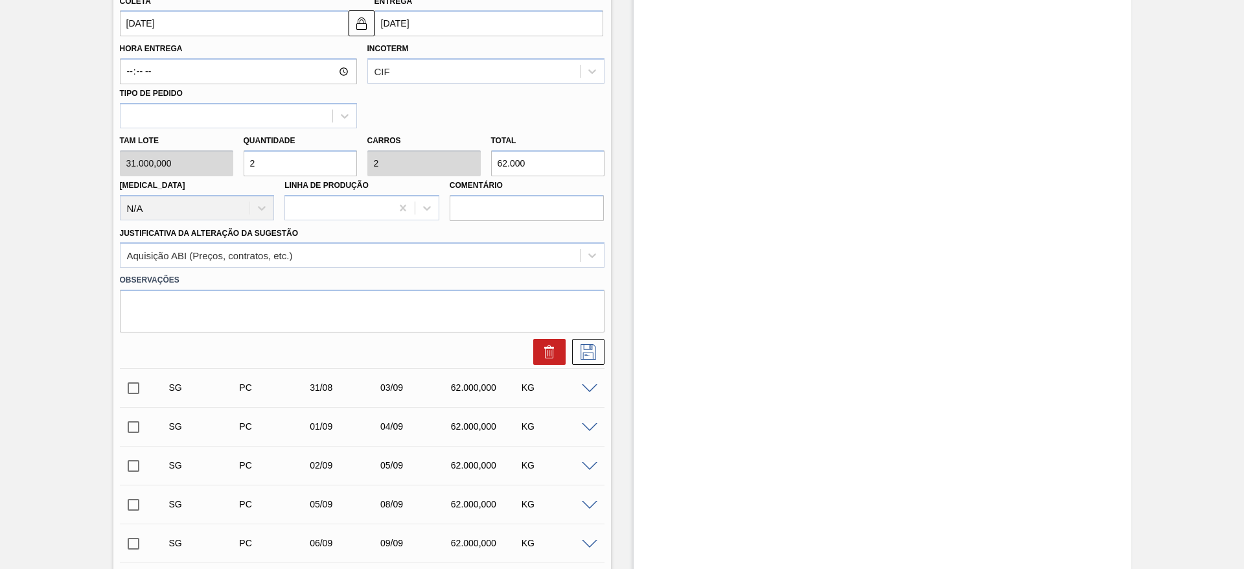
scroll to position [475, 0]
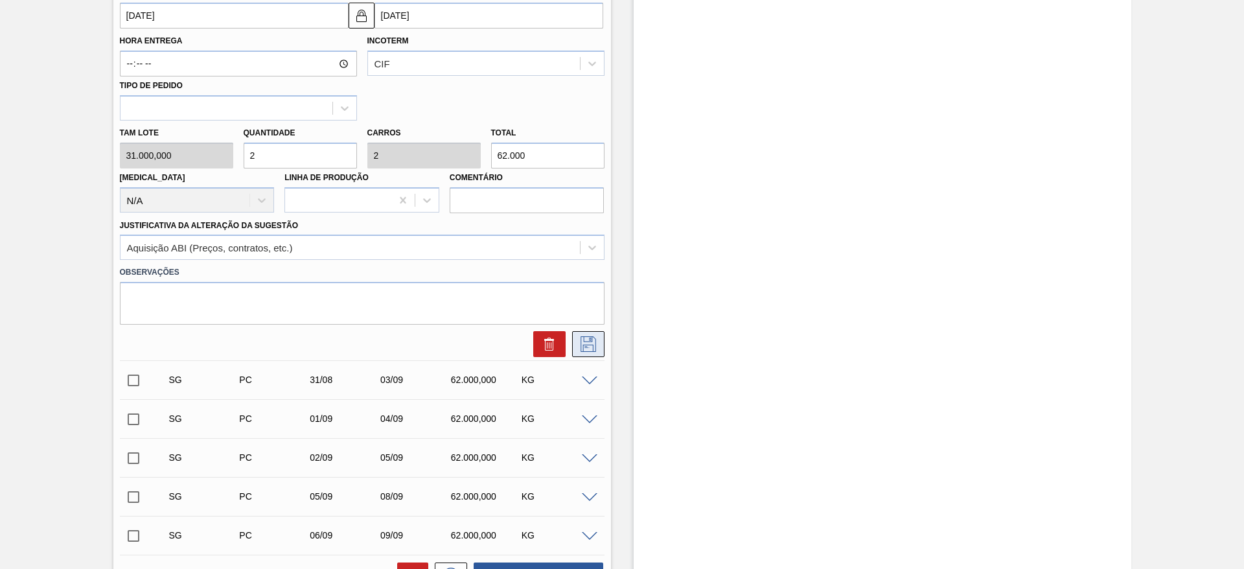
type input "2"
click at [596, 341] on icon at bounding box center [588, 344] width 21 height 16
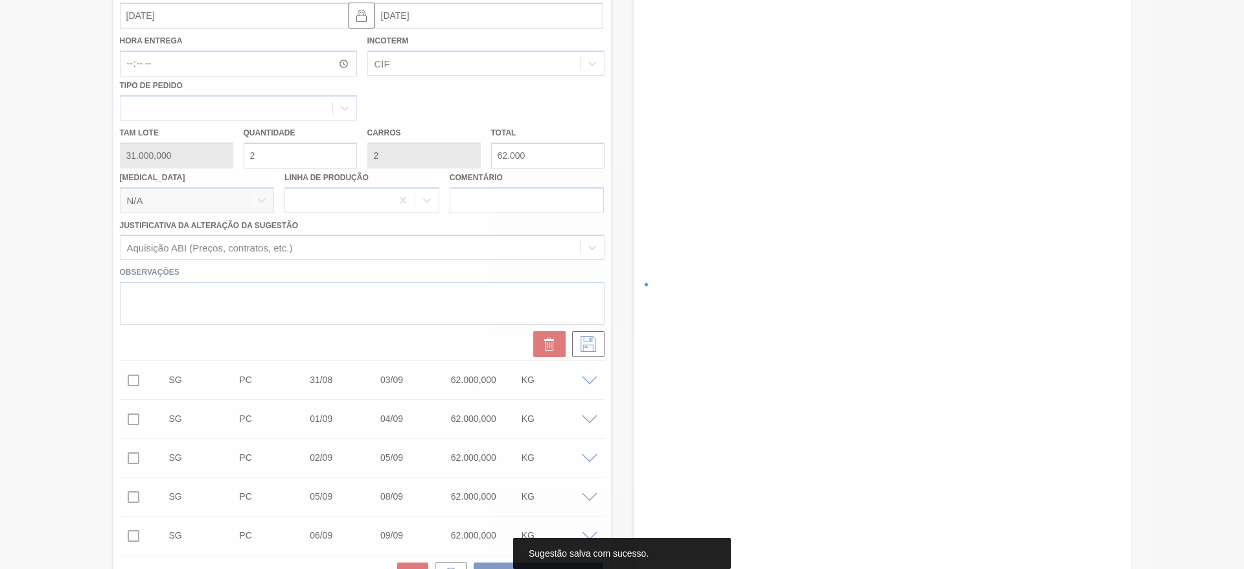
scroll to position [0, 0]
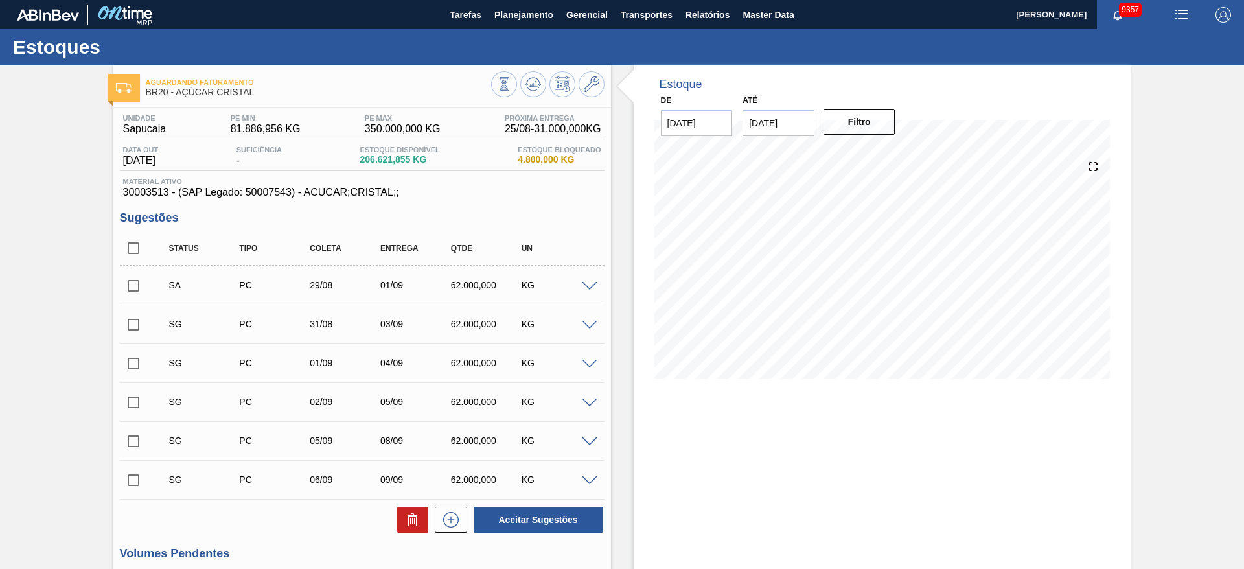
click at [594, 437] on span at bounding box center [590, 442] width 16 height 10
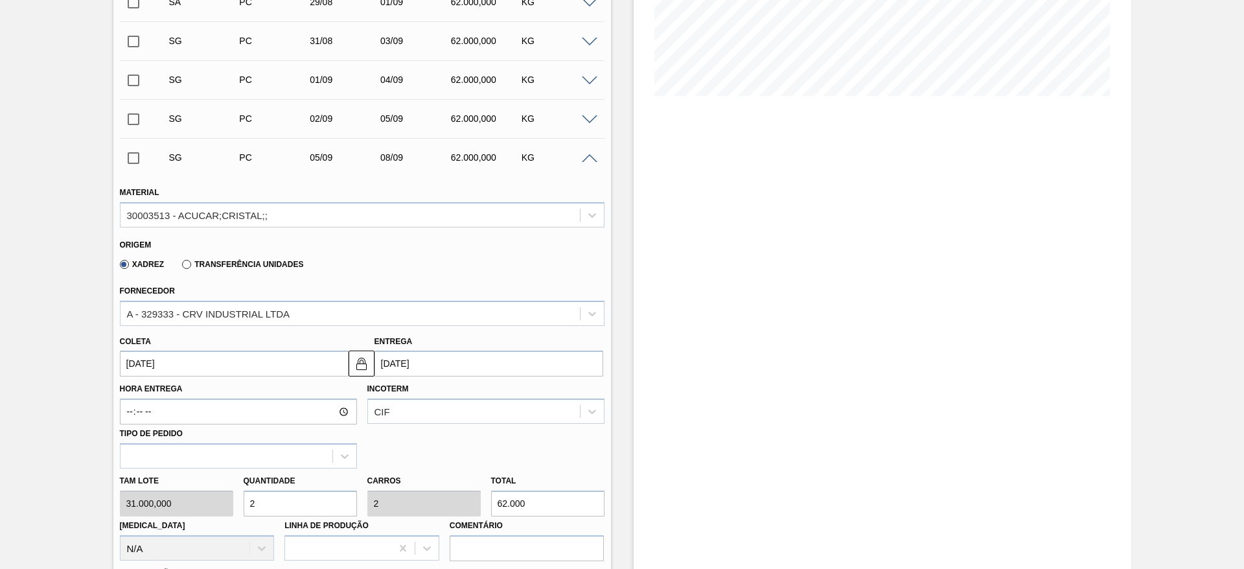
scroll to position [293, 0]
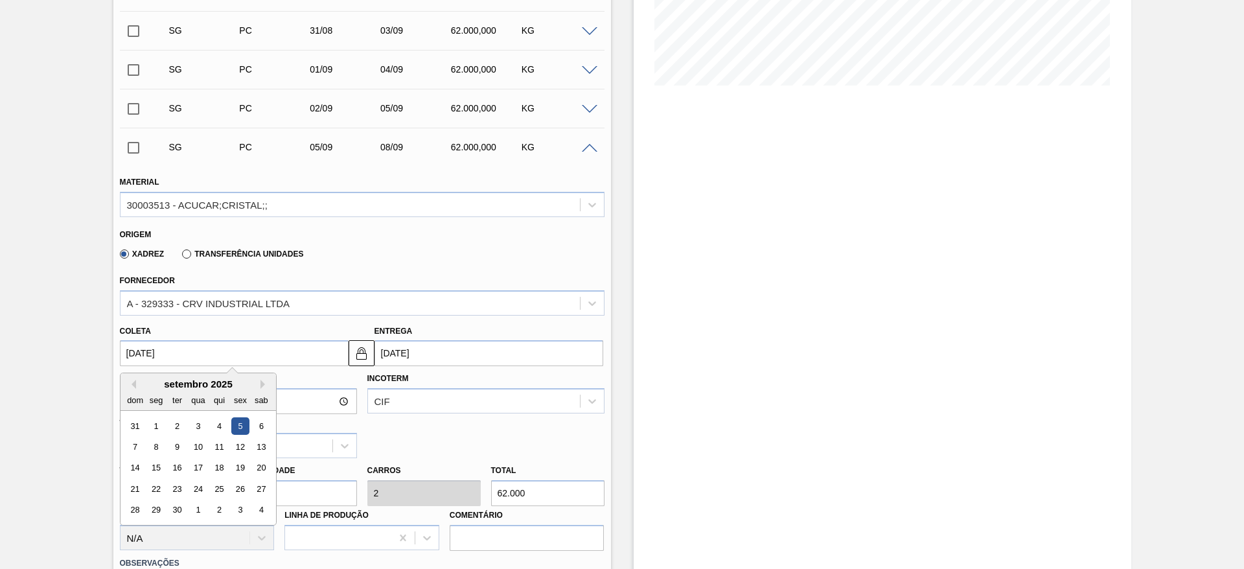
click at [170, 354] on input "[DATE]" at bounding box center [234, 353] width 229 height 26
click at [130, 382] on button "Previous Month" at bounding box center [131, 384] width 9 height 9
click at [267, 510] on div "30" at bounding box center [260, 509] width 17 height 17
type input "[DATE]"
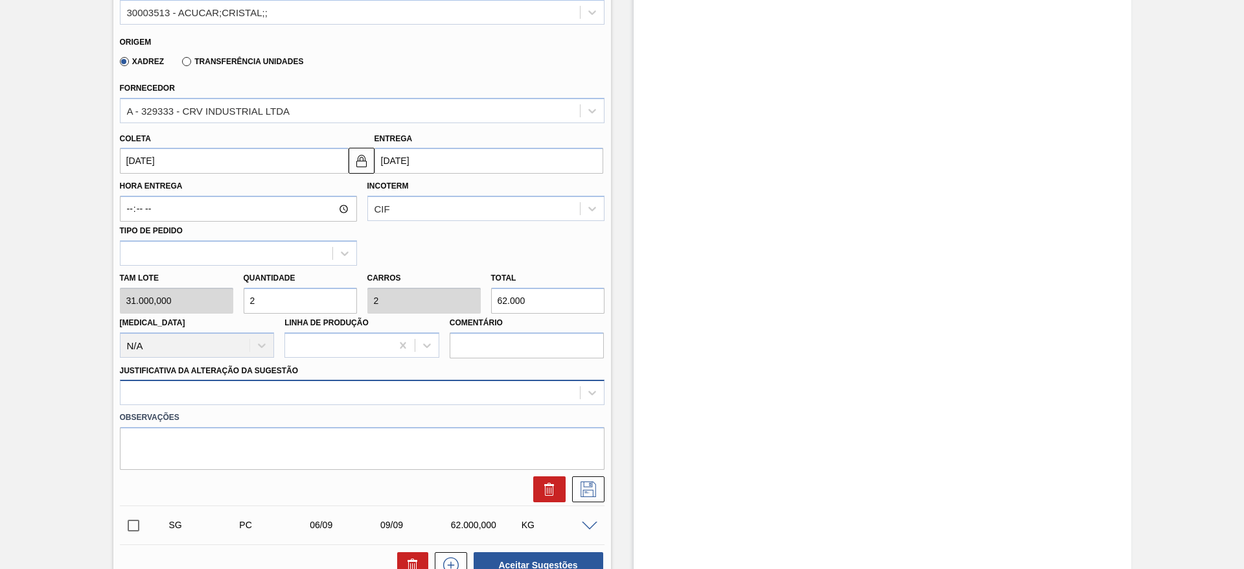
scroll to position [527, 0]
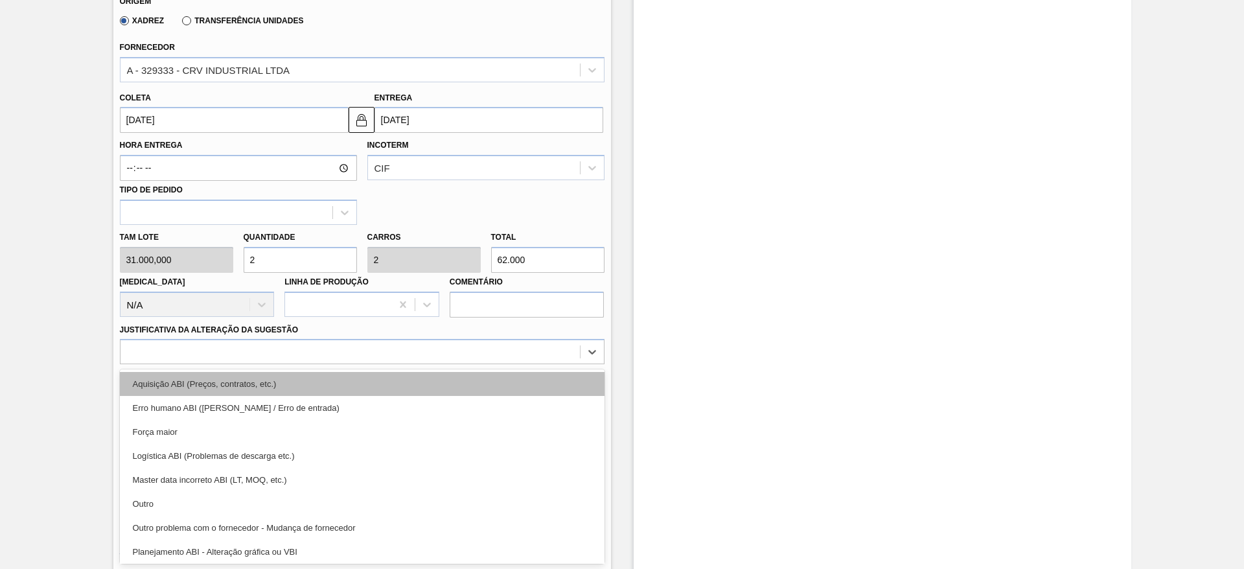
click at [460, 364] on div "option Aquisição ABI (Preços, contratos, etc.) focused, 1 of 18. 18 results ava…" at bounding box center [362, 351] width 484 height 25
click at [460, 385] on div "Aquisição ABI (Preços, contratos, etc.)" at bounding box center [362, 384] width 484 height 24
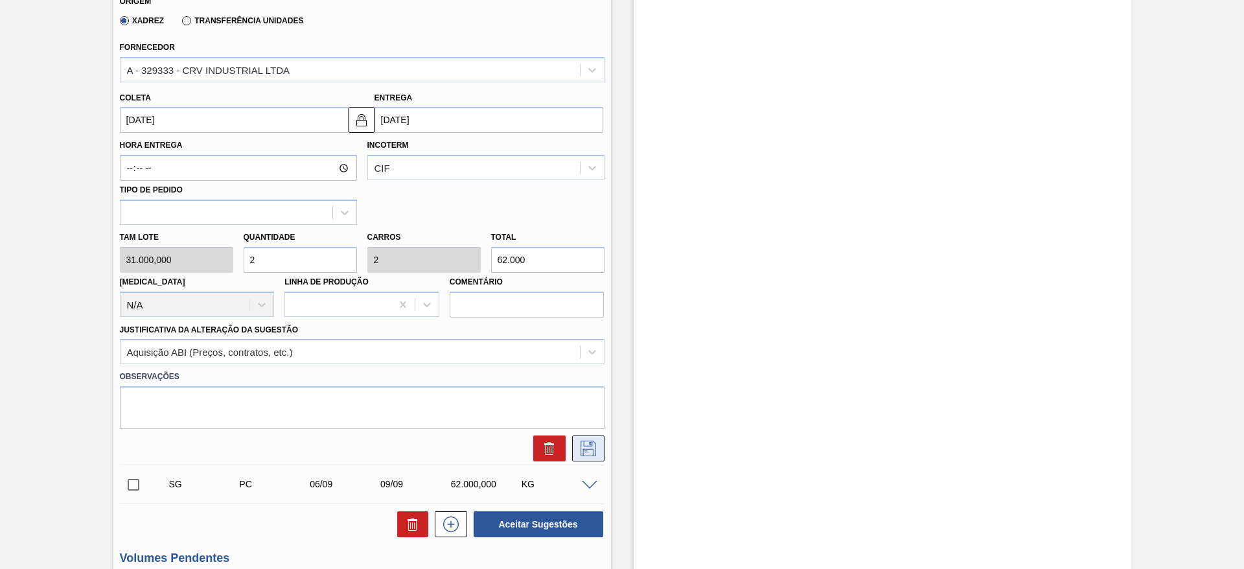
click at [602, 444] on button at bounding box center [588, 448] width 32 height 26
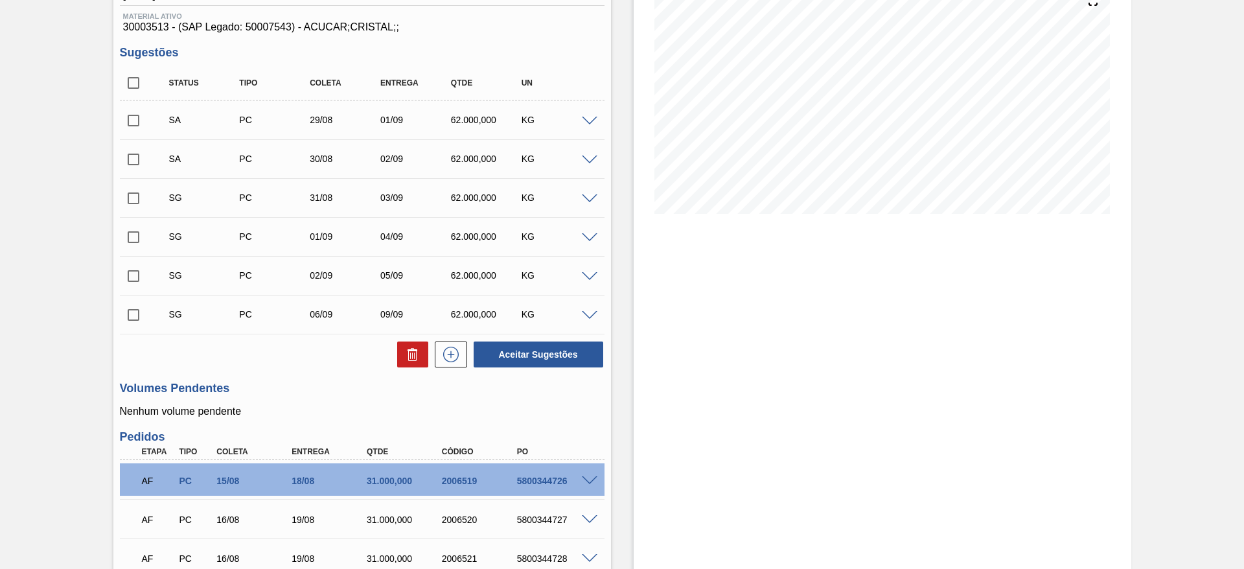
scroll to position [83, 0]
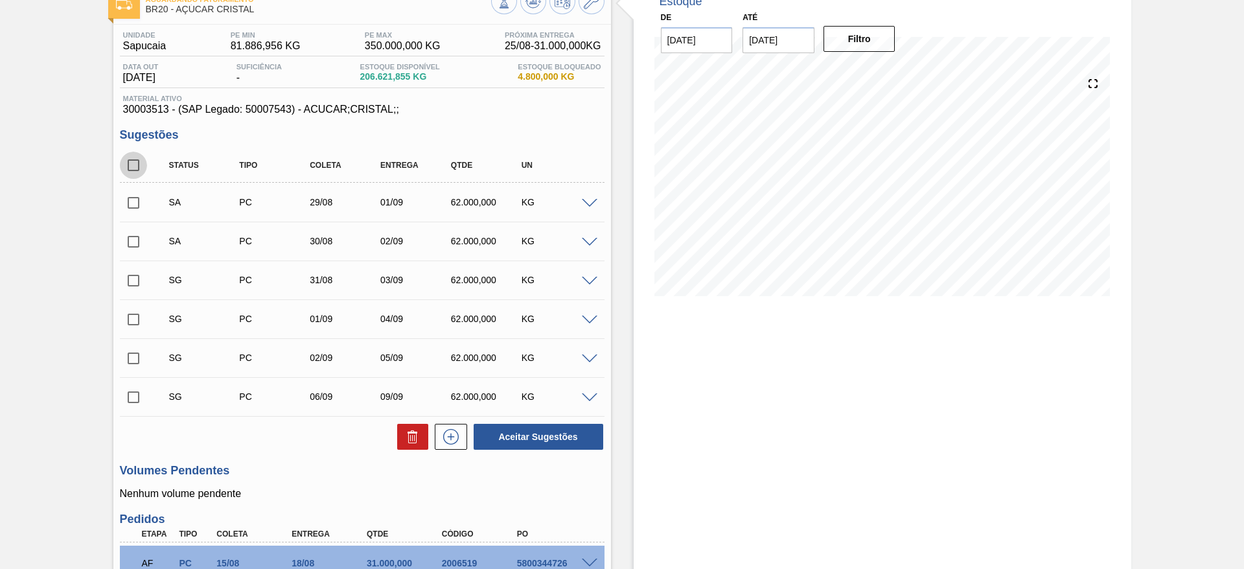
click at [136, 165] on input "checkbox" at bounding box center [133, 165] width 27 height 27
checkbox input "true"
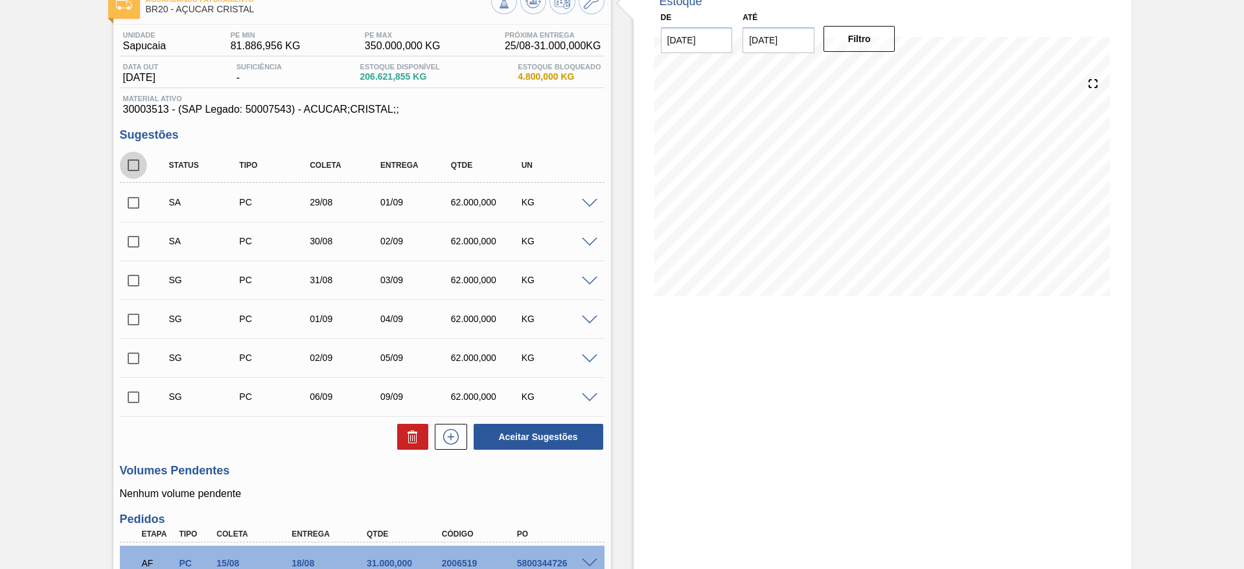
checkbox input "true"
click at [136, 394] on input "checkbox" at bounding box center [133, 396] width 27 height 27
checkbox input "false"
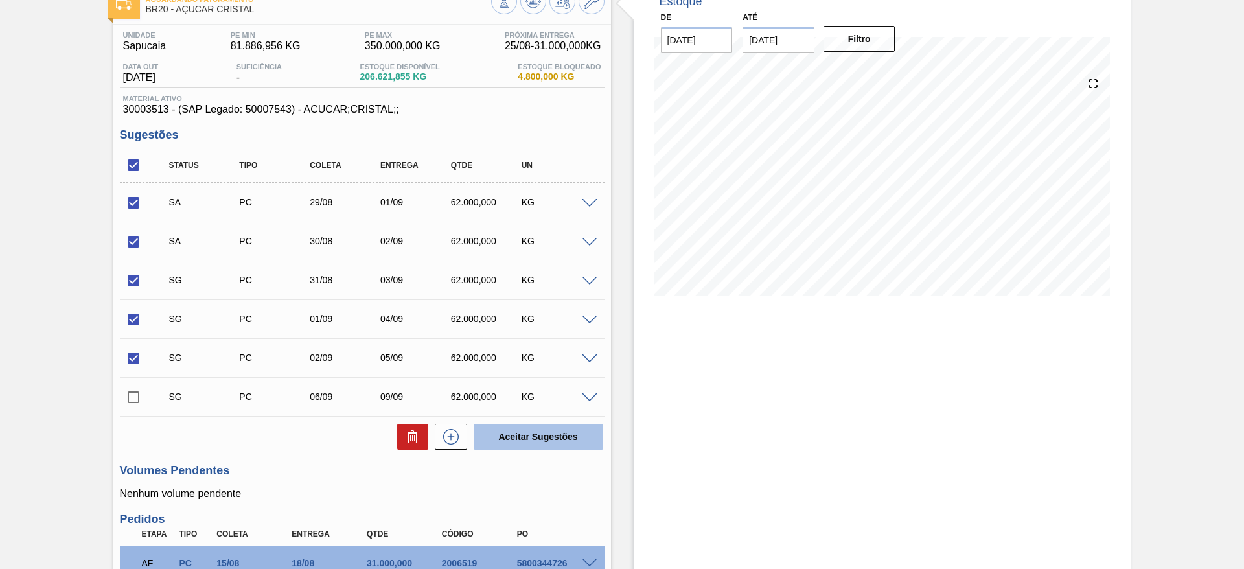
click at [536, 434] on button "Aceitar Sugestões" at bounding box center [538, 437] width 130 height 26
checkbox input "false"
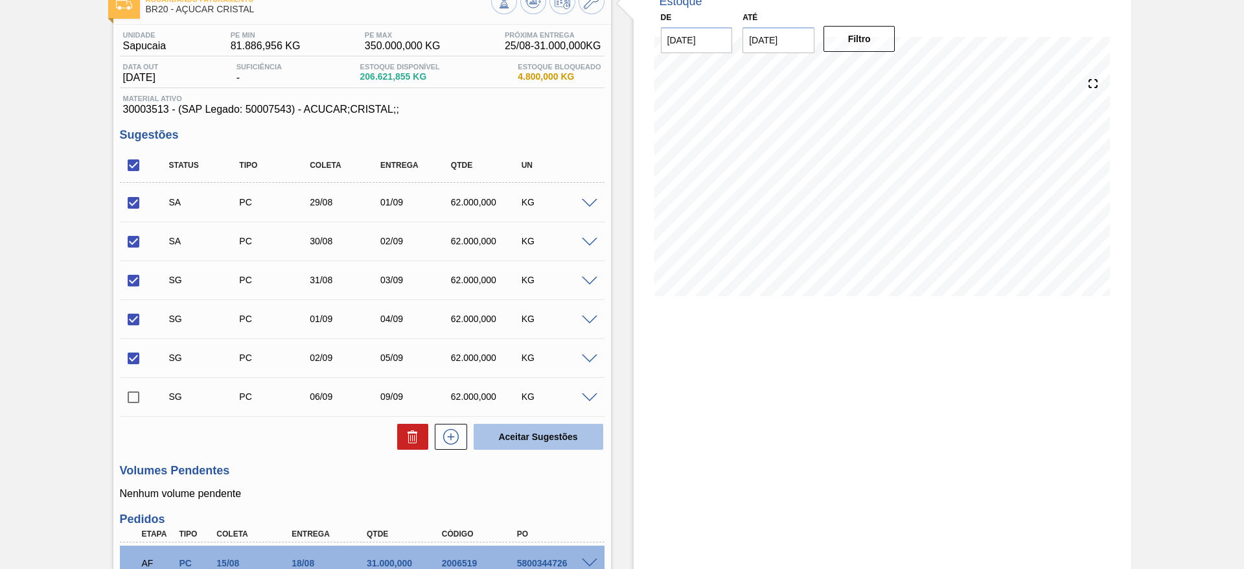
checkbox input "false"
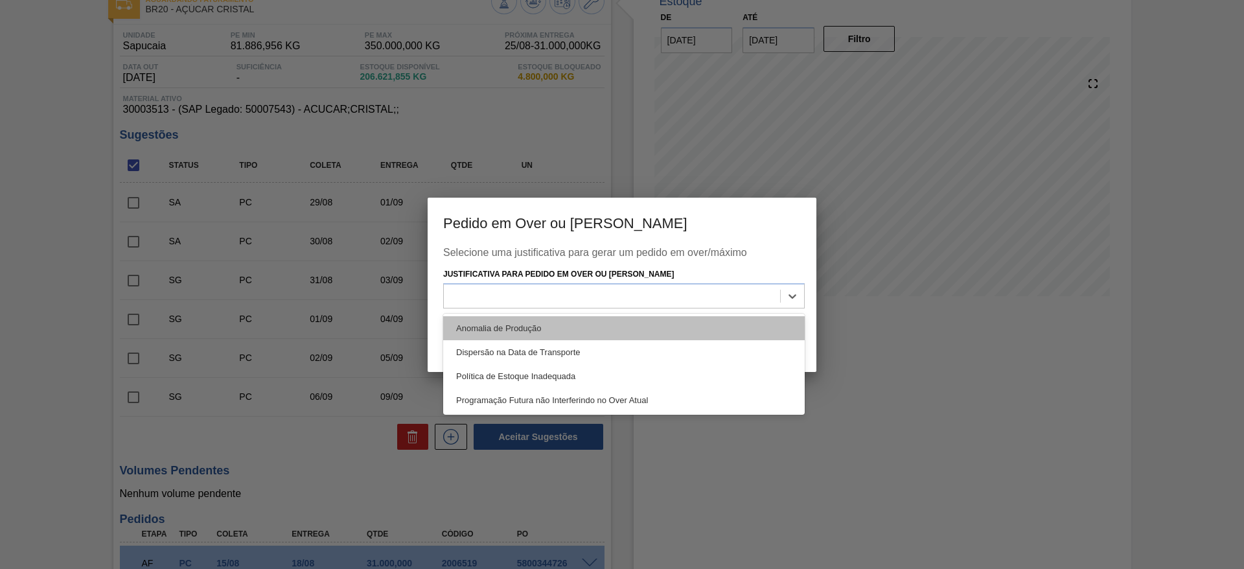
drag, startPoint x: 744, startPoint y: 299, endPoint x: 732, endPoint y: 327, distance: 30.8
click at [732, 308] on div "option Anomalia de Produção focused, 1 of 4. 4 results available. Use Up and Do…" at bounding box center [623, 295] width 361 height 25
click at [732, 327] on div "Anomalia de Produção" at bounding box center [623, 328] width 361 height 24
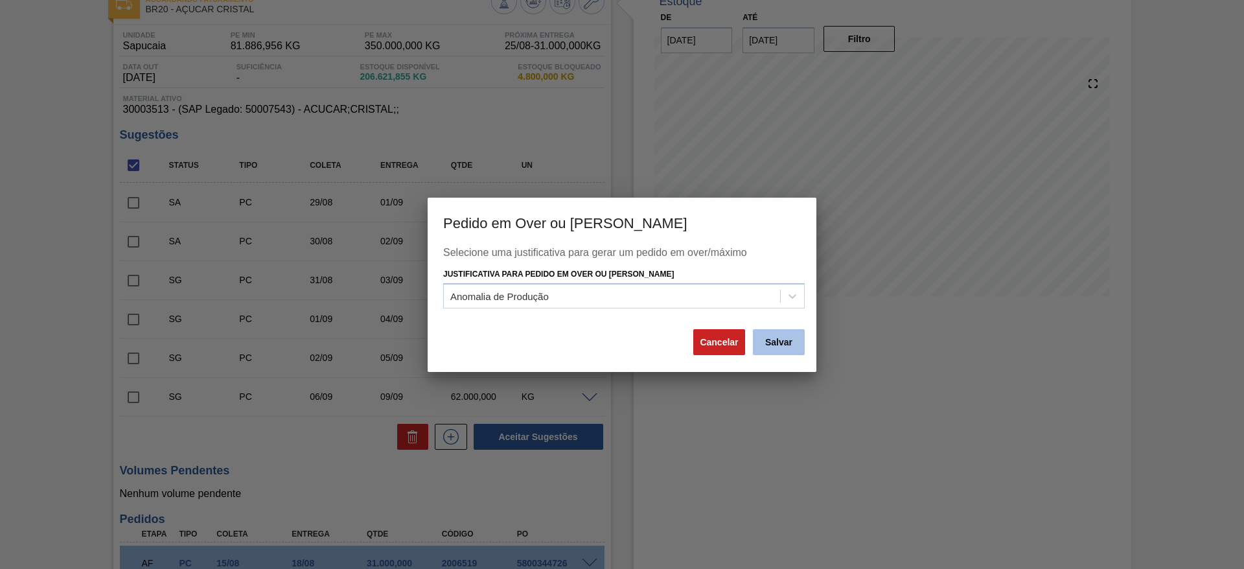
click at [777, 352] on button "Salvar" at bounding box center [779, 342] width 52 height 26
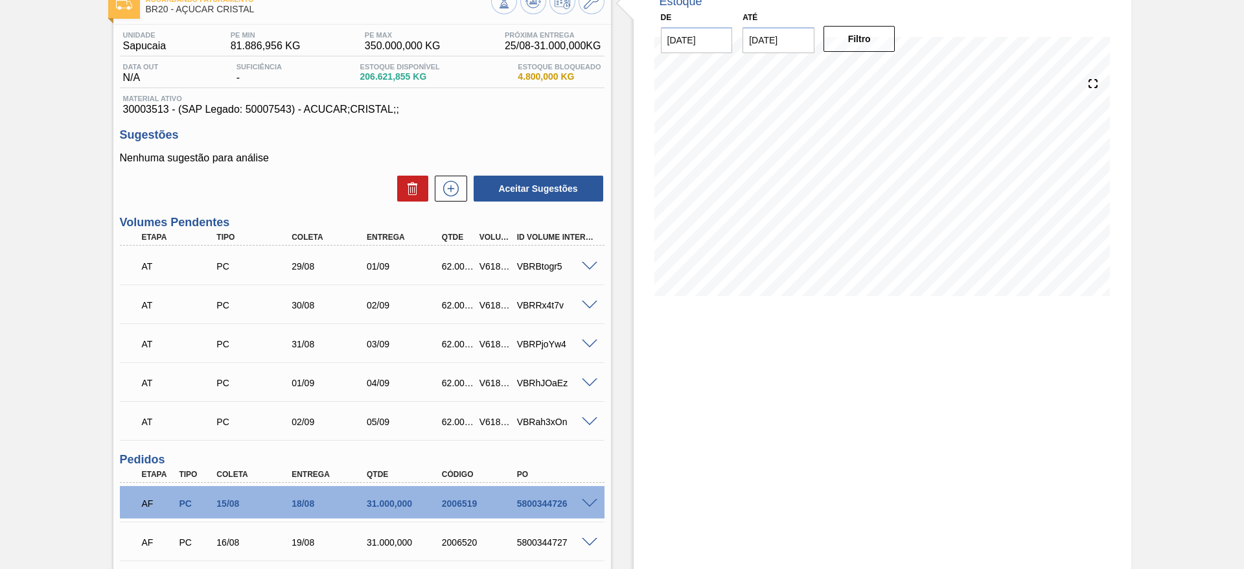
scroll to position [0, 0]
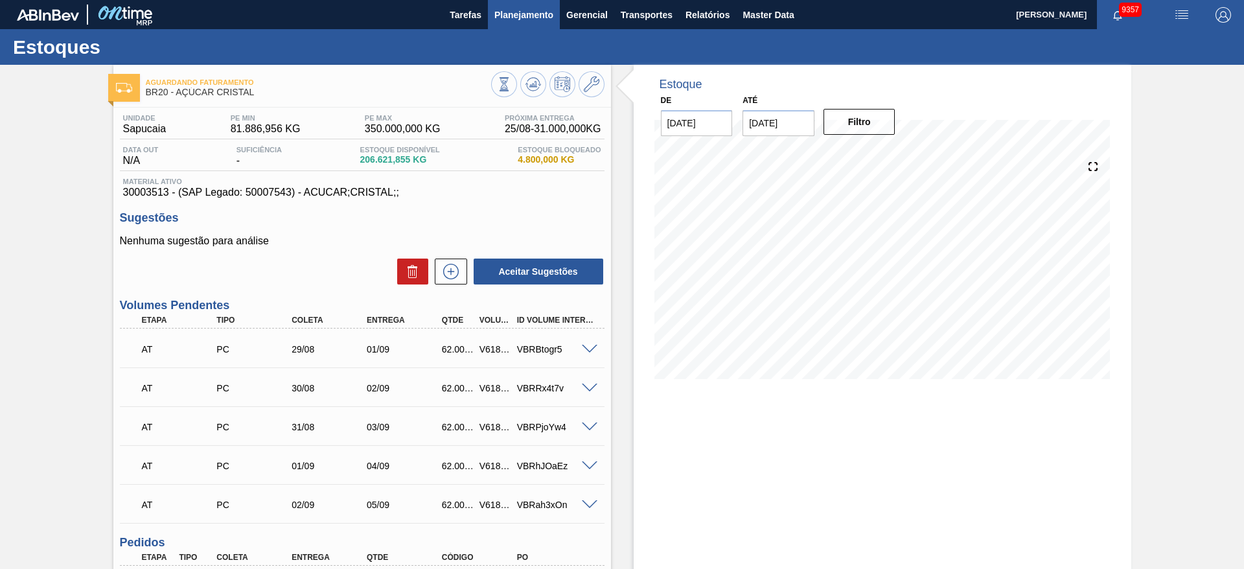
drag, startPoint x: 532, startPoint y: 3, endPoint x: 504, endPoint y: 15, distance: 30.4
click at [504, 15] on button "Planejamento" at bounding box center [524, 14] width 72 height 29
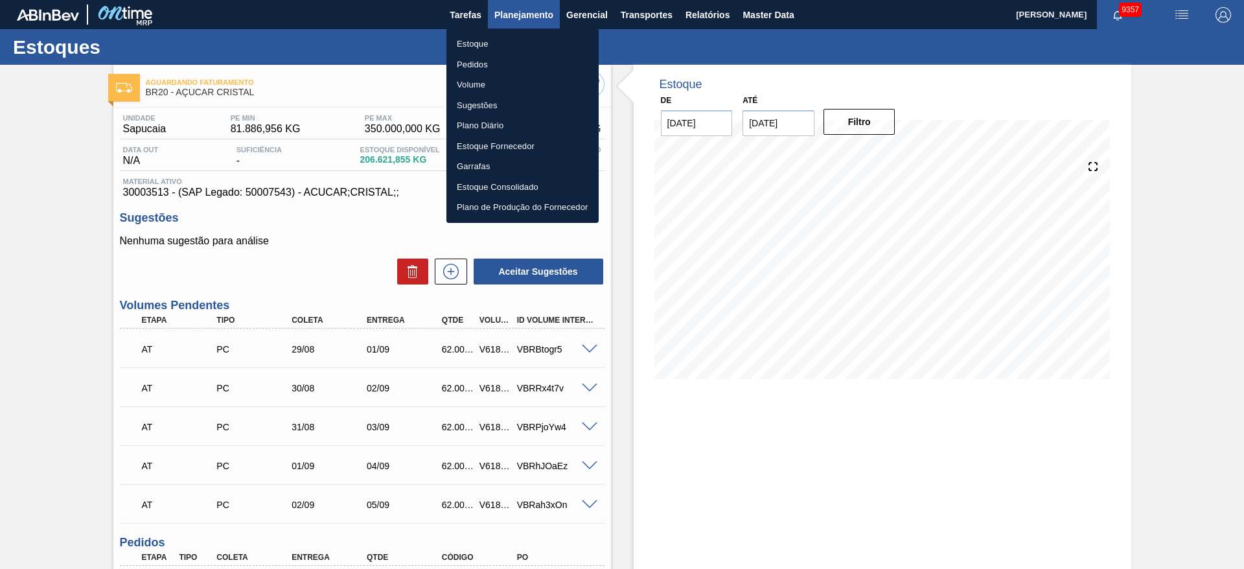
click at [504, 15] on div at bounding box center [622, 284] width 1244 height 569
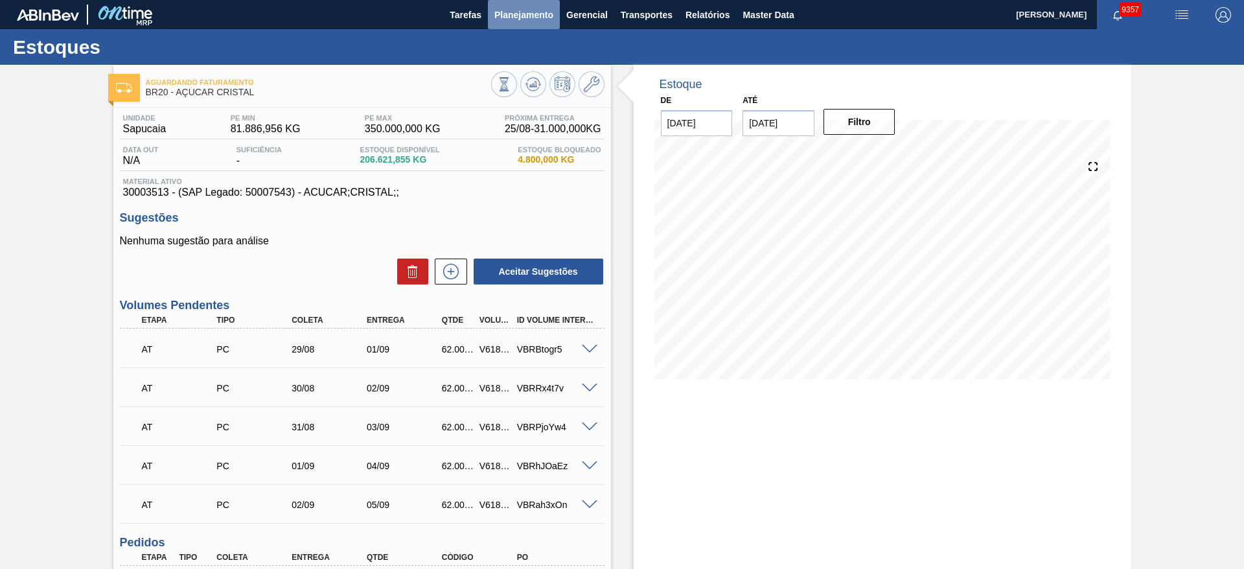
click at [515, 12] on span "Planejamento" at bounding box center [523, 15] width 59 height 16
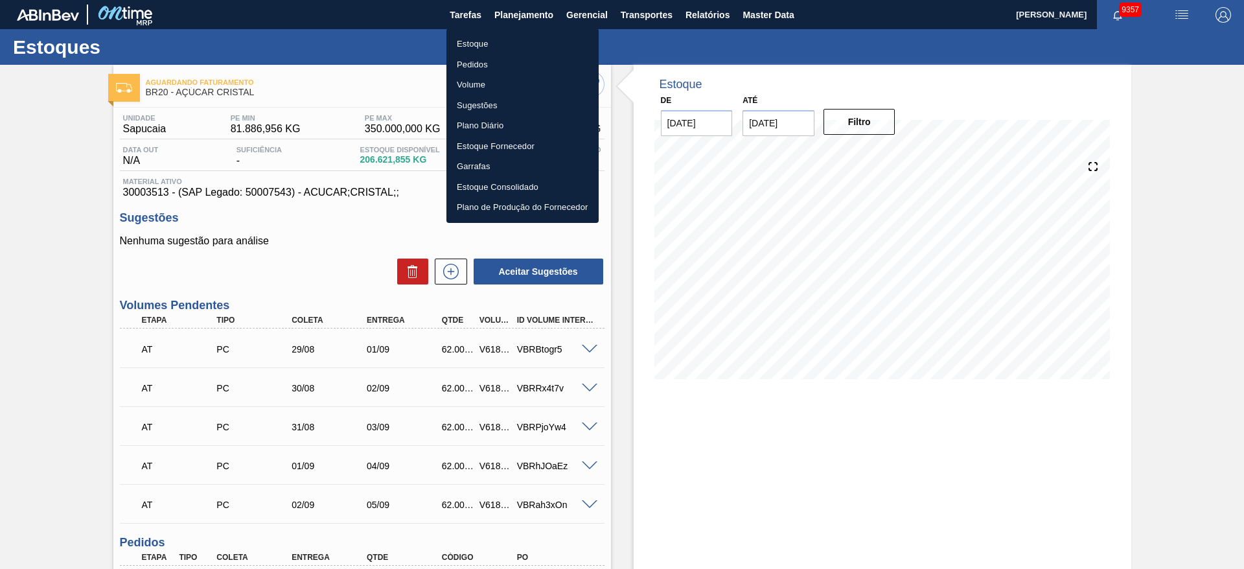
click at [584, 424] on div at bounding box center [622, 284] width 1244 height 569
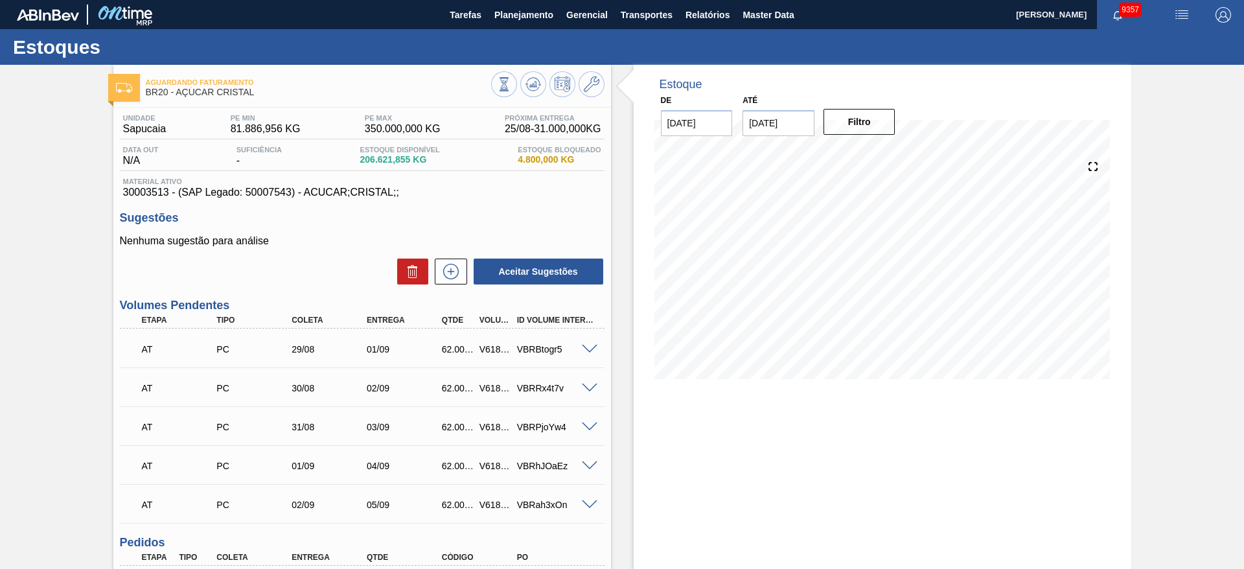
click at [591, 425] on span at bounding box center [590, 427] width 16 height 10
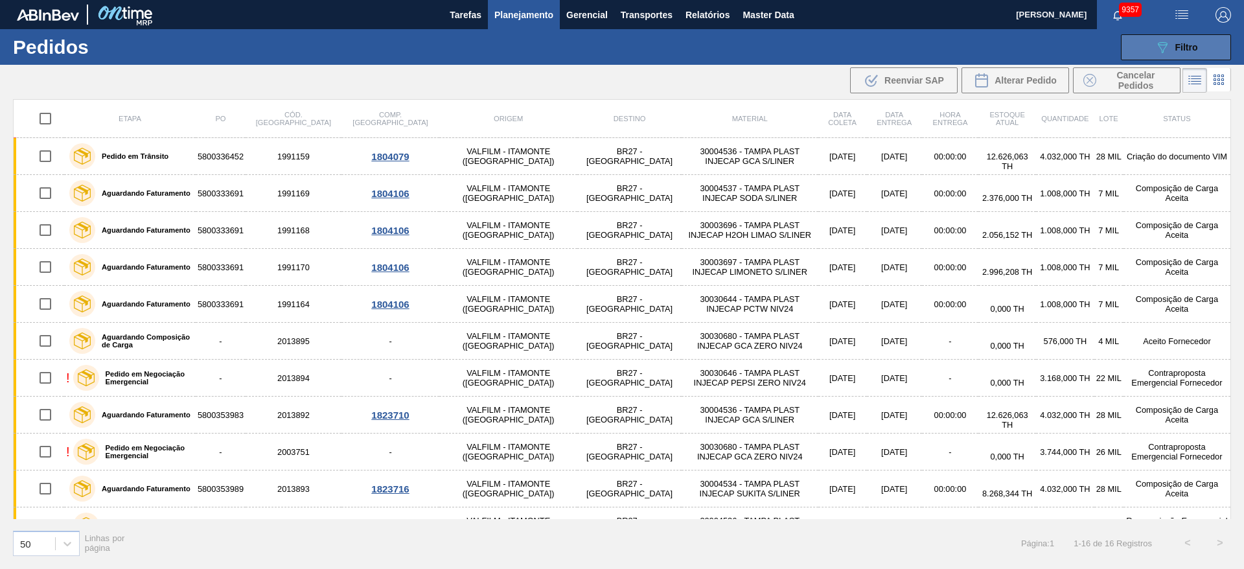
click at [1153, 38] on button "089F7B8B-B2A5-4AFE-B5C0-19BA573D28AC Filtro" at bounding box center [1175, 47] width 110 height 26
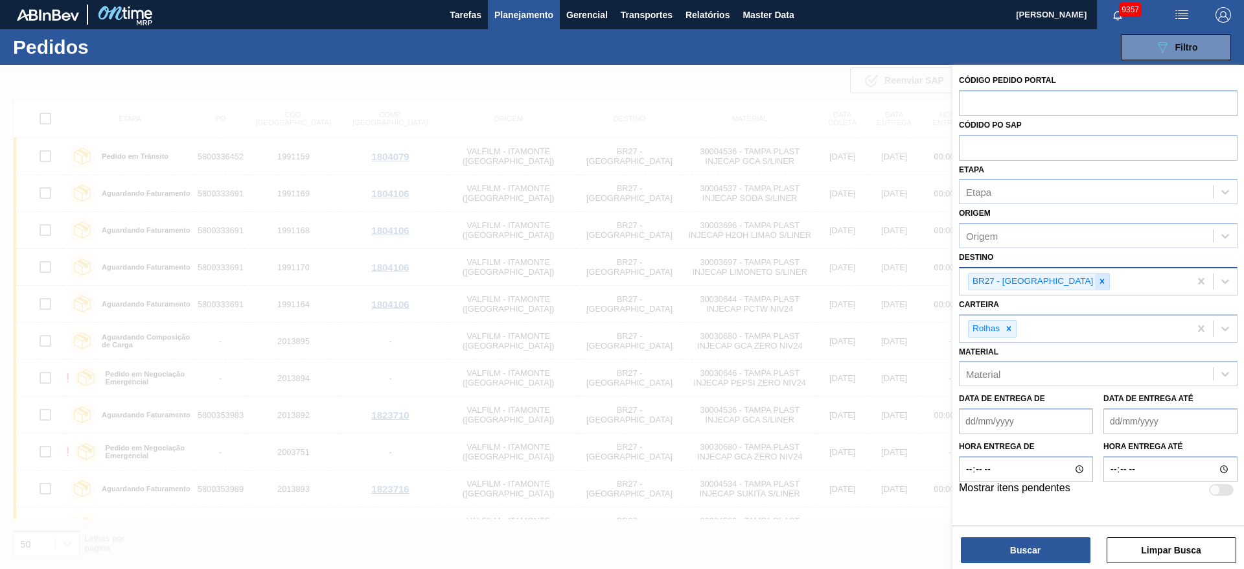
click at [1095, 282] on div at bounding box center [1102, 281] width 14 height 16
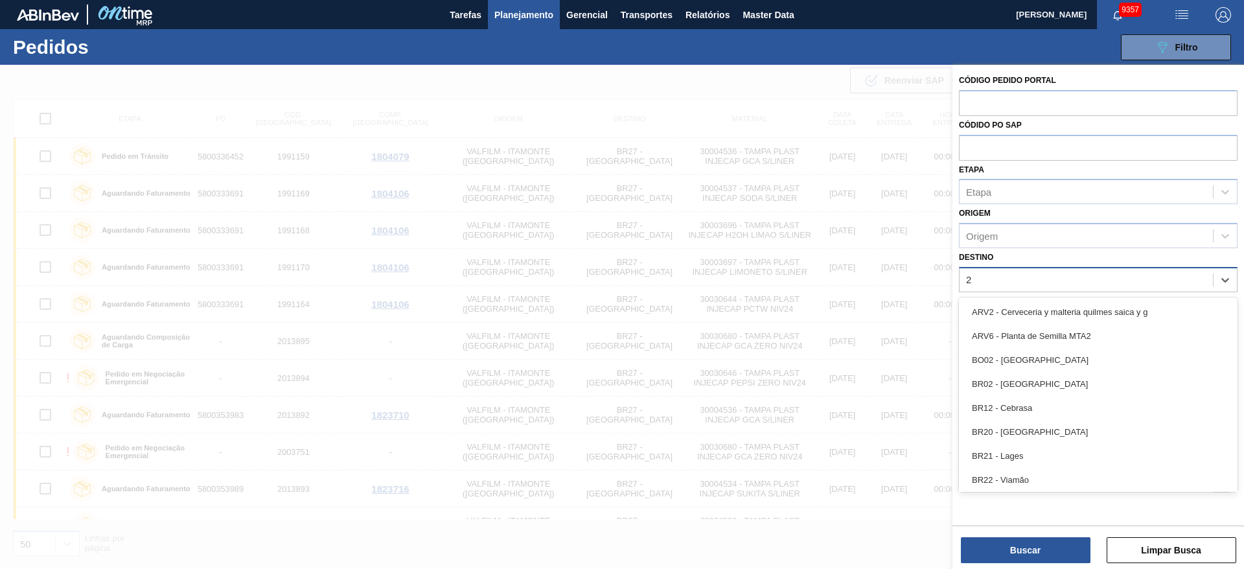
type input "20"
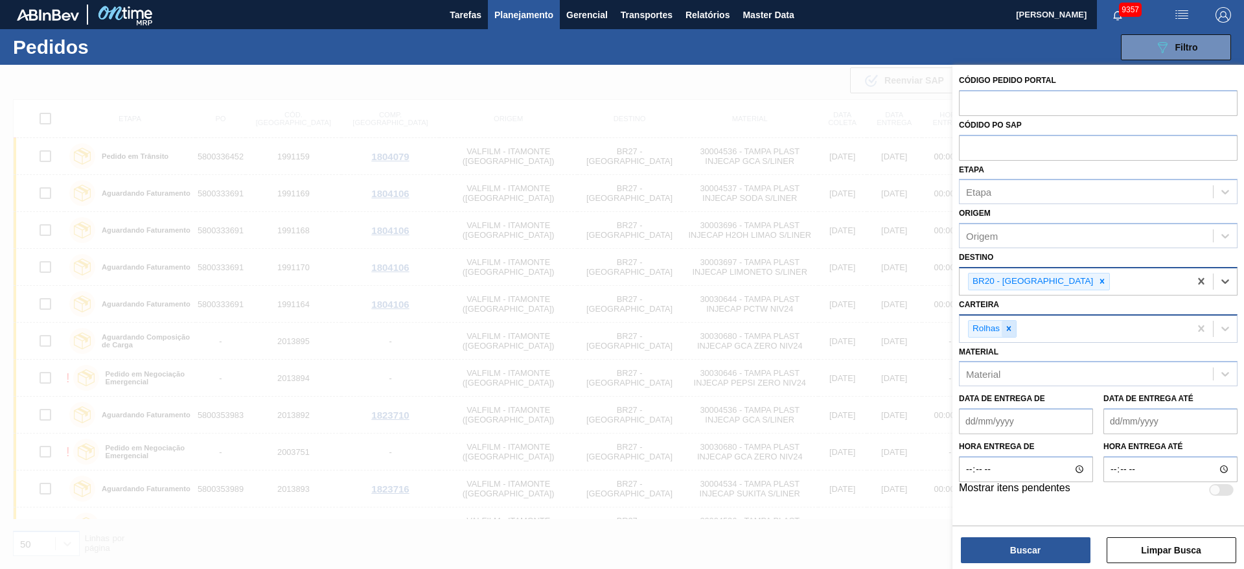
click at [1007, 330] on icon at bounding box center [1008, 328] width 5 height 5
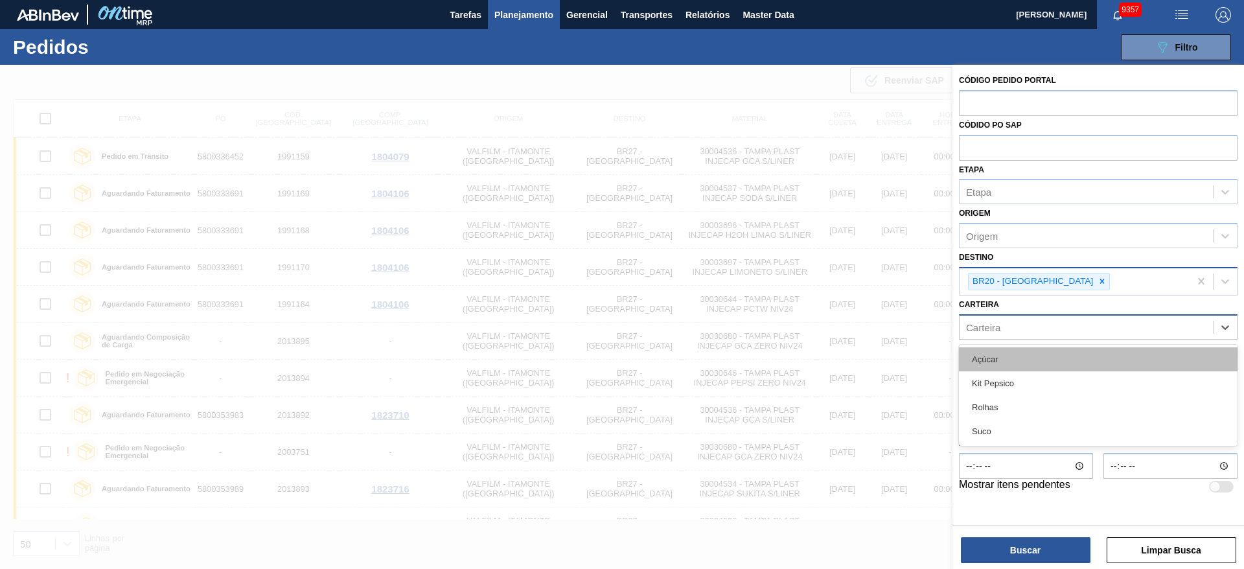
drag, startPoint x: 1006, startPoint y: 330, endPoint x: 1004, endPoint y: 356, distance: 25.4
click at [1004, 339] on div "option Rolhas, deselected. option Açúcar focused, 1 of 4. 4 results available. …" at bounding box center [1098, 326] width 278 height 25
click at [1004, 356] on div "Açúcar" at bounding box center [1098, 359] width 278 height 24
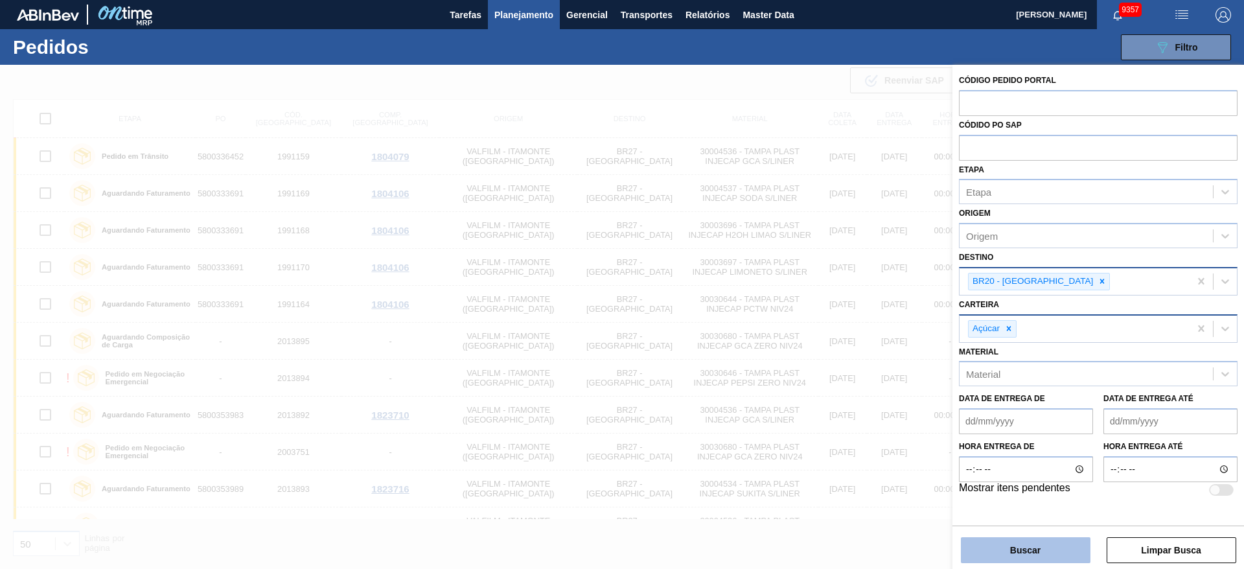
click at [1004, 558] on button "Buscar" at bounding box center [1025, 550] width 130 height 26
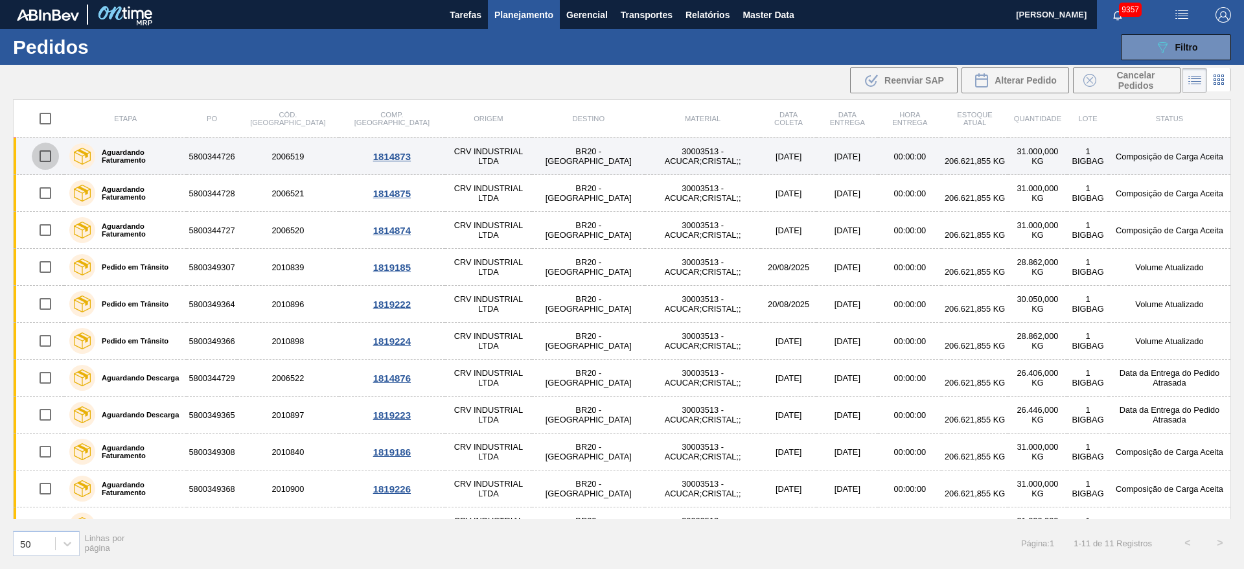
click at [48, 150] on input "checkbox" at bounding box center [45, 155] width 27 height 27
checkbox input "true"
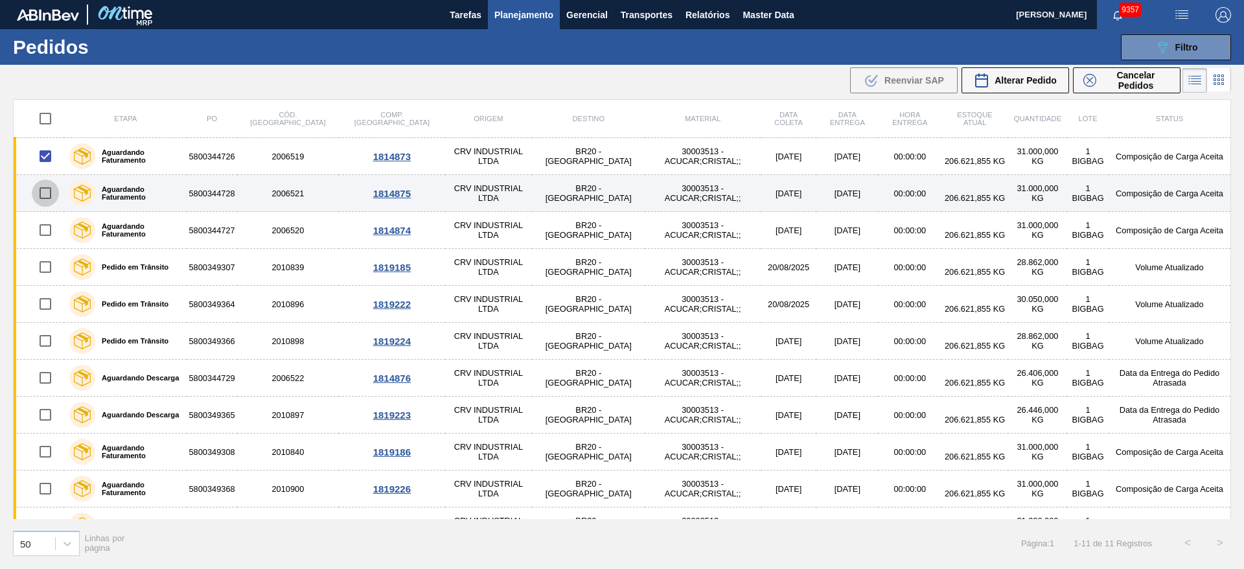
click at [49, 190] on input "checkbox" at bounding box center [45, 192] width 27 height 27
checkbox input "true"
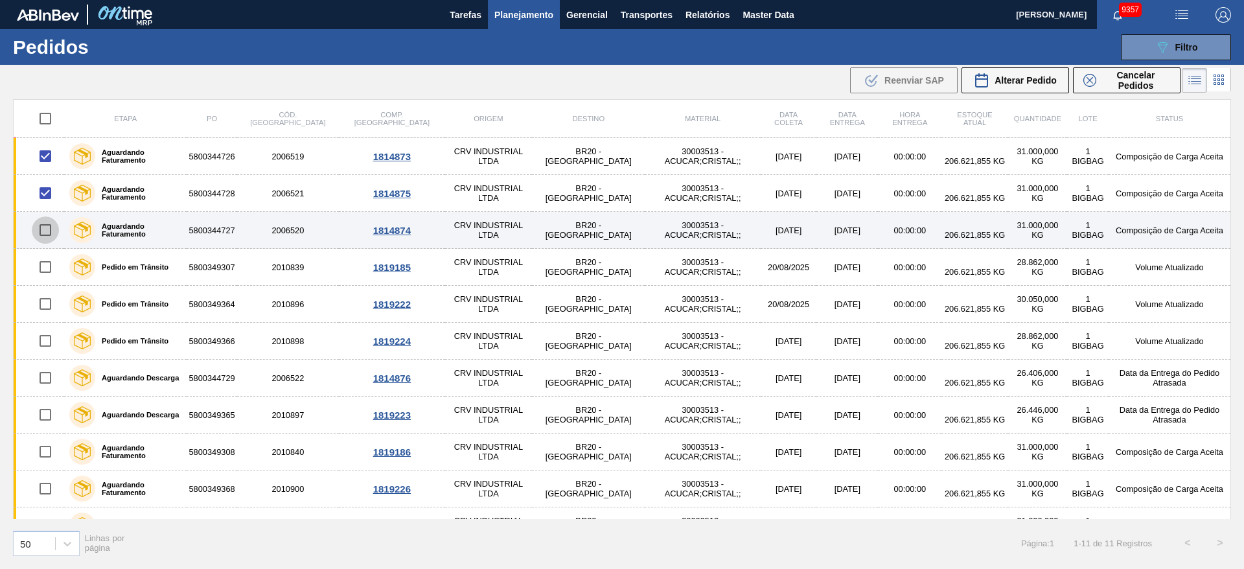
click at [47, 230] on input "checkbox" at bounding box center [45, 229] width 27 height 27
checkbox input "true"
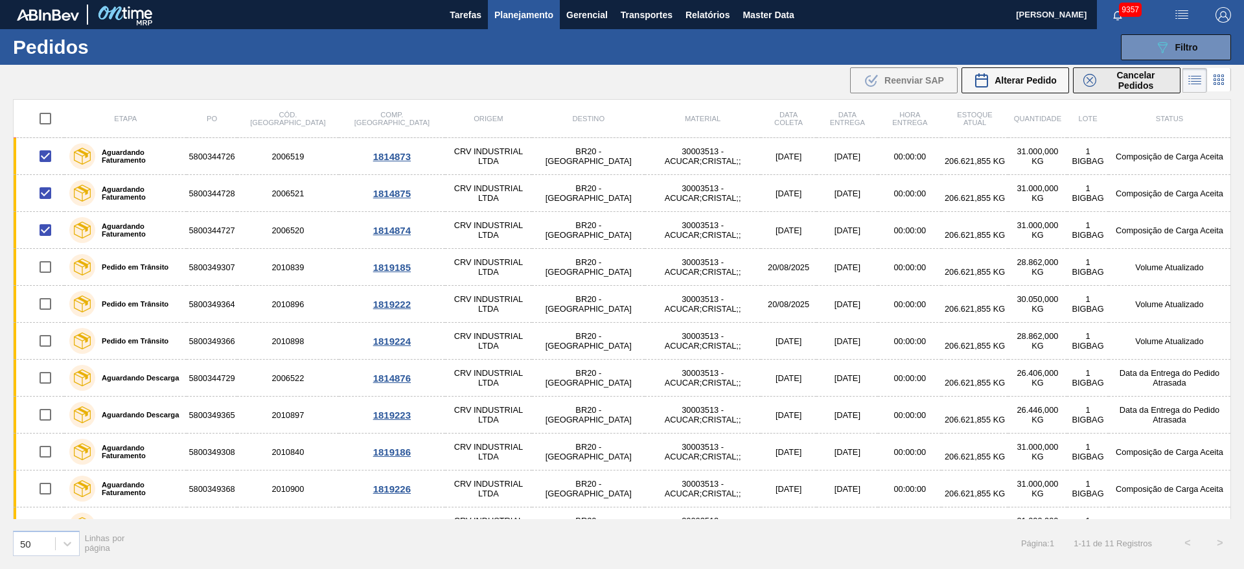
click at [1119, 89] on span "Cancelar Pedidos" at bounding box center [1135, 80] width 69 height 21
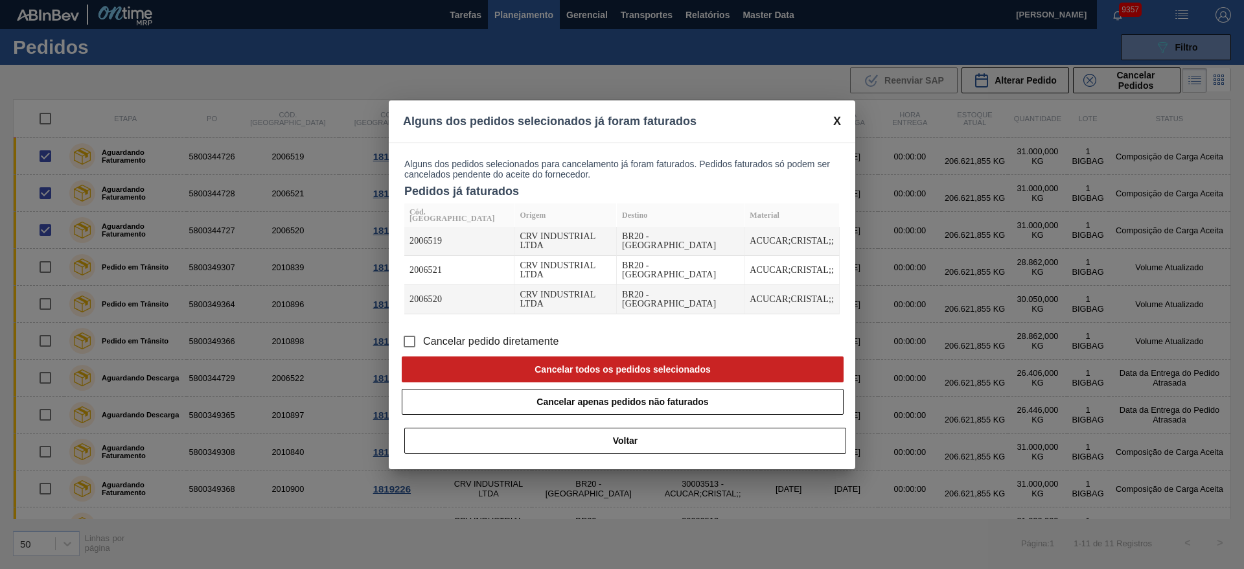
click at [521, 334] on span "Cancelar pedido diretamente" at bounding box center [491, 342] width 136 height 16
click at [423, 328] on input "Cancelar pedido diretamente" at bounding box center [409, 341] width 27 height 27
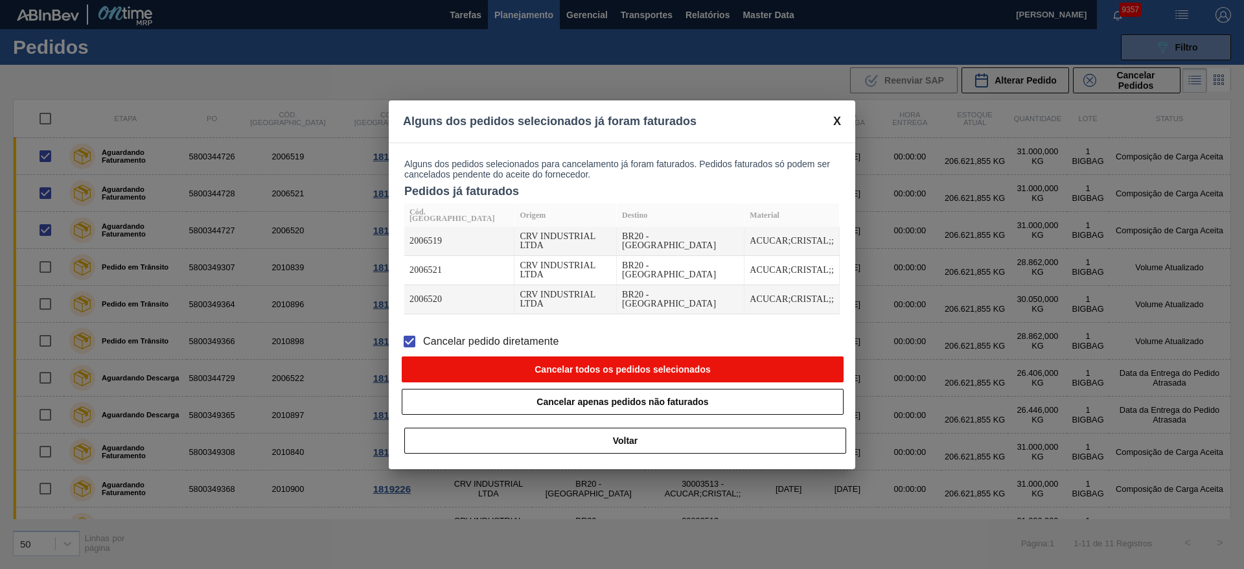
click at [534, 356] on button "Cancelar todos os pedidos selecionados" at bounding box center [623, 369] width 442 height 26
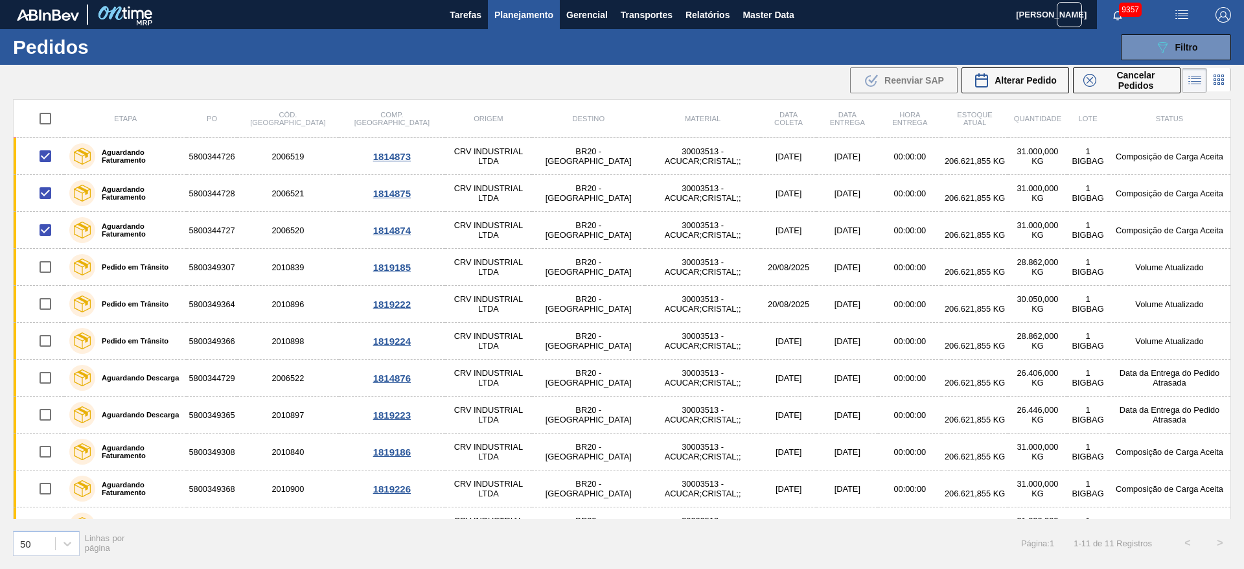
checkbox input "false"
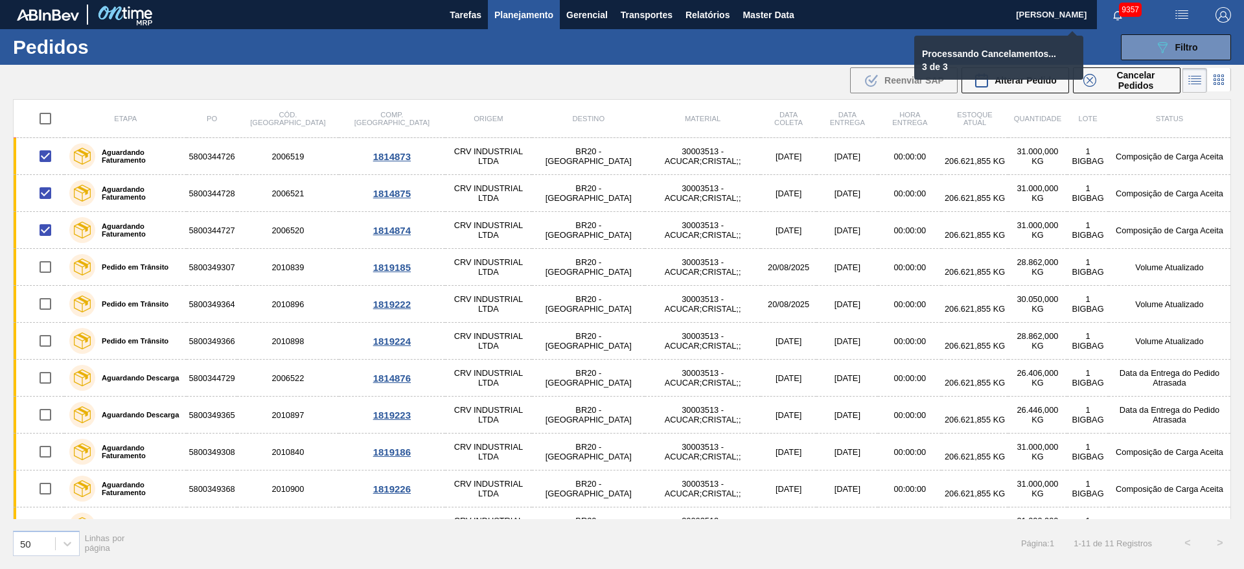
checkbox input "false"
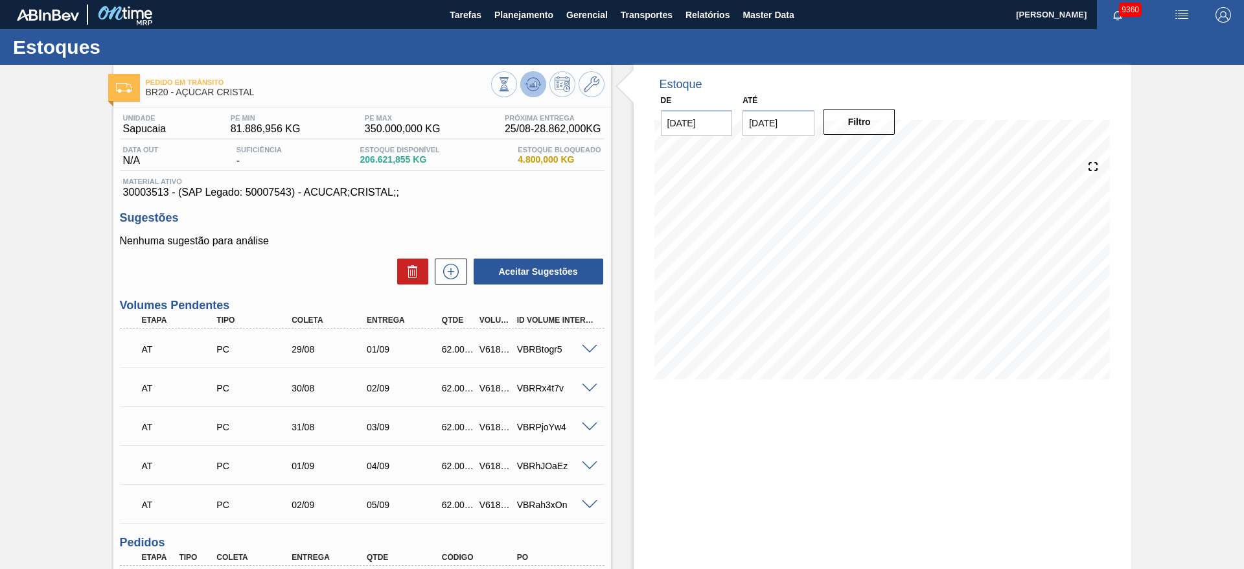
click at [541, 82] on button at bounding box center [533, 84] width 26 height 26
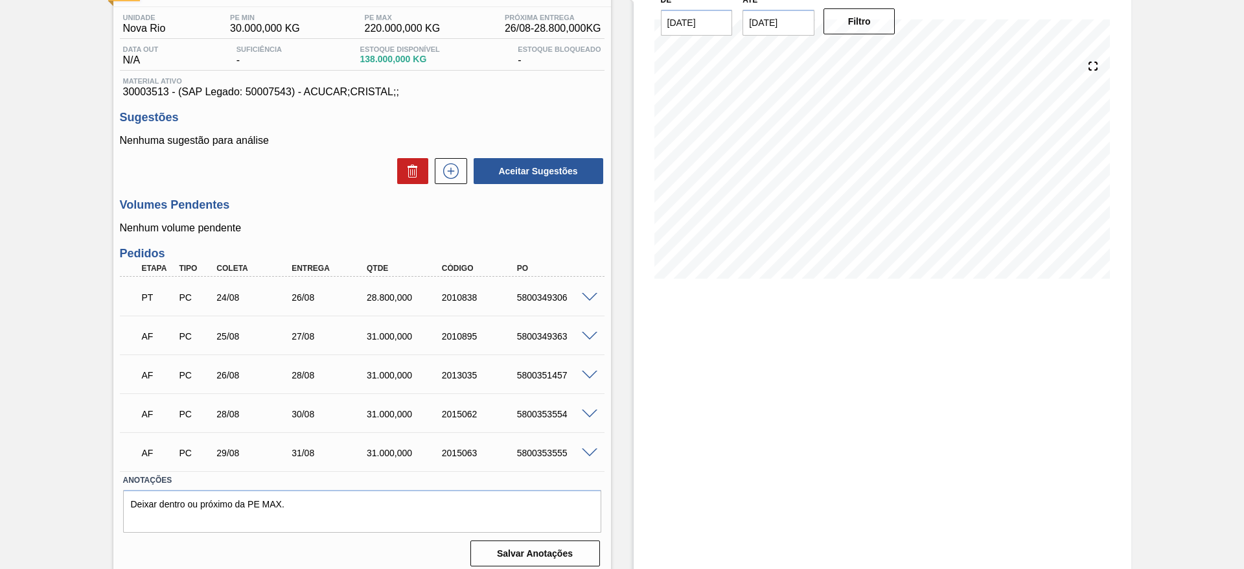
scroll to position [109, 0]
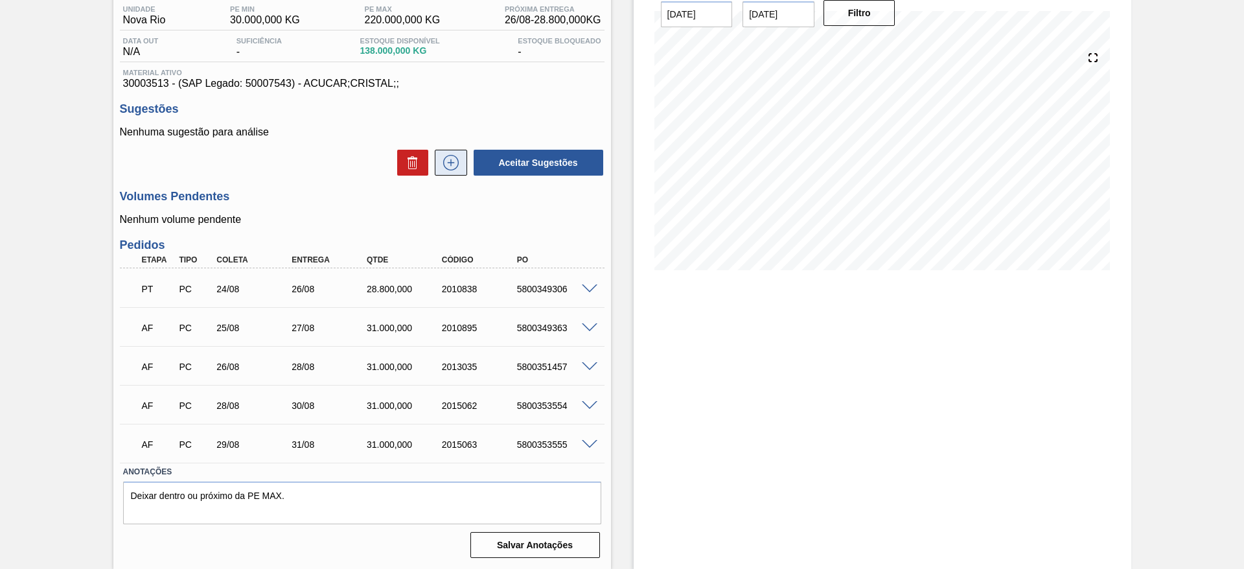
click at [451, 163] on icon at bounding box center [450, 163] width 21 height 16
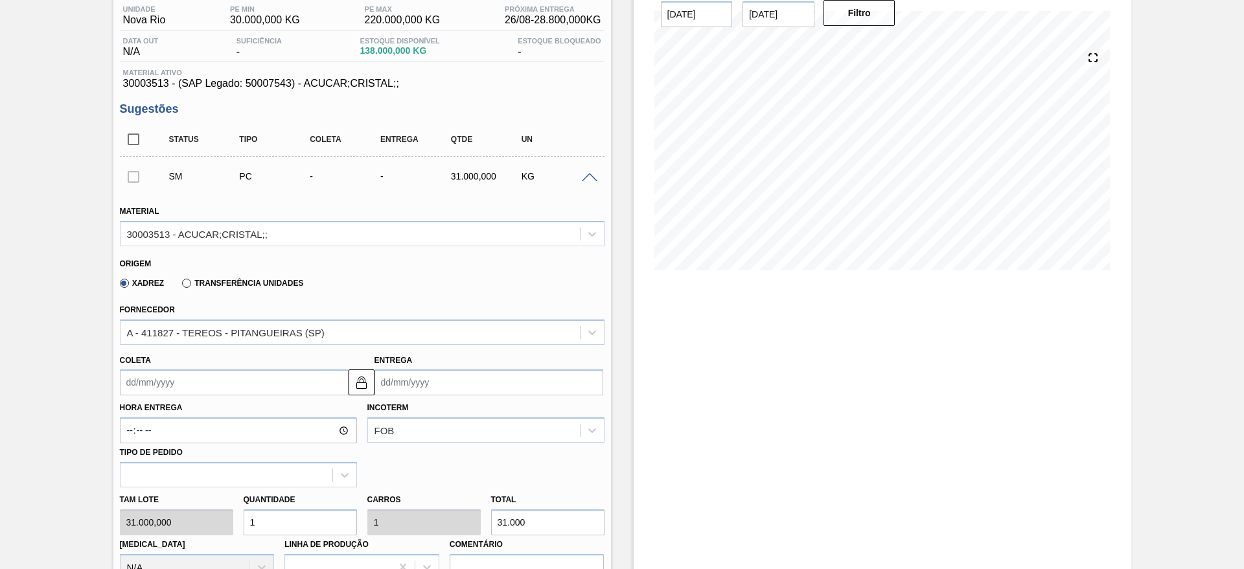
scroll to position [112, 0]
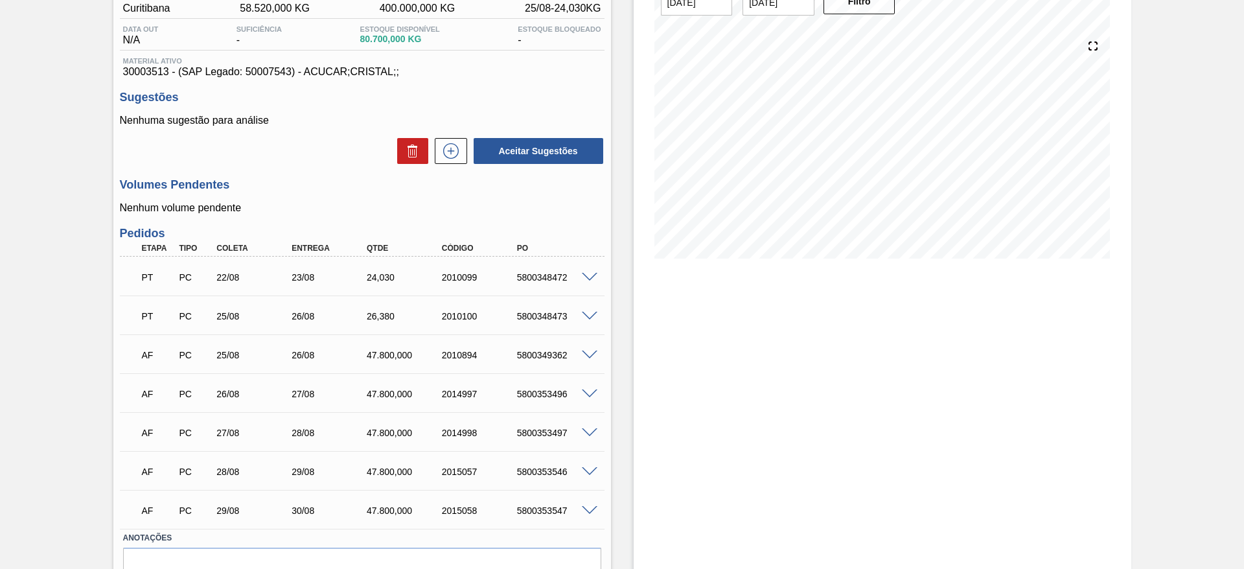
scroll to position [74, 0]
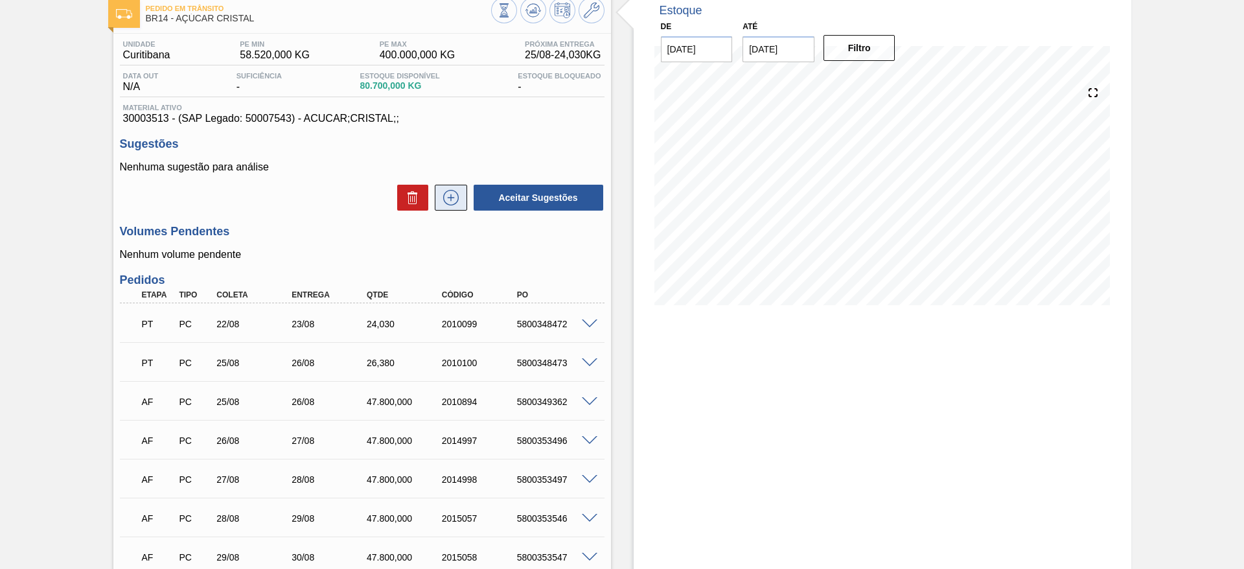
click at [459, 190] on icon at bounding box center [450, 198] width 21 height 16
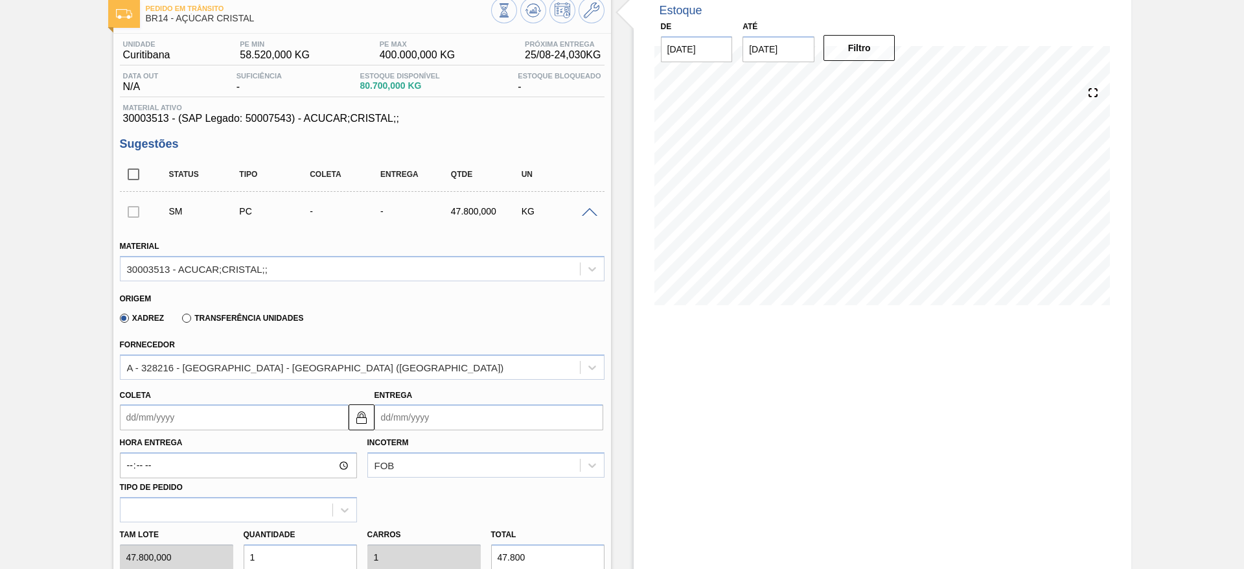
click at [166, 422] on input "Coleta" at bounding box center [234, 417] width 229 height 26
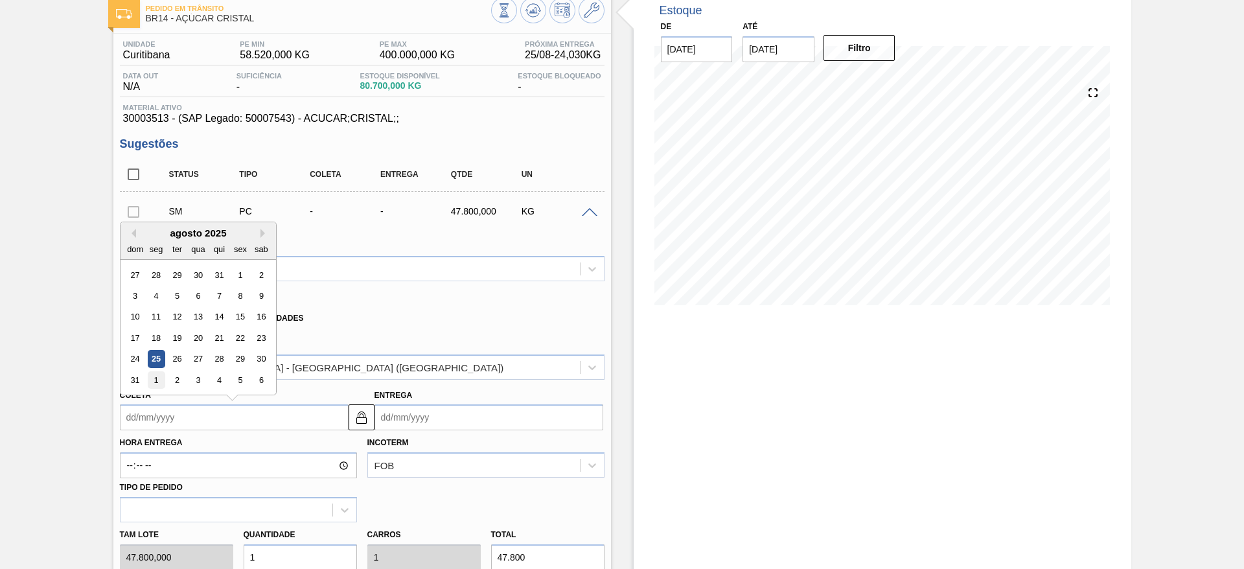
click at [156, 380] on div "1" at bounding box center [155, 379] width 17 height 17
type input "[DATE]"
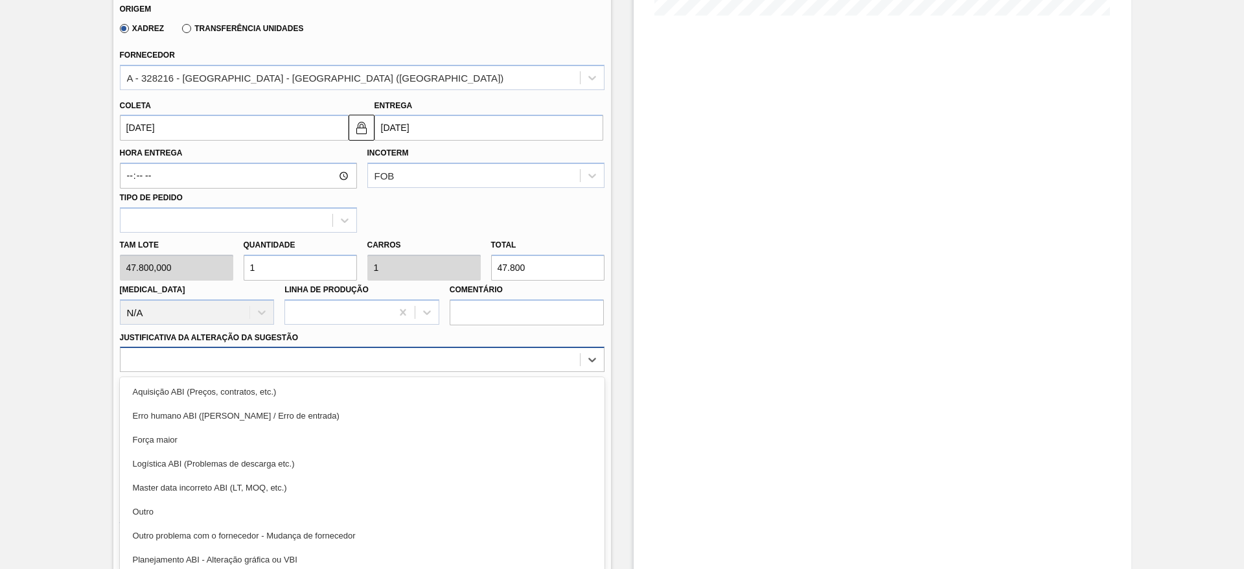
scroll to position [371, 0]
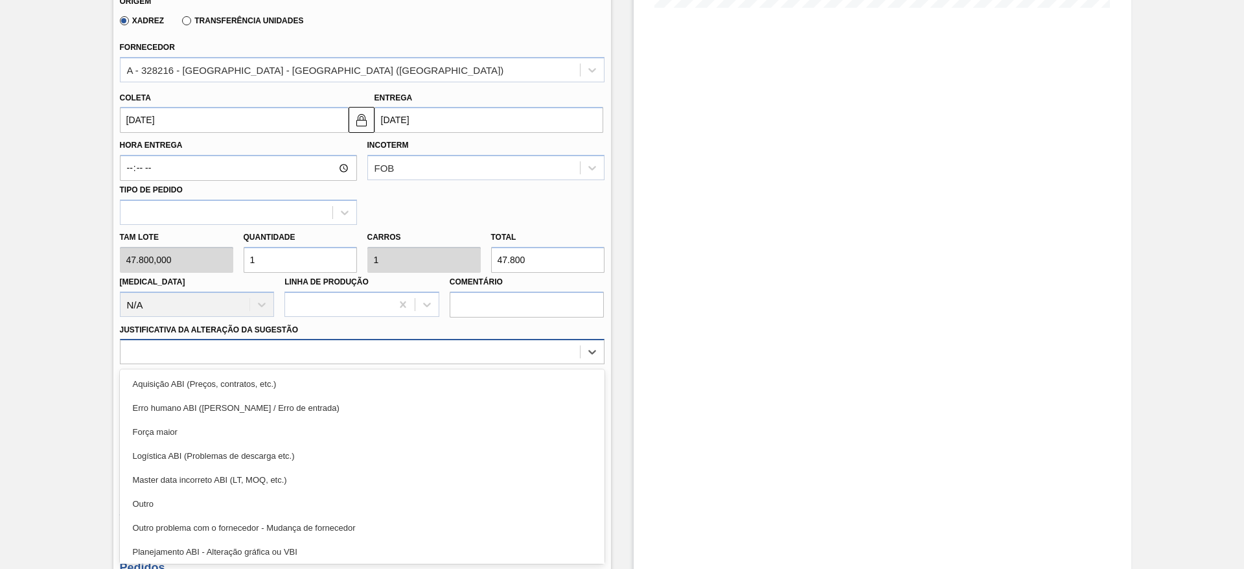
click at [496, 353] on div at bounding box center [349, 352] width 459 height 19
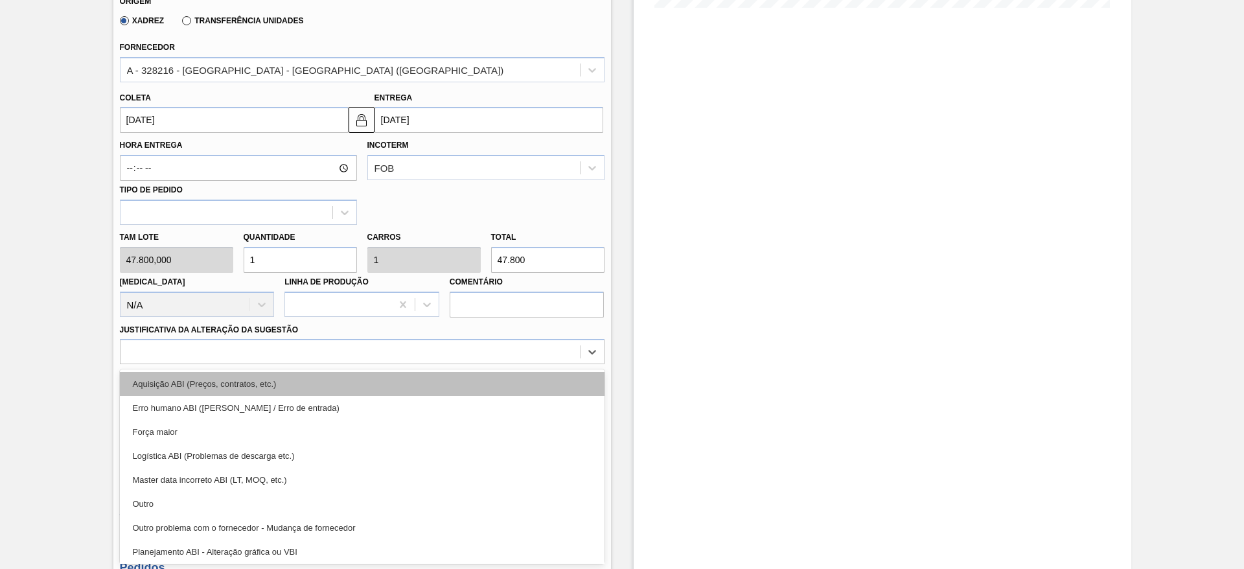
click at [491, 380] on div "Aquisição ABI (Preços, contratos, etc.)" at bounding box center [362, 384] width 484 height 24
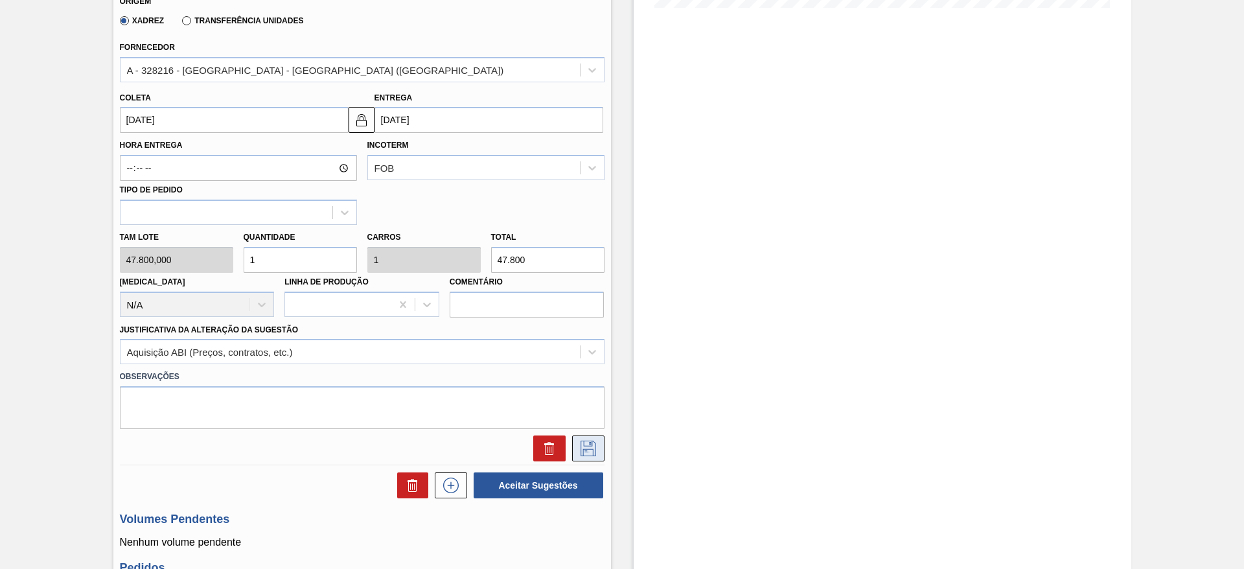
click at [582, 435] on button at bounding box center [588, 448] width 32 height 26
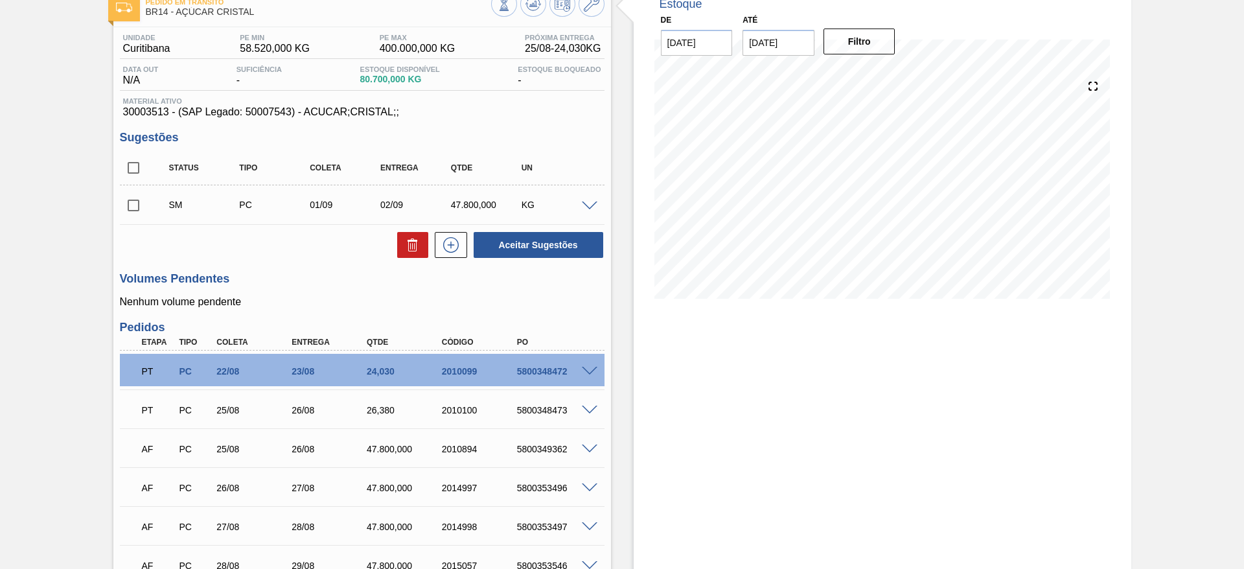
scroll to position [69, 0]
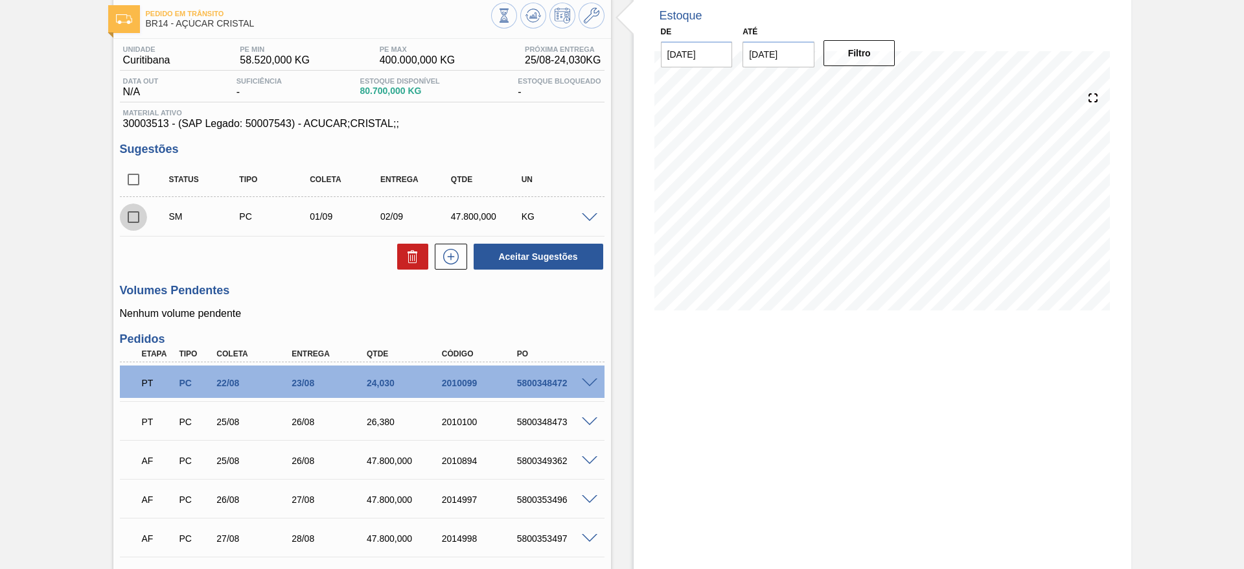
click at [137, 210] on input "checkbox" at bounding box center [133, 216] width 27 height 27
click at [534, 254] on button "Aceitar Sugestões" at bounding box center [538, 257] width 130 height 26
checkbox input "false"
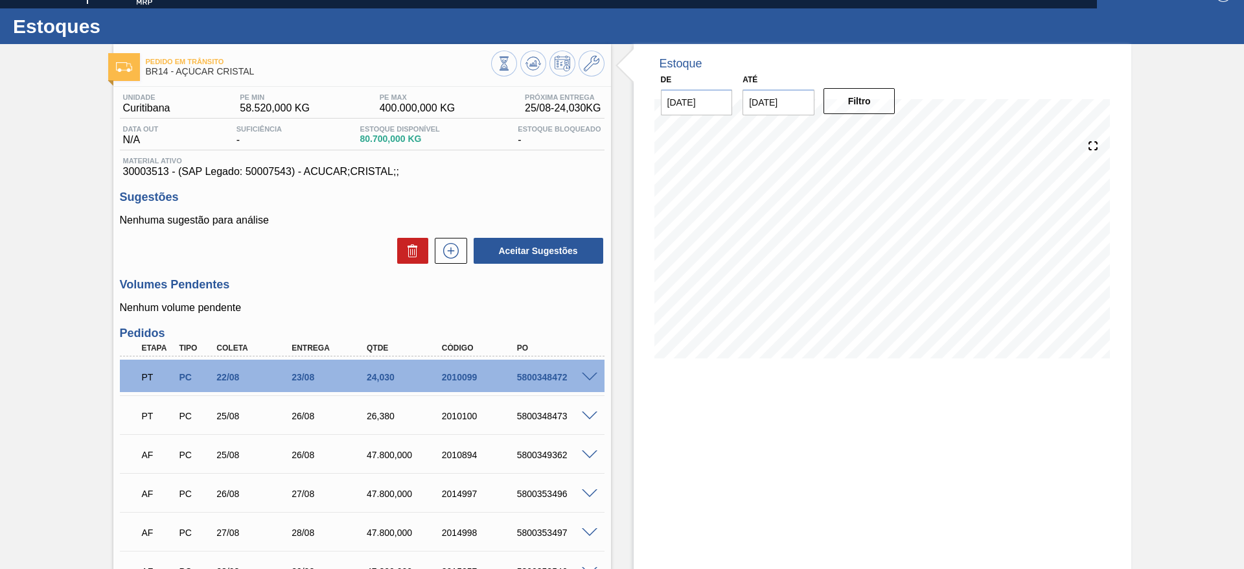
scroll to position [0, 0]
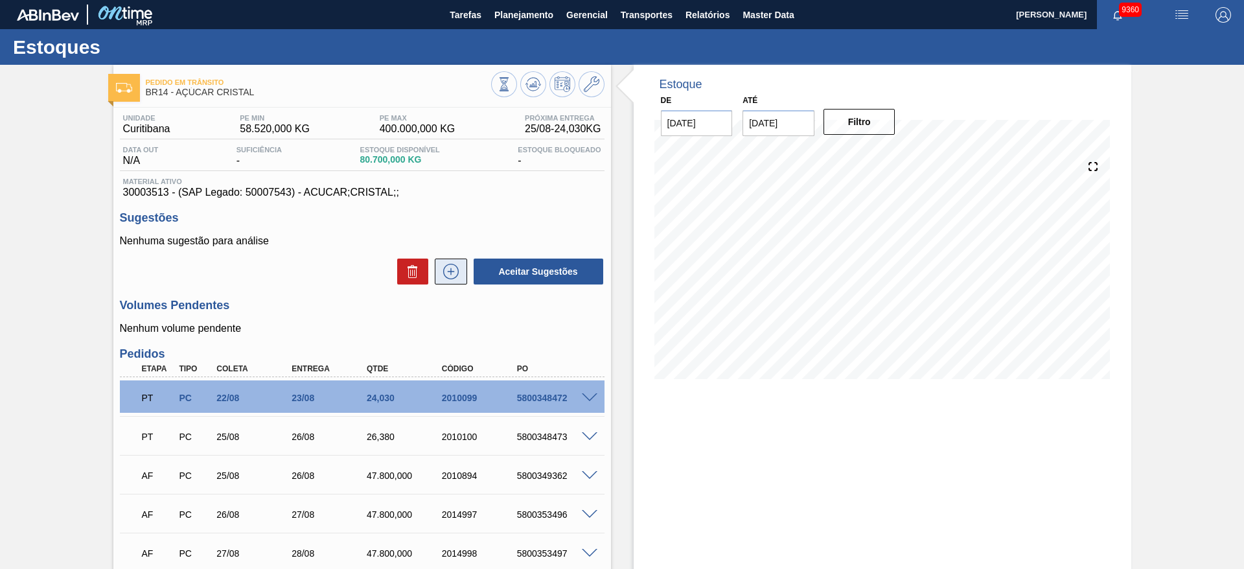
click at [462, 278] on button at bounding box center [451, 271] width 32 height 26
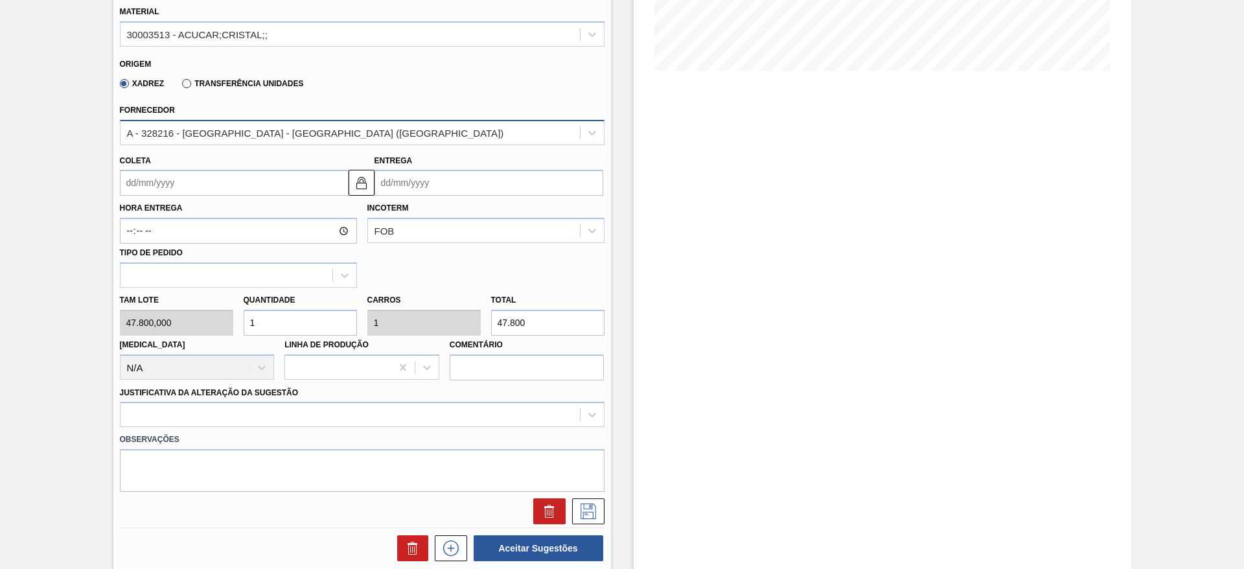
scroll to position [309, 0]
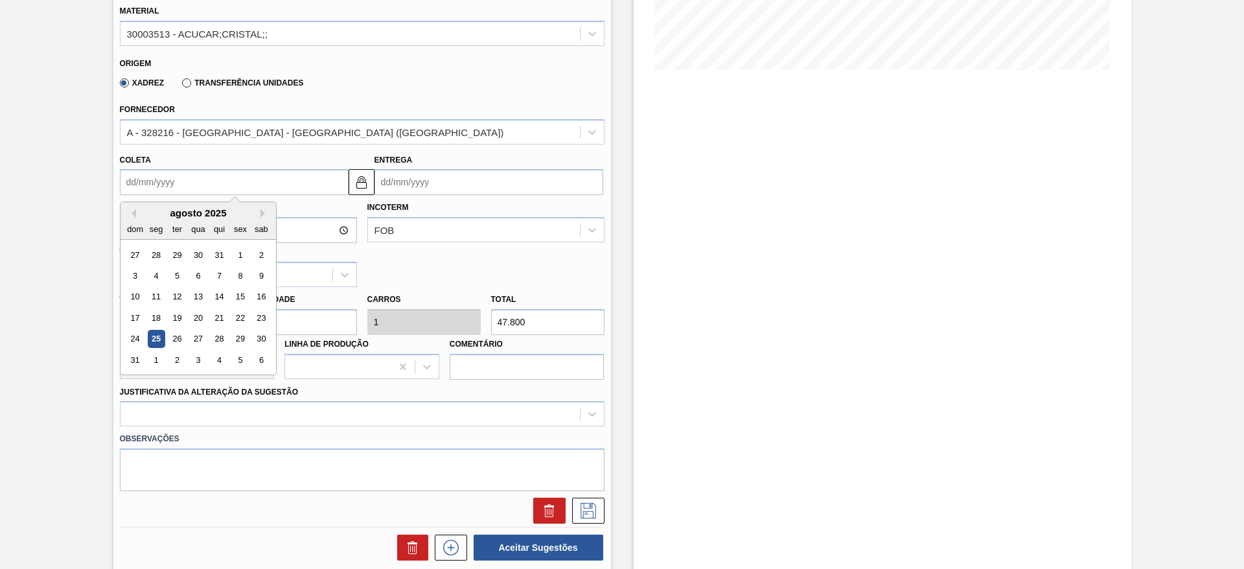
click at [139, 180] on input "Coleta" at bounding box center [234, 182] width 229 height 26
click at [155, 361] on div "1" at bounding box center [155, 359] width 17 height 17
type input "01/09/2025"
type input "[DATE]"
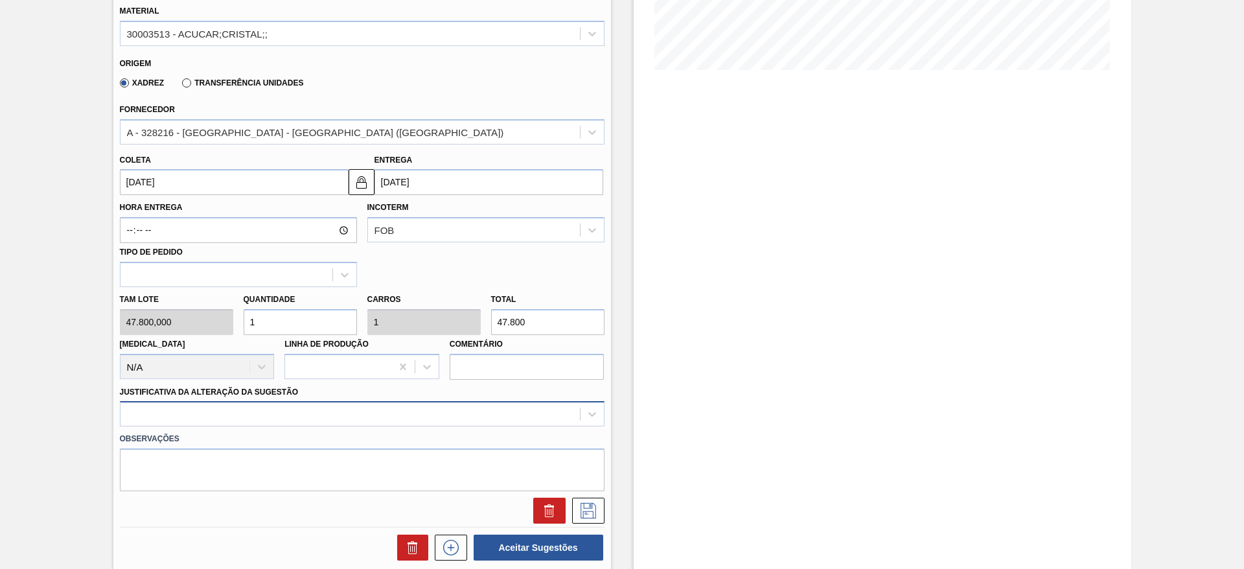
scroll to position [371, 0]
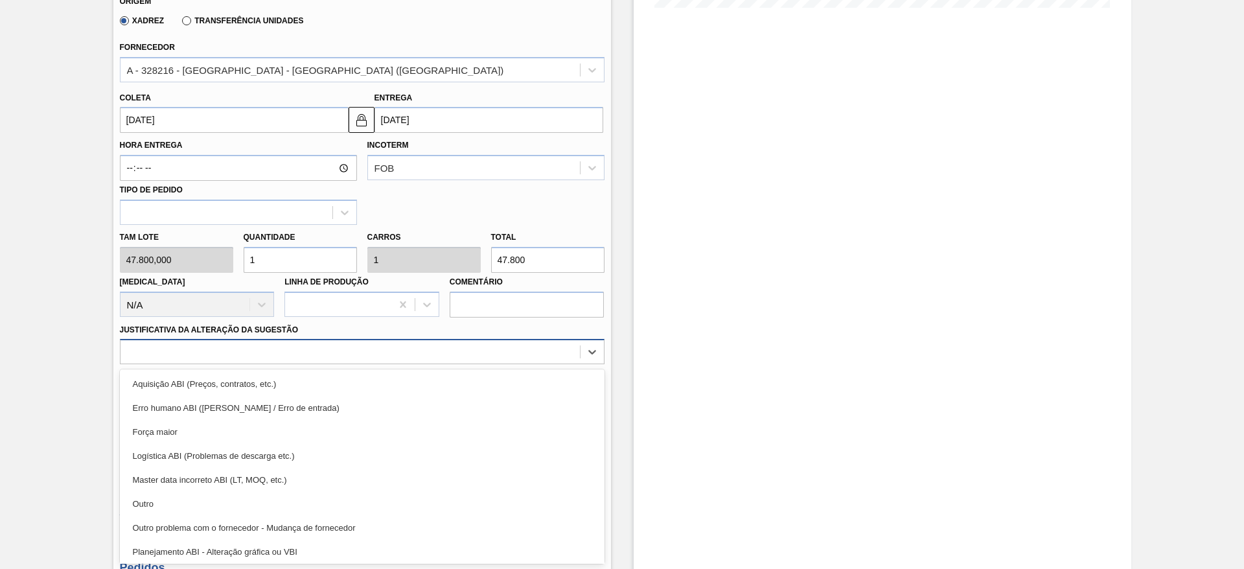
click at [392, 364] on div "option Erro humano ABI (Cálculo / Erro de entrada) focused, 2 of 18. 18 results…" at bounding box center [362, 351] width 484 height 25
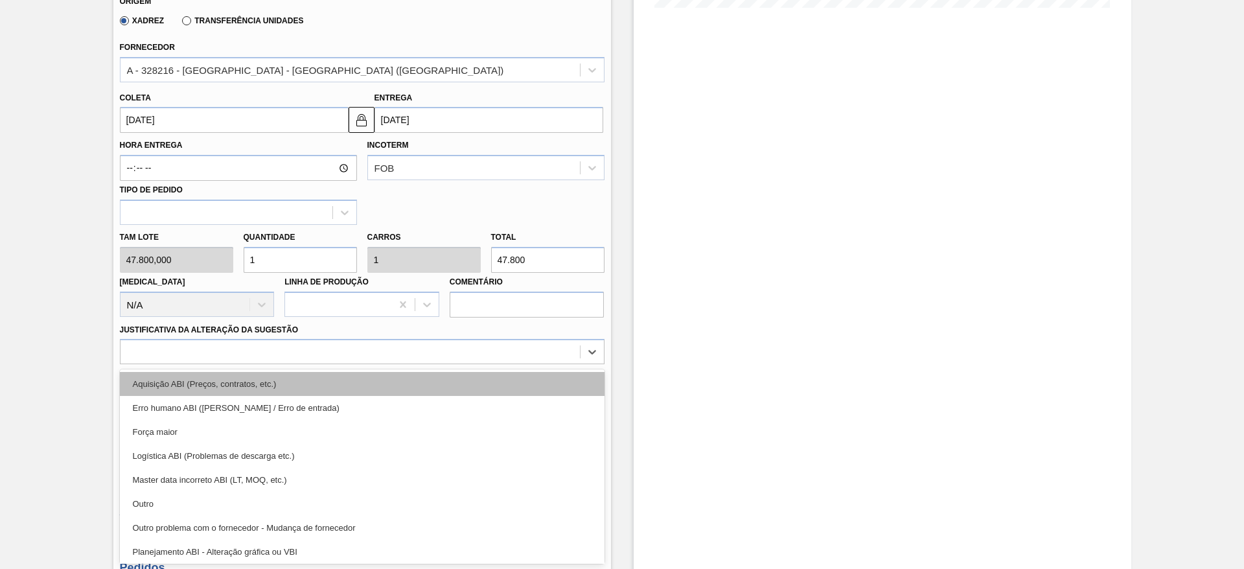
click at [473, 376] on div "Aquisição ABI (Preços, contratos, etc.)" at bounding box center [362, 384] width 484 height 24
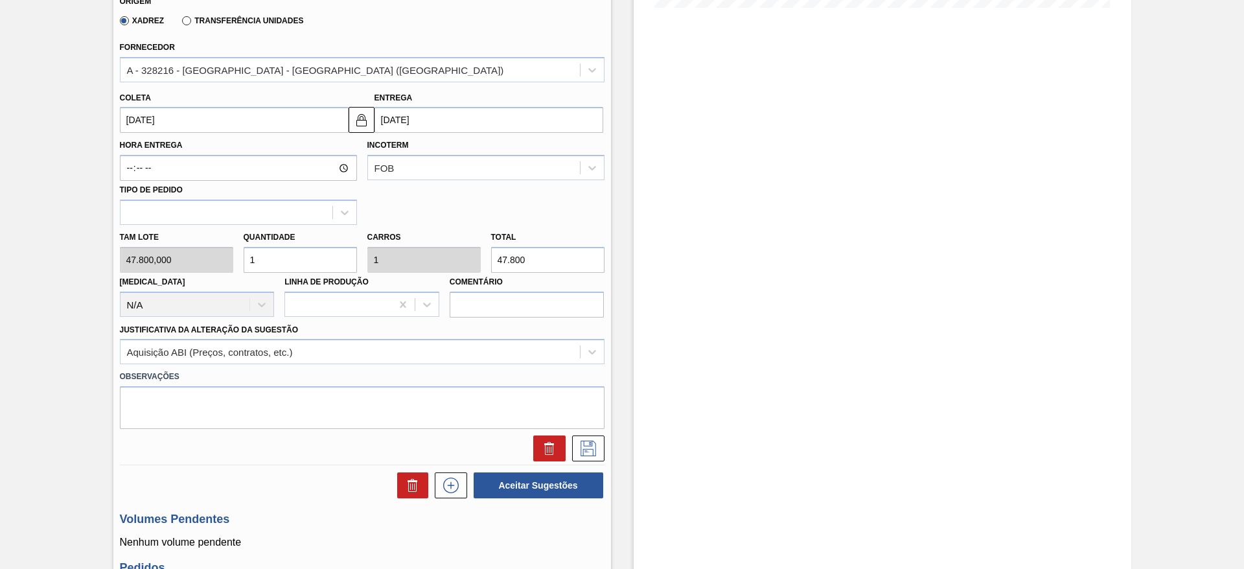
click at [579, 433] on div at bounding box center [362, 445] width 495 height 32
click at [586, 443] on icon at bounding box center [588, 448] width 21 height 16
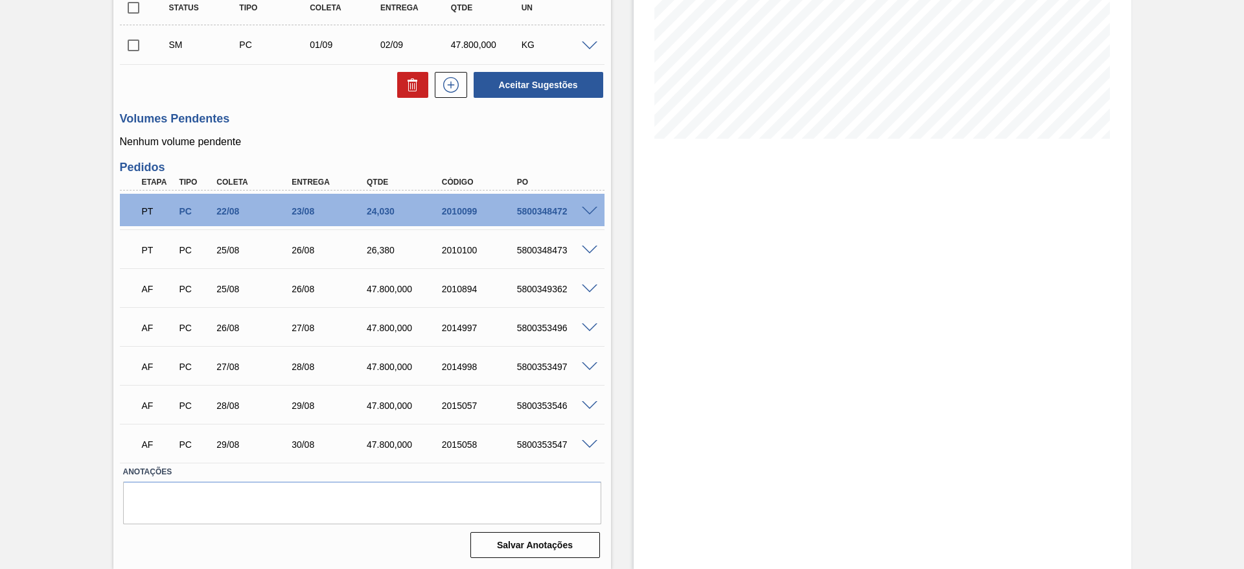
scroll to position [0, 0]
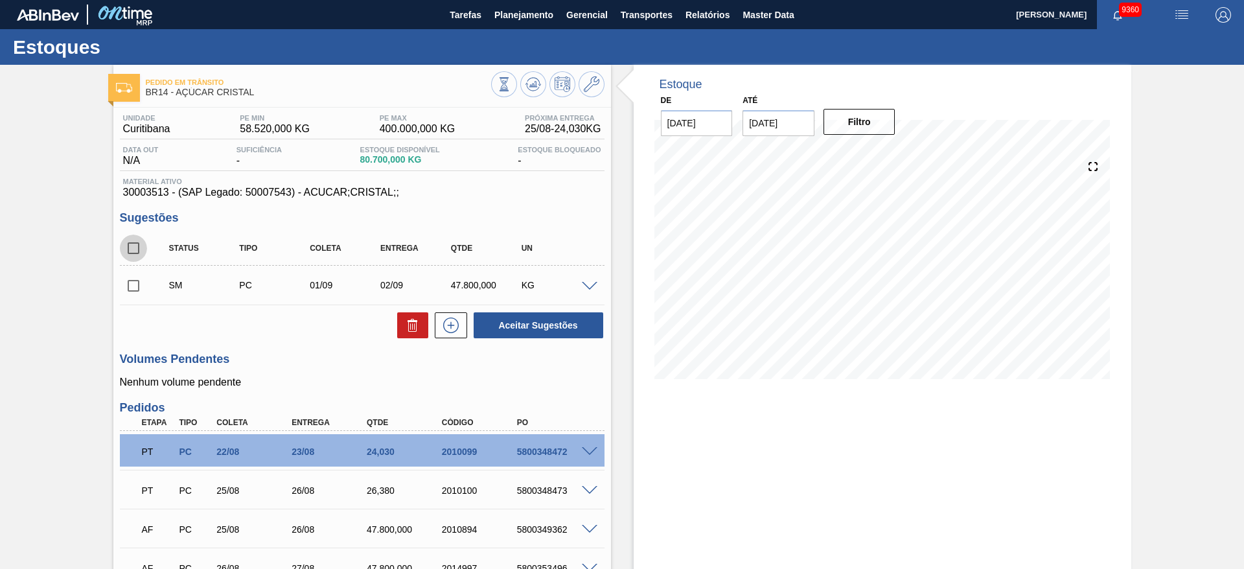
click at [133, 246] on input "checkbox" at bounding box center [133, 247] width 27 height 27
checkbox input "true"
click at [516, 317] on button "Aceitar Sugestões" at bounding box center [538, 325] width 130 height 26
checkbox input "false"
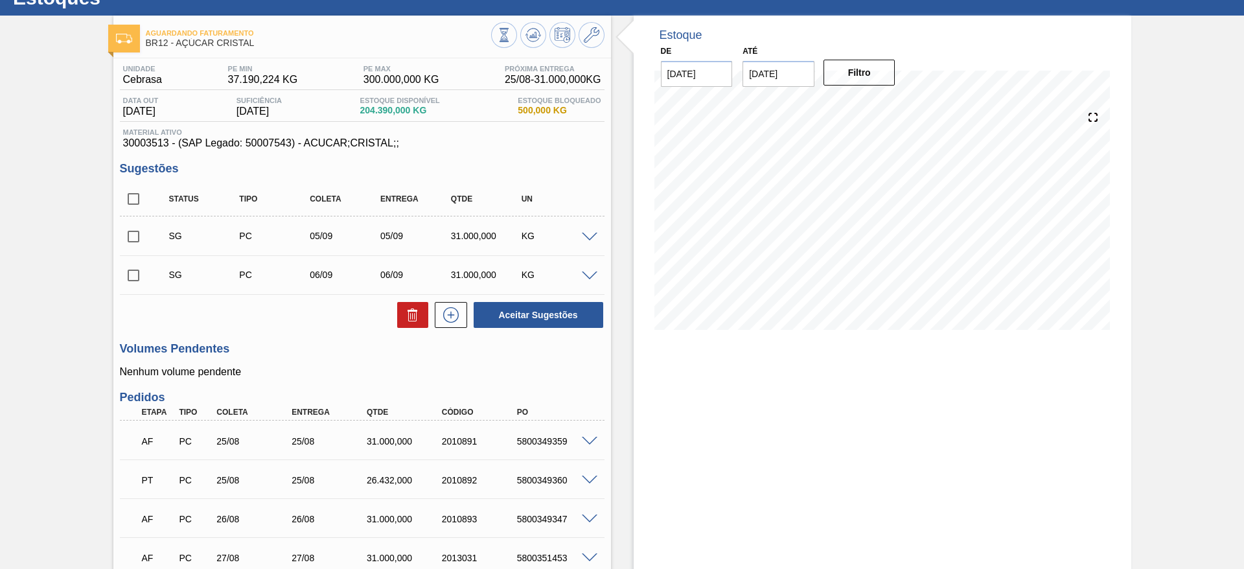
scroll to position [8, 0]
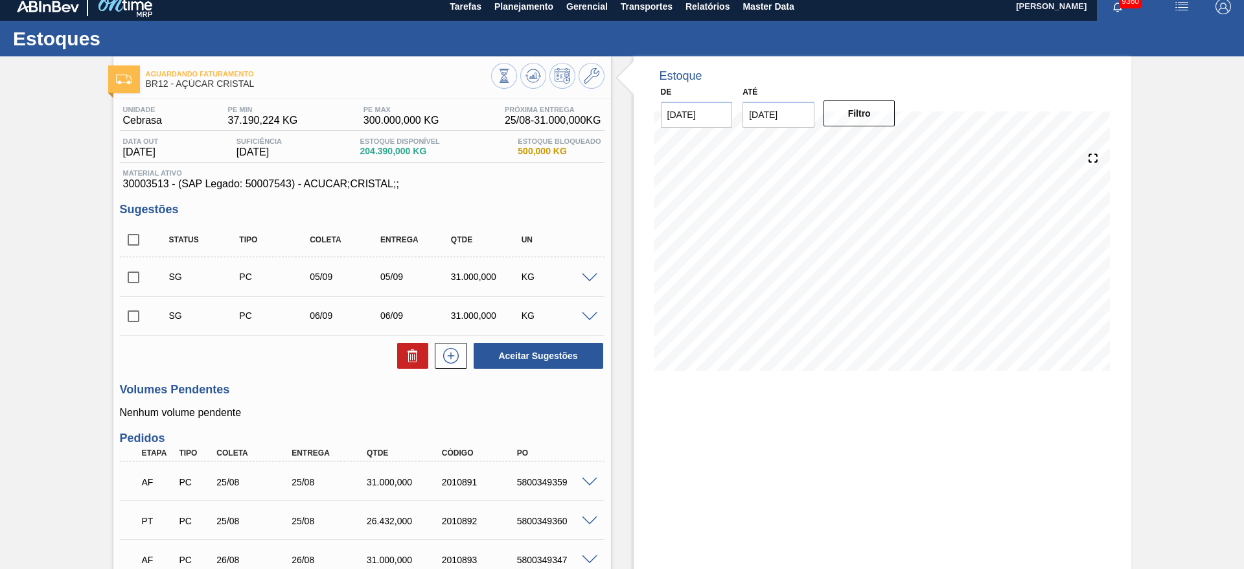
click at [593, 273] on span at bounding box center [590, 278] width 16 height 10
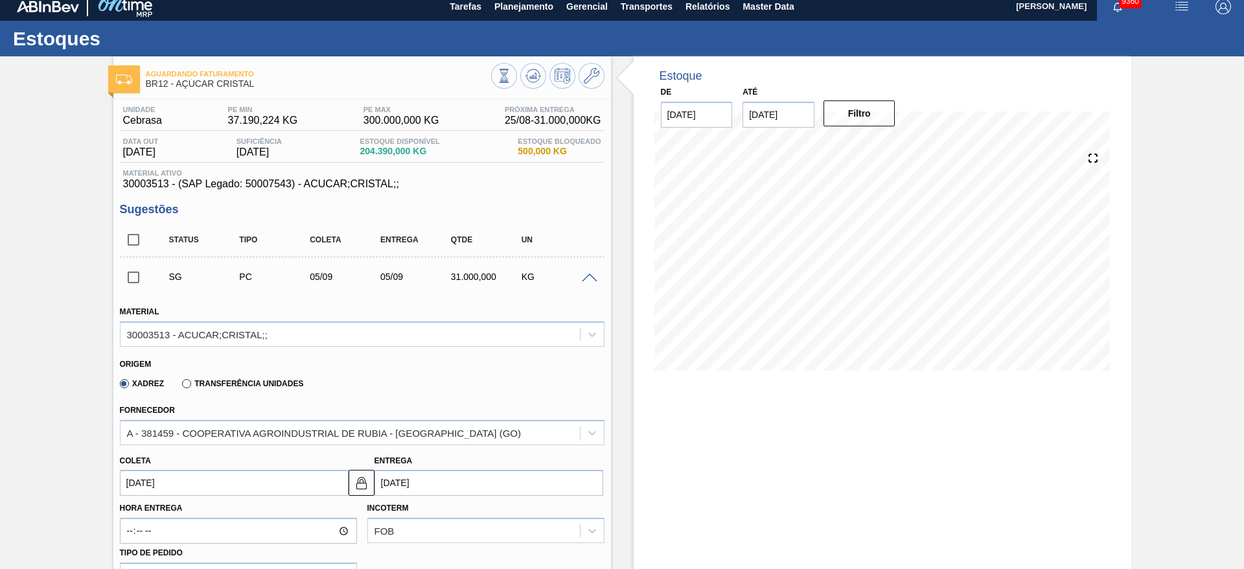
click at [159, 470] on div "Coleta [DATE]" at bounding box center [234, 473] width 229 height 45
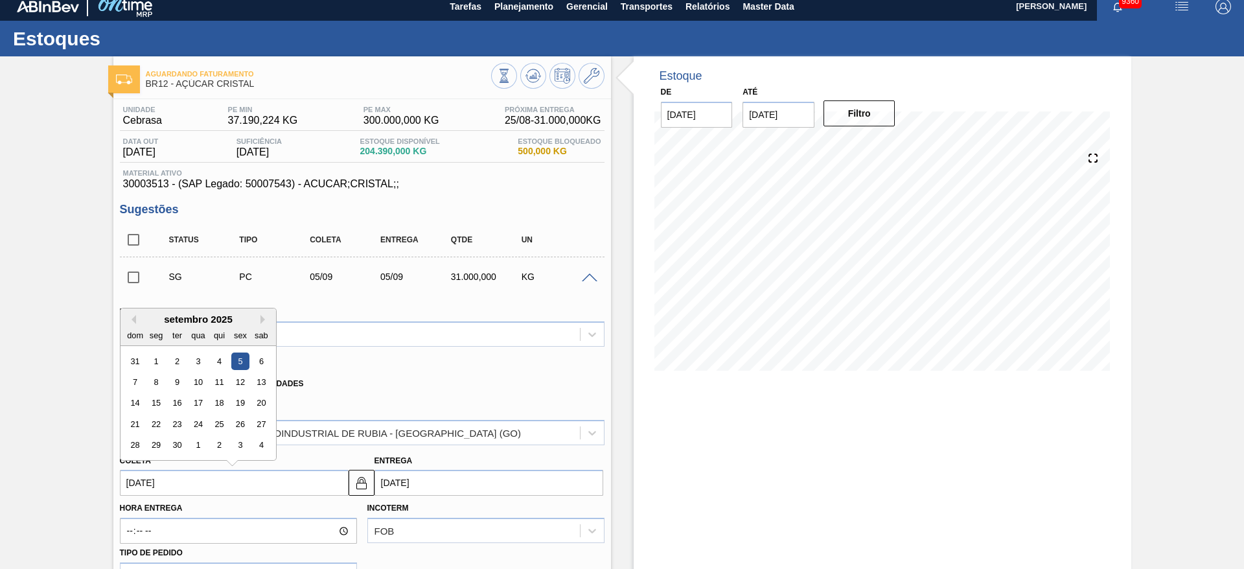
click at [159, 470] on input "[DATE]" at bounding box center [234, 483] width 229 height 26
click at [159, 358] on div "1" at bounding box center [155, 360] width 17 height 17
type input "[DATE]"
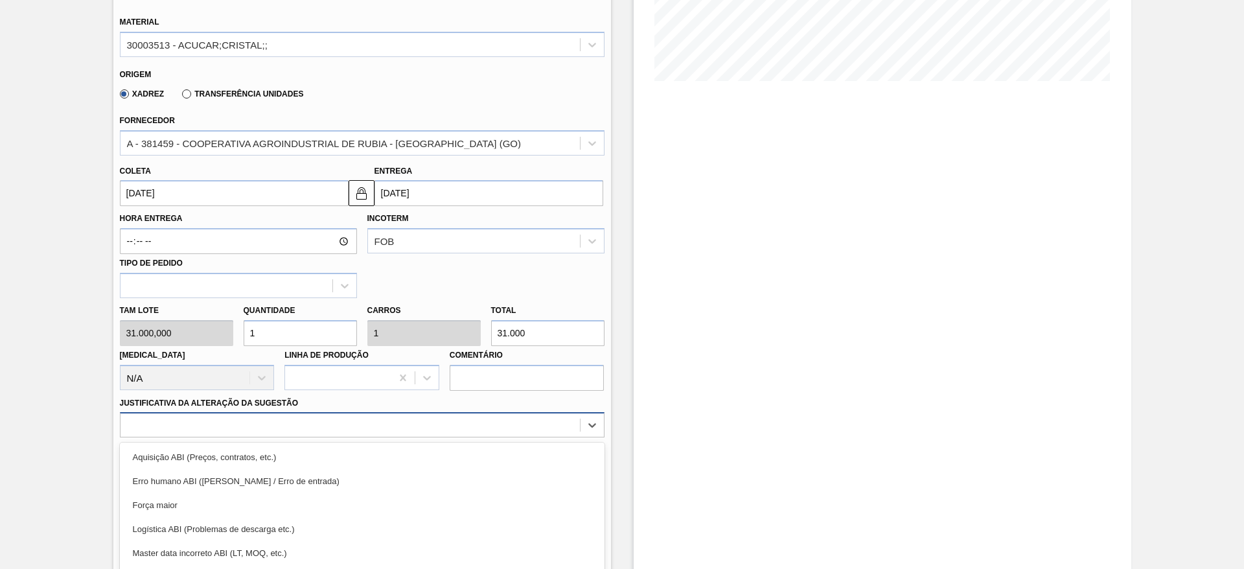
scroll to position [371, 0]
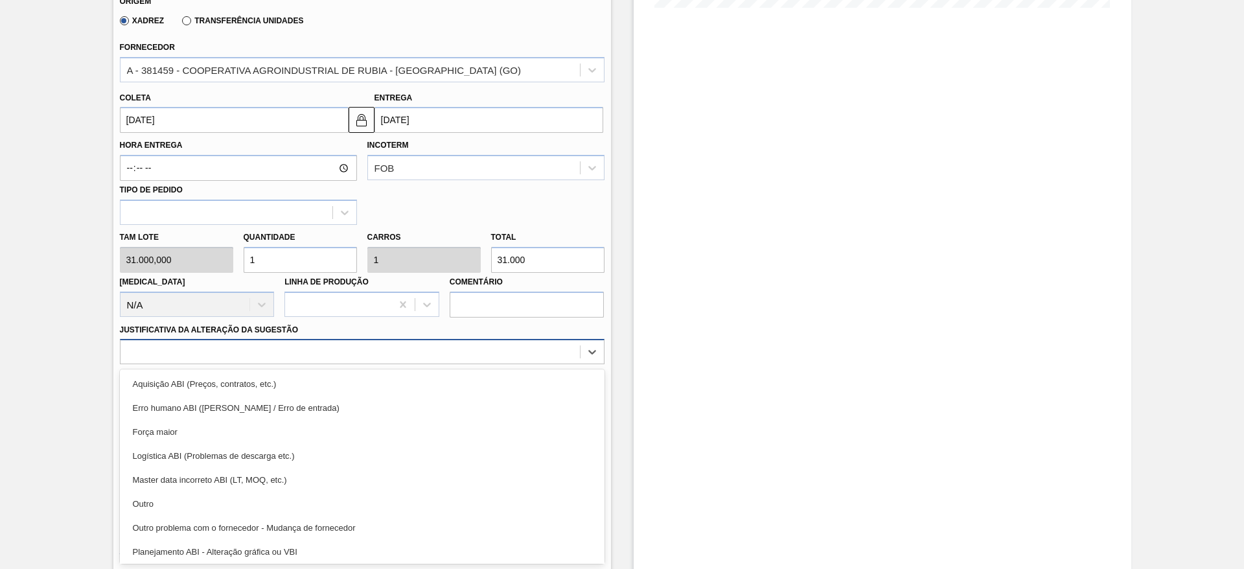
click at [432, 364] on div "option Força maior focused, 3 of 18. 18 results available. Use Up and Down to c…" at bounding box center [362, 351] width 484 height 25
drag, startPoint x: 478, startPoint y: 392, endPoint x: 569, endPoint y: 382, distance: 91.3
click at [569, 382] on div "Aquisição ABI (Preços, contratos, etc.)" at bounding box center [362, 384] width 484 height 24
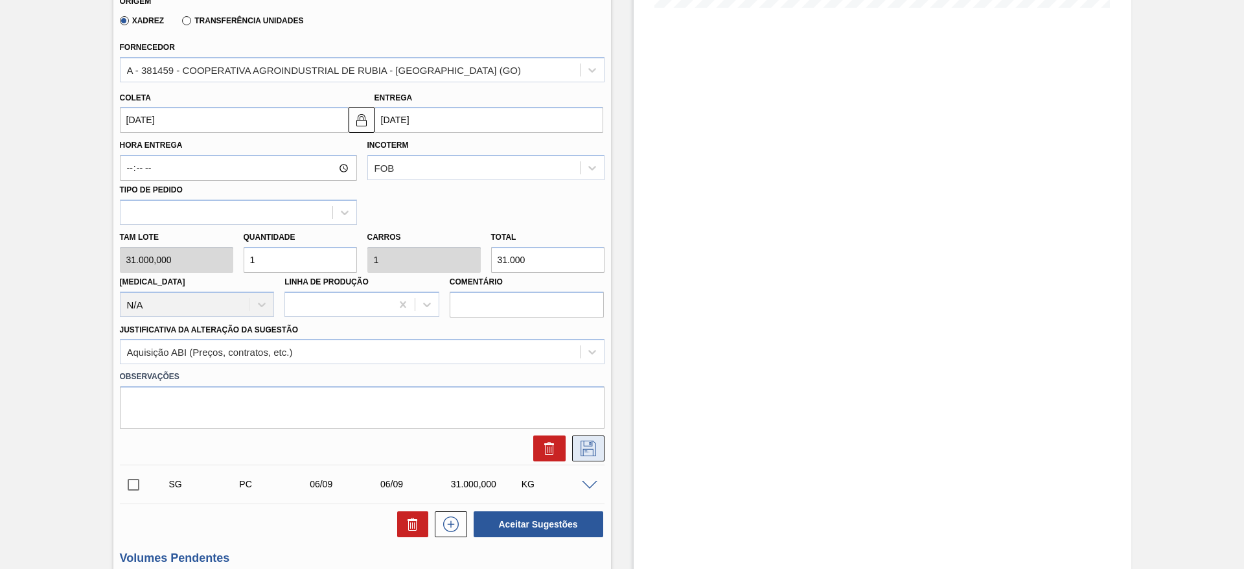
drag, startPoint x: 569, startPoint y: 382, endPoint x: 589, endPoint y: 453, distance: 74.0
click at [589, 453] on div "Material 30003513 - ACUCAR;CRISTAL;; Origem Xadrez Transferência Unidades Forne…" at bounding box center [362, 195] width 484 height 531
click at [589, 453] on icon at bounding box center [588, 448] width 21 height 16
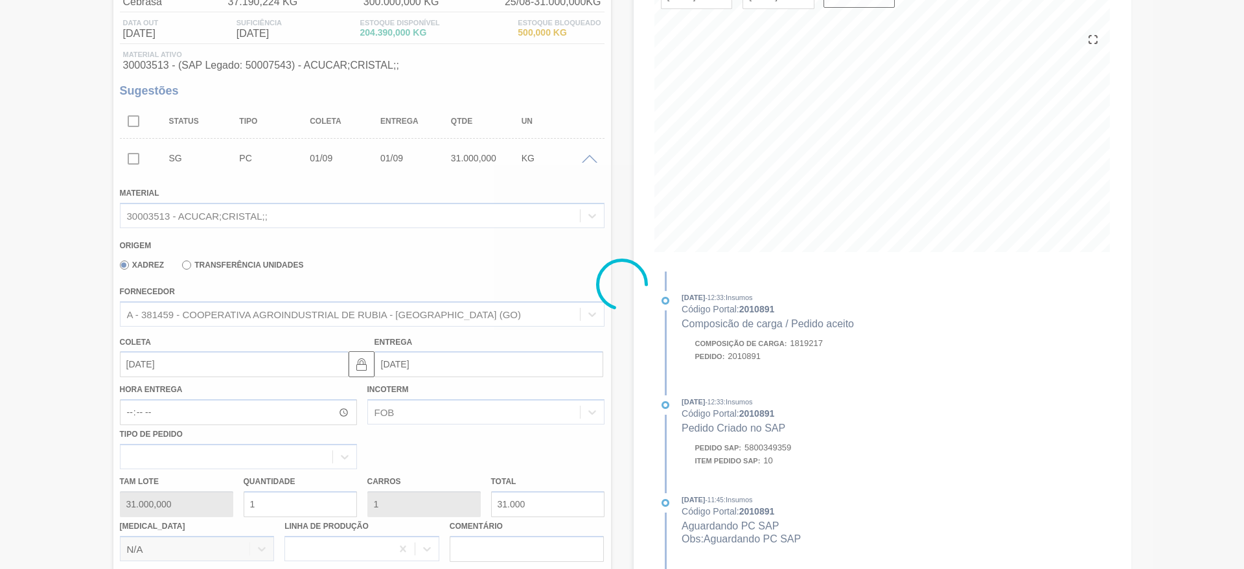
scroll to position [151, 0]
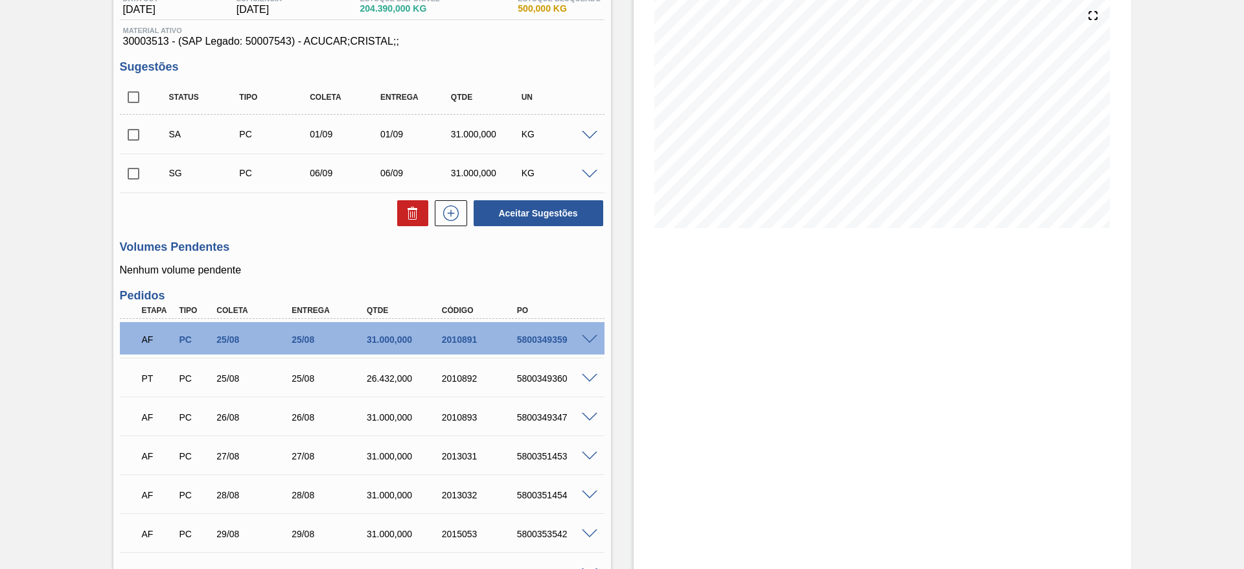
click at [589, 172] on span at bounding box center [590, 175] width 16 height 10
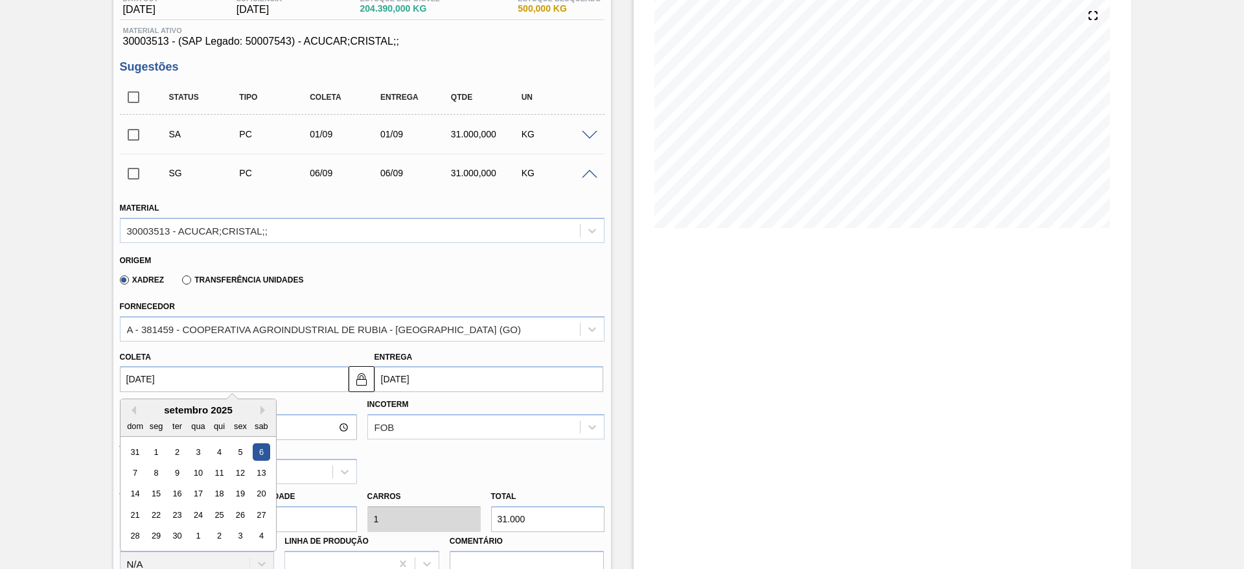
click at [144, 380] on input "[DATE]" at bounding box center [234, 379] width 229 height 26
click at [180, 458] on div "2" at bounding box center [176, 451] width 17 height 17
type input "[DATE]"
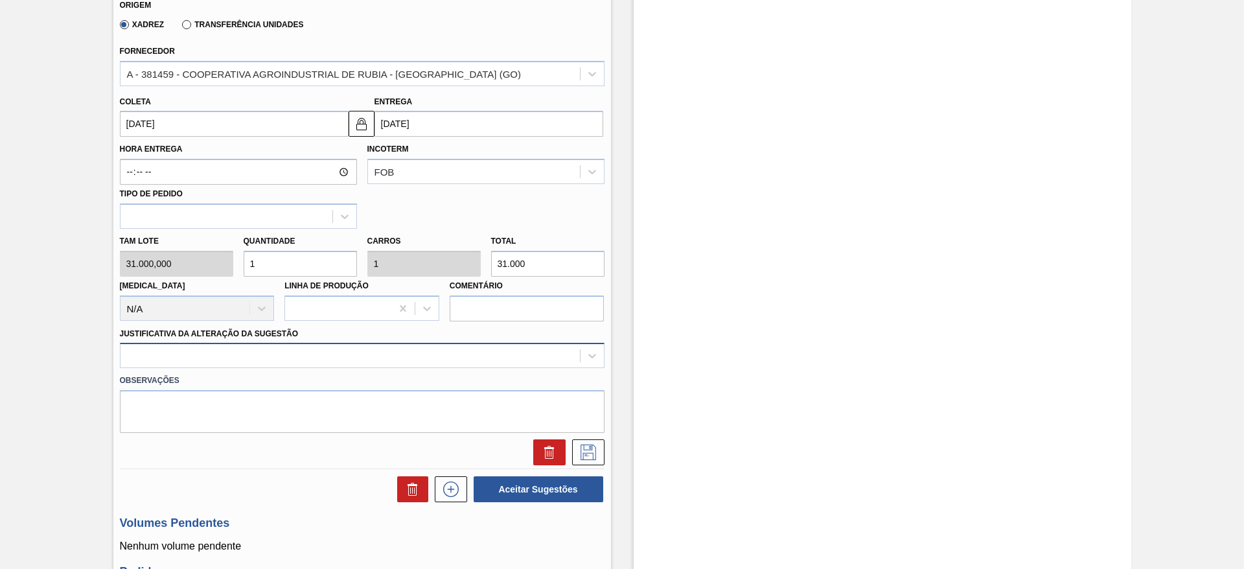
scroll to position [407, 0]
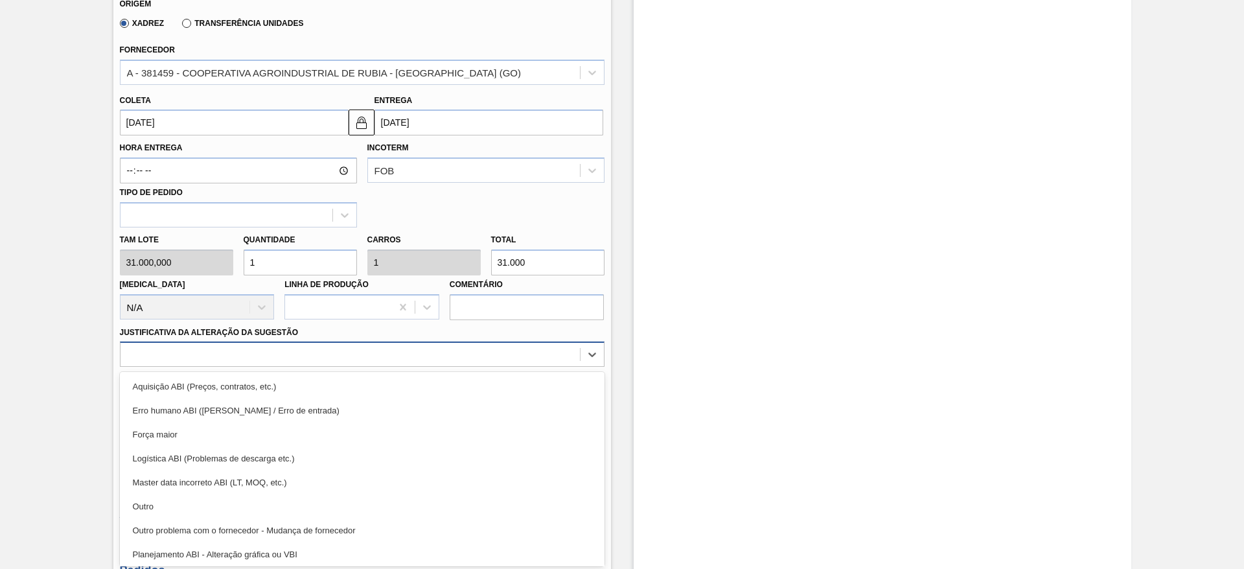
click at [541, 360] on div at bounding box center [349, 354] width 459 height 19
drag, startPoint x: 533, startPoint y: 383, endPoint x: 585, endPoint y: 380, distance: 52.6
click at [585, 380] on div "Aquisição ABI (Preços, contratos, etc.)" at bounding box center [362, 386] width 484 height 24
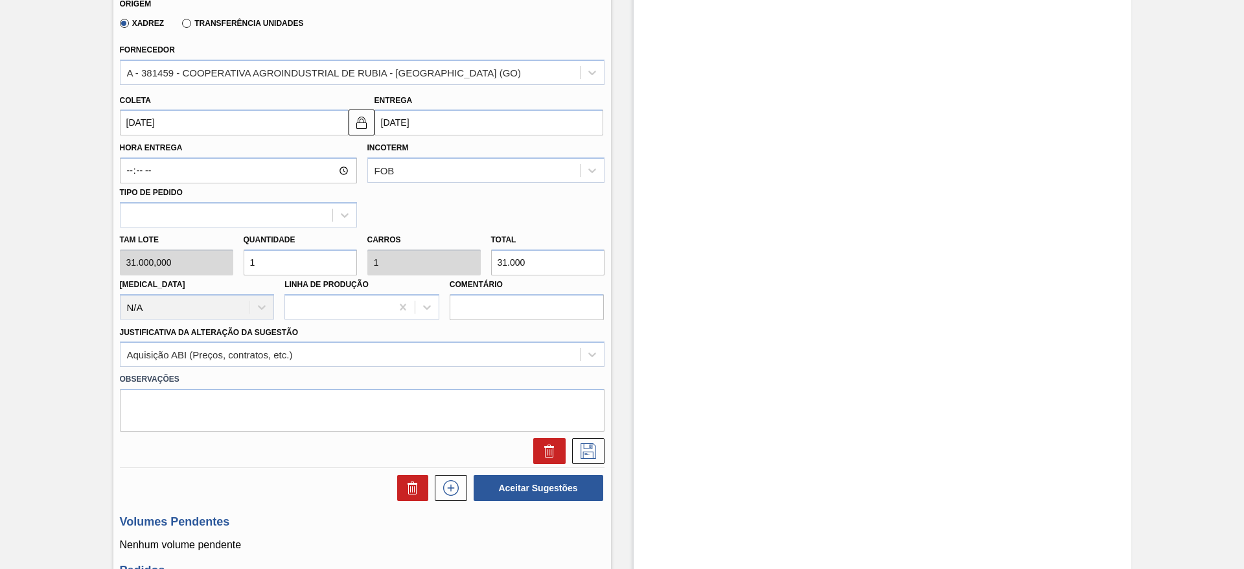
click at [585, 380] on label "Observações" at bounding box center [362, 379] width 484 height 19
click at [585, 442] on button at bounding box center [588, 451] width 32 height 26
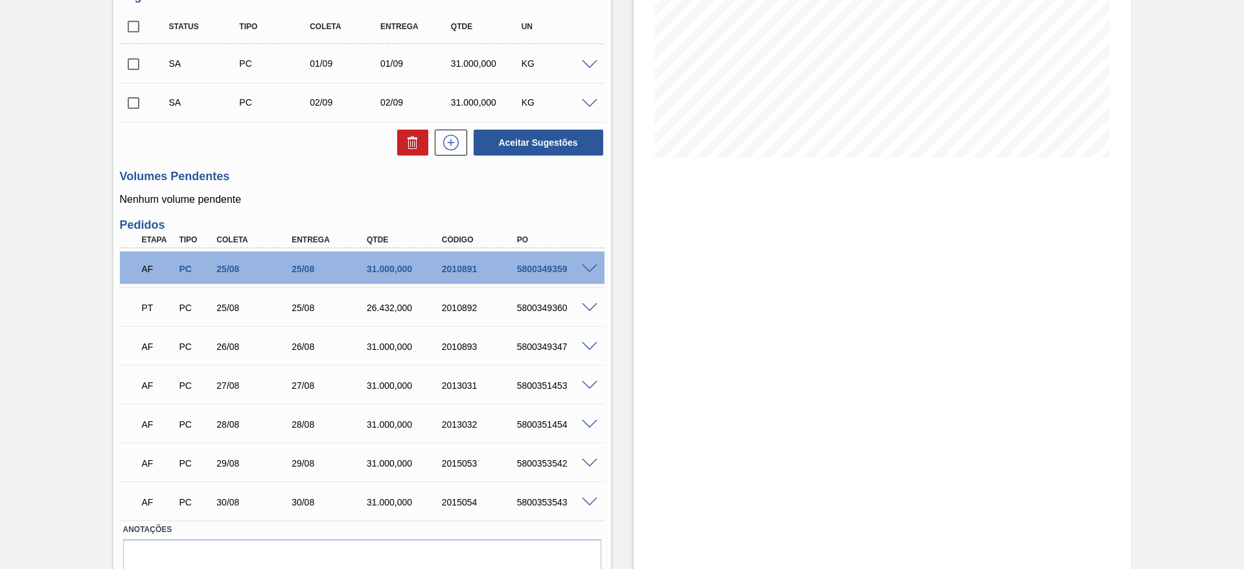
scroll to position [221, 0]
click at [135, 25] on input "checkbox" at bounding box center [133, 27] width 27 height 27
checkbox input "true"
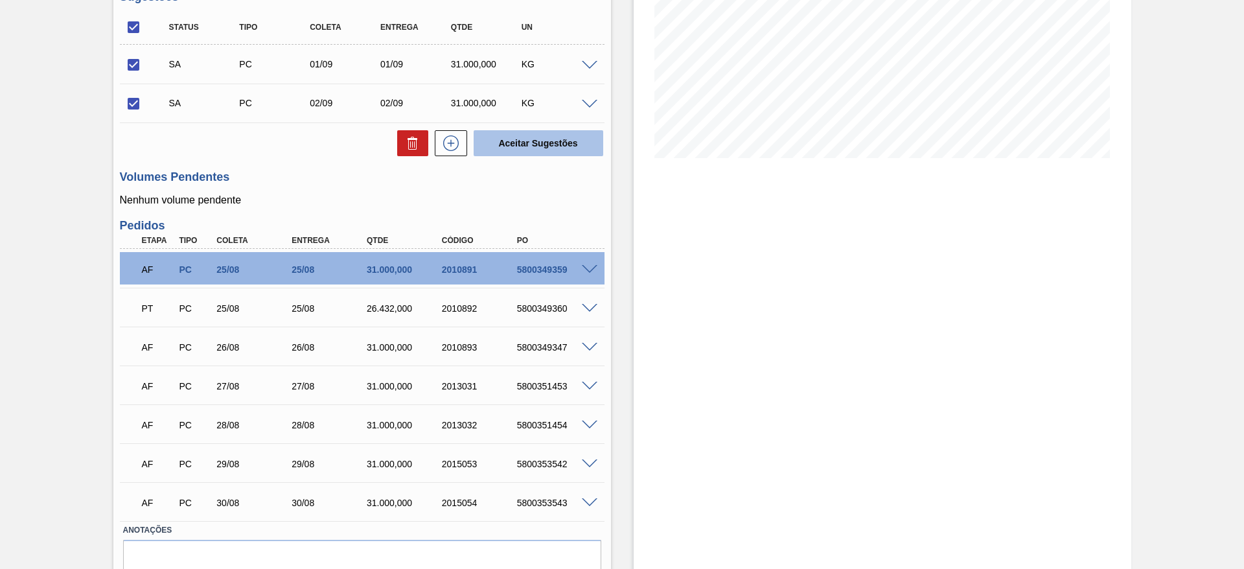
click at [523, 151] on button "Aceitar Sugestões" at bounding box center [538, 143] width 130 height 26
checkbox input "false"
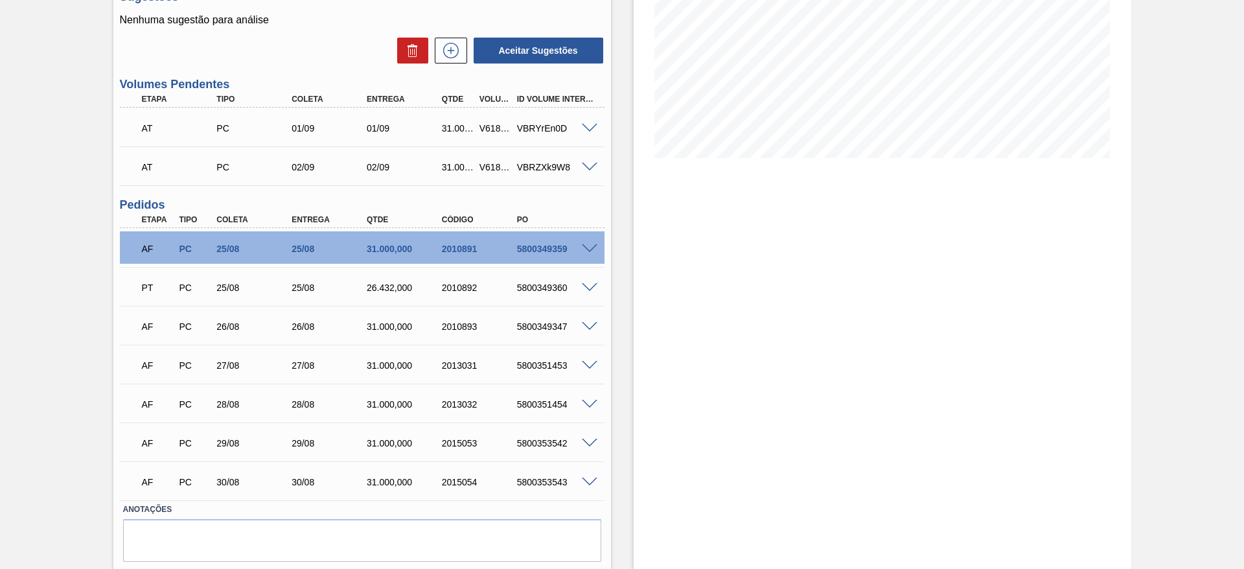
scroll to position [0, 0]
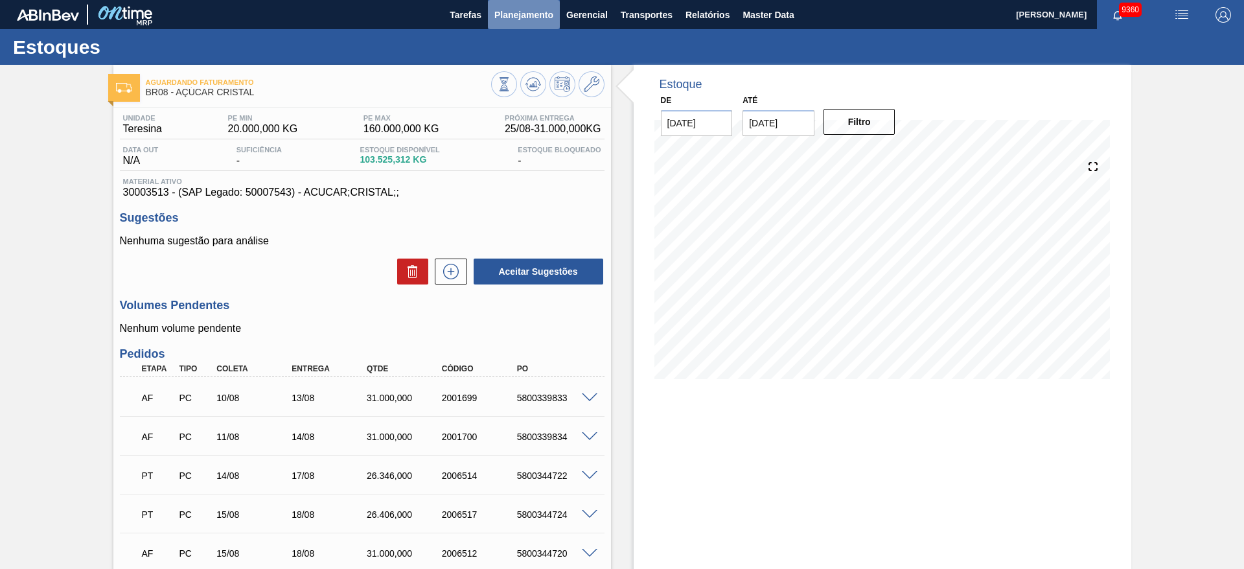
click at [503, 21] on span "Planejamento" at bounding box center [523, 15] width 59 height 16
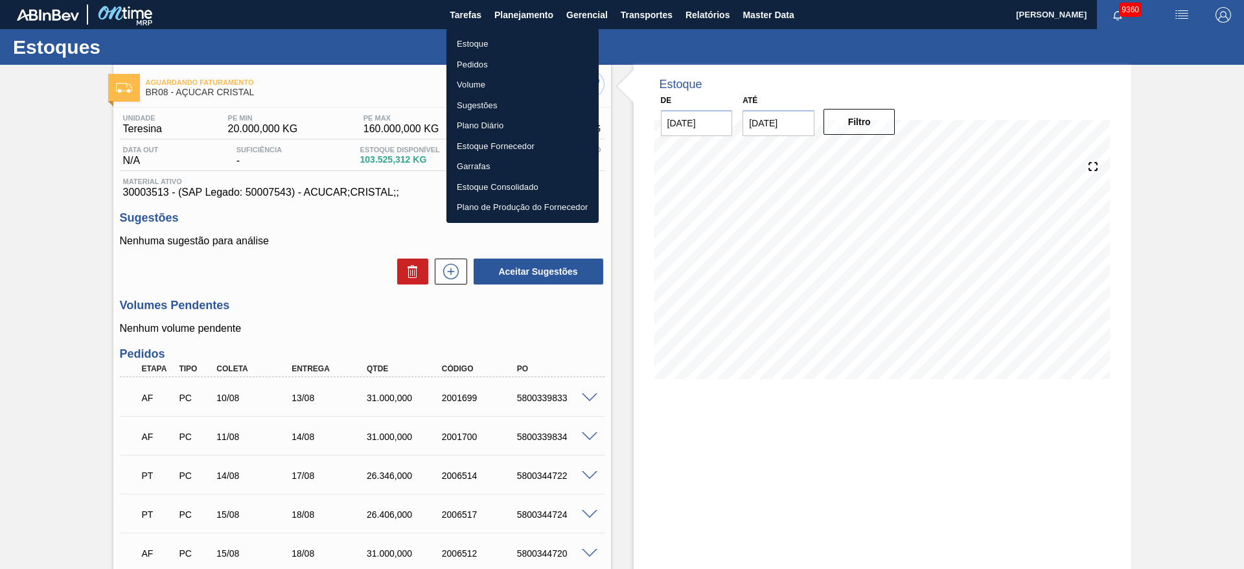
click at [329, 266] on div at bounding box center [622, 284] width 1244 height 569
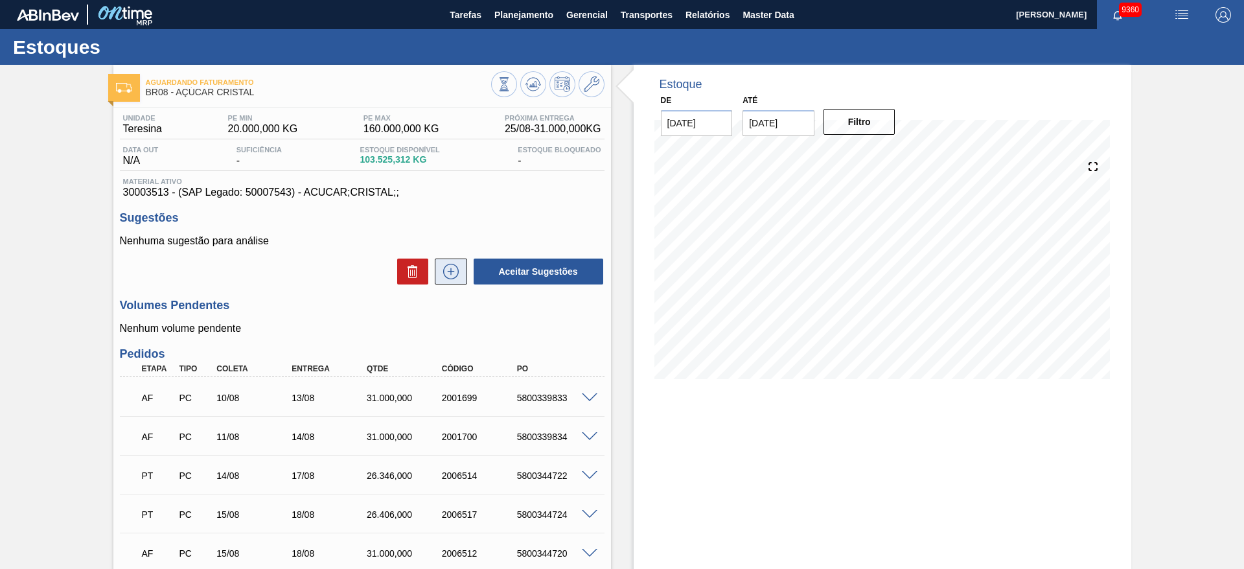
click at [457, 271] on icon at bounding box center [450, 272] width 21 height 16
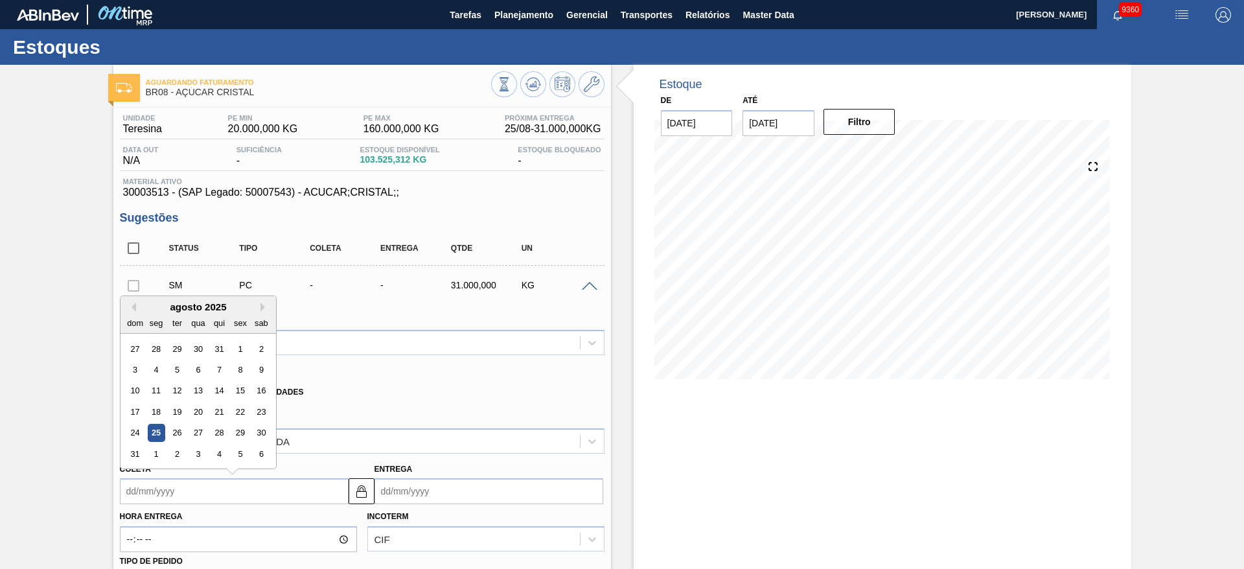
click at [164, 489] on input "Coleta" at bounding box center [234, 491] width 229 height 26
click at [161, 306] on div "agosto 2025" at bounding box center [197, 306] width 155 height 11
click at [257, 428] on div "30" at bounding box center [260, 432] width 17 height 17
type input "30/08/2025"
type input "02/09/2025"
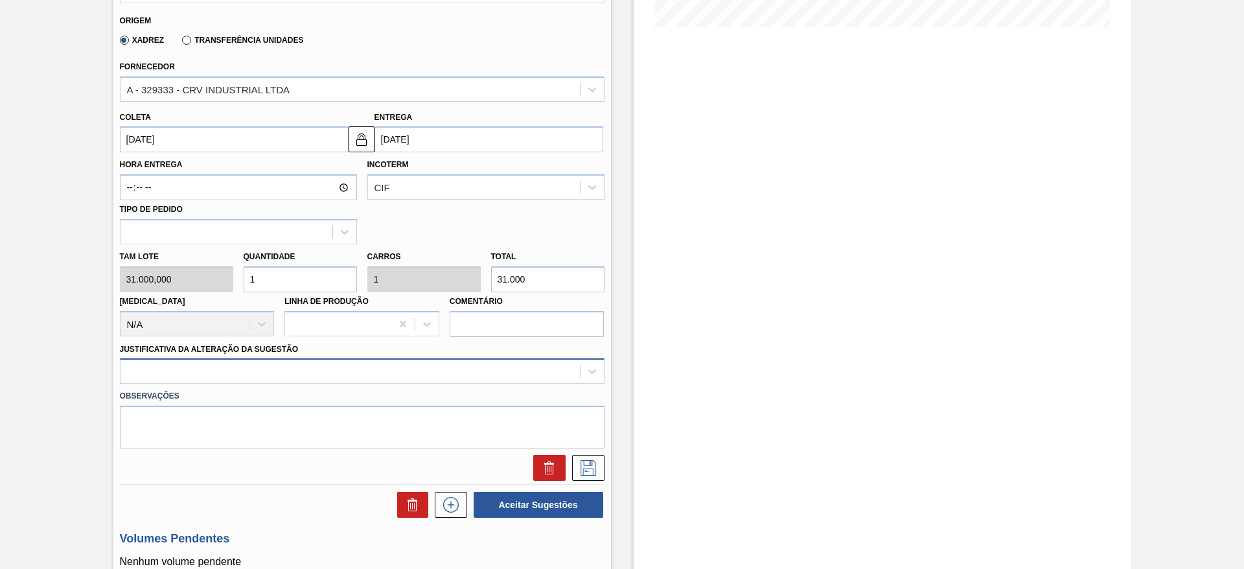
scroll to position [371, 0]
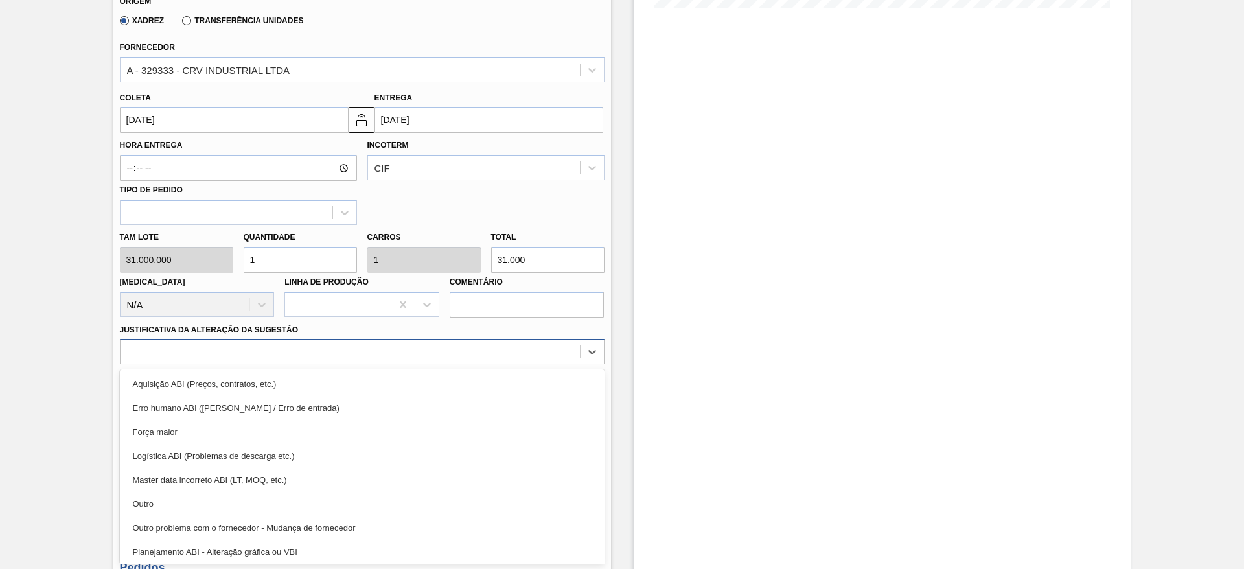
click at [391, 362] on div at bounding box center [362, 351] width 484 height 25
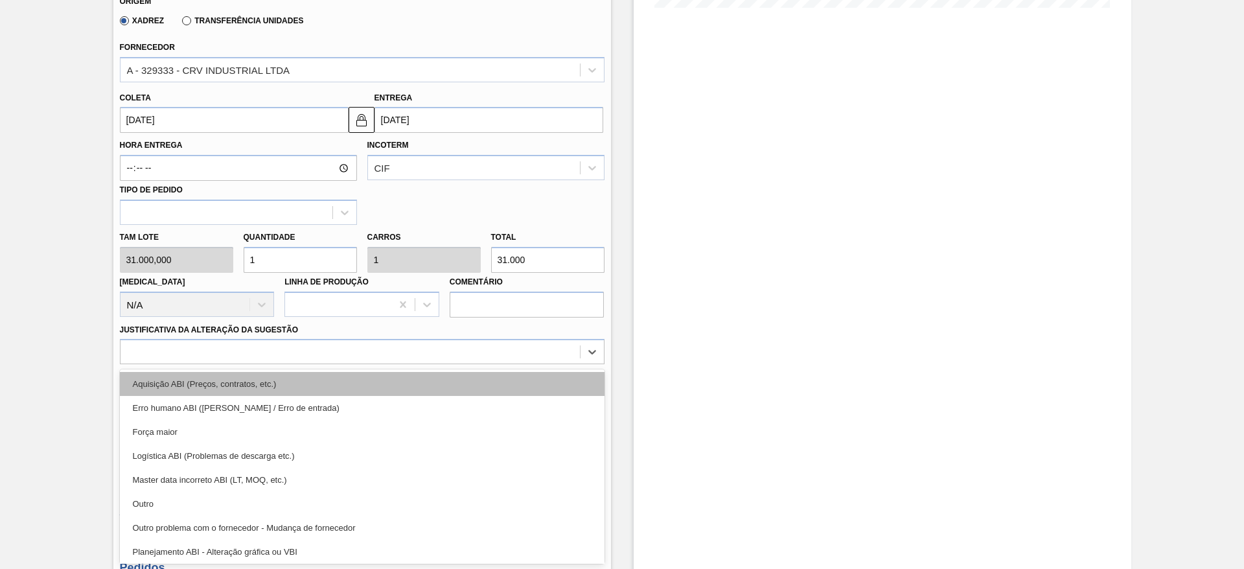
click at [398, 388] on div "Aquisição ABI (Preços, contratos, etc.)" at bounding box center [362, 384] width 484 height 24
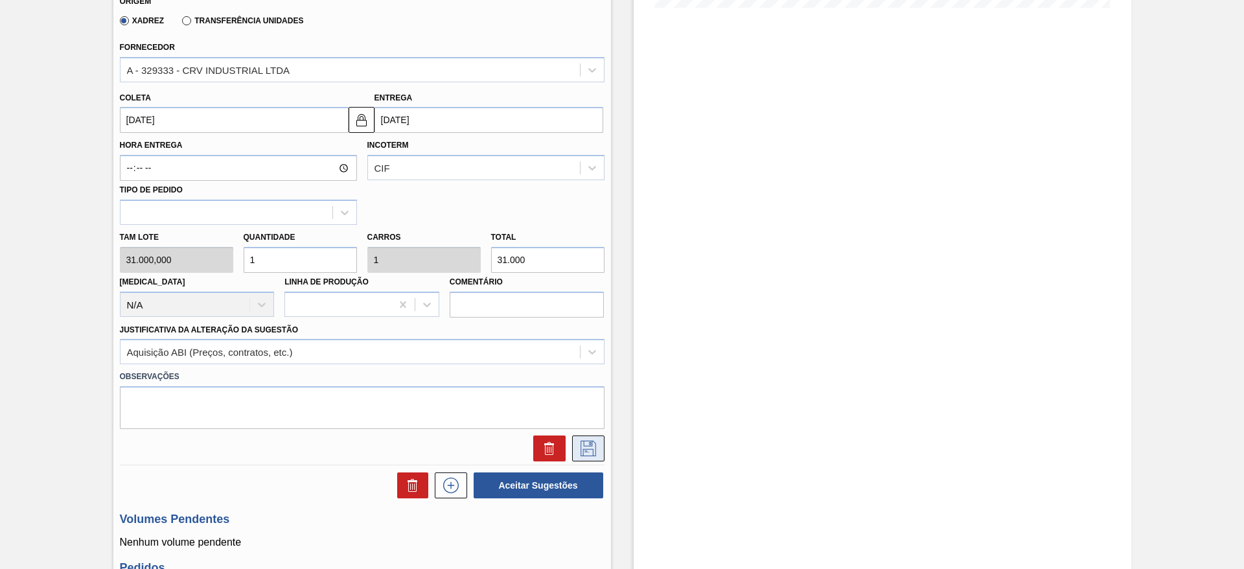
click at [597, 451] on icon at bounding box center [588, 448] width 21 height 16
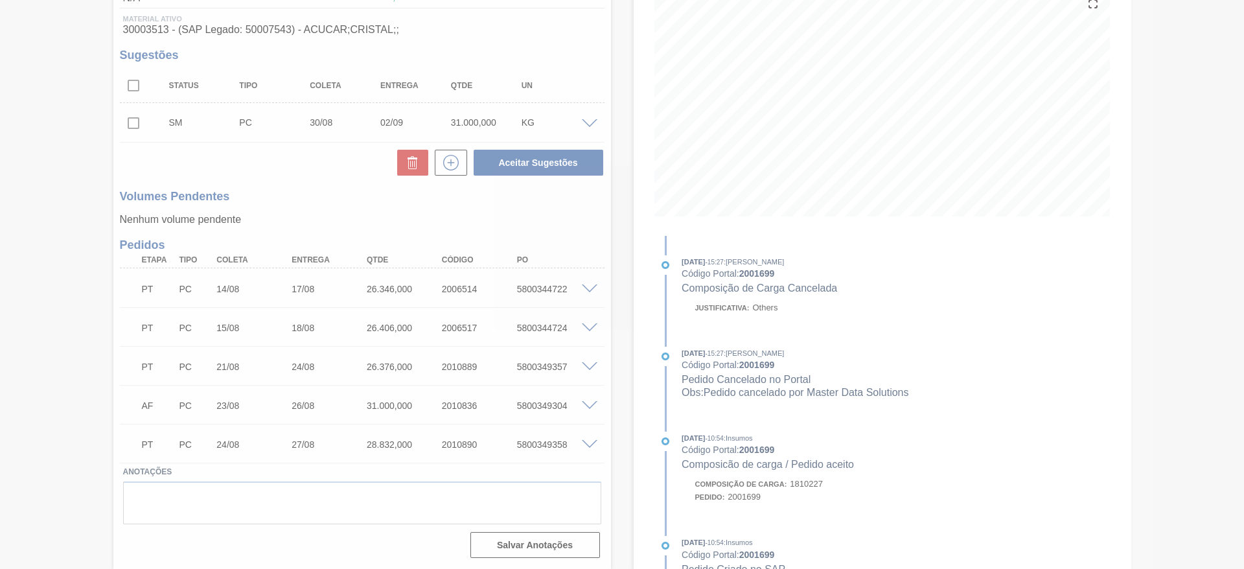
scroll to position [163, 0]
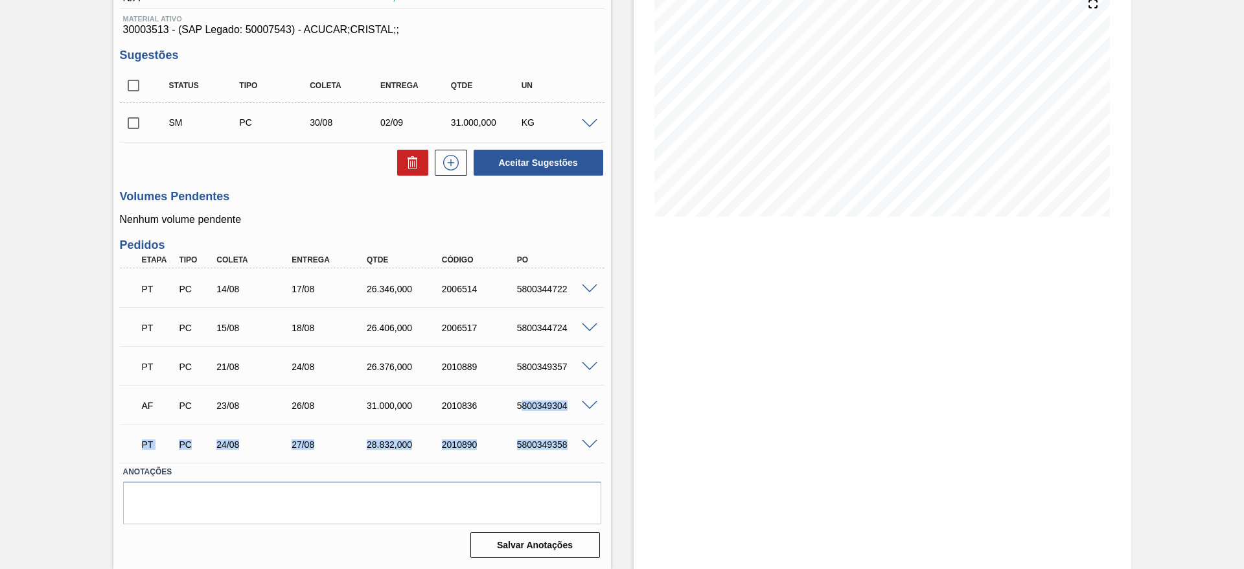
drag, startPoint x: 597, startPoint y: 452, endPoint x: 517, endPoint y: 385, distance: 104.3
click at [457, 160] on icon at bounding box center [450, 163] width 21 height 16
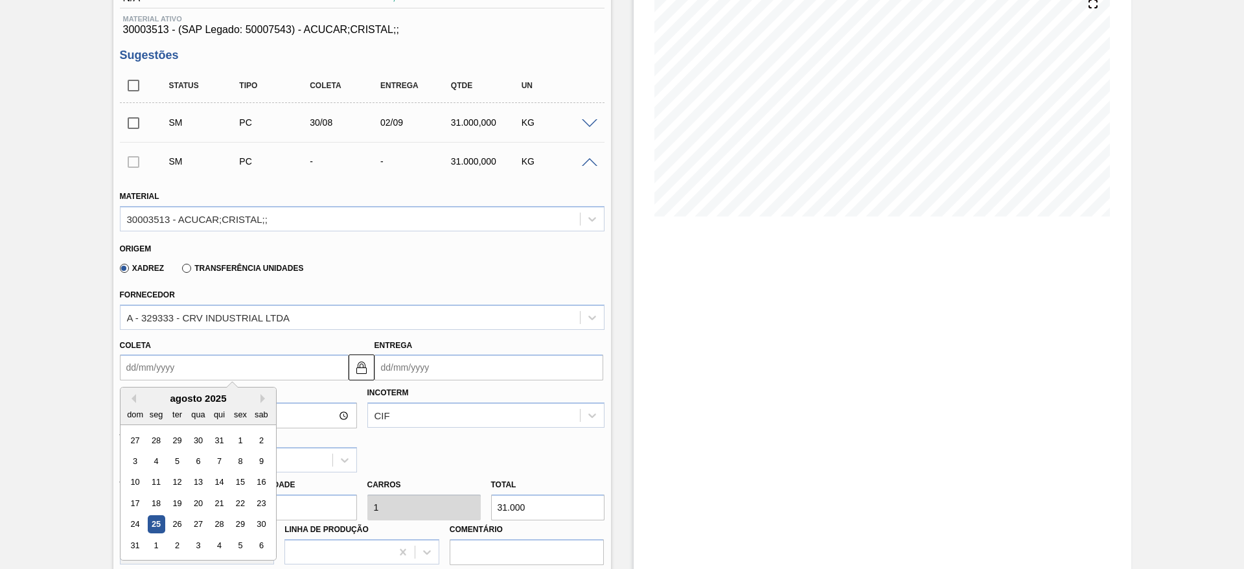
click at [159, 370] on input "Coleta" at bounding box center [234, 367] width 229 height 26
click at [137, 543] on div "31" at bounding box center [134, 544] width 17 height 17
type input "31/08/2025"
type input "03/09/2025"
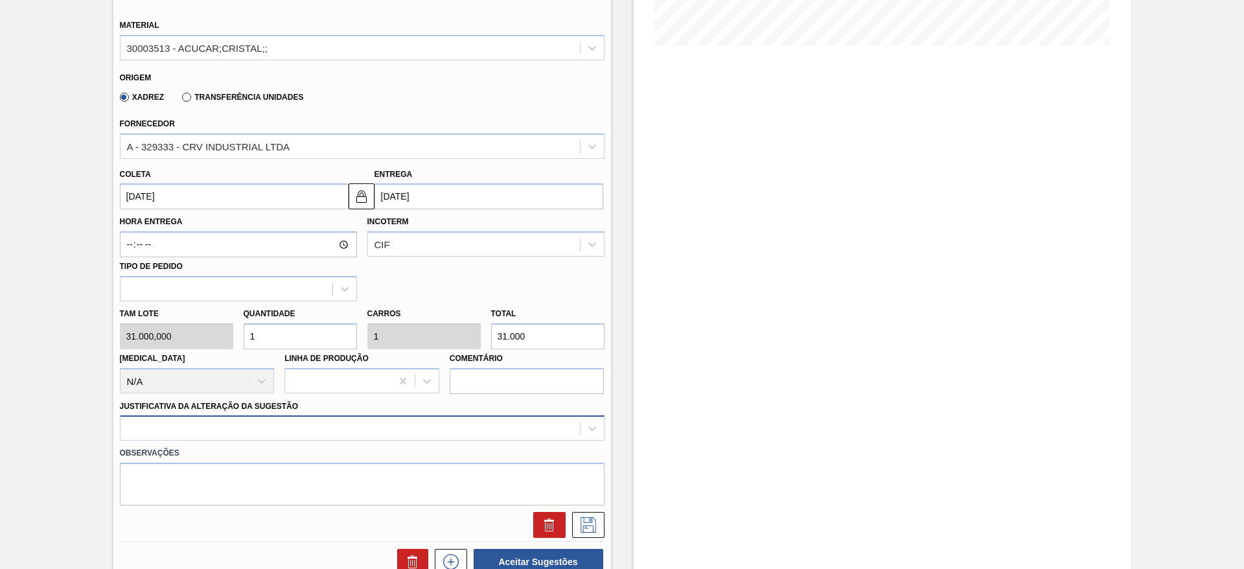
scroll to position [410, 0]
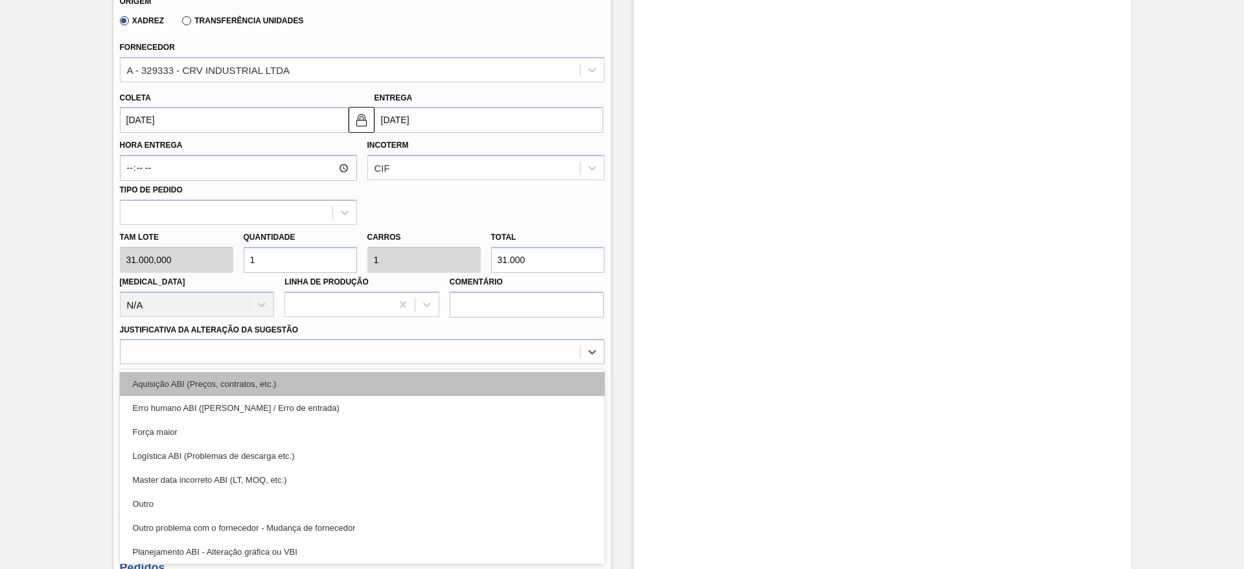
drag, startPoint x: 394, startPoint y: 435, endPoint x: 435, endPoint y: 392, distance: 60.0
click at [435, 364] on div "option Erro humano ABI (Cálculo / Erro de entrada) focused, 2 of 18. 18 results…" at bounding box center [362, 351] width 484 height 25
click at [435, 392] on div "Aquisição ABI (Preços, contratos, etc.)" at bounding box center [362, 384] width 484 height 24
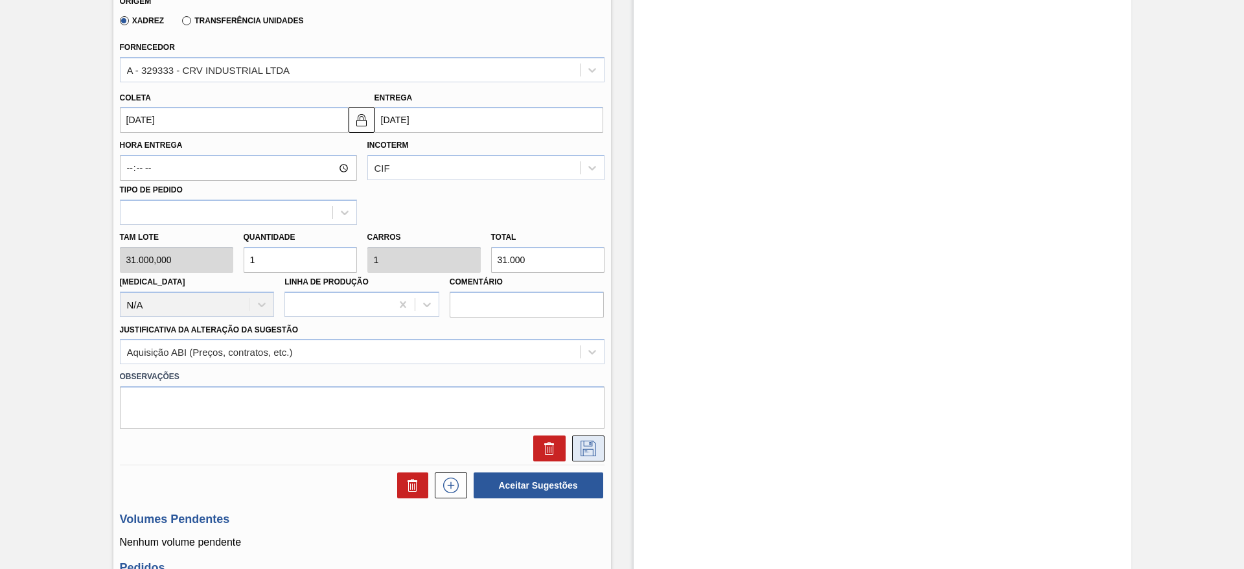
click at [595, 453] on icon at bounding box center [588, 448] width 21 height 16
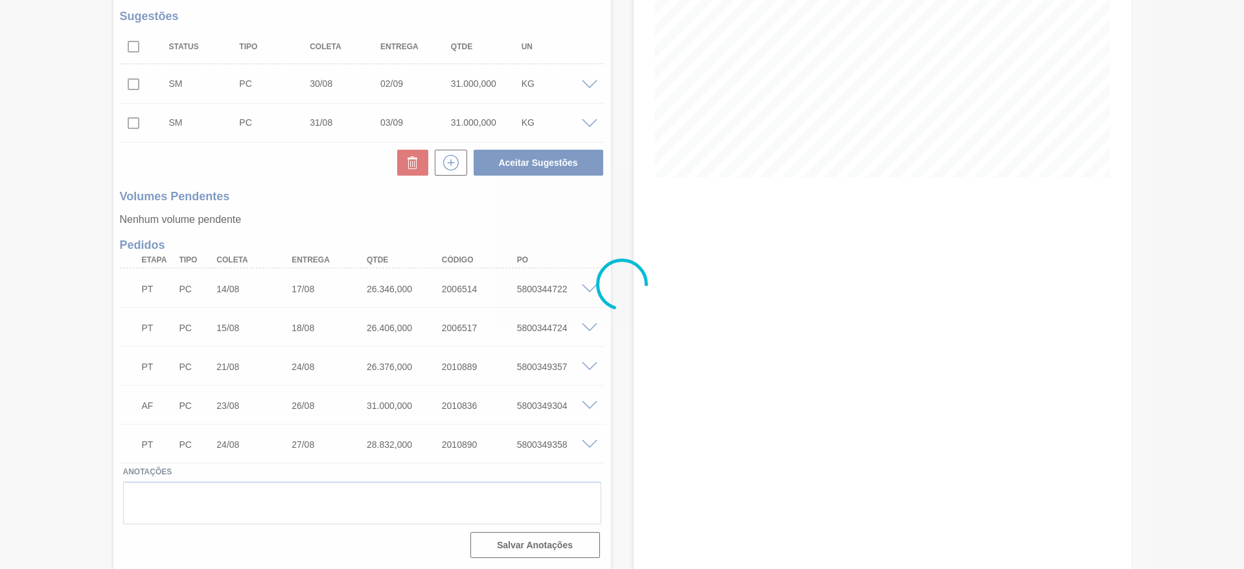
scroll to position [201, 0]
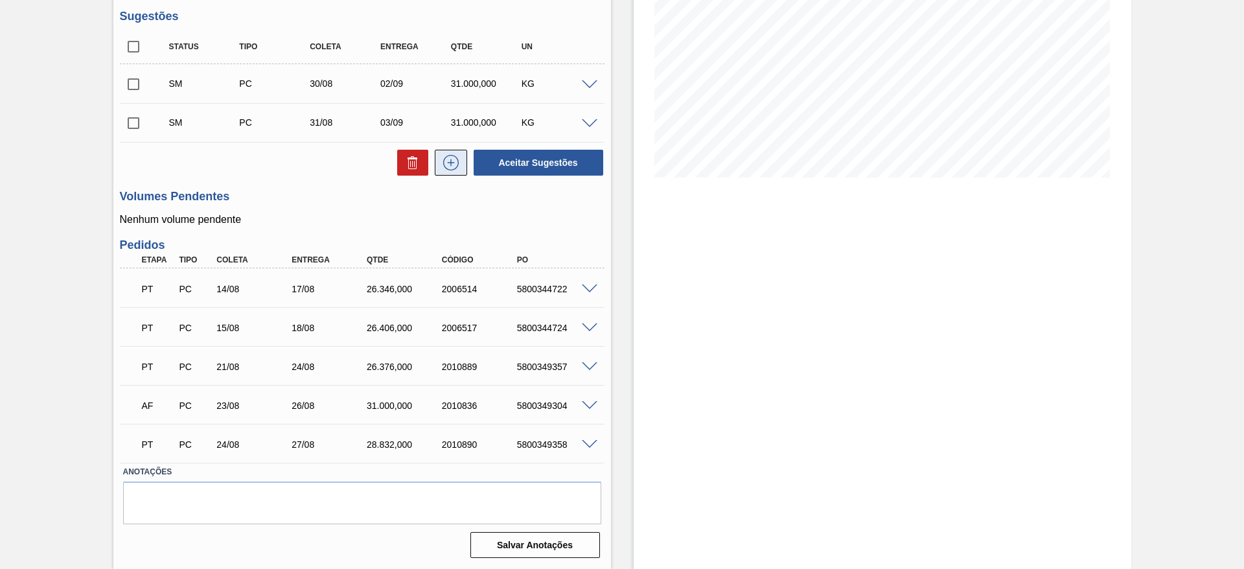
click at [454, 168] on icon at bounding box center [451, 163] width 16 height 16
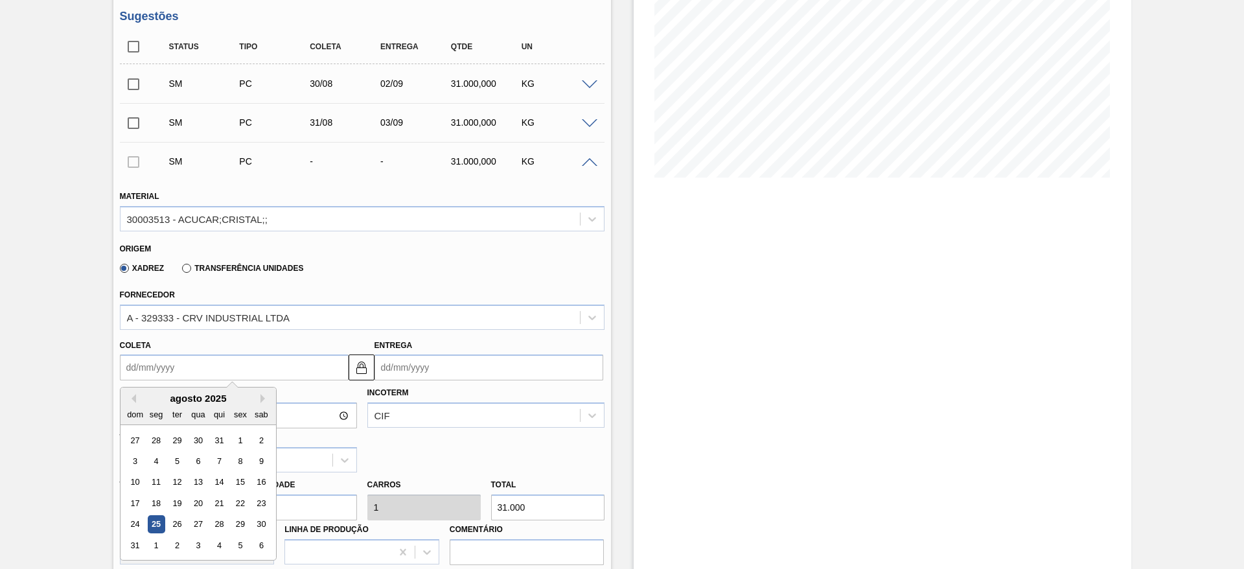
click at [144, 365] on input "Coleta" at bounding box center [234, 367] width 229 height 26
click at [154, 541] on div "1" at bounding box center [155, 544] width 17 height 17
type input "[DATE]"
type input "04/09/2025"
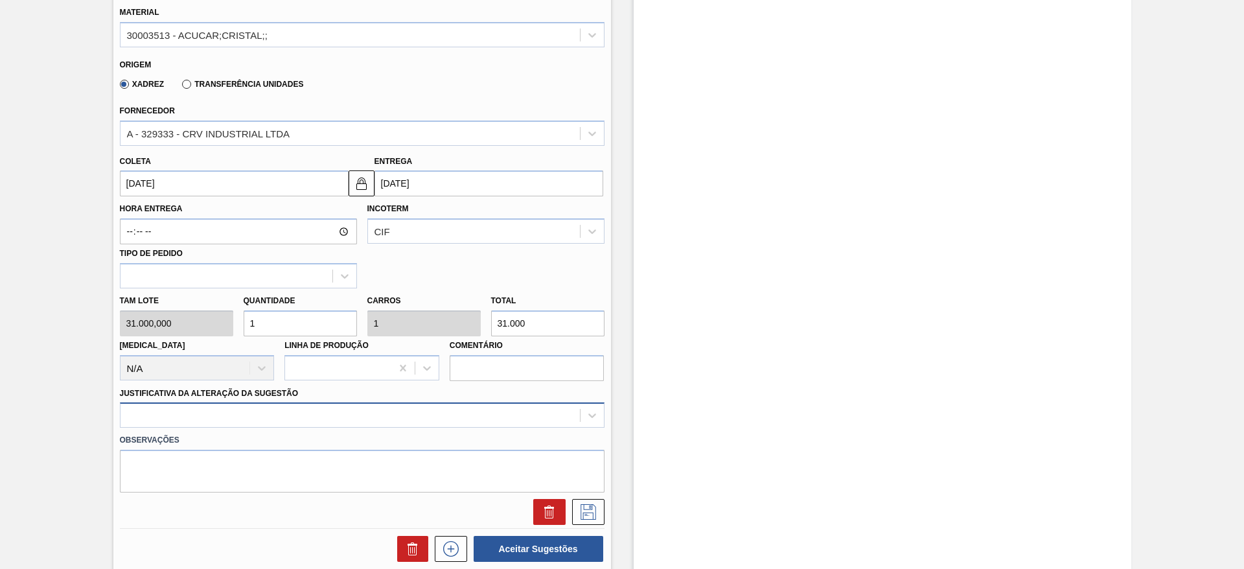
scroll to position [449, 0]
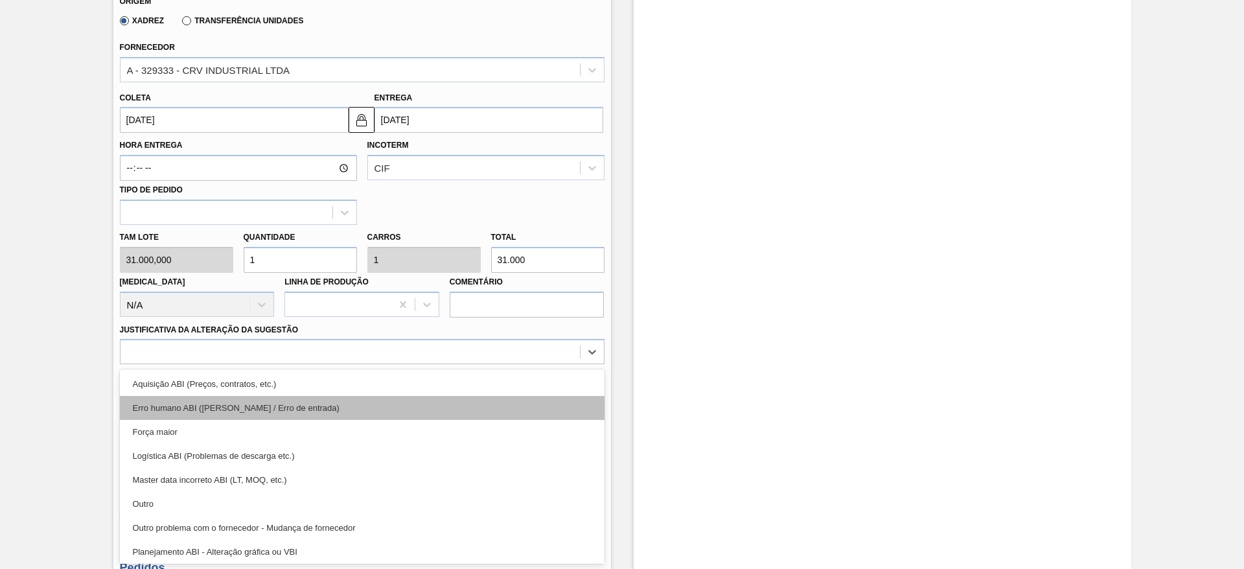
drag, startPoint x: 449, startPoint y: 416, endPoint x: 472, endPoint y: 396, distance: 29.9
click at [472, 364] on div "option Erro humano ABI (Cálculo / Erro de entrada) focused, 2 of 18. 18 results…" at bounding box center [362, 351] width 484 height 25
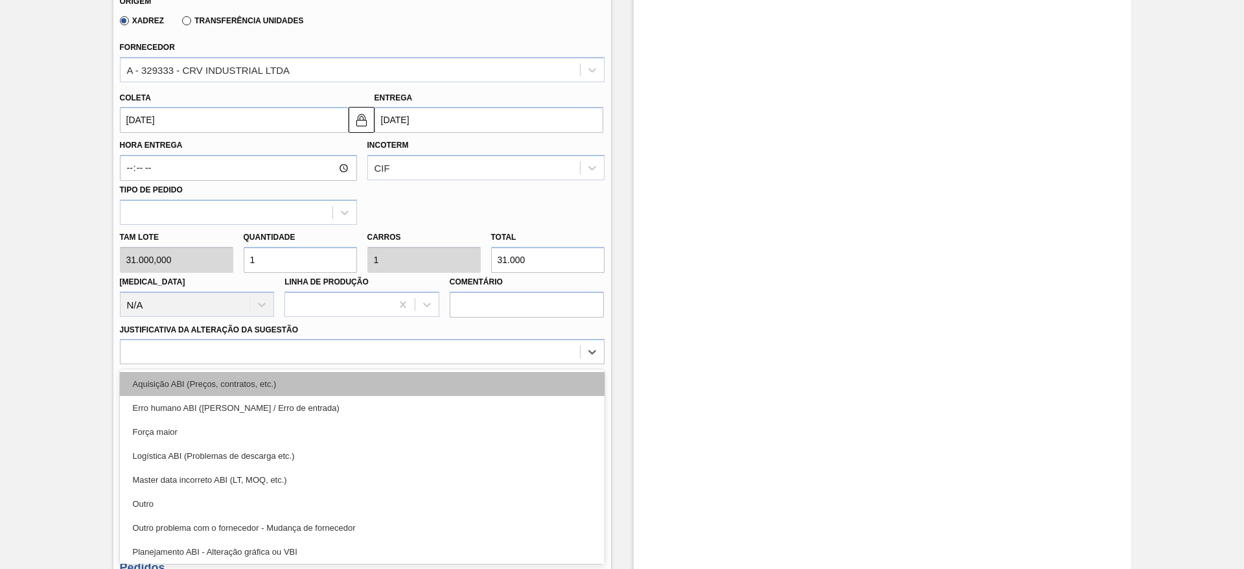
click at [474, 384] on div "Aquisição ABI (Preços, contratos, etc.)" at bounding box center [362, 384] width 484 height 24
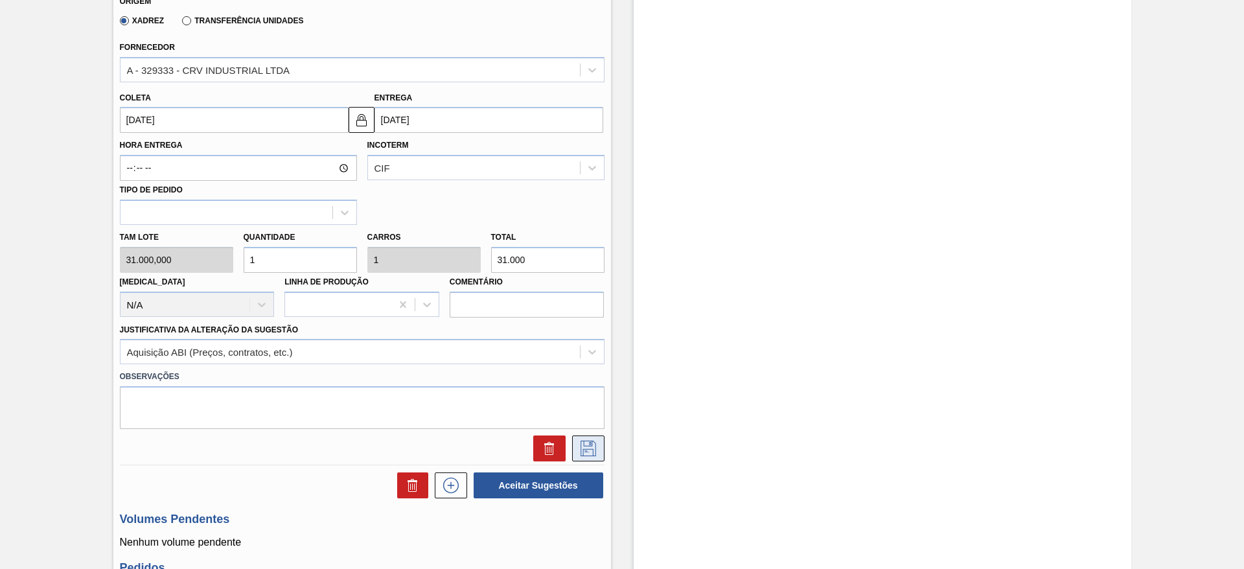
click at [597, 438] on button at bounding box center [588, 448] width 32 height 26
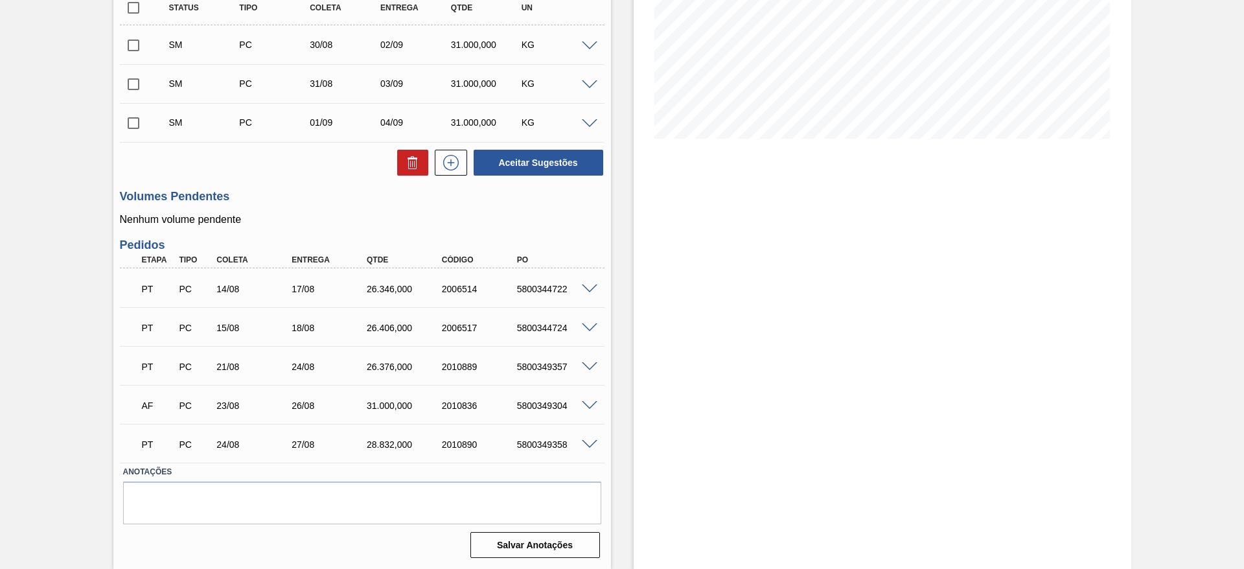
scroll to position [240, 0]
click at [458, 157] on icon at bounding box center [450, 163] width 21 height 16
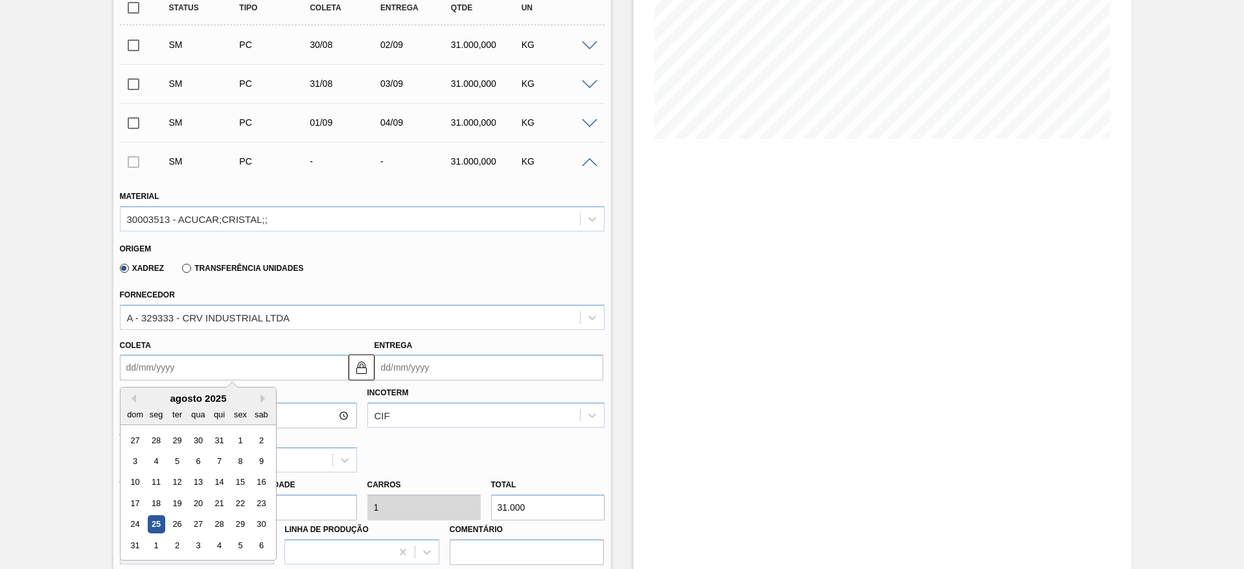
click at [152, 366] on input "Coleta" at bounding box center [234, 367] width 229 height 26
click at [170, 543] on div "2" at bounding box center [176, 544] width 17 height 17
type input "[DATE]"
type input "05/09/2025"
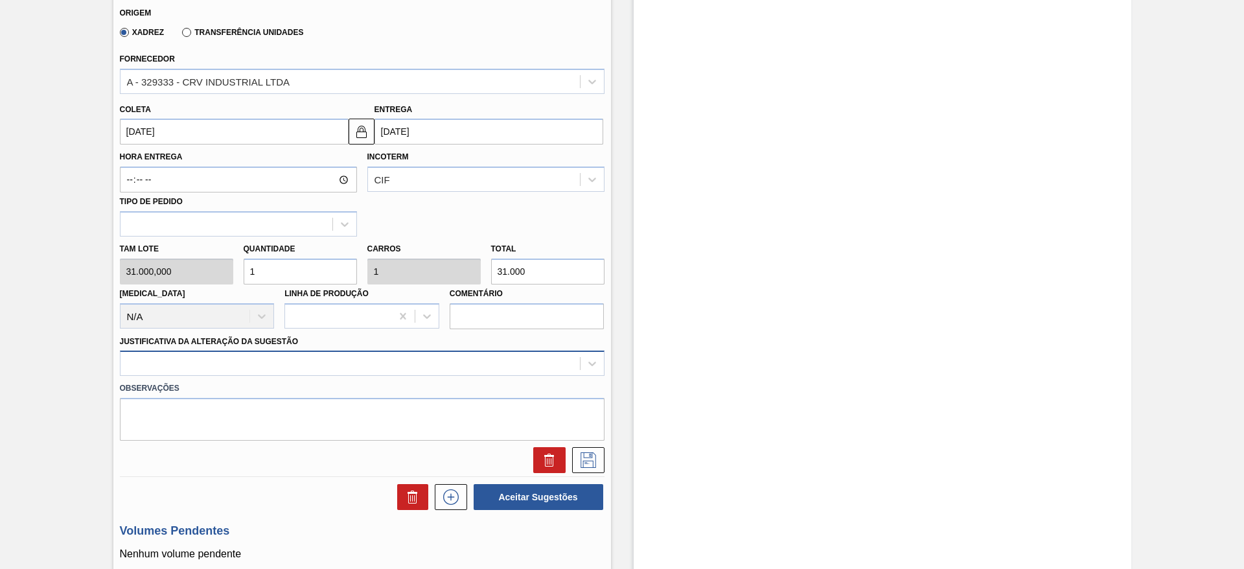
scroll to position [488, 0]
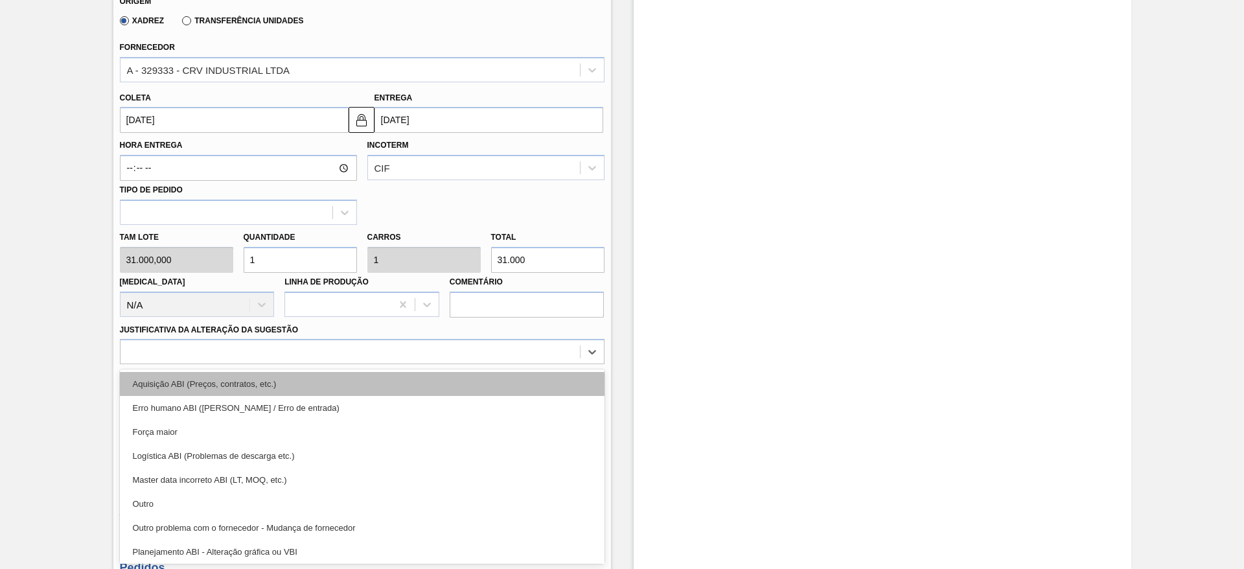
drag, startPoint x: 449, startPoint y: 370, endPoint x: 449, endPoint y: 381, distance: 10.4
click at [449, 364] on div "option Aquisição ABI (Preços, contratos, etc.) focused, 1 of 18. 18 results ava…" at bounding box center [362, 351] width 484 height 25
click at [449, 381] on div "Aquisição ABI (Preços, contratos, etc.)" at bounding box center [362, 384] width 484 height 24
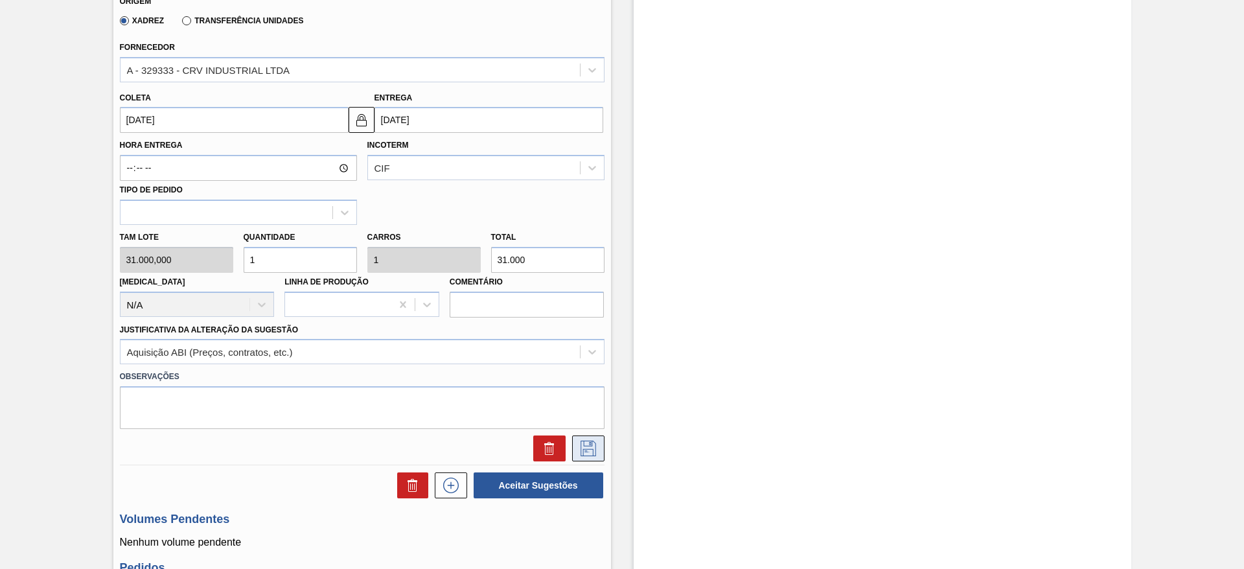
click at [593, 439] on button at bounding box center [588, 448] width 32 height 26
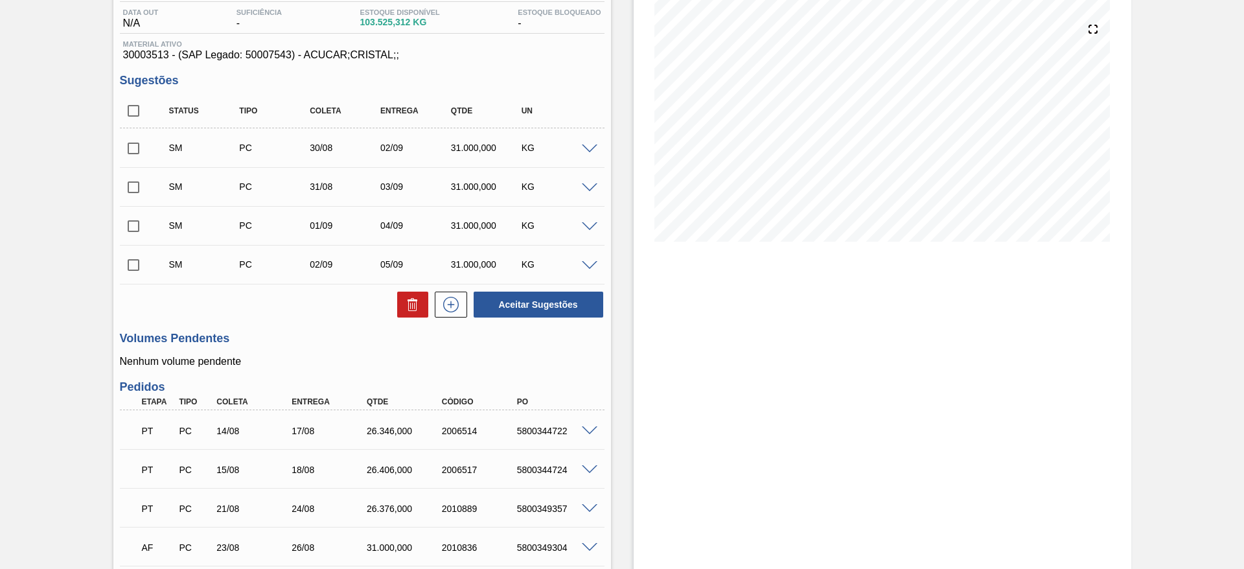
scroll to position [135, 0]
click at [125, 109] on input "checkbox" at bounding box center [133, 112] width 27 height 27
checkbox input "true"
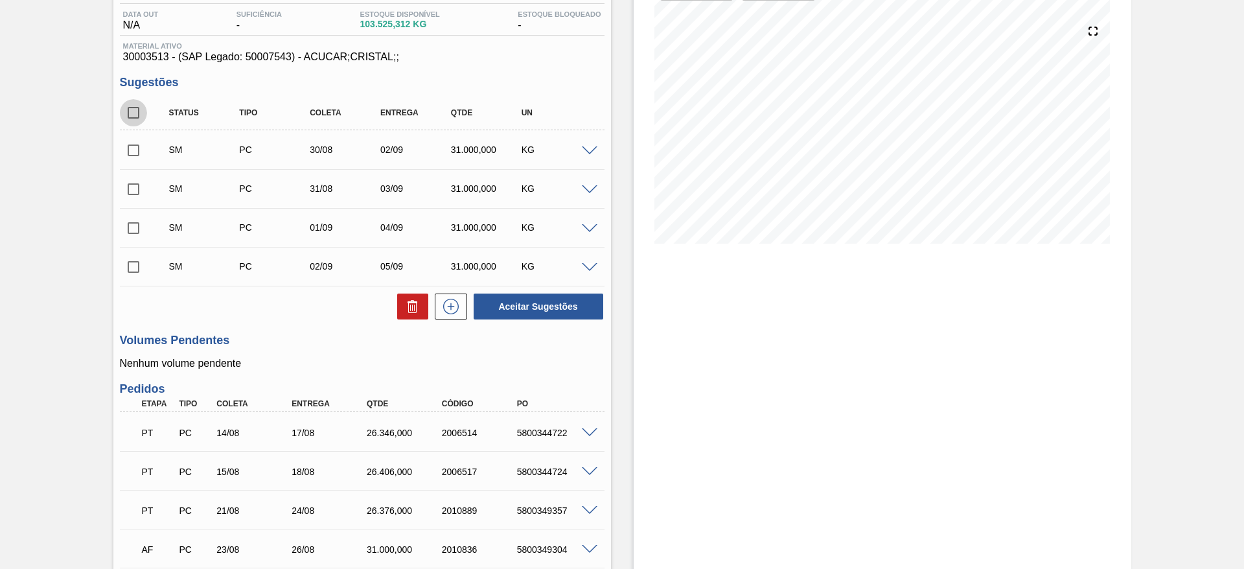
checkbox input "true"
click at [510, 304] on button "Aceitar Sugestões" at bounding box center [538, 306] width 130 height 26
checkbox input "false"
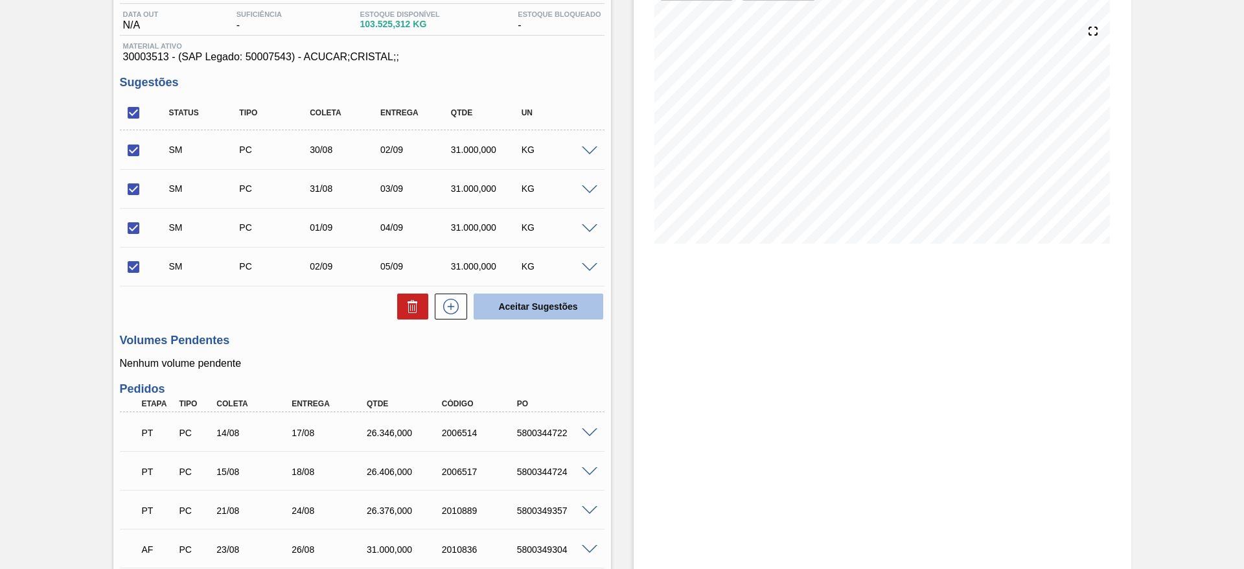
checkbox input "false"
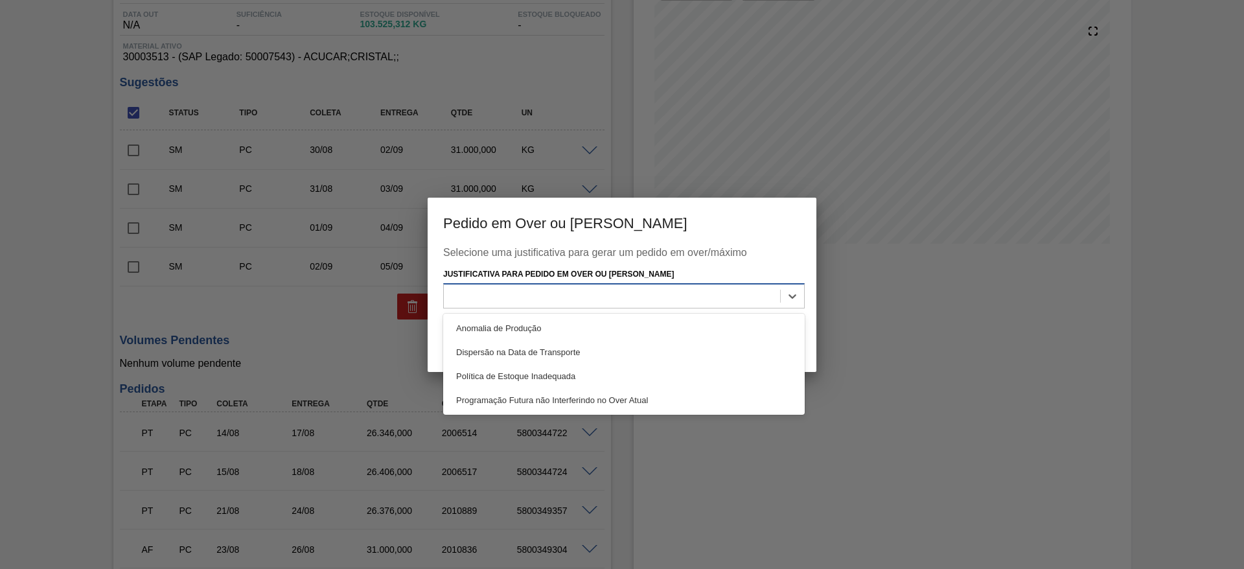
click at [551, 288] on div at bounding box center [612, 296] width 336 height 19
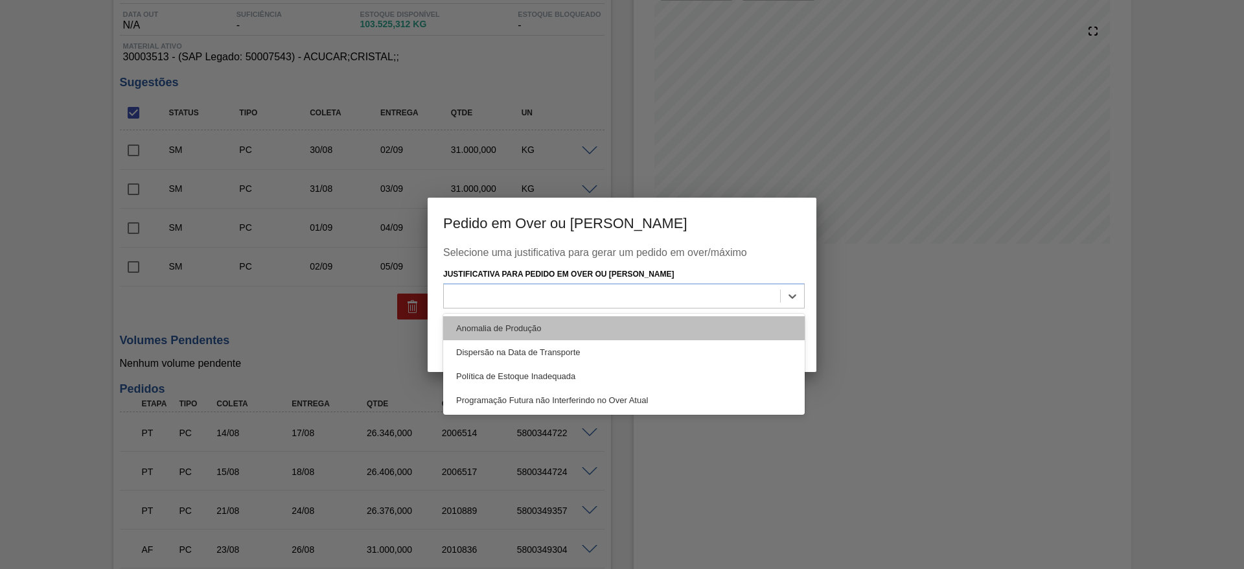
click at [556, 323] on div "Anomalia de Produção" at bounding box center [623, 328] width 361 height 24
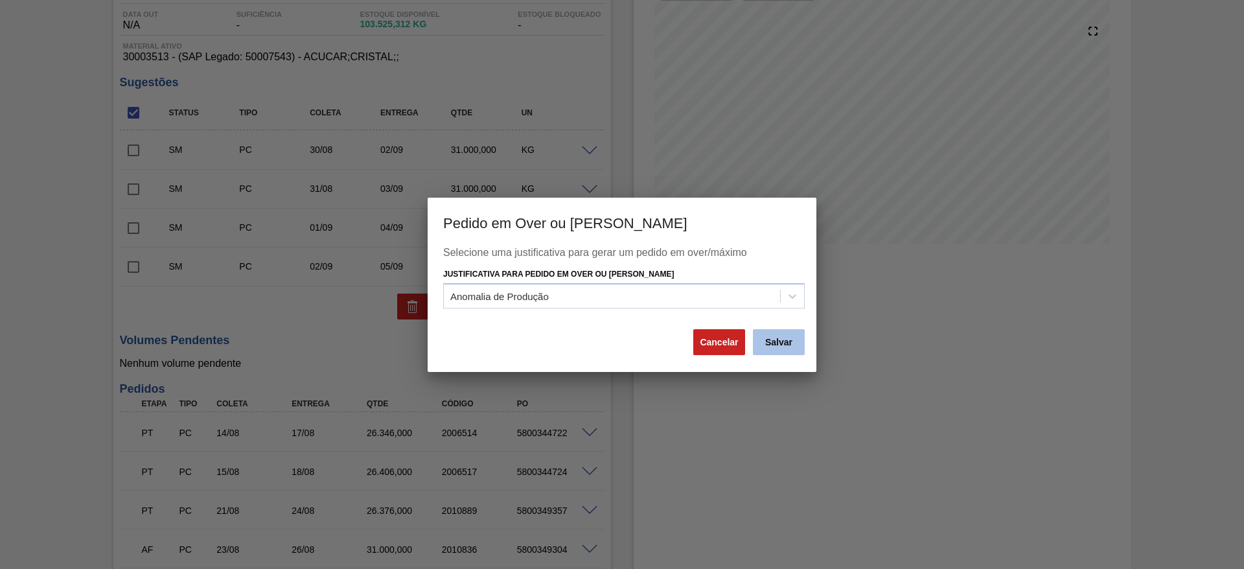
click at [771, 339] on button "Salvar" at bounding box center [779, 342] width 52 height 26
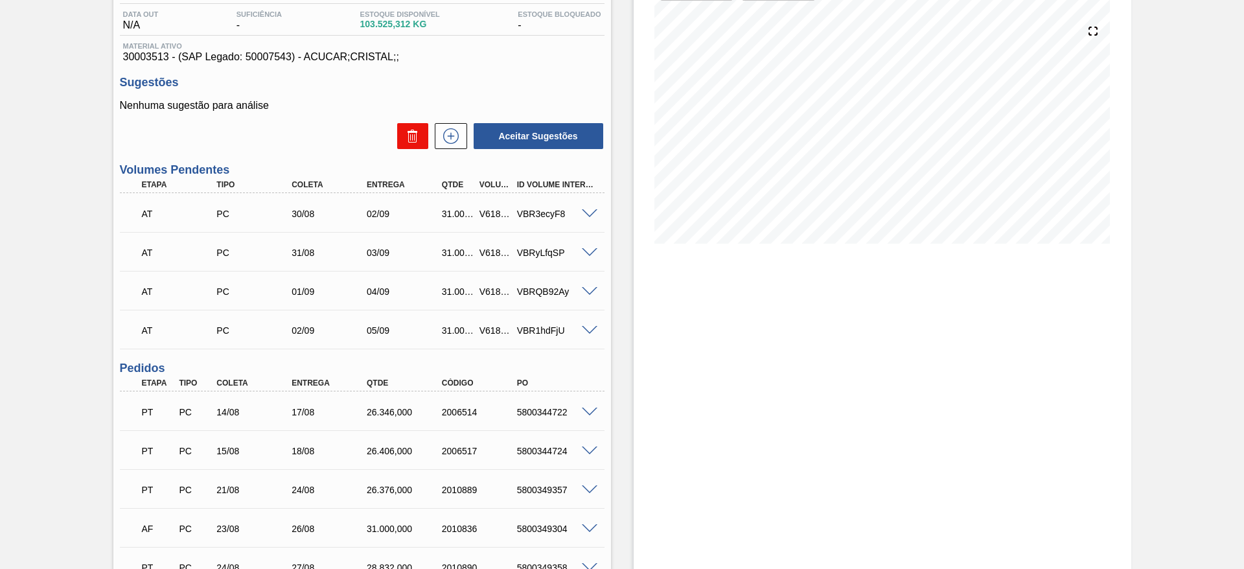
scroll to position [0, 0]
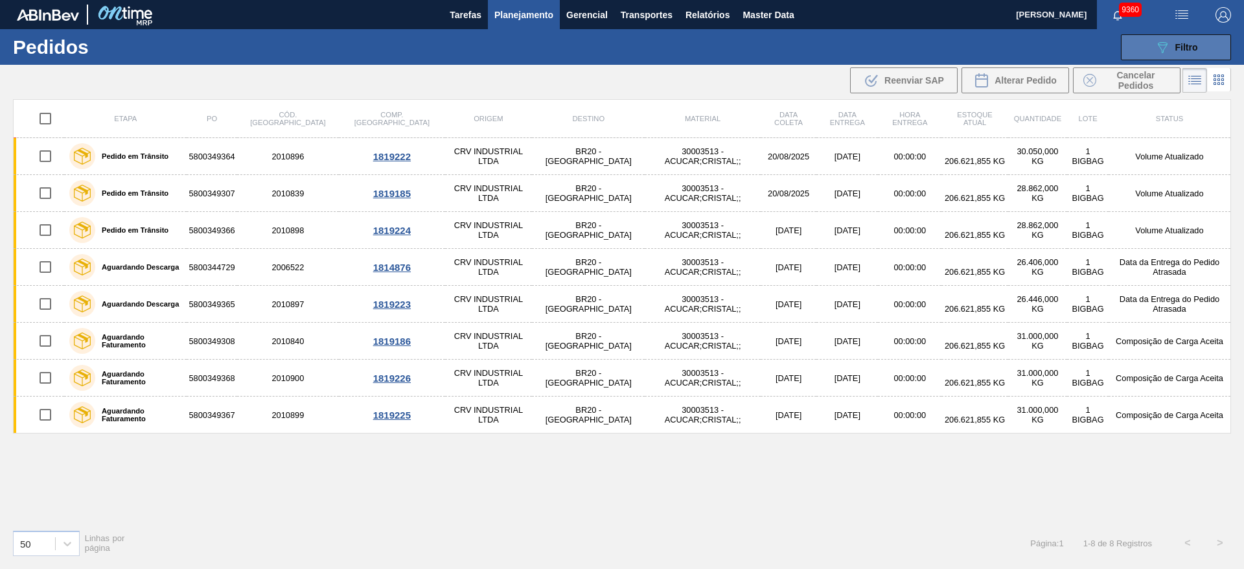
click at [1155, 56] on button "089F7B8B-B2A5-4AFE-B5C0-19BA573D28AC Filtro" at bounding box center [1175, 47] width 110 height 26
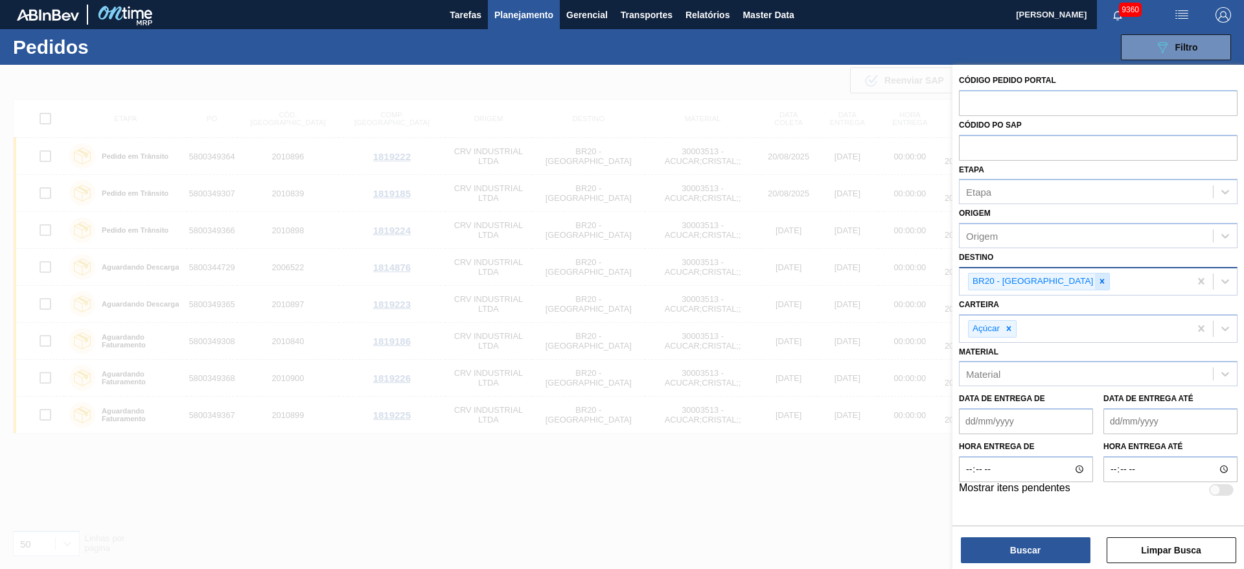
click at [1097, 284] on icon at bounding box center [1101, 281] width 9 height 9
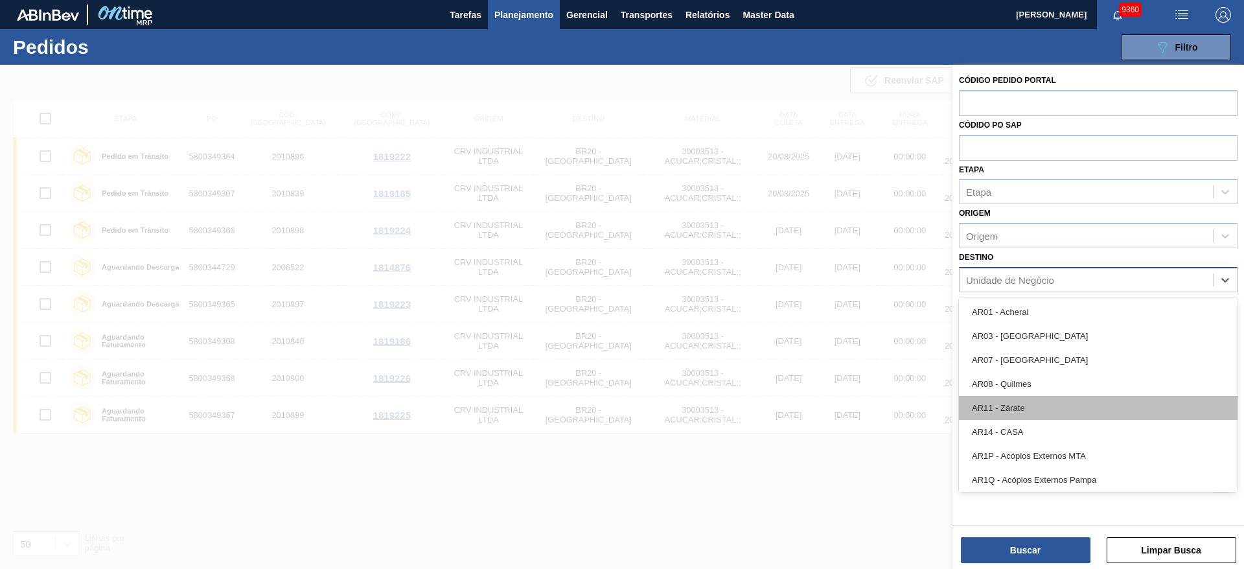
scroll to position [645, 0]
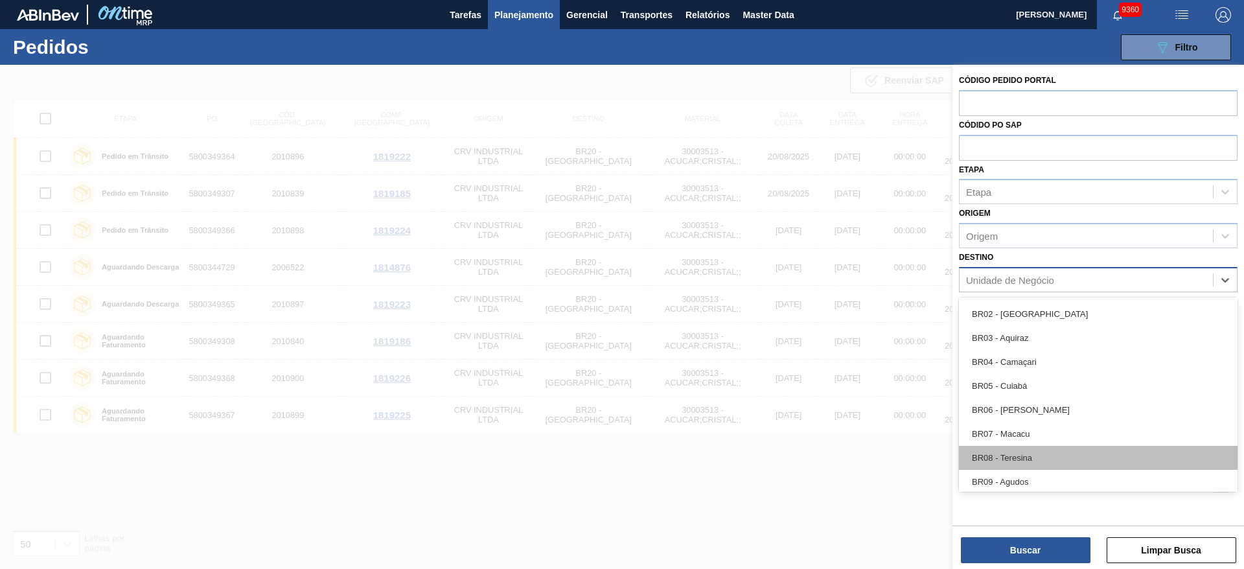
click at [1037, 449] on div "BR08 - Teresina" at bounding box center [1098, 458] width 278 height 24
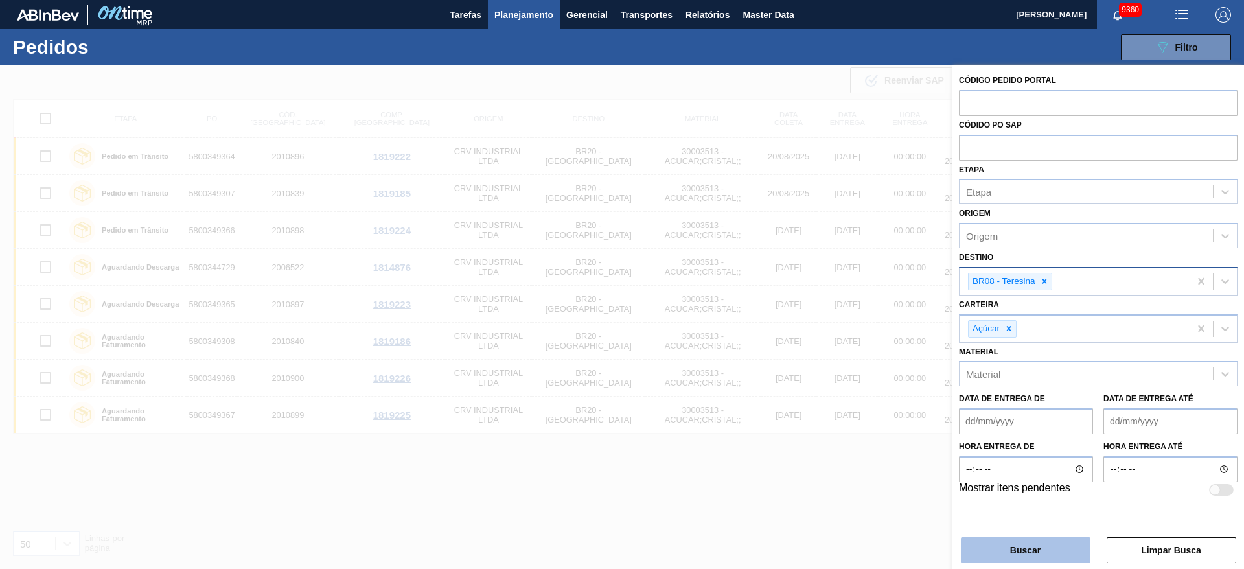
click at [1014, 551] on button "Buscar" at bounding box center [1025, 550] width 130 height 26
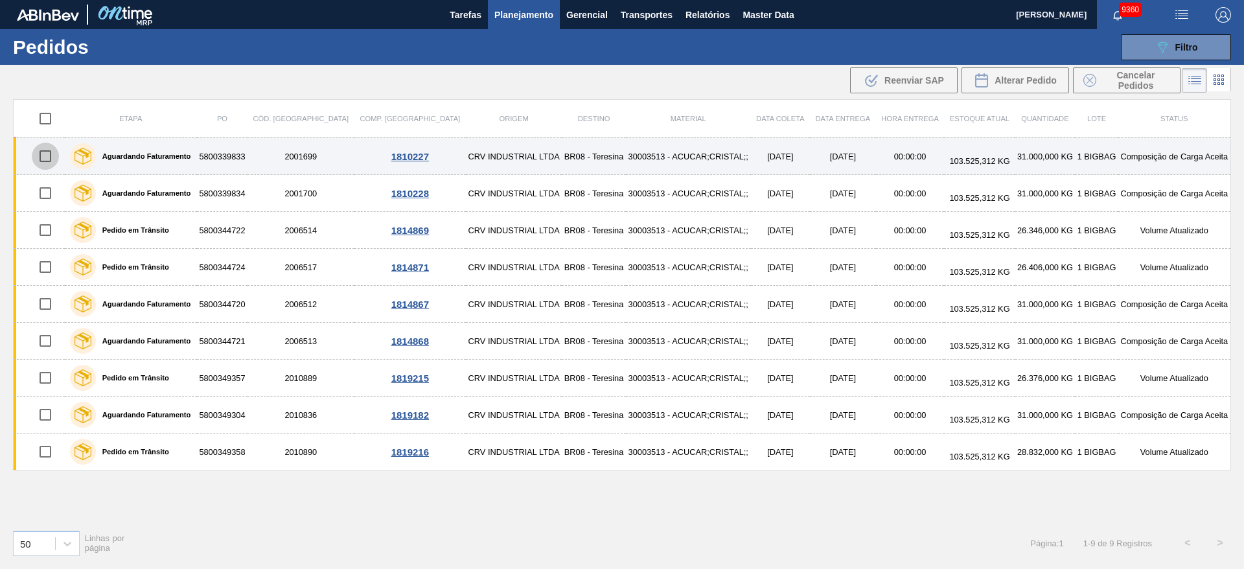
click at [41, 155] on input "checkbox" at bounding box center [45, 155] width 27 height 27
checkbox input "true"
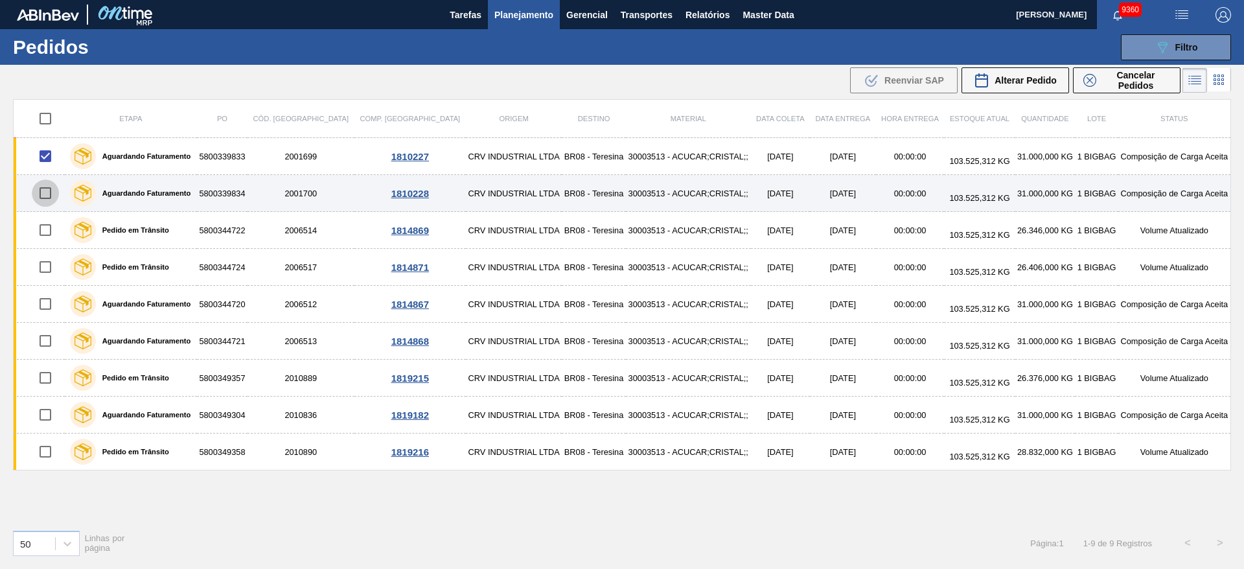
click at [51, 198] on input "checkbox" at bounding box center [45, 192] width 27 height 27
checkbox input "true"
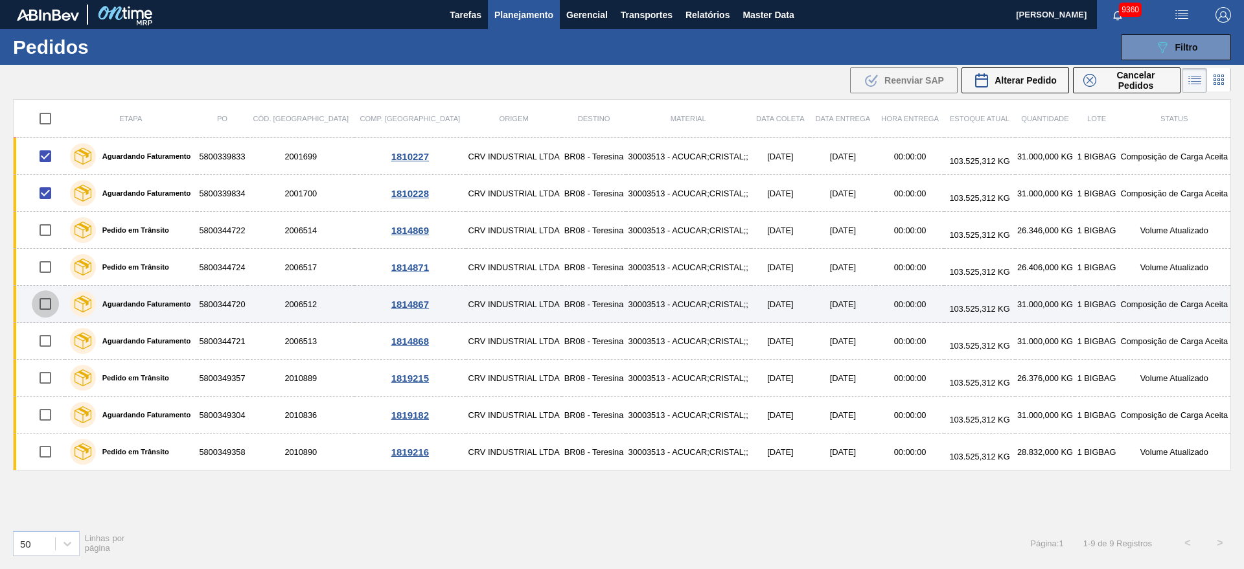
click at [49, 293] on input "checkbox" at bounding box center [45, 303] width 27 height 27
checkbox input "true"
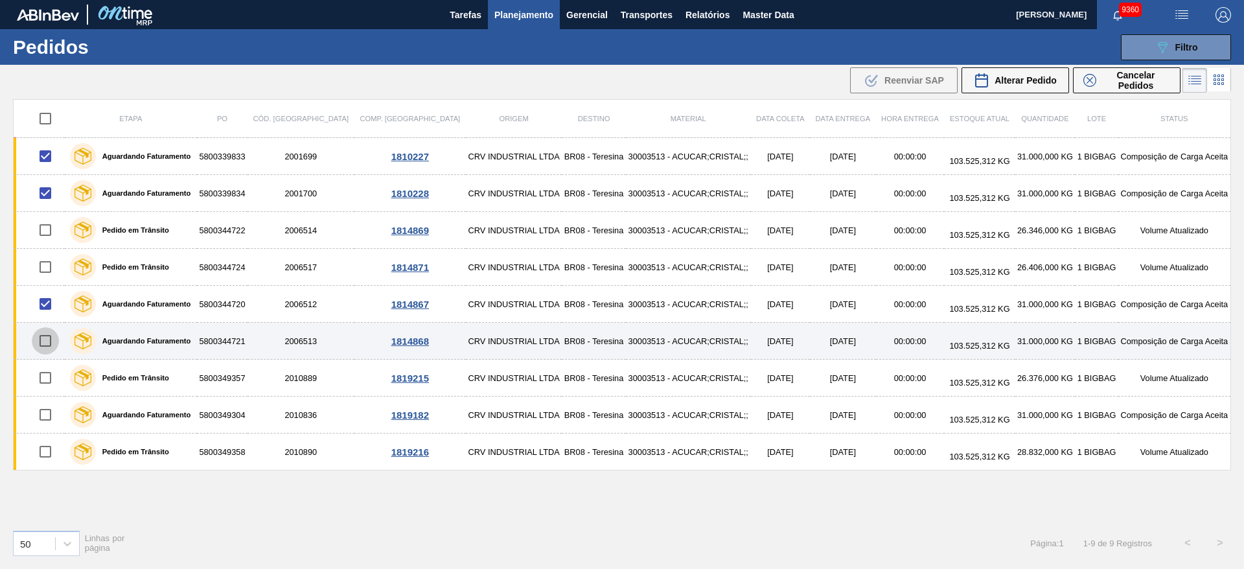
click at [52, 343] on input "checkbox" at bounding box center [45, 340] width 27 height 27
checkbox input "true"
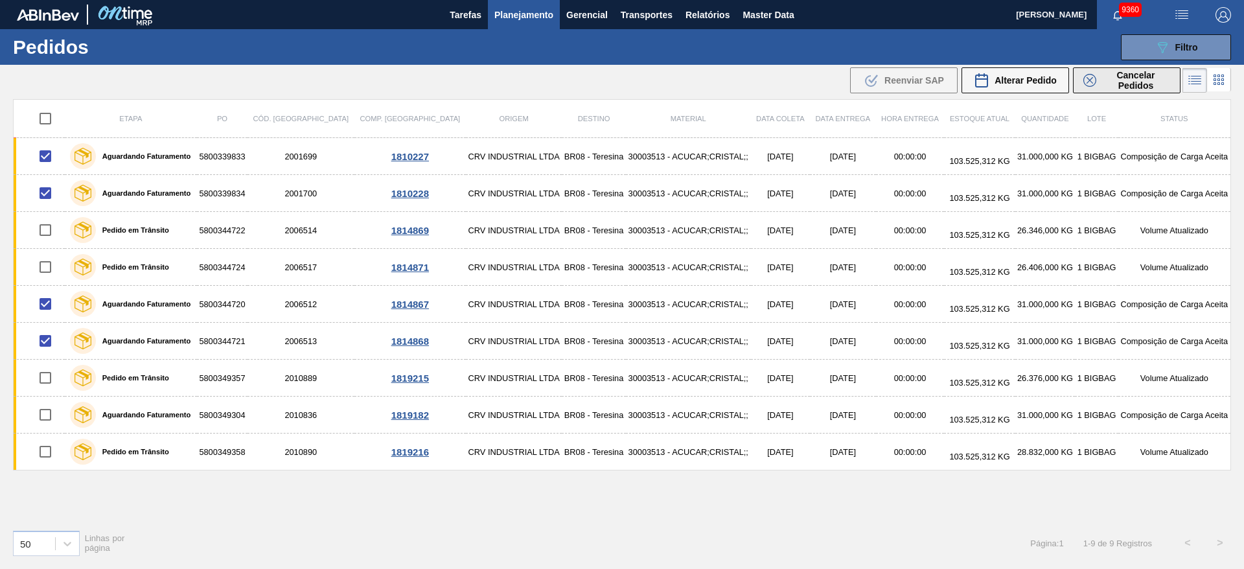
click at [1106, 87] on span "Cancelar Pedidos" at bounding box center [1135, 80] width 69 height 21
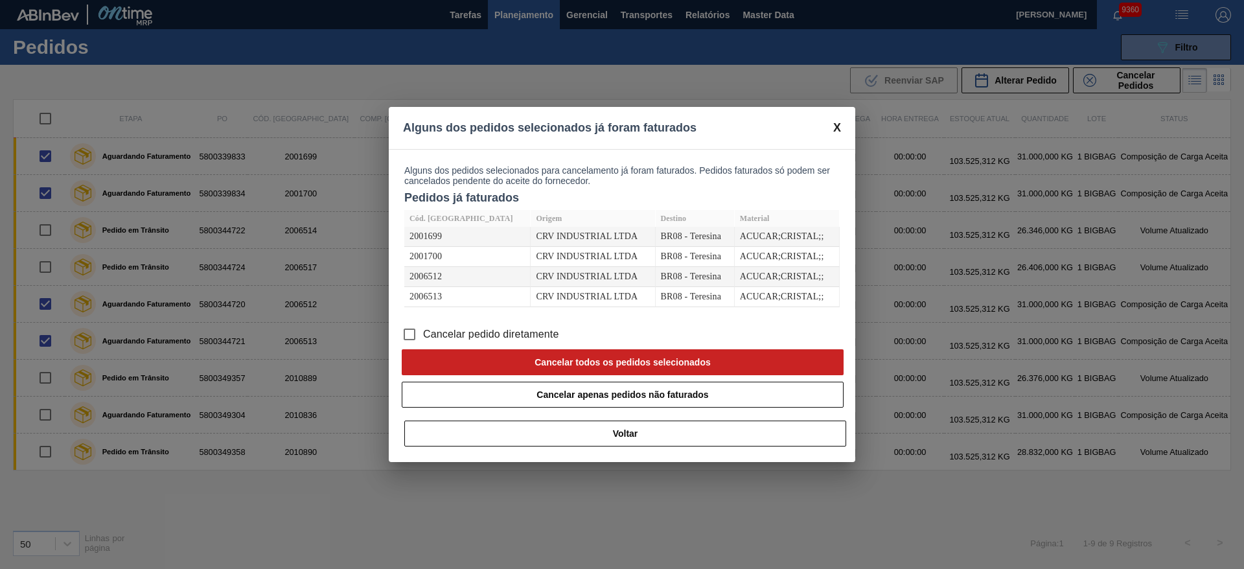
click at [514, 327] on span "Cancelar pedido diretamente" at bounding box center [491, 334] width 136 height 16
click at [423, 327] on input "Cancelar pedido diretamente" at bounding box center [409, 334] width 27 height 27
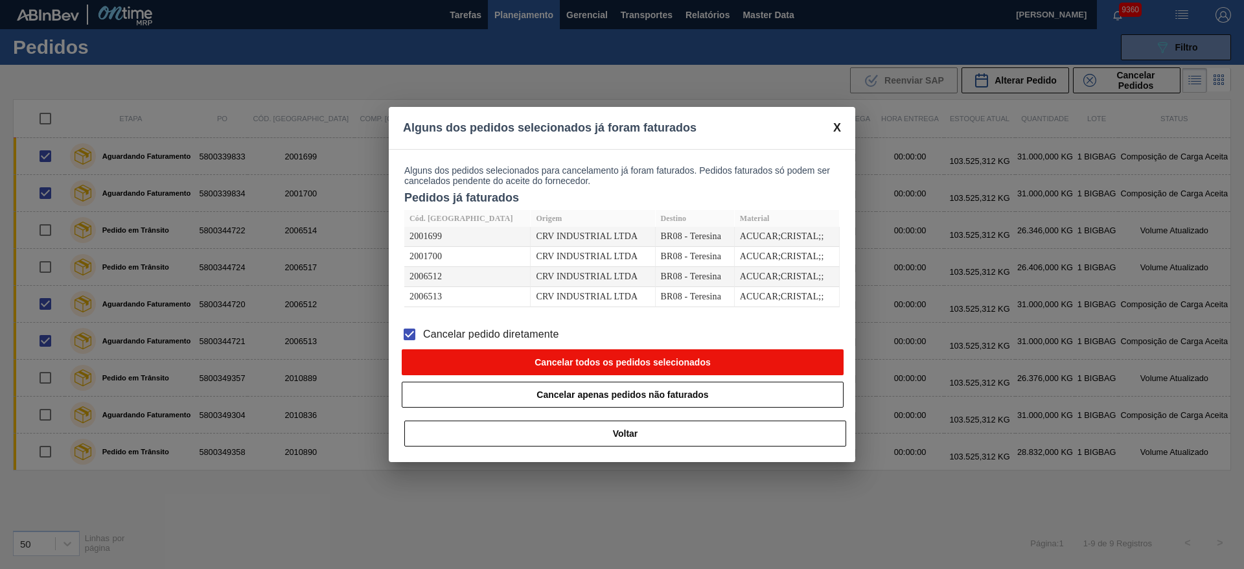
click at [514, 364] on button "Cancelar todos os pedidos selecionados" at bounding box center [623, 362] width 442 height 26
checkbox input "false"
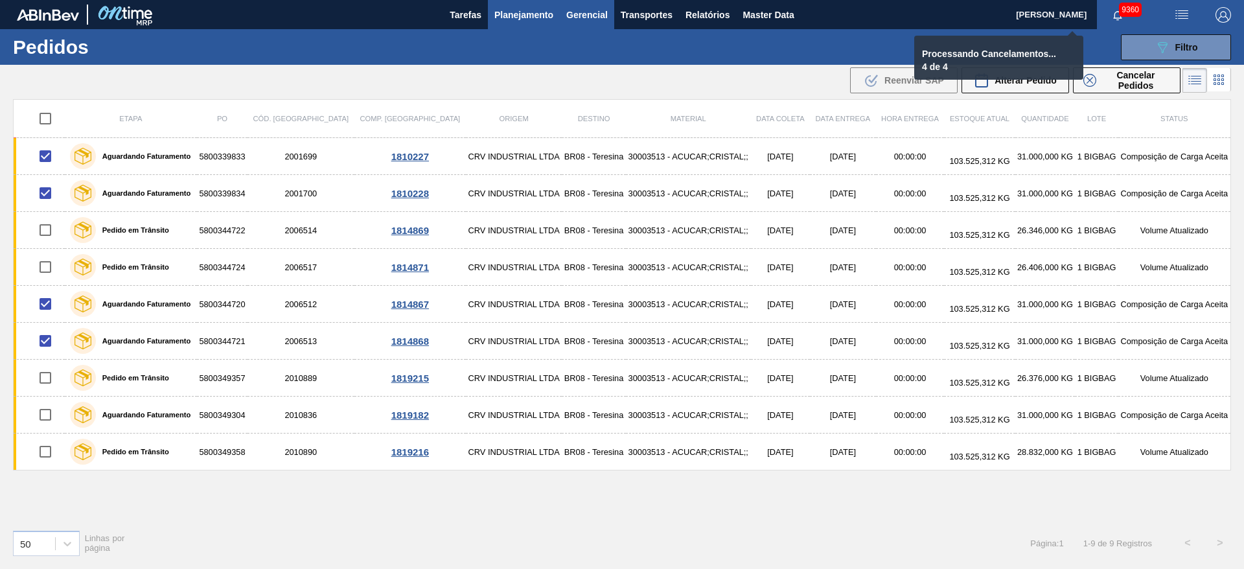
checkbox input "false"
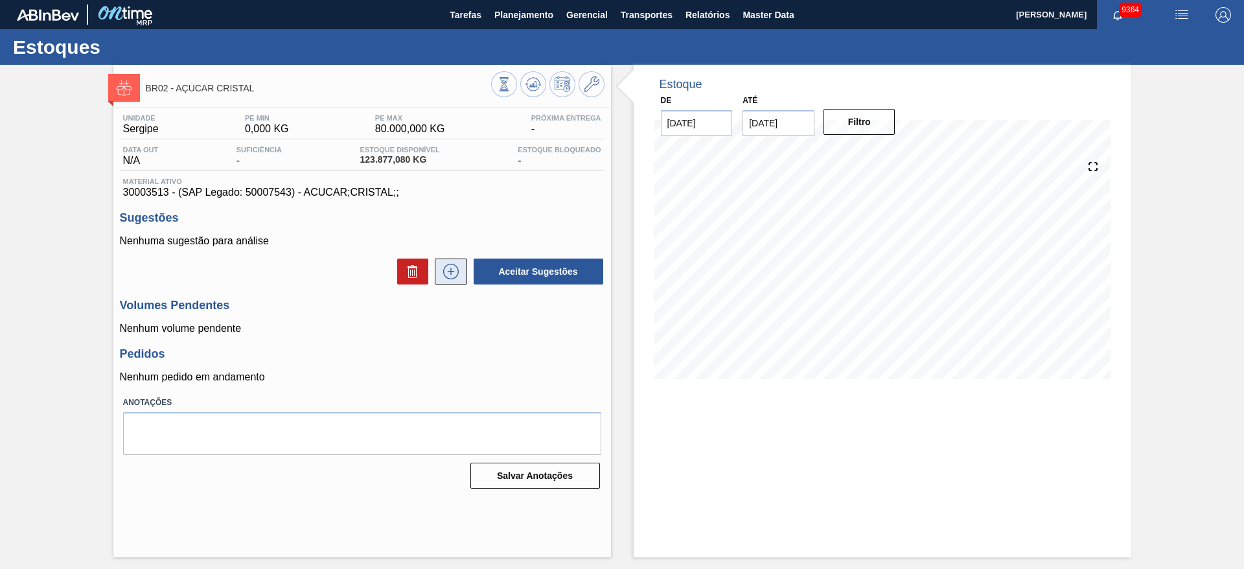
click at [466, 277] on button at bounding box center [451, 271] width 32 height 26
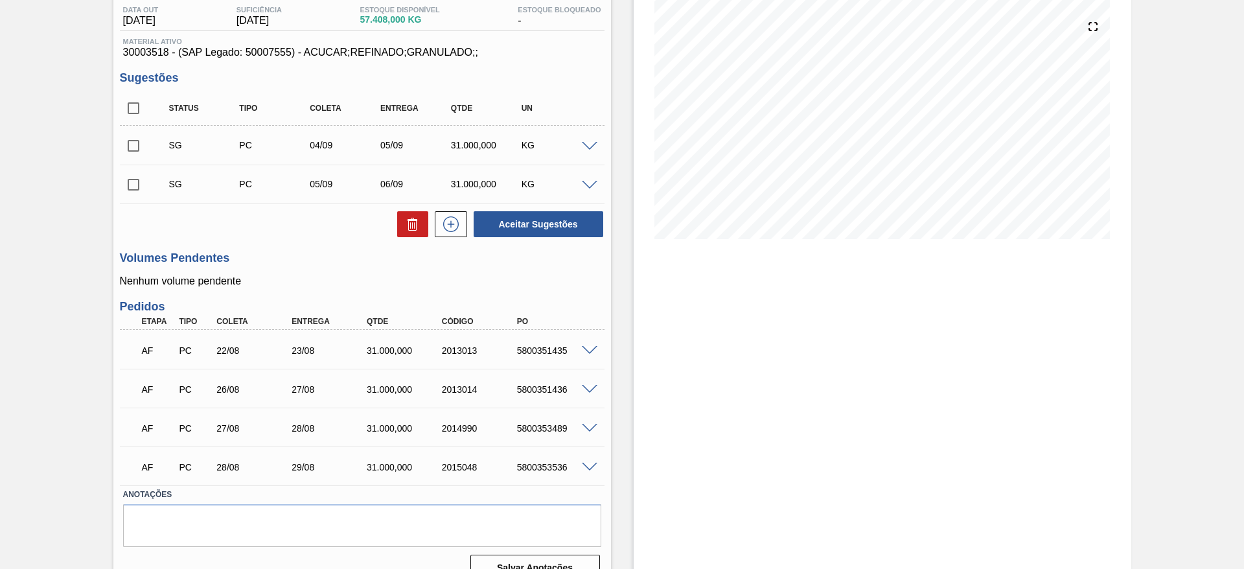
scroll to position [163, 0]
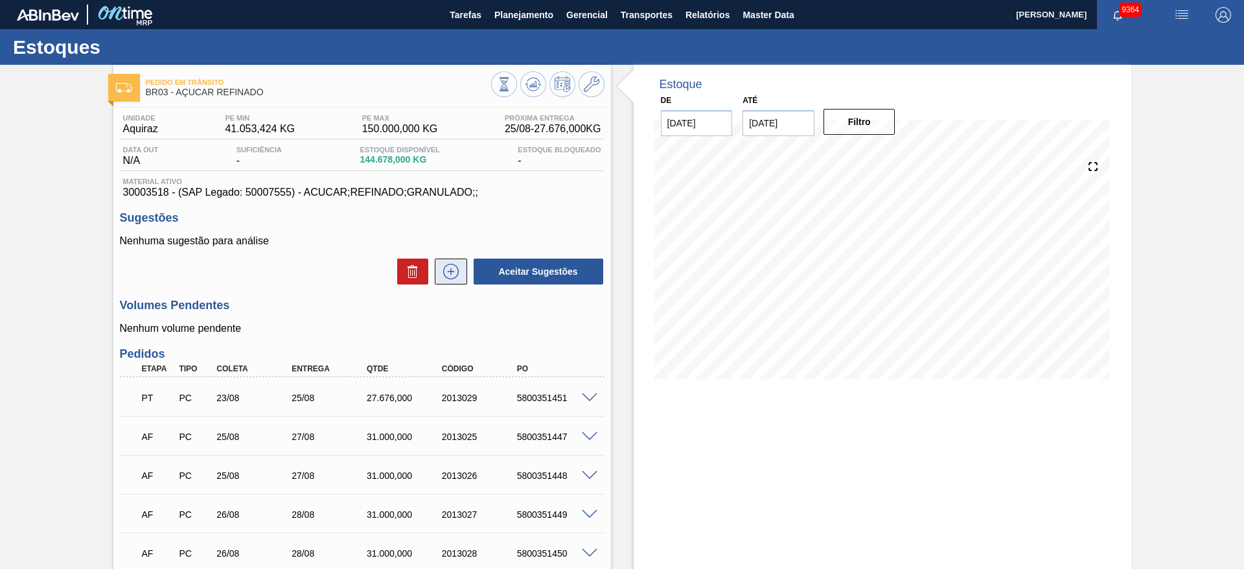
click at [440, 264] on icon at bounding box center [450, 272] width 21 height 16
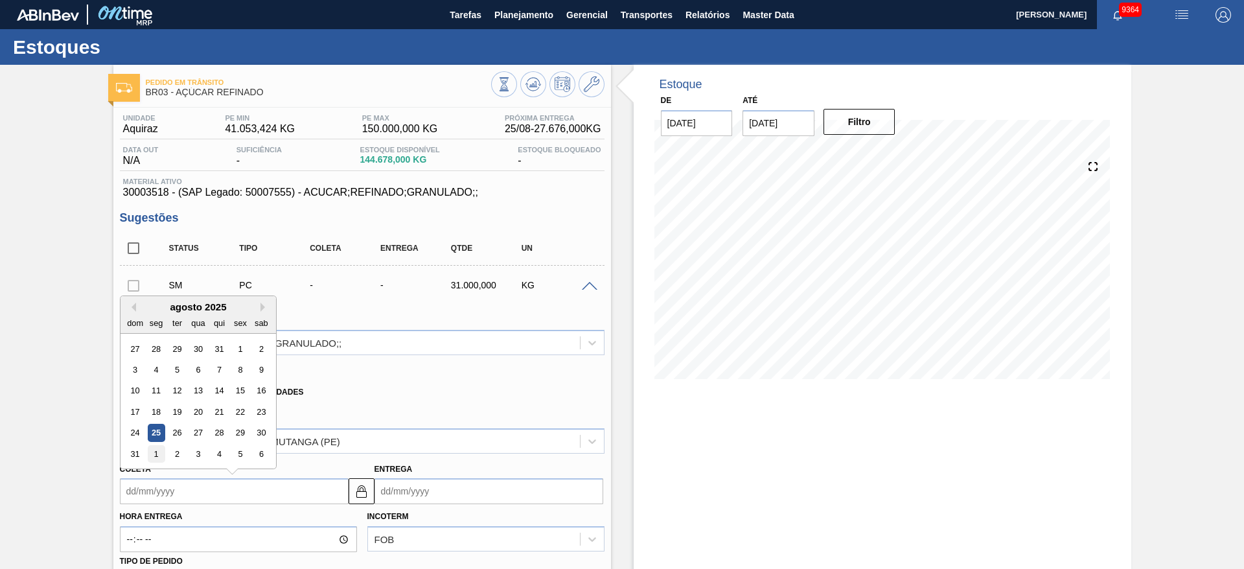
drag, startPoint x: 133, startPoint y: 492, endPoint x: 160, endPoint y: 450, distance: 49.6
click at [160, 478] on div "Previous Month Next Month agosto 2025 dom seg ter qua qui sex sab 27 28 29 30 3…" at bounding box center [234, 491] width 229 height 26
click at [160, 450] on div "1" at bounding box center [155, 453] width 17 height 17
type input "[DATE]"
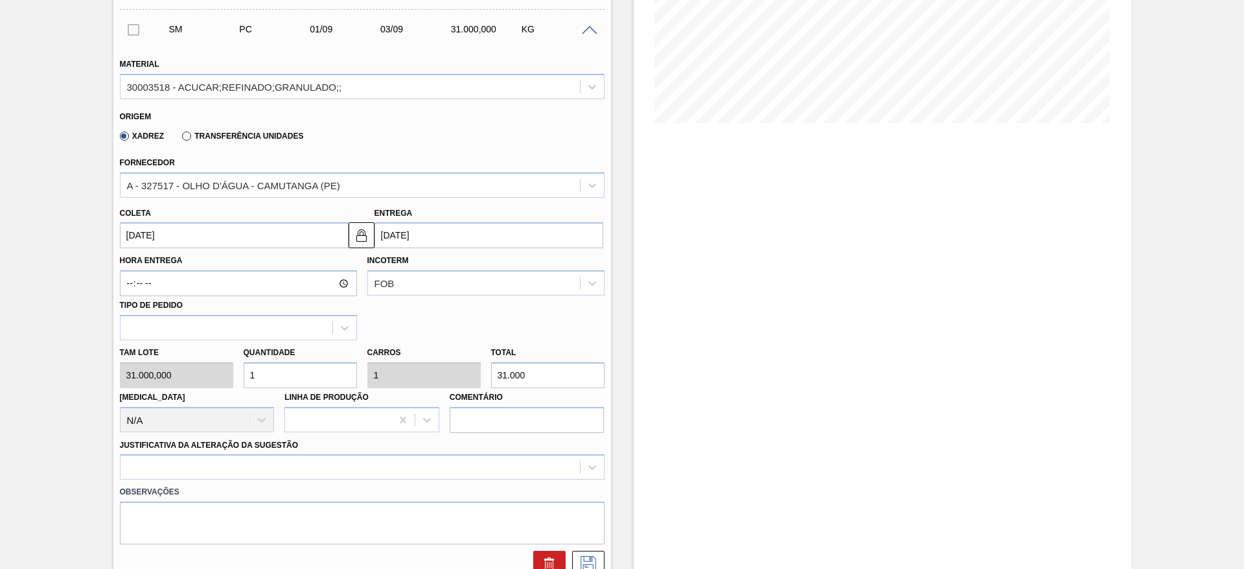
scroll to position [258, 0]
click at [265, 381] on input "1" at bounding box center [300, 372] width 113 height 26
type input "2"
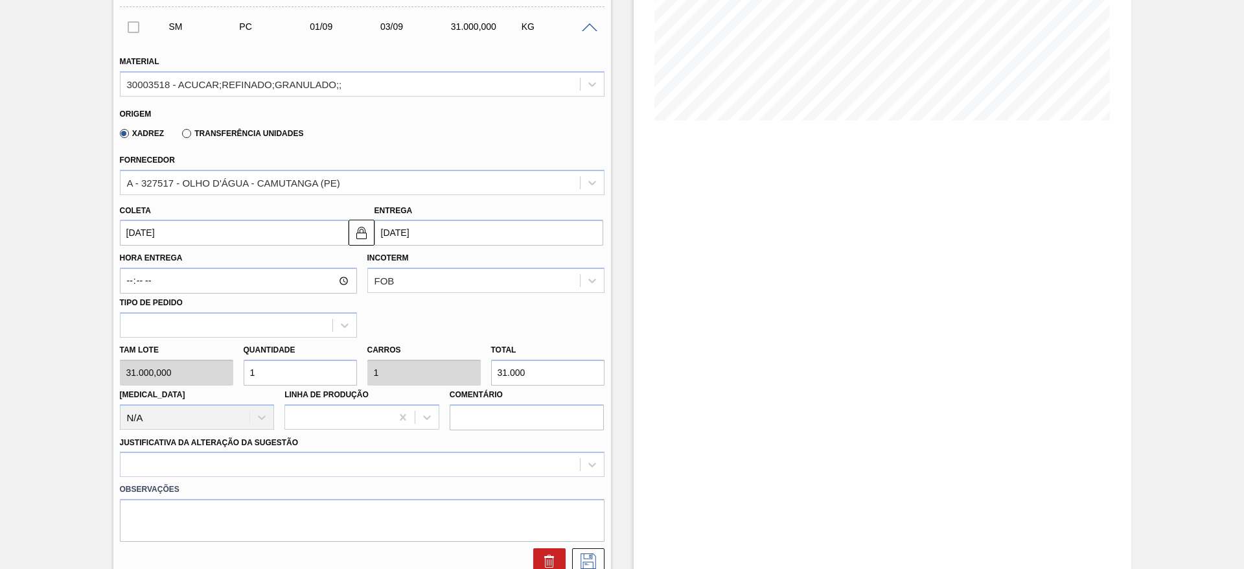
type input "62.000"
type input "2"
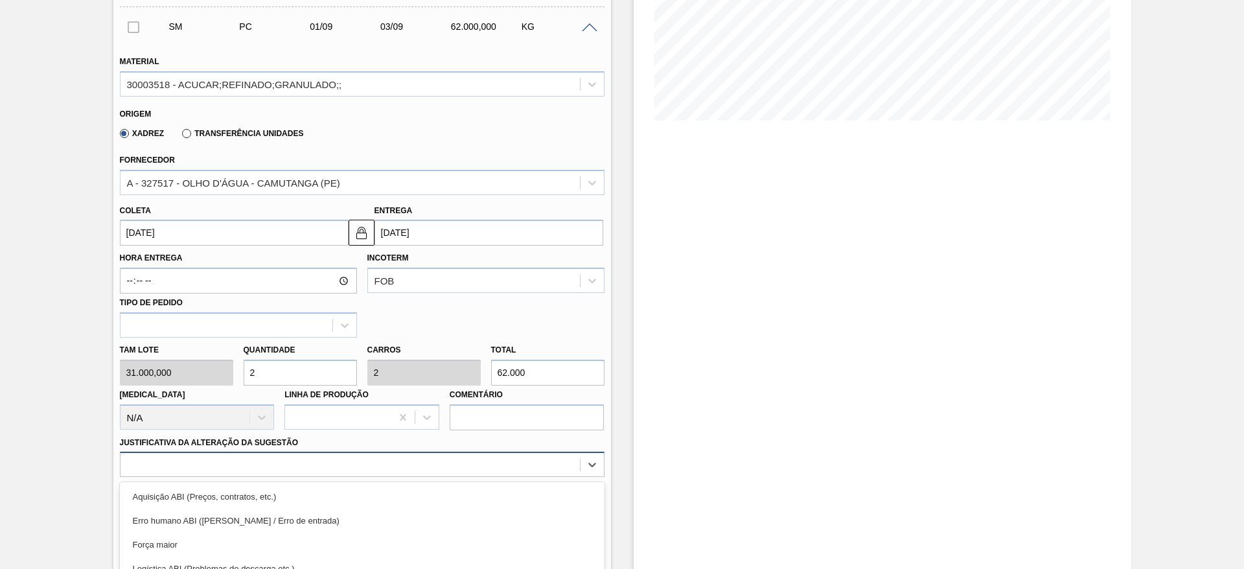
scroll to position [371, 0]
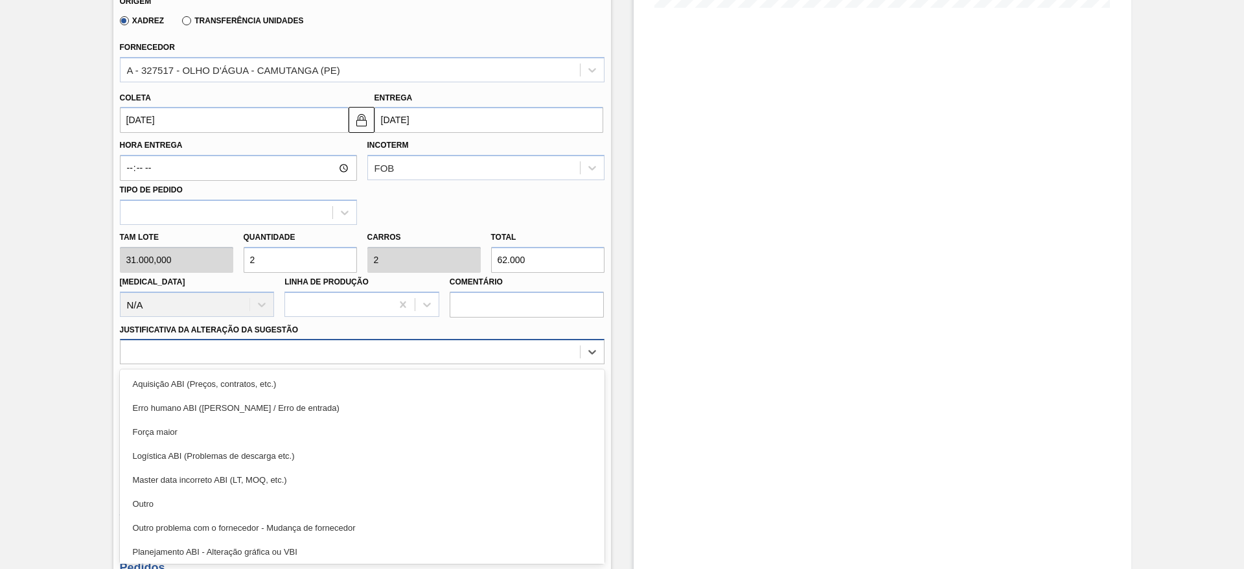
click at [376, 364] on div "option Logística ABI (Problemas de descarga etc.) focused, 4 of 18. 18 results …" at bounding box center [362, 351] width 484 height 25
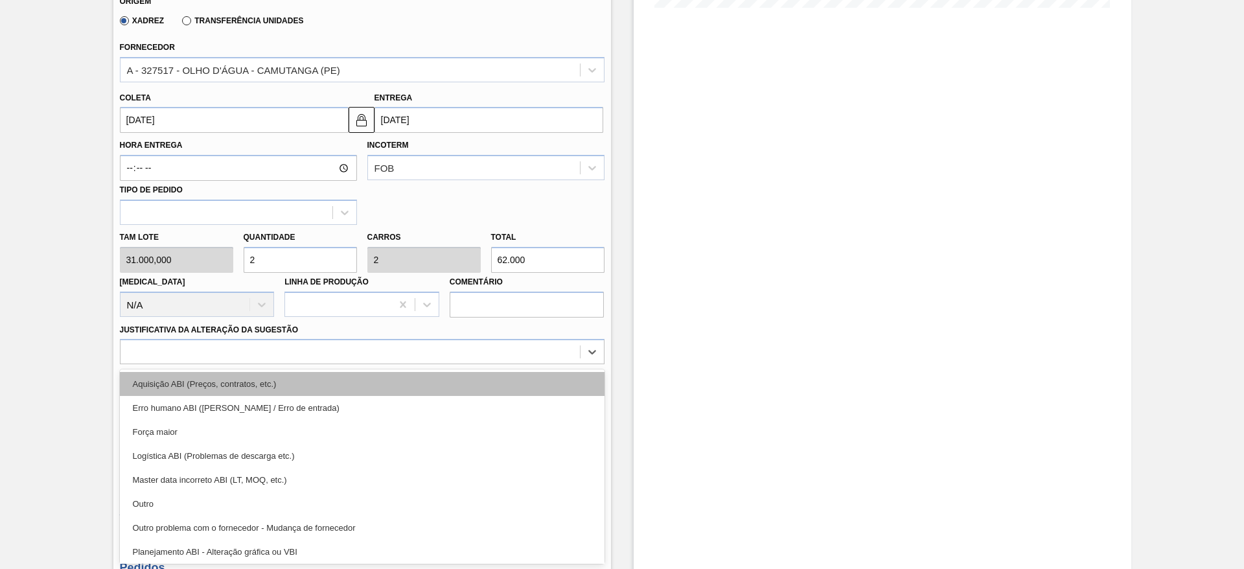
click at [419, 384] on div "Aquisição ABI (Preços, contratos, etc.)" at bounding box center [362, 384] width 484 height 24
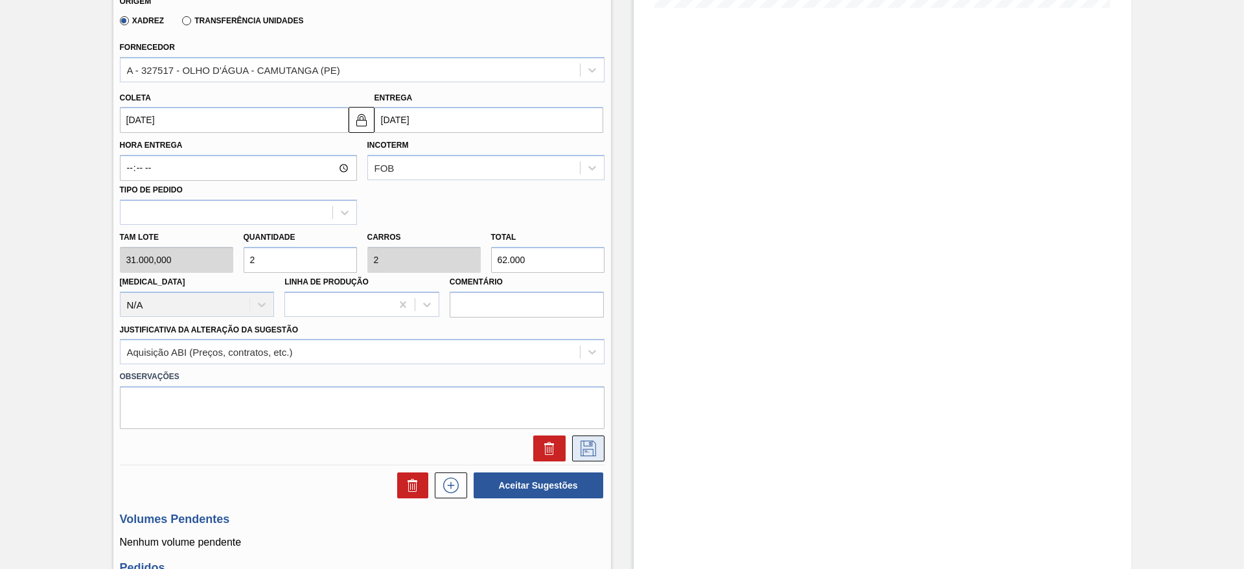
click at [590, 444] on icon at bounding box center [588, 448] width 21 height 16
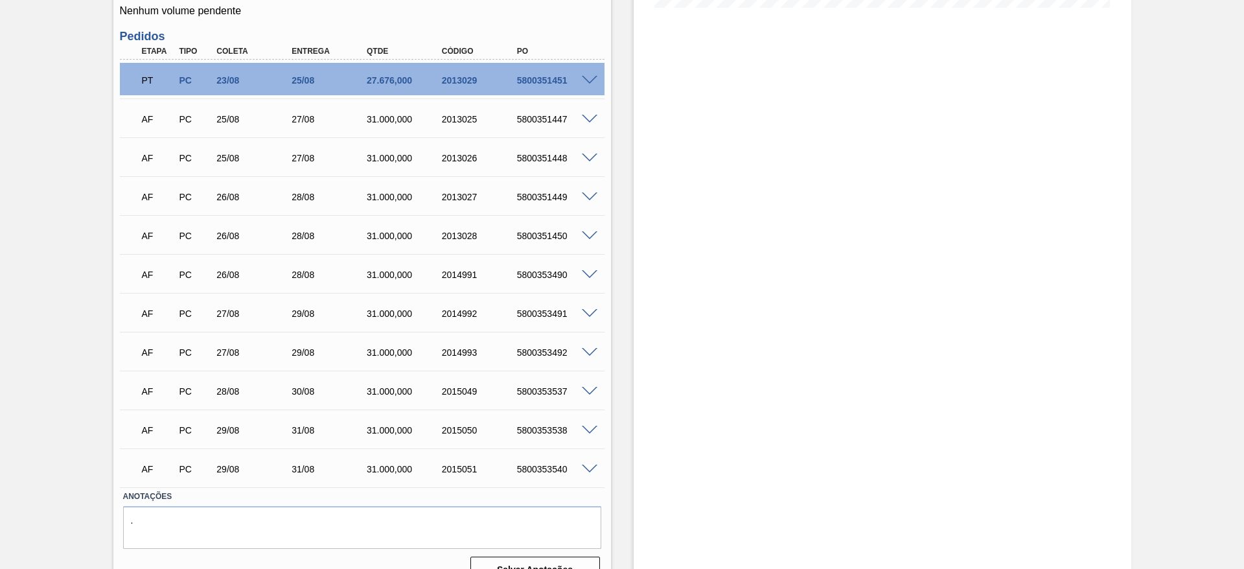
scroll to position [0, 0]
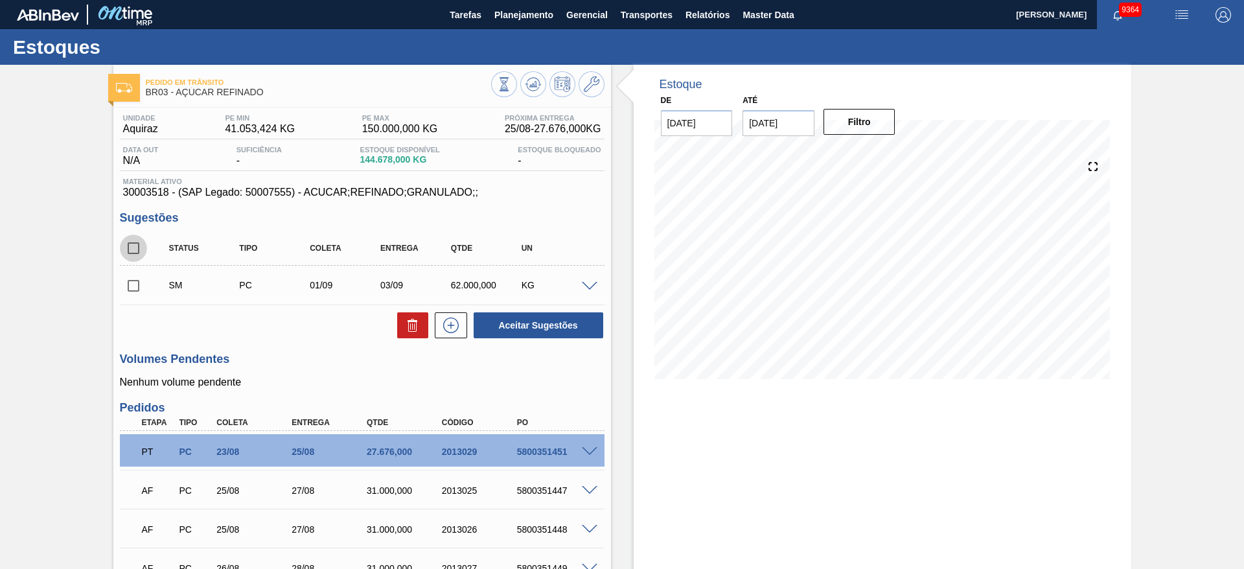
click at [142, 258] on input "checkbox" at bounding box center [133, 247] width 27 height 27
checkbox input "true"
click at [497, 327] on button "Aceitar Sugestões" at bounding box center [538, 325] width 130 height 26
checkbox input "false"
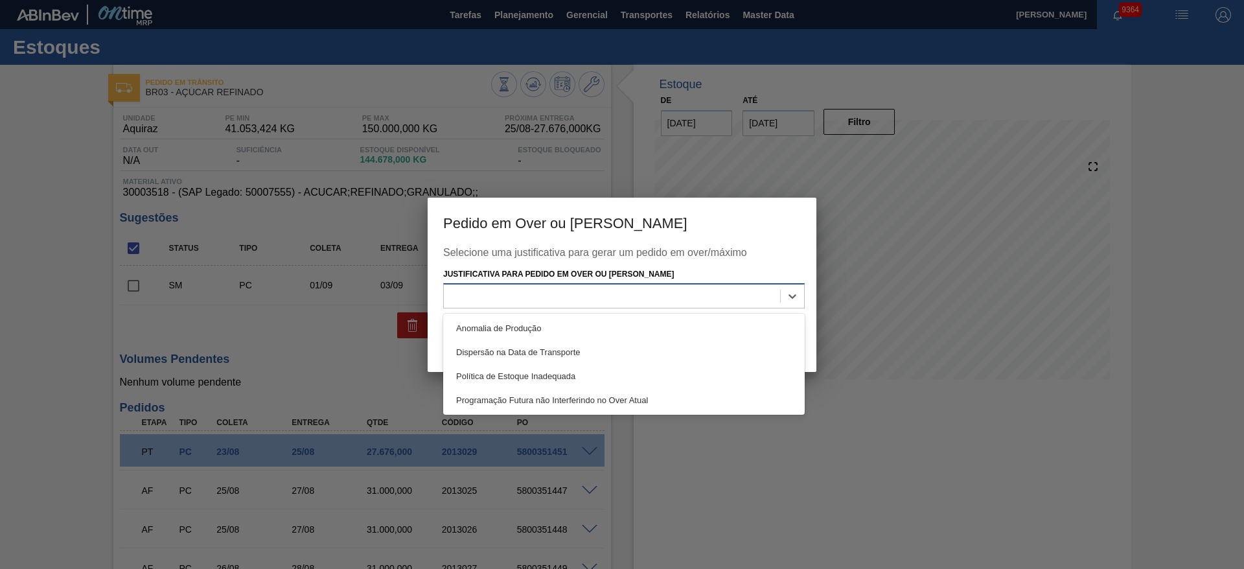
click at [642, 301] on div at bounding box center [612, 296] width 336 height 19
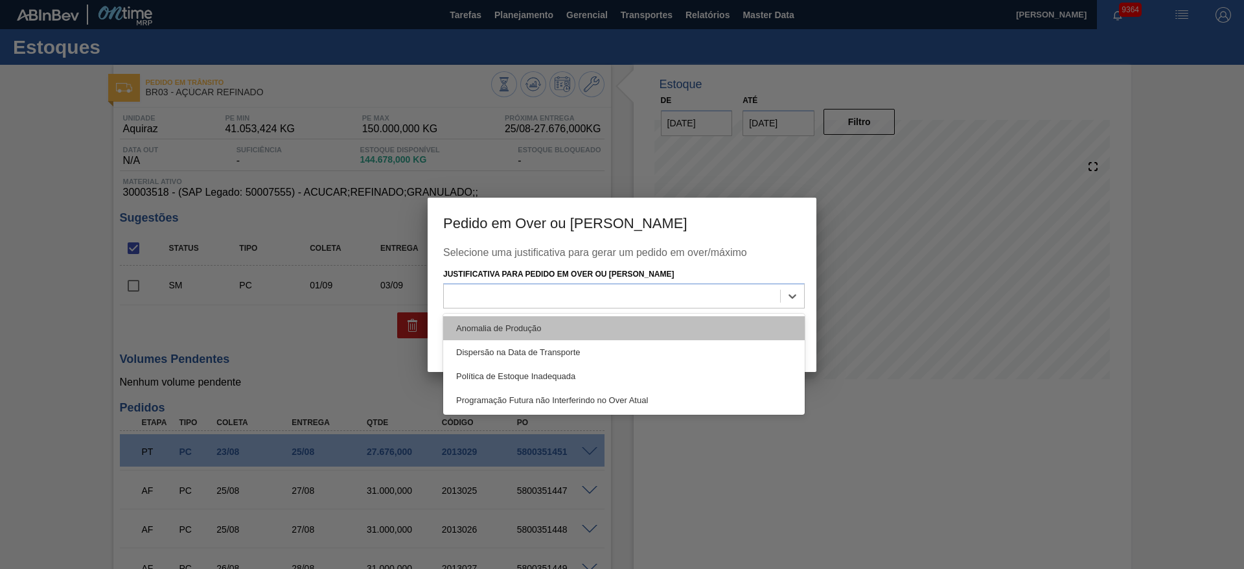
click at [644, 318] on div "Anomalia de Produção" at bounding box center [623, 328] width 361 height 24
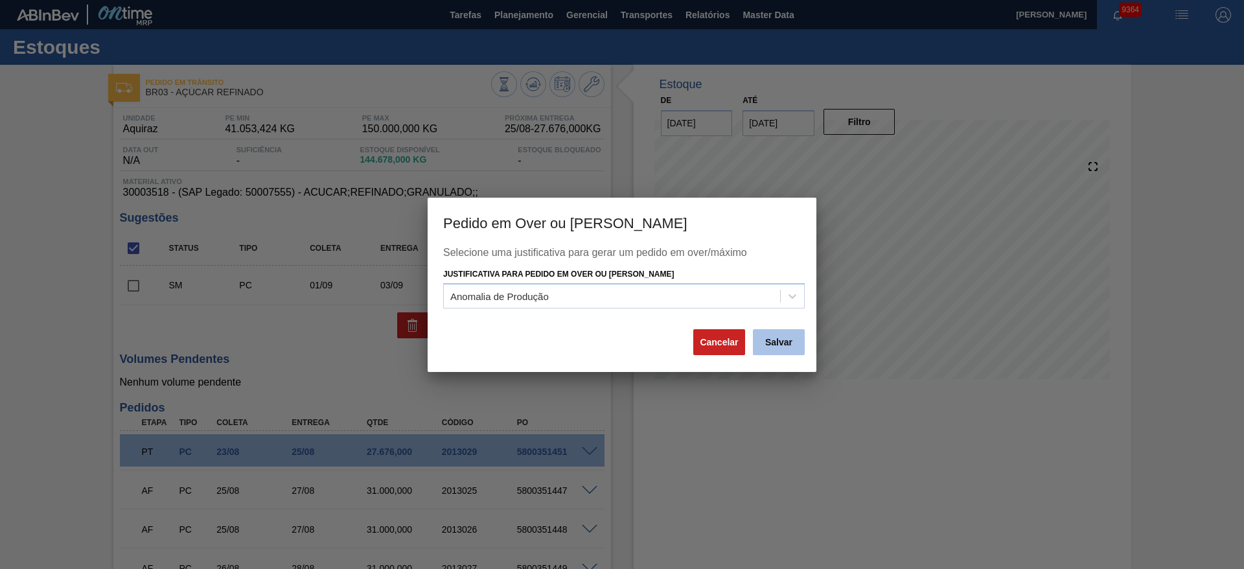
click at [790, 339] on button "Salvar" at bounding box center [779, 342] width 52 height 26
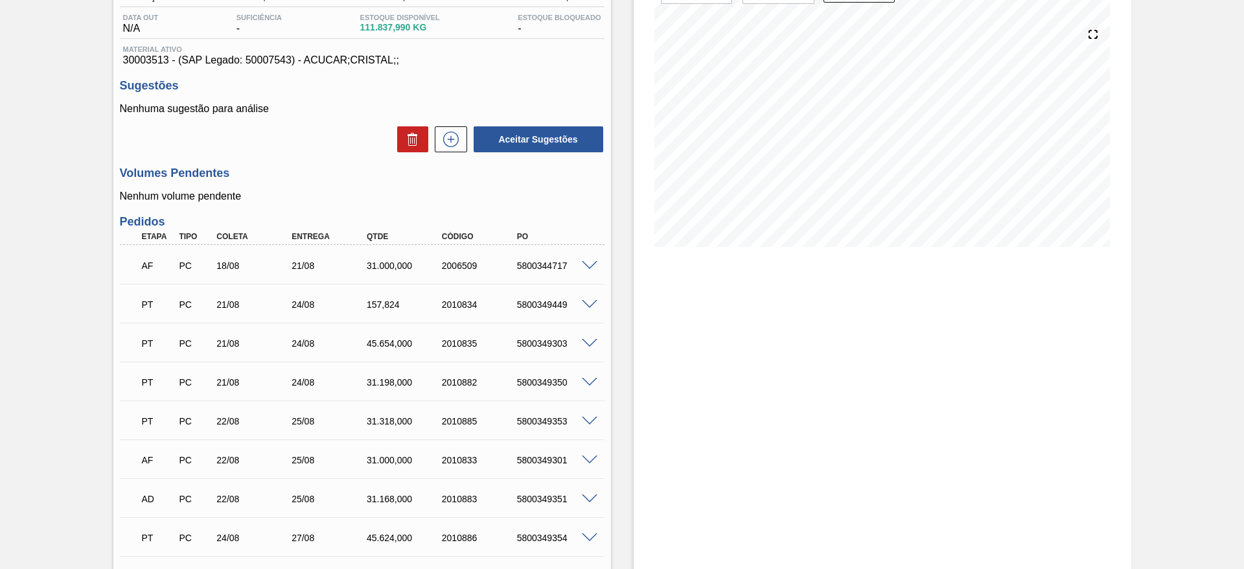
scroll to position [58, 0]
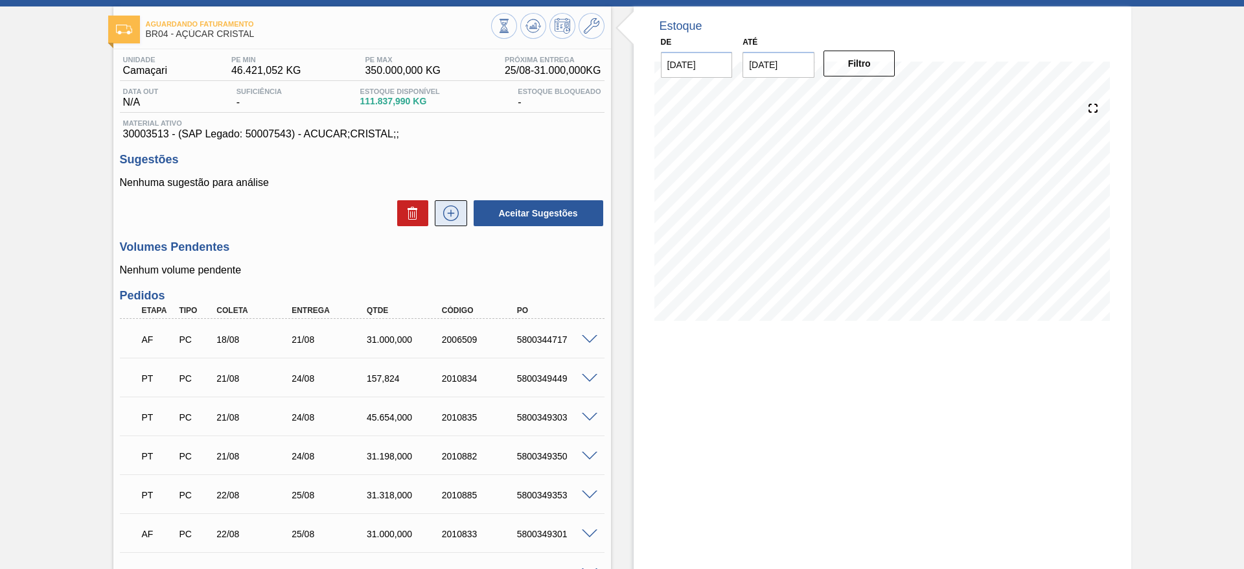
click at [451, 210] on icon at bounding box center [450, 213] width 21 height 16
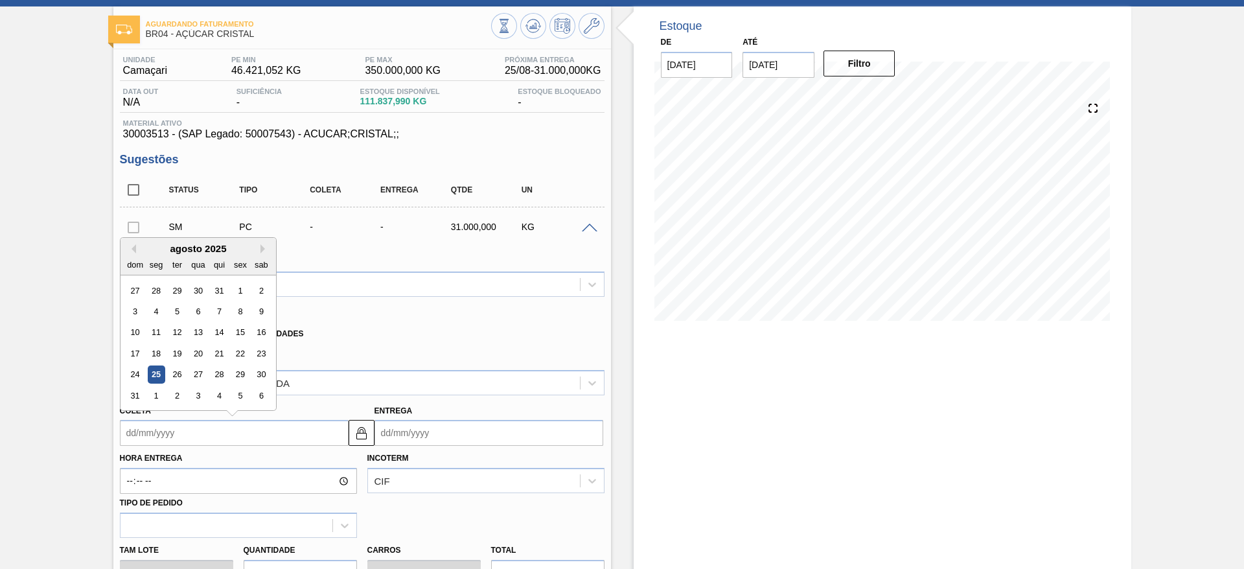
click at [158, 442] on input "Coleta" at bounding box center [234, 433] width 229 height 26
click at [240, 376] on div "29" at bounding box center [239, 374] width 17 height 17
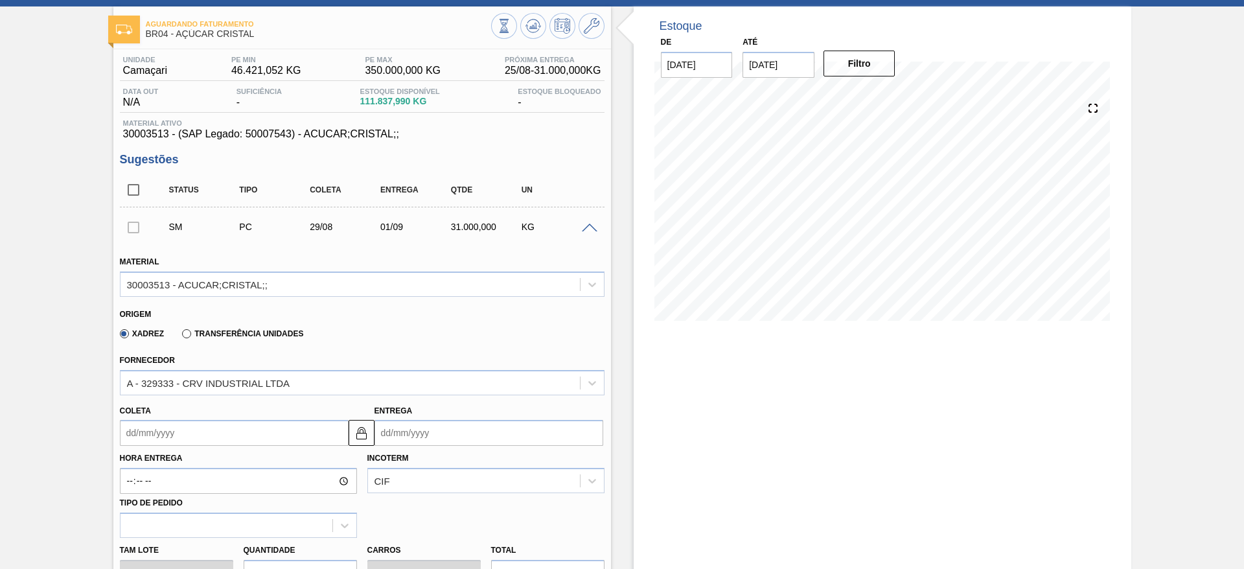
type input "[DATE]"
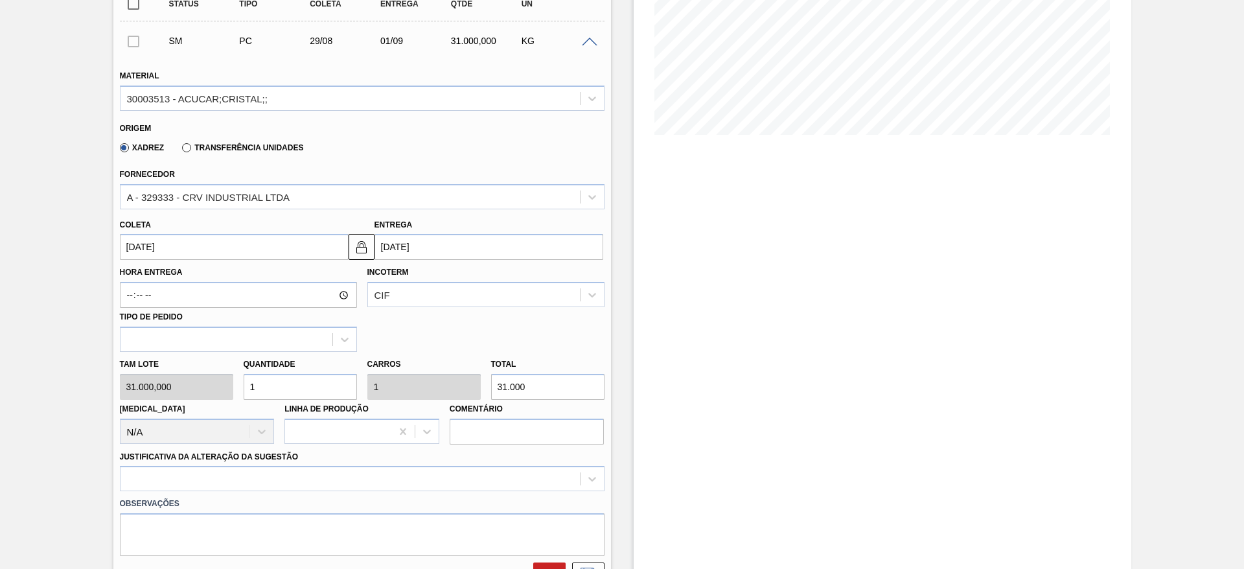
scroll to position [247, 0]
click at [278, 396] on input "1" at bounding box center [300, 384] width 113 height 26
type input "2"
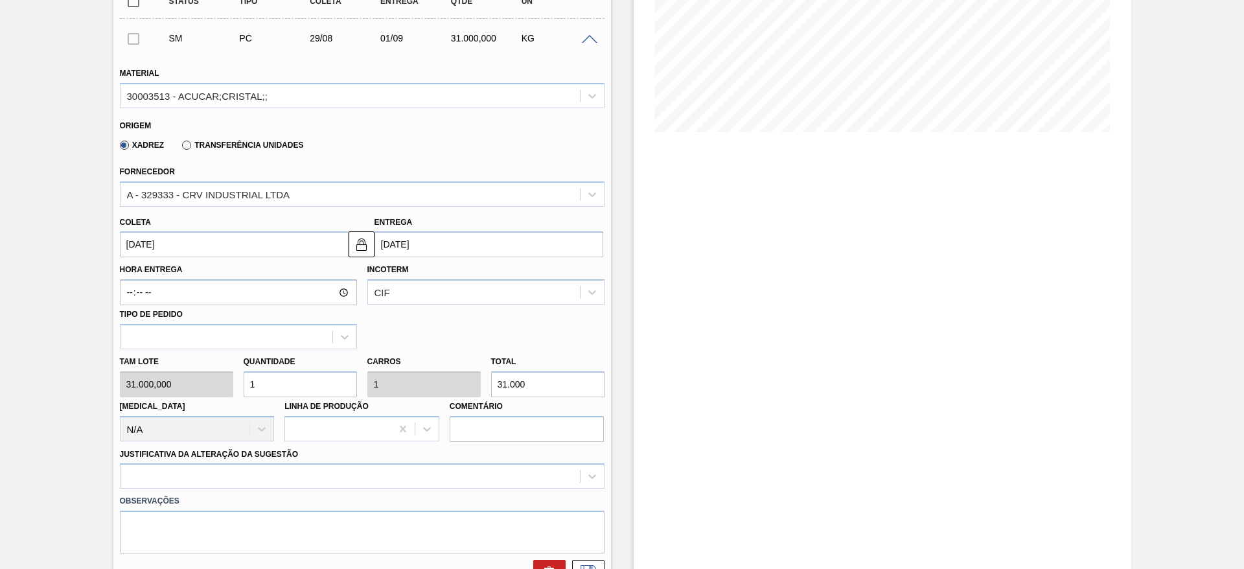
type input "62.000"
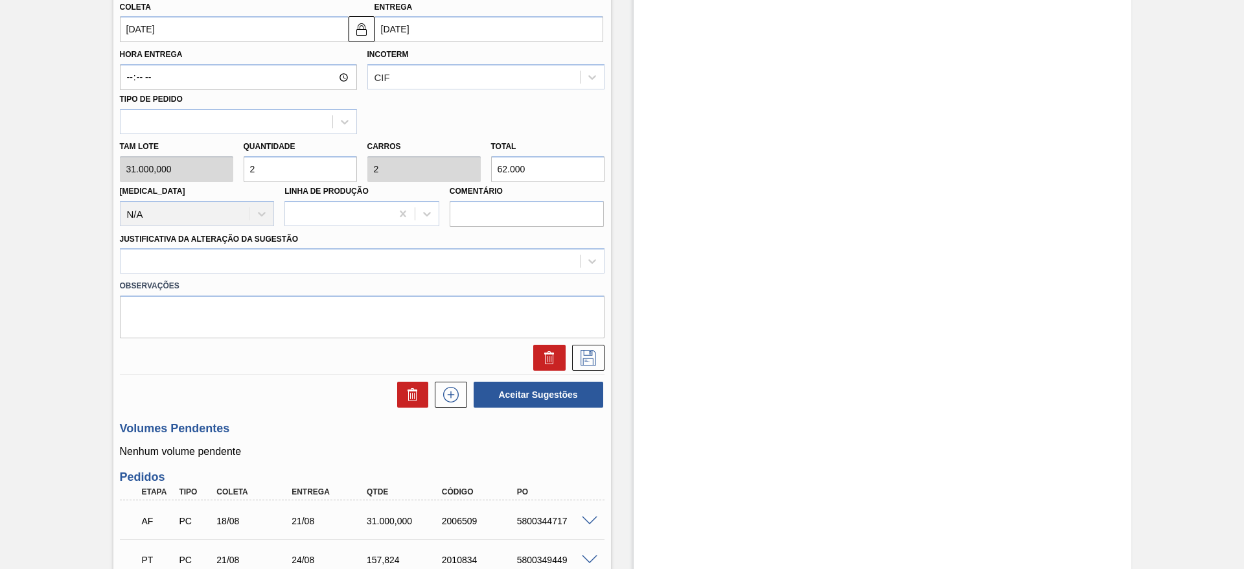
scroll to position [462, 0]
type input "2"
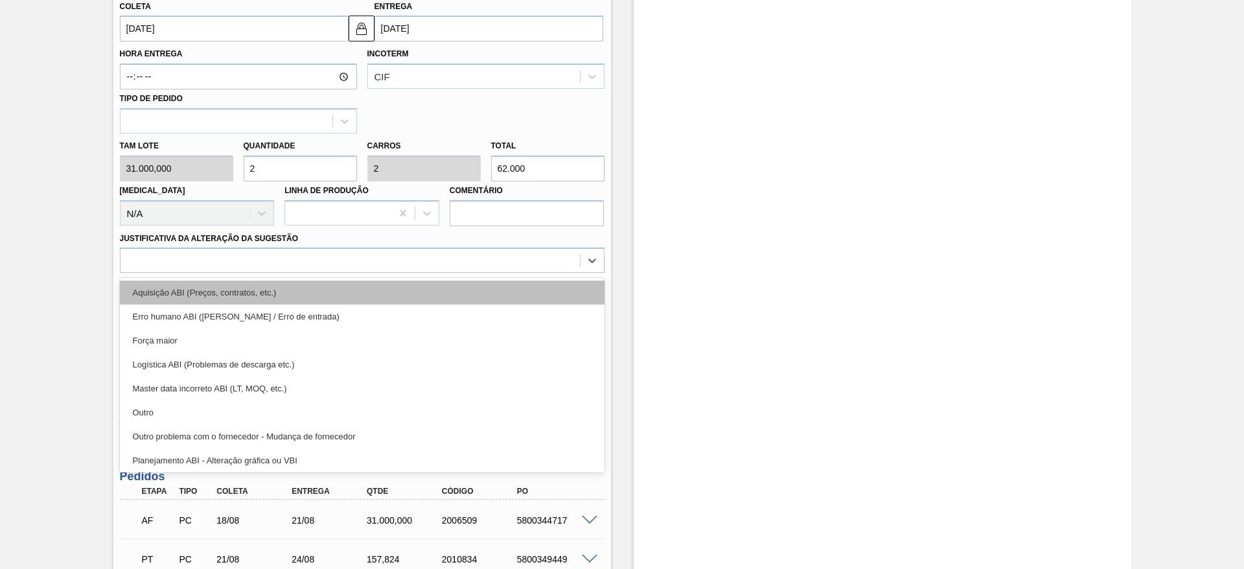
drag, startPoint x: 421, startPoint y: 258, endPoint x: 417, endPoint y: 297, distance: 39.7
click at [417, 273] on div "option Aquisição ABI (Preços, contratos, etc.) focused, 1 of 18. 18 results ava…" at bounding box center [362, 259] width 484 height 25
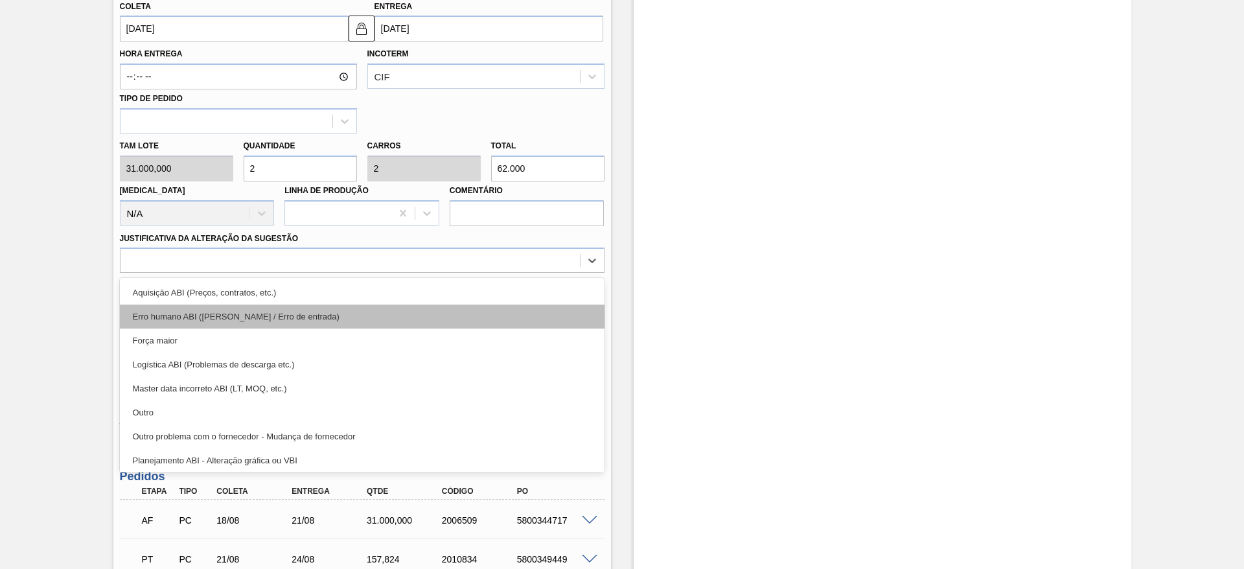
drag, startPoint x: 417, startPoint y: 297, endPoint x: 584, endPoint y: 304, distance: 167.3
click at [584, 304] on div "Aquisição ABI (Preços, contratos, etc.) Erro humano ABI (Cálculo / Erro de entr…" at bounding box center [362, 375] width 484 height 194
click at [584, 304] on div "Erro humano ABI ([PERSON_NAME] / Erro de entrada)" at bounding box center [362, 316] width 484 height 24
drag, startPoint x: 506, startPoint y: 267, endPoint x: 503, endPoint y: 308, distance: 41.6
click at [503, 273] on div "option Erro humano ABI (Cálculo / Erro de entrada), selected. option Aquisição …" at bounding box center [362, 259] width 484 height 25
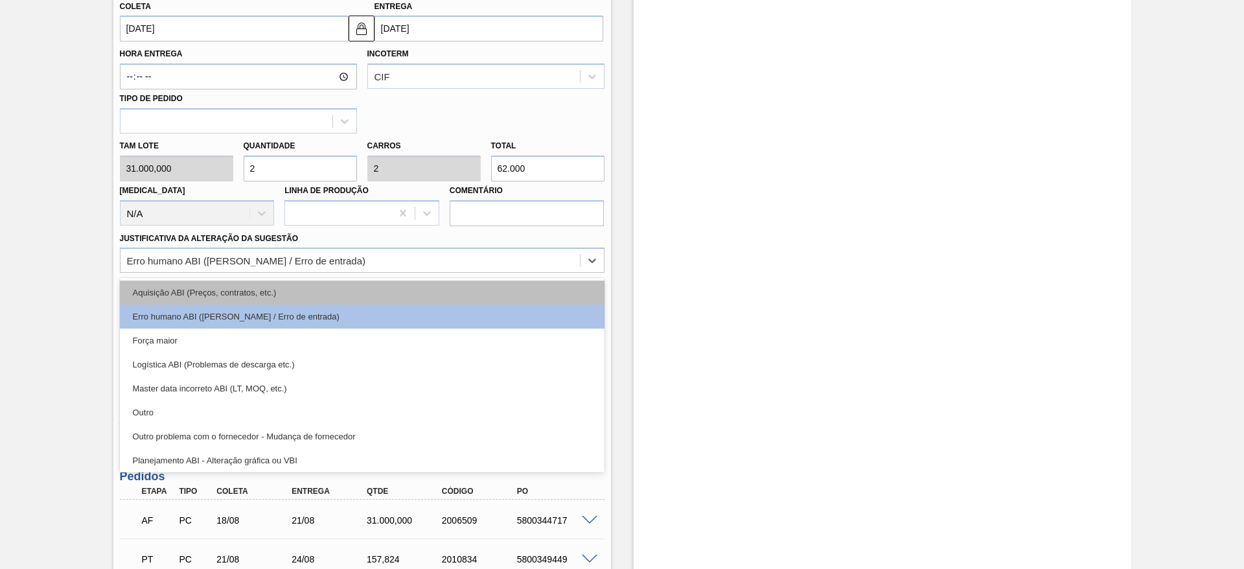
click at [504, 294] on div "Aquisição ABI (Preços, contratos, etc.)" at bounding box center [362, 292] width 484 height 24
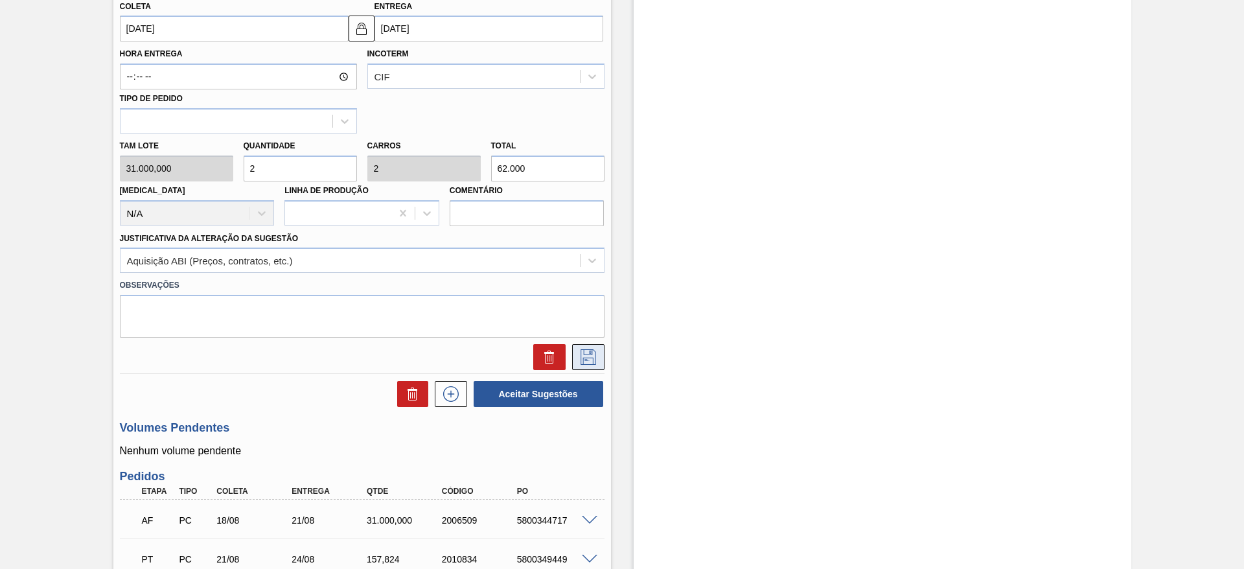
click at [593, 356] on icon at bounding box center [588, 357] width 21 height 16
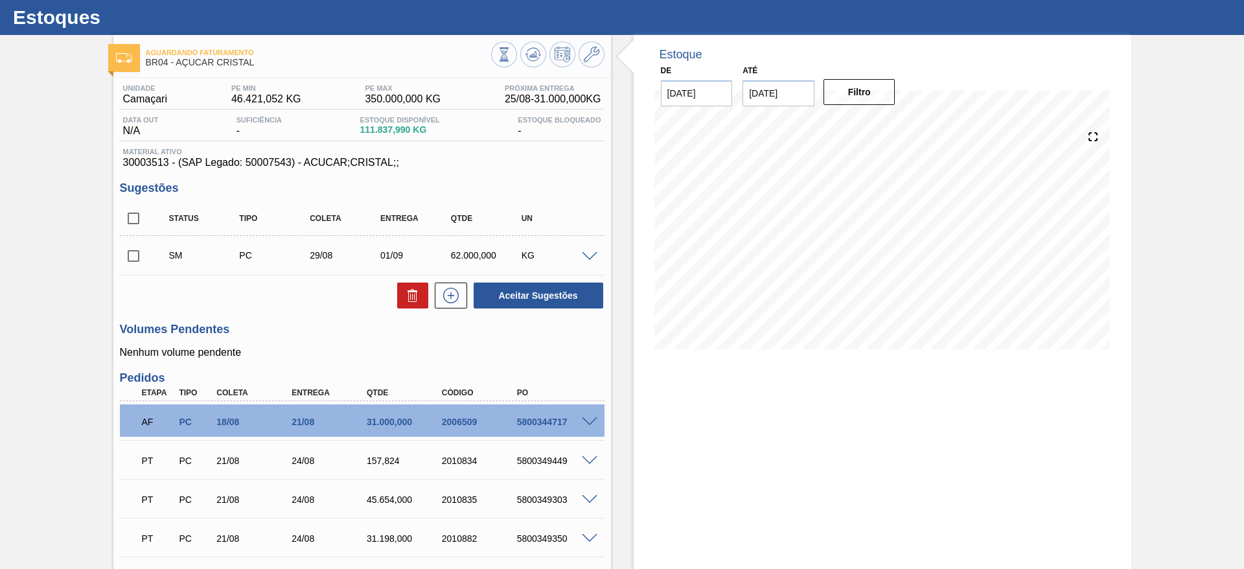
scroll to position [28, 0]
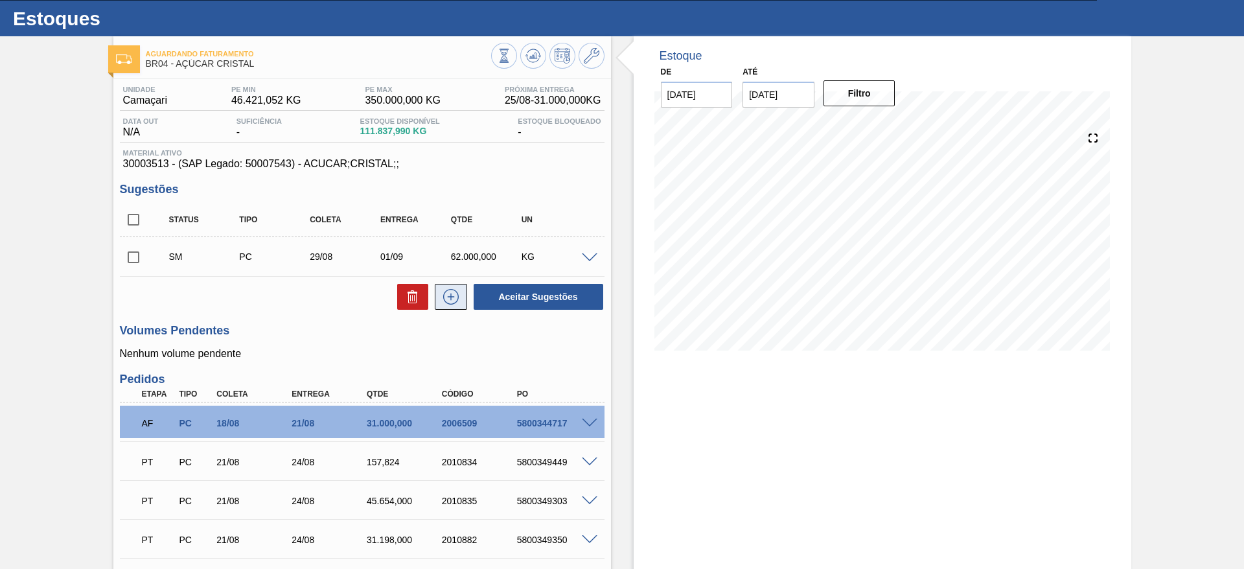
click at [462, 304] on button at bounding box center [451, 297] width 32 height 26
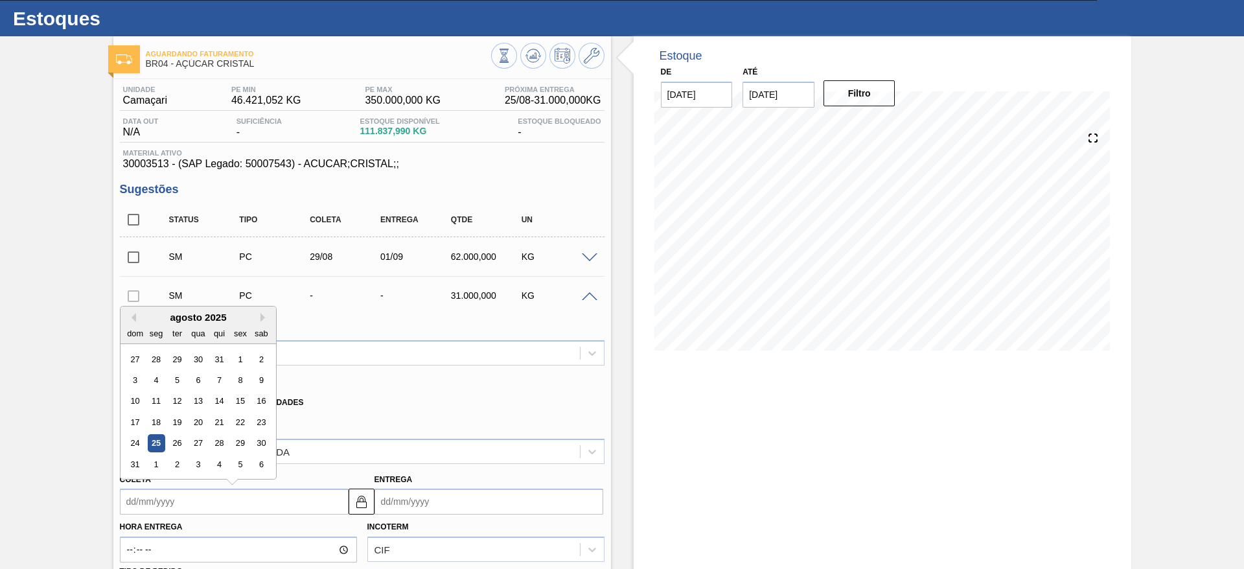
click at [137, 506] on input "Coleta" at bounding box center [234, 501] width 229 height 26
click at [133, 471] on div "31" at bounding box center [134, 463] width 17 height 17
type input "31/08/2025"
type input "03/09/2025"
click at [140, 504] on input "31/08/2025" at bounding box center [234, 501] width 229 height 26
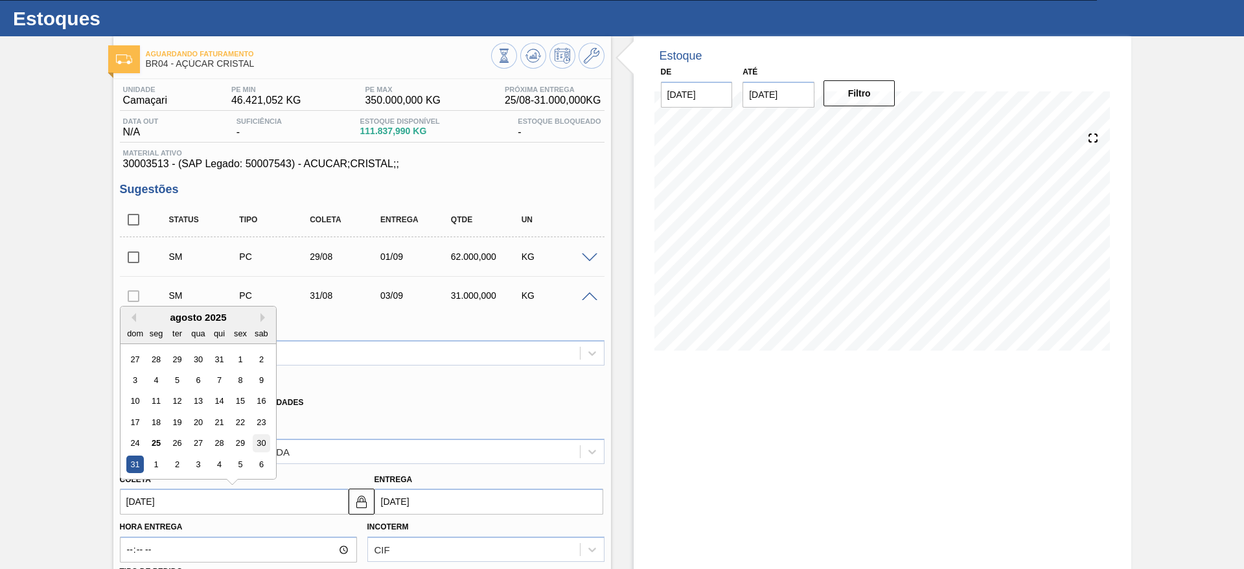
click at [269, 443] on div "30" at bounding box center [260, 443] width 17 height 17
type input "30/08/2025"
type input "[DATE]"
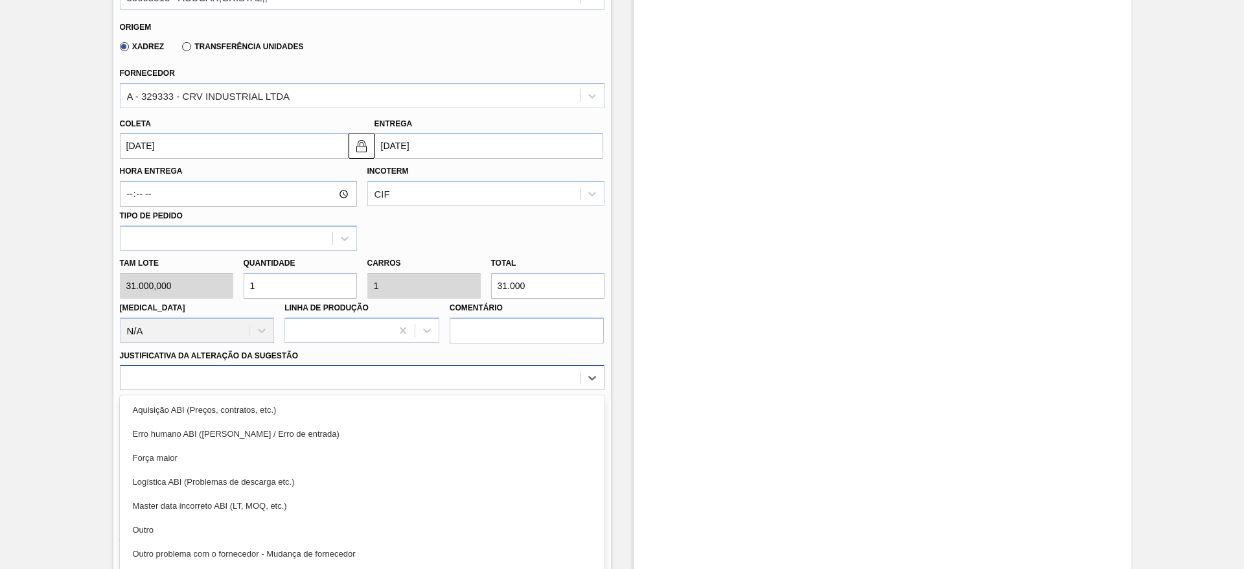
scroll to position [410, 0]
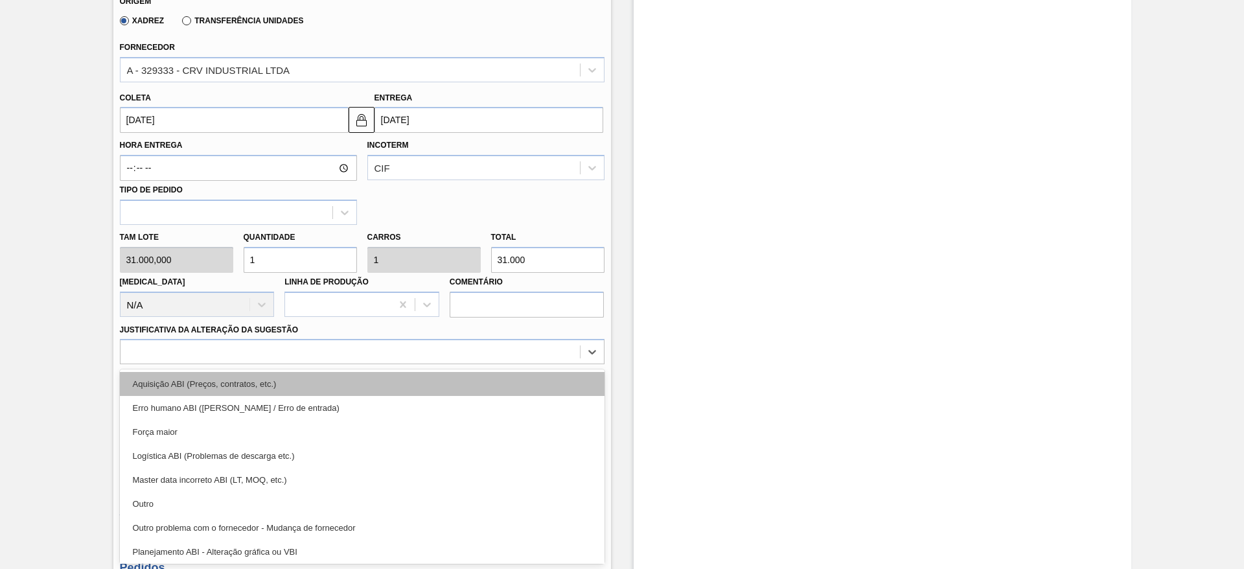
drag, startPoint x: 406, startPoint y: 369, endPoint x: 409, endPoint y: 386, distance: 17.7
click at [409, 364] on div "option Aquisição ABI (Preços, contratos, etc.) focused, 1 of 18. 18 results ava…" at bounding box center [362, 351] width 484 height 25
click at [409, 386] on div "Aquisição ABI (Preços, contratos, etc.)" at bounding box center [362, 384] width 484 height 24
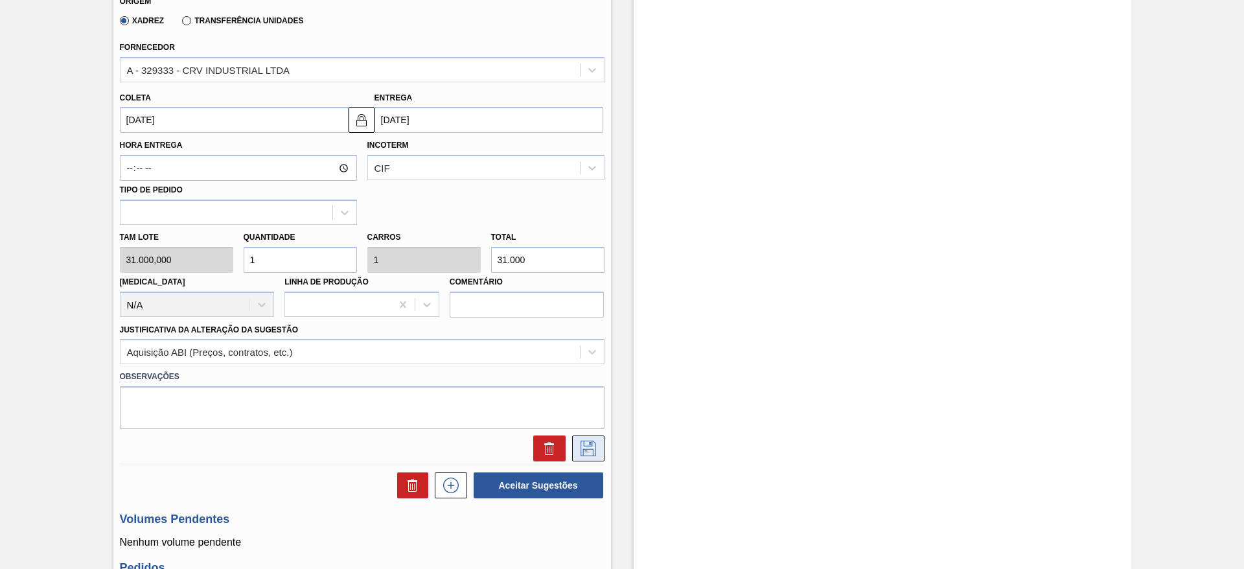
click at [578, 448] on icon at bounding box center [588, 448] width 21 height 16
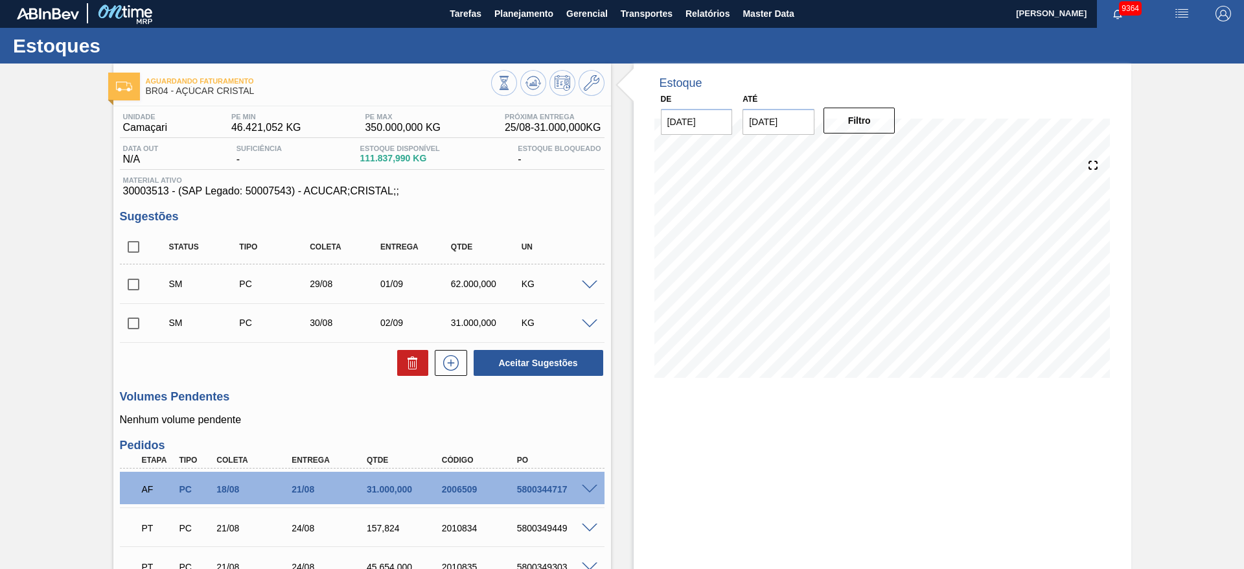
scroll to position [0, 0]
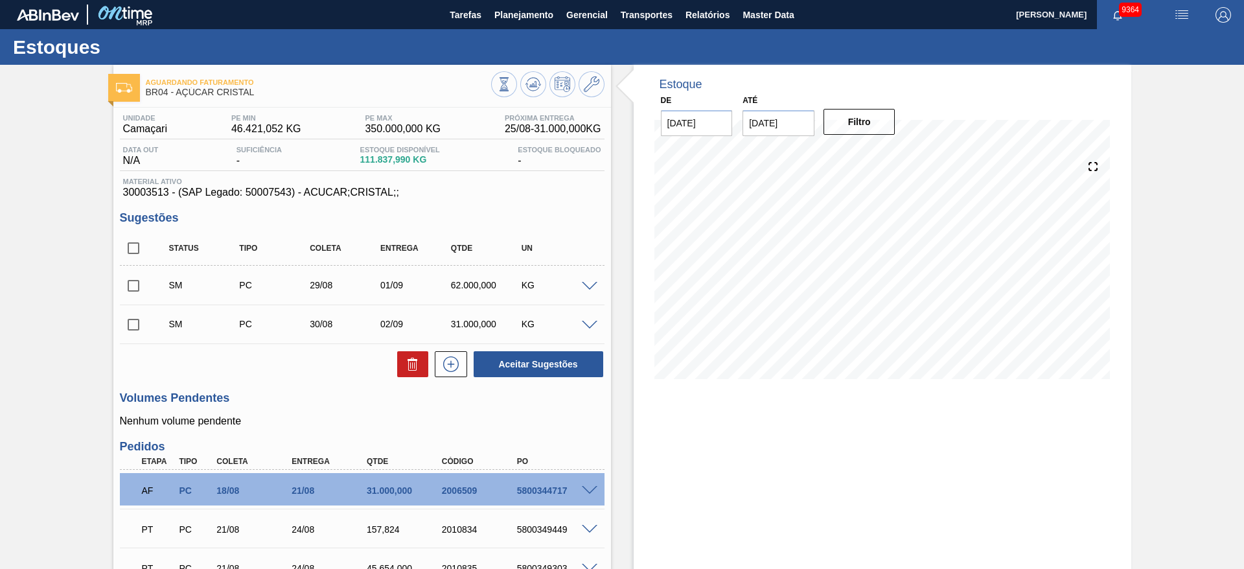
click at [131, 247] on input "checkbox" at bounding box center [133, 247] width 27 height 27
checkbox input "true"
click at [528, 356] on button "Aceitar Sugestões" at bounding box center [538, 364] width 130 height 26
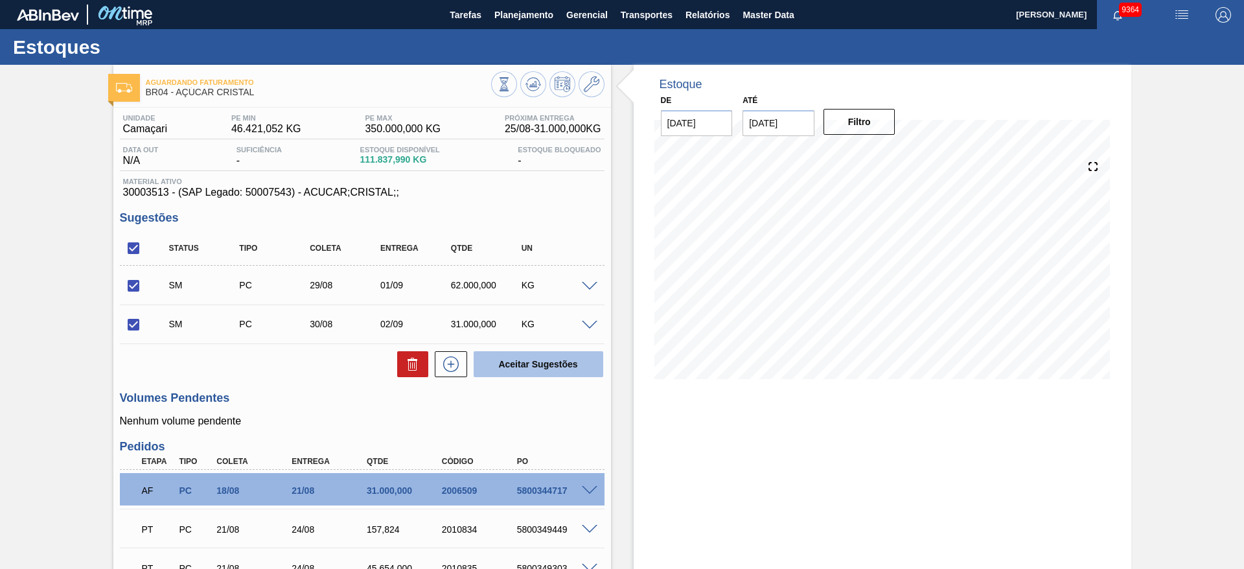
checkbox input "false"
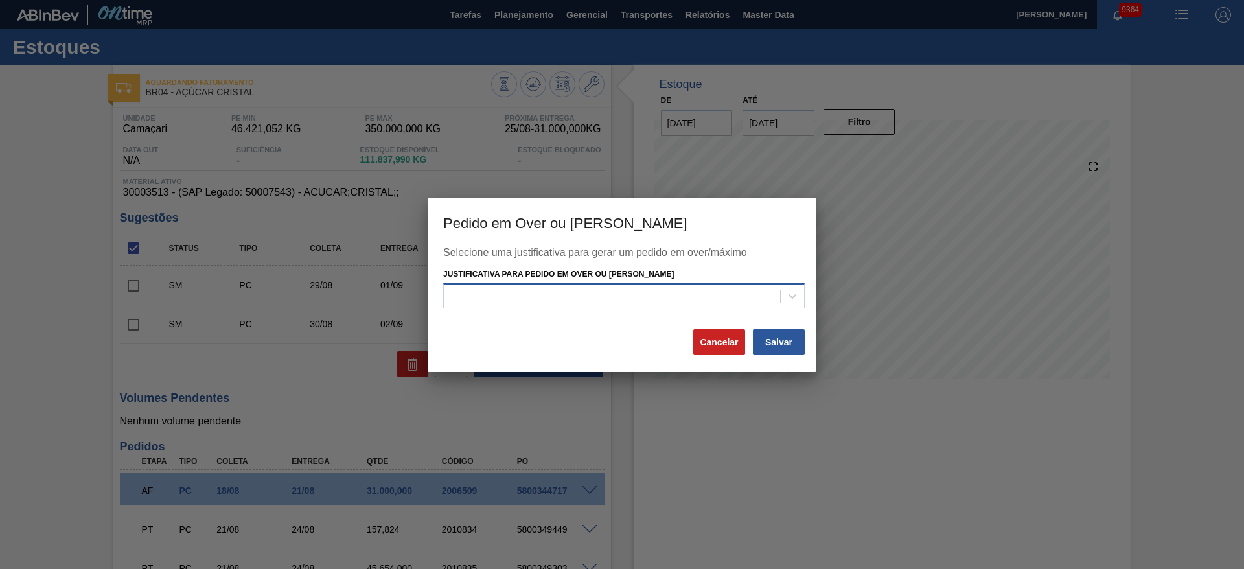
click at [693, 306] on div at bounding box center [623, 295] width 361 height 25
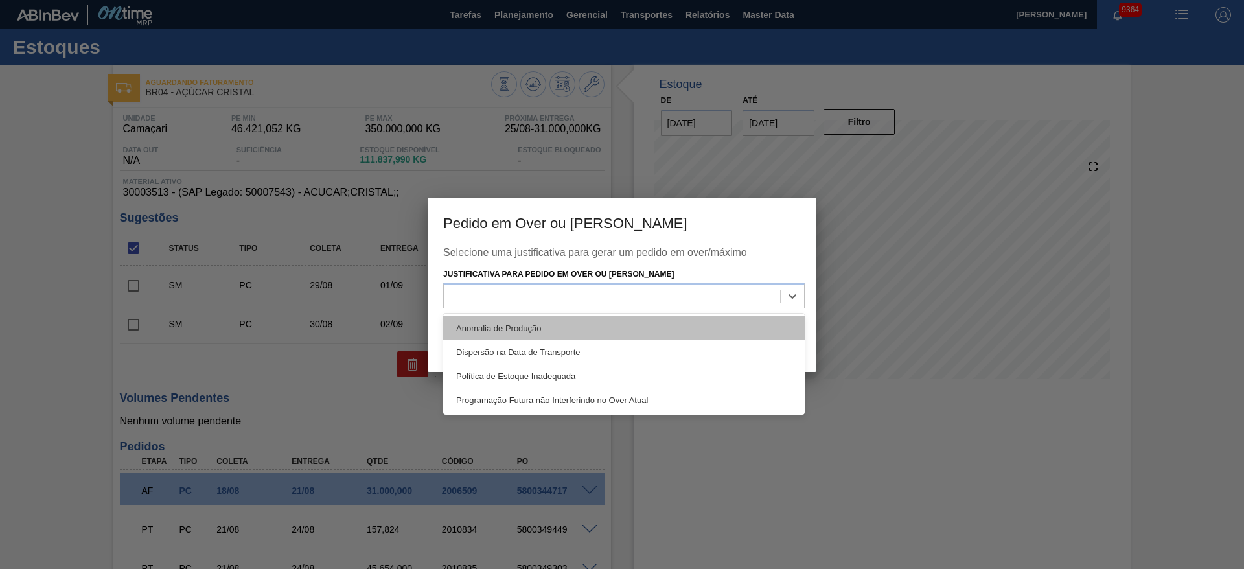
click at [696, 320] on div "Anomalia de Produção" at bounding box center [623, 328] width 361 height 24
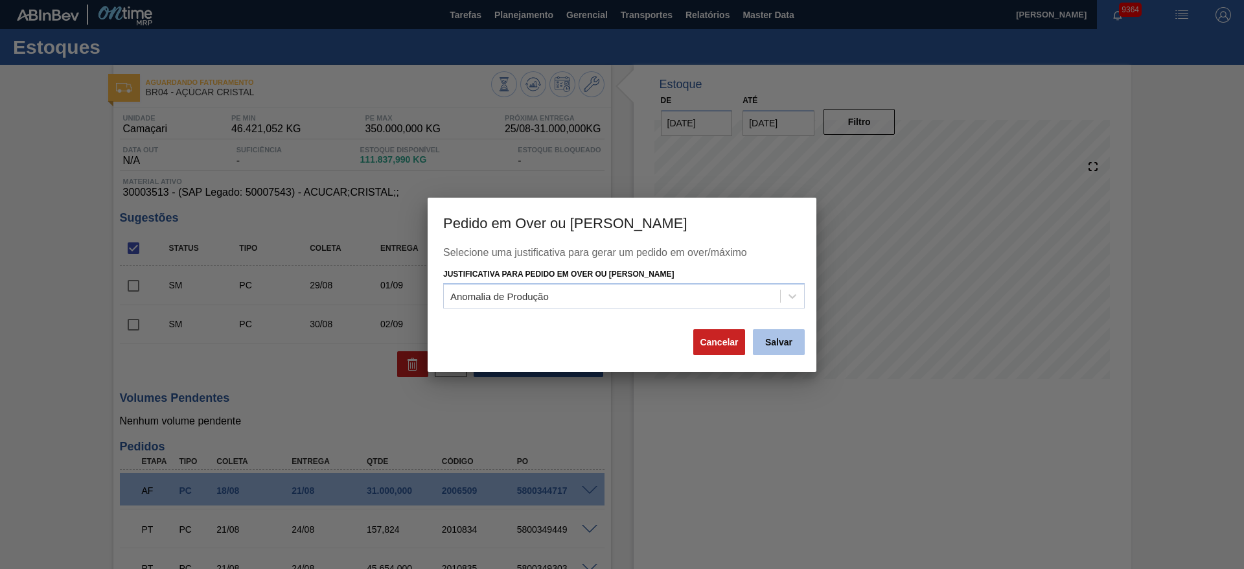
click at [773, 338] on button "Salvar" at bounding box center [779, 342] width 52 height 26
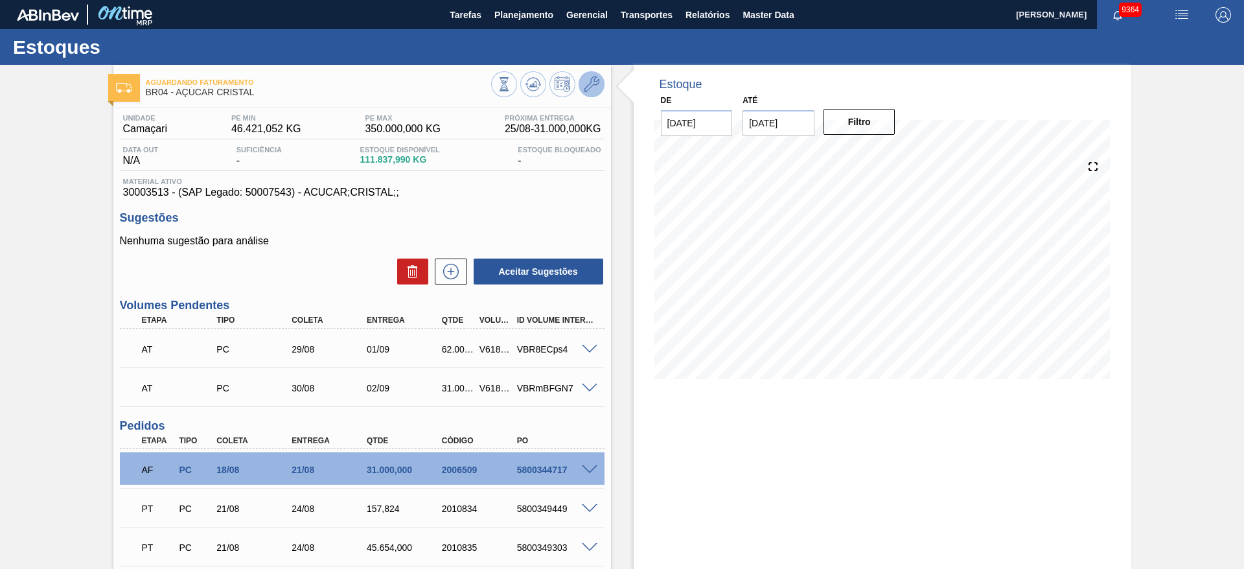
click at [590, 82] on icon at bounding box center [592, 84] width 16 height 16
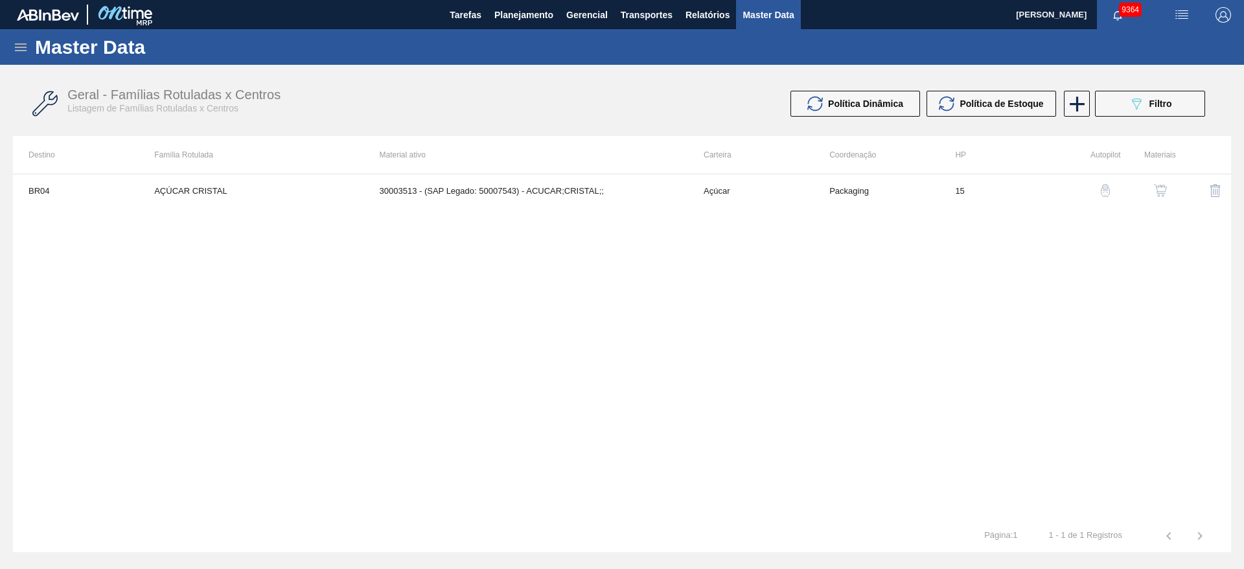
click at [1151, 183] on button "button" at bounding box center [1159, 190] width 31 height 31
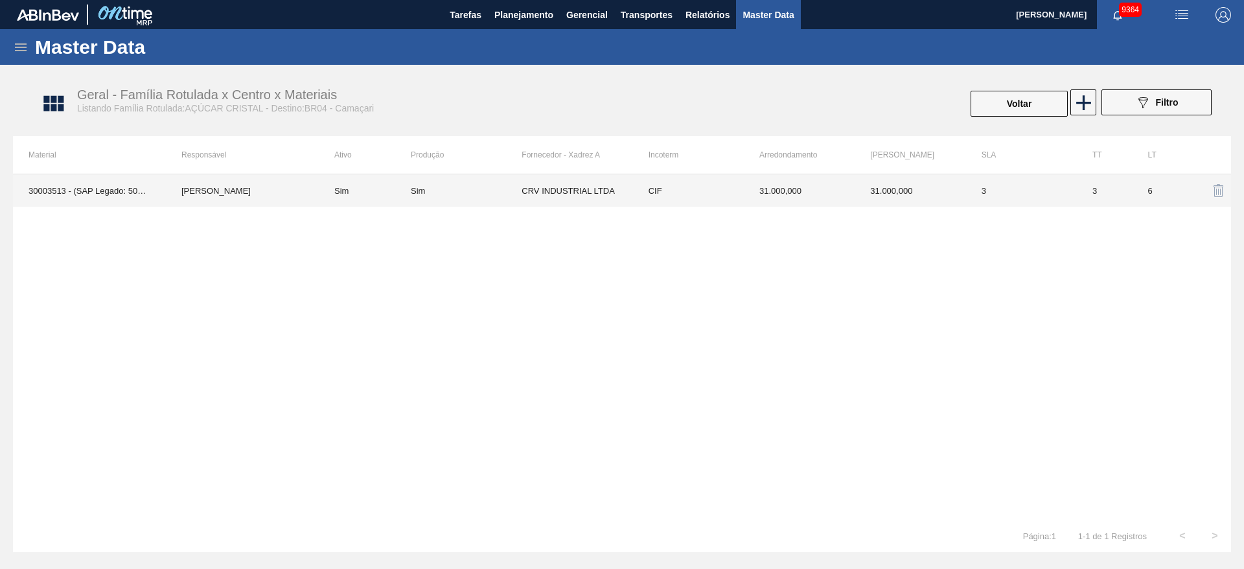
click at [676, 199] on td "CIF" at bounding box center [688, 190] width 111 height 32
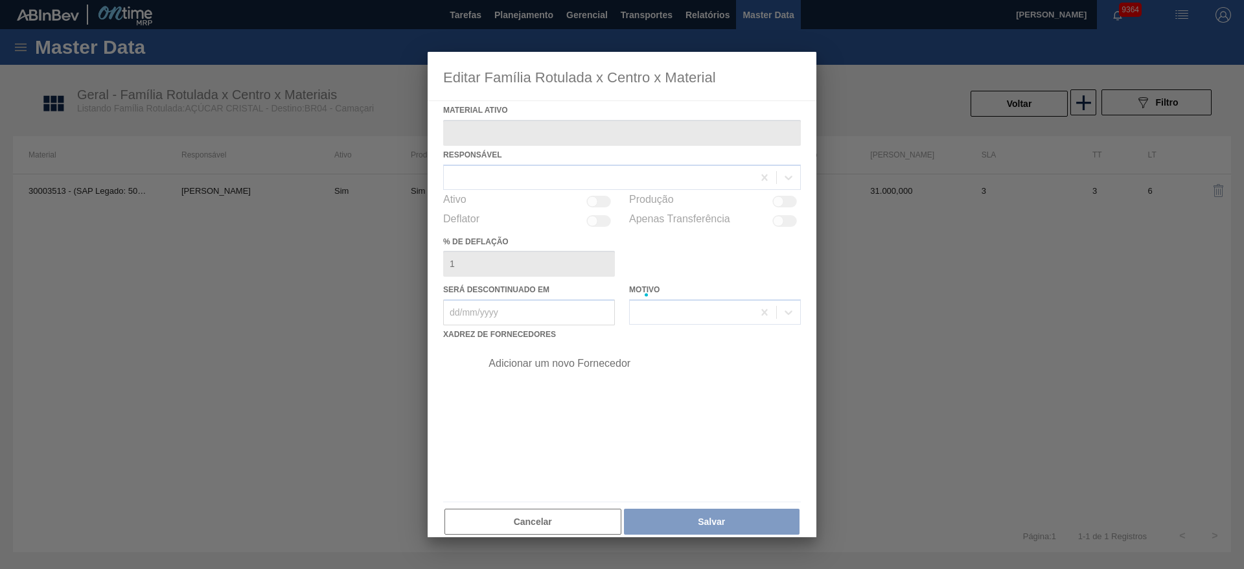
type ativo "30003513 - (SAP Legado: 50007543) - ACUCAR;CRISTAL;;"
checkbox input "true"
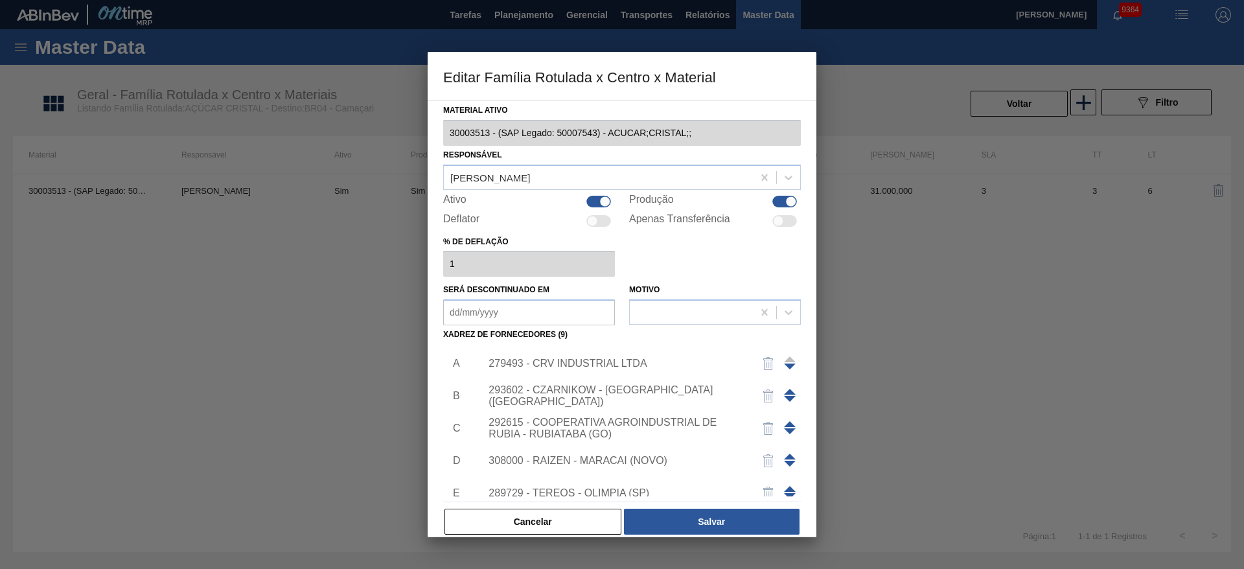
click at [787, 390] on span at bounding box center [790, 392] width 12 height 6
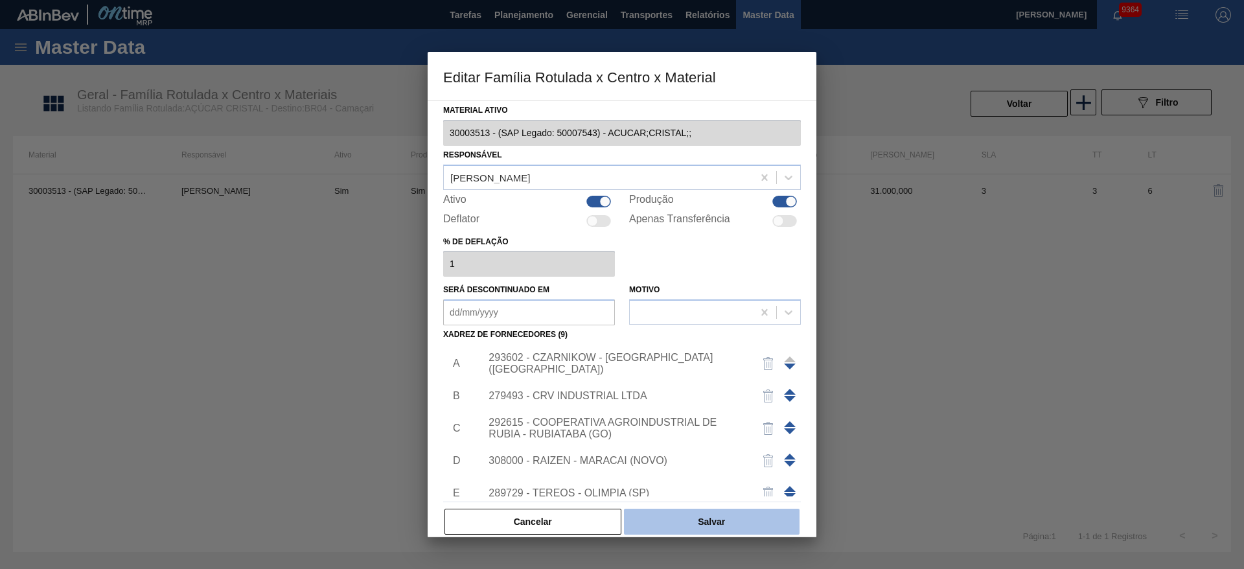
click at [721, 518] on button "Salvar" at bounding box center [712, 521] width 176 height 26
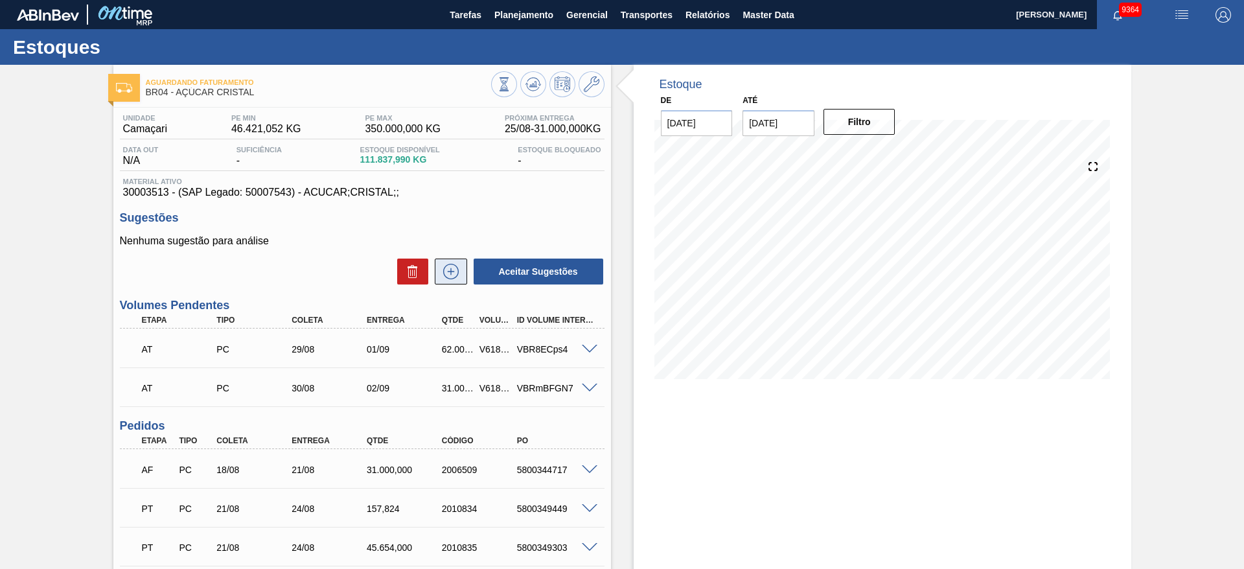
click at [457, 277] on icon at bounding box center [450, 272] width 21 height 16
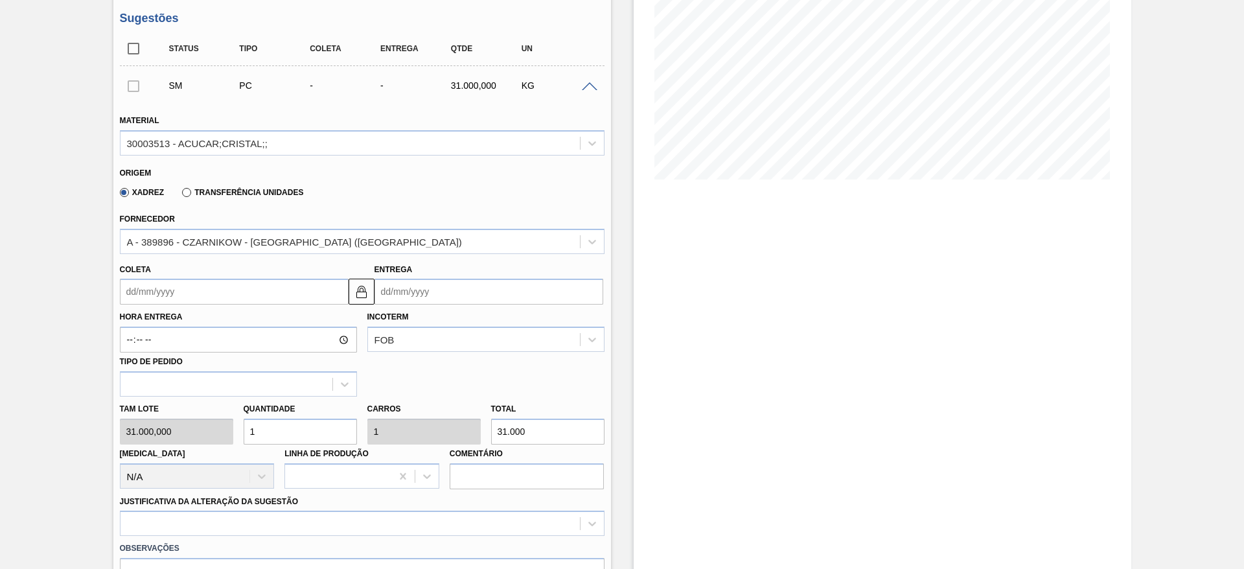
scroll to position [200, 0]
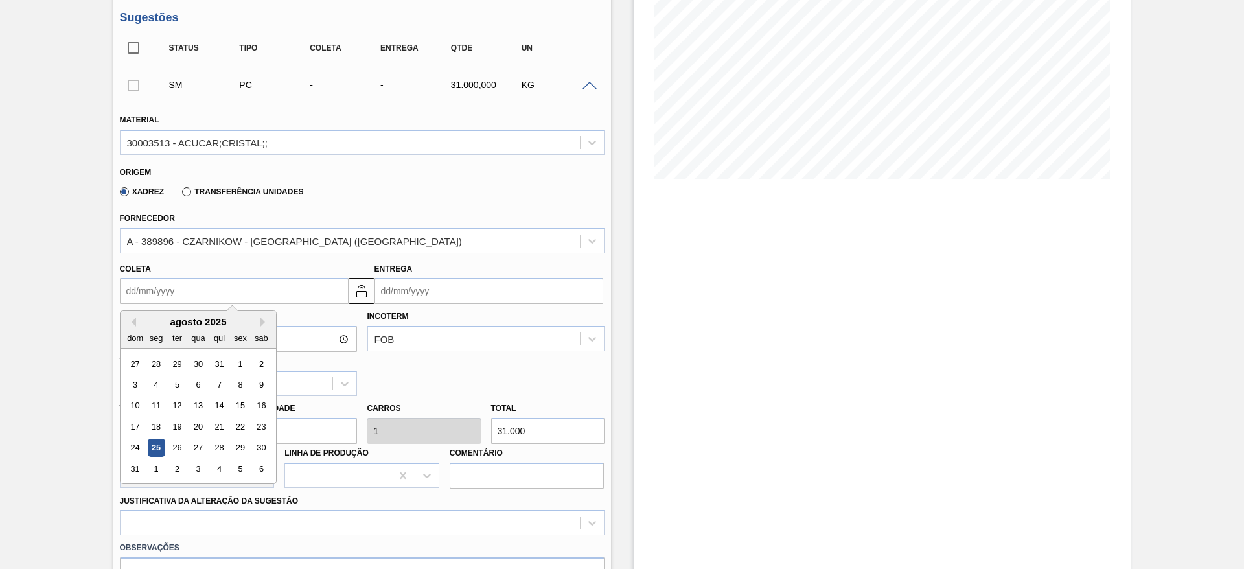
click at [158, 286] on input "Coleta" at bounding box center [234, 291] width 229 height 26
click at [156, 469] on div "1" at bounding box center [155, 468] width 17 height 17
type input "[DATE]"
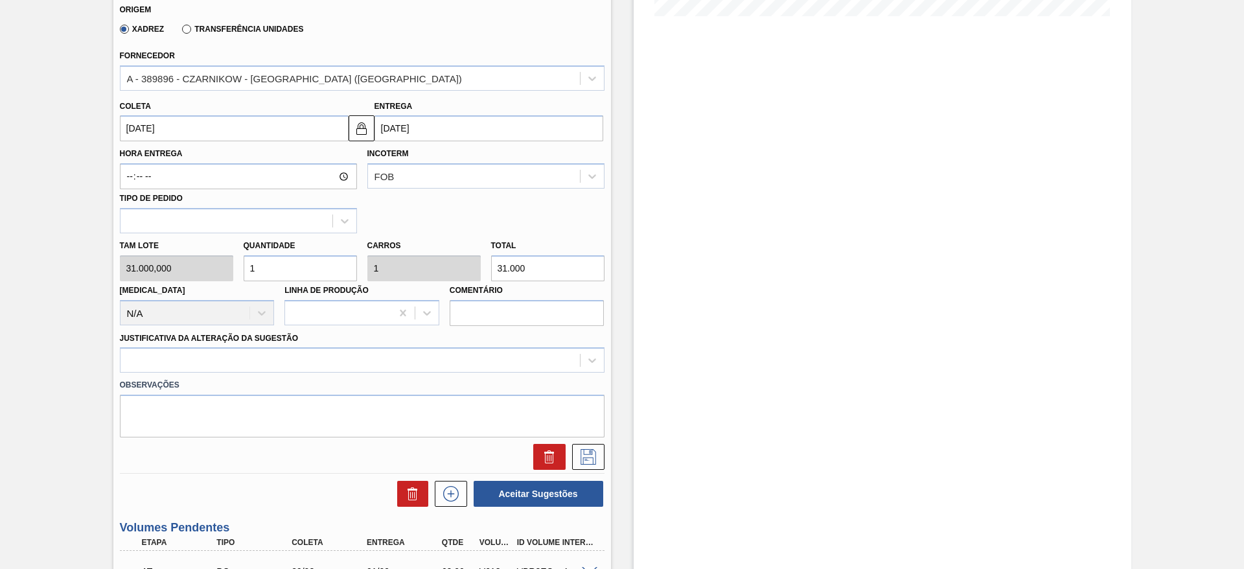
scroll to position [387, 0]
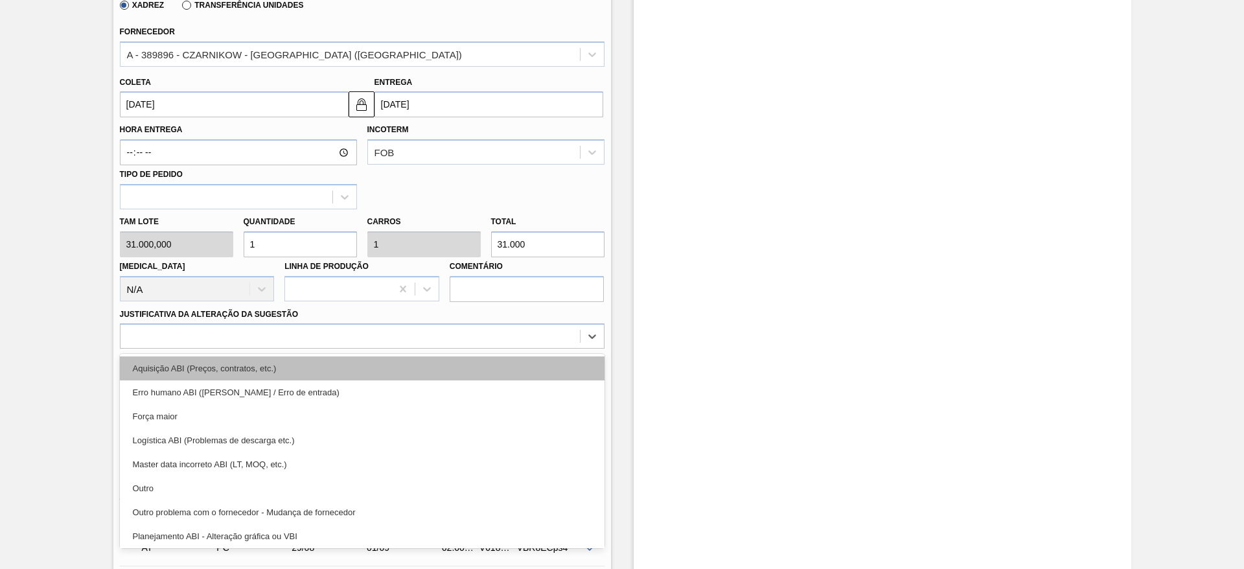
drag, startPoint x: 541, startPoint y: 332, endPoint x: 536, endPoint y: 364, distance: 32.2
click at [536, 348] on div "option Aquisição ABI (Preços, contratos, etc.) focused, 1 of 18. 18 results ava…" at bounding box center [362, 335] width 484 height 25
click at [536, 364] on div "Aquisição ABI (Preços, contratos, etc.)" at bounding box center [362, 368] width 484 height 24
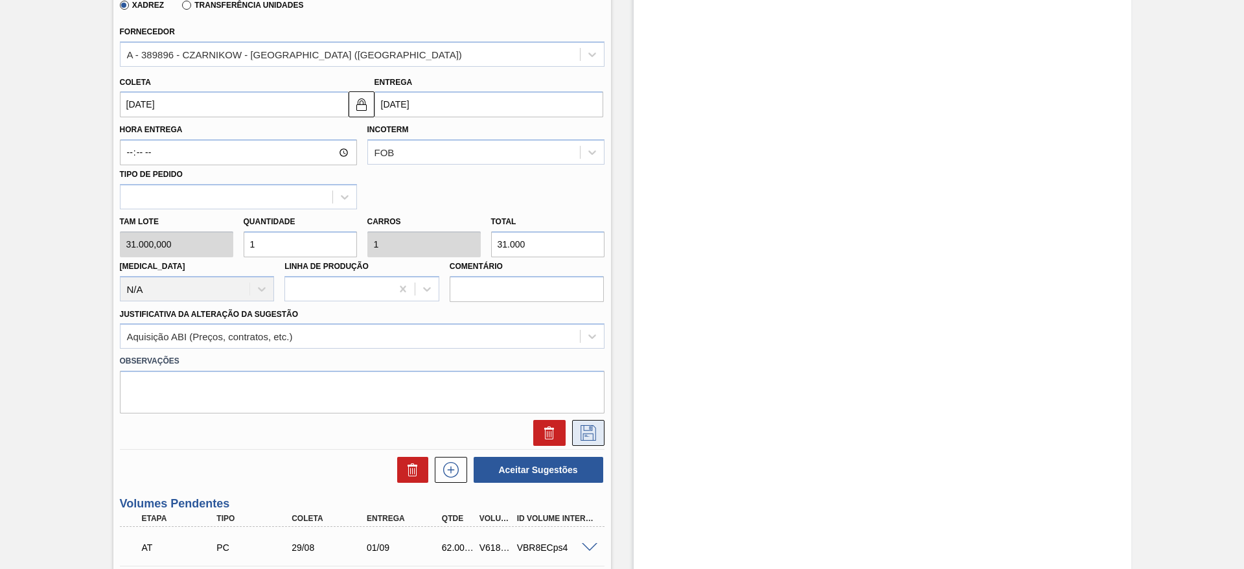
click at [592, 439] on icon at bounding box center [588, 433] width 21 height 16
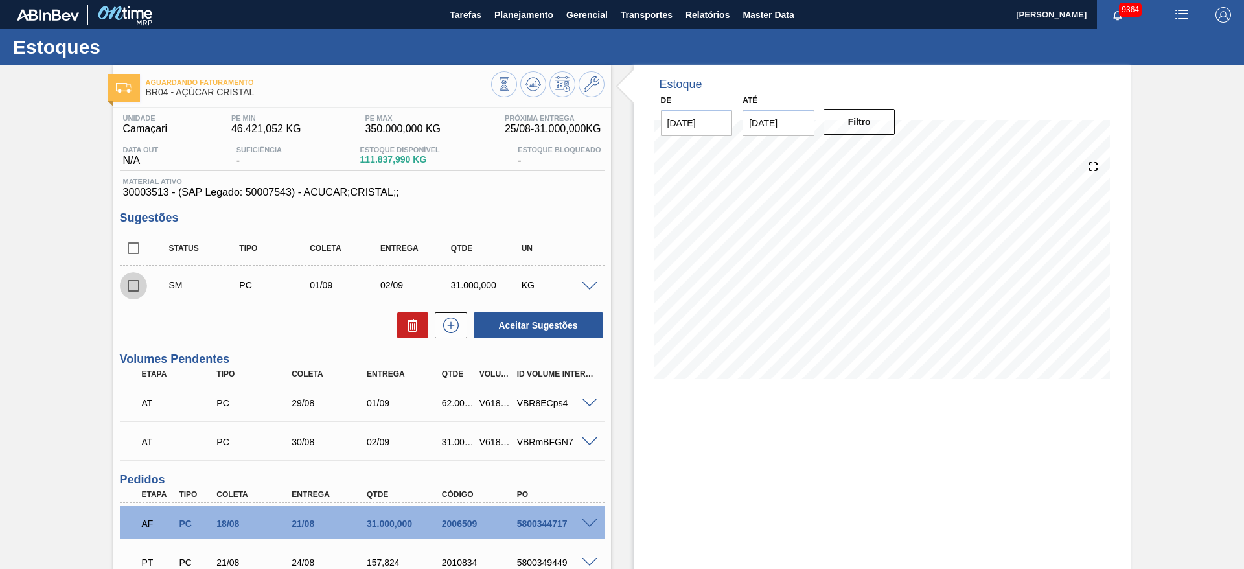
click at [120, 286] on input "checkbox" at bounding box center [133, 285] width 27 height 27
click at [532, 327] on button "Aceitar Sugestões" at bounding box center [538, 325] width 130 height 26
checkbox input "false"
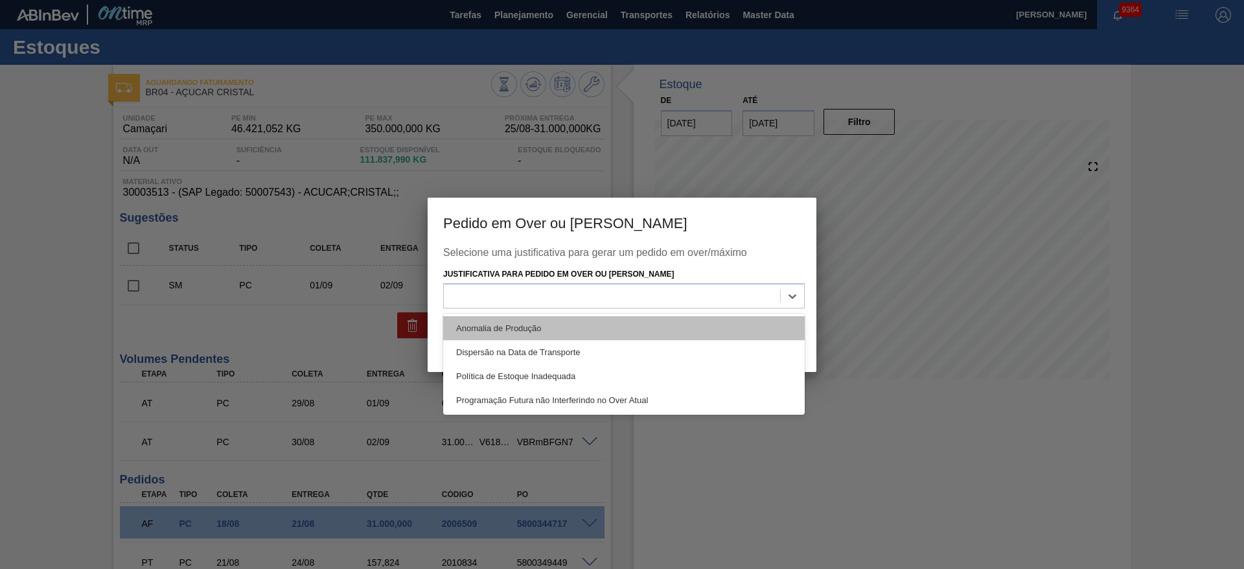
drag, startPoint x: 669, startPoint y: 308, endPoint x: 672, endPoint y: 318, distance: 10.9
click at [672, 308] on div "option Anomalia de Produção focused, 1 of 4. 4 results available. Use Up and Do…" at bounding box center [623, 295] width 361 height 25
click at [672, 318] on div "Anomalia de Produção" at bounding box center [623, 328] width 361 height 24
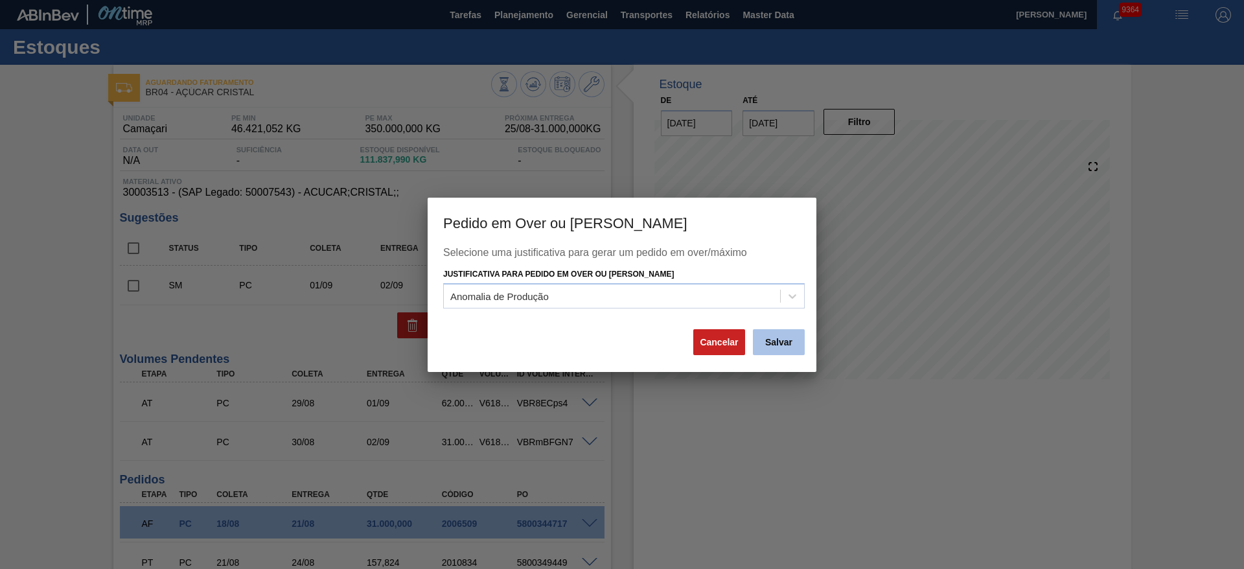
click at [775, 351] on button "Salvar" at bounding box center [779, 342] width 52 height 26
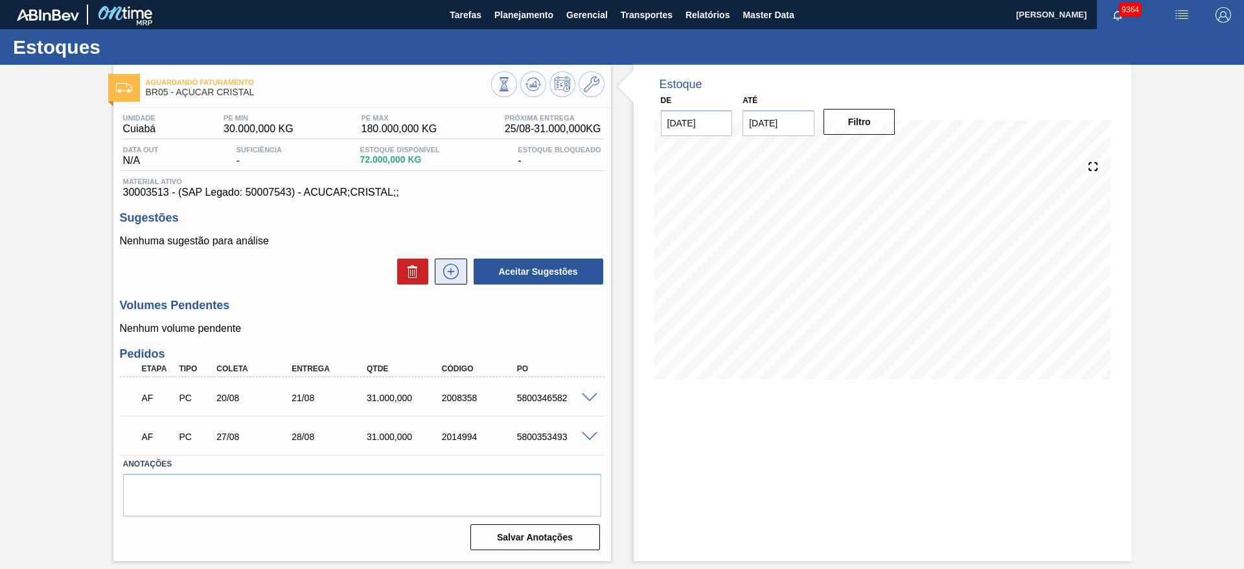
click at [460, 275] on icon at bounding box center [450, 272] width 21 height 16
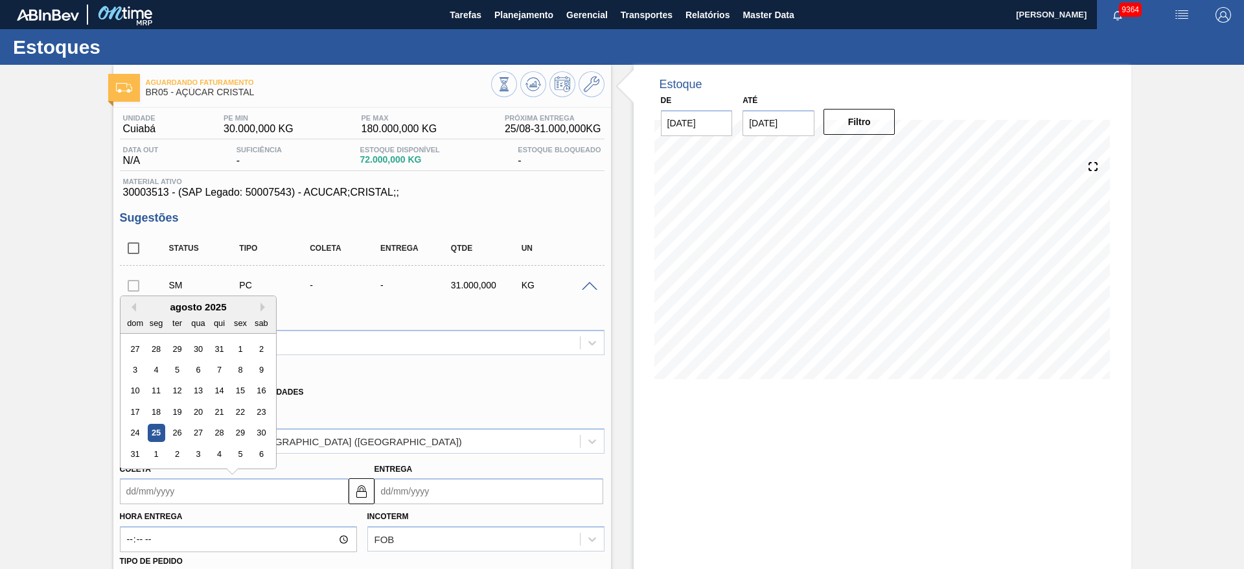
click at [147, 494] on input "Coleta" at bounding box center [234, 491] width 229 height 26
click at [163, 451] on div "1" at bounding box center [155, 453] width 17 height 17
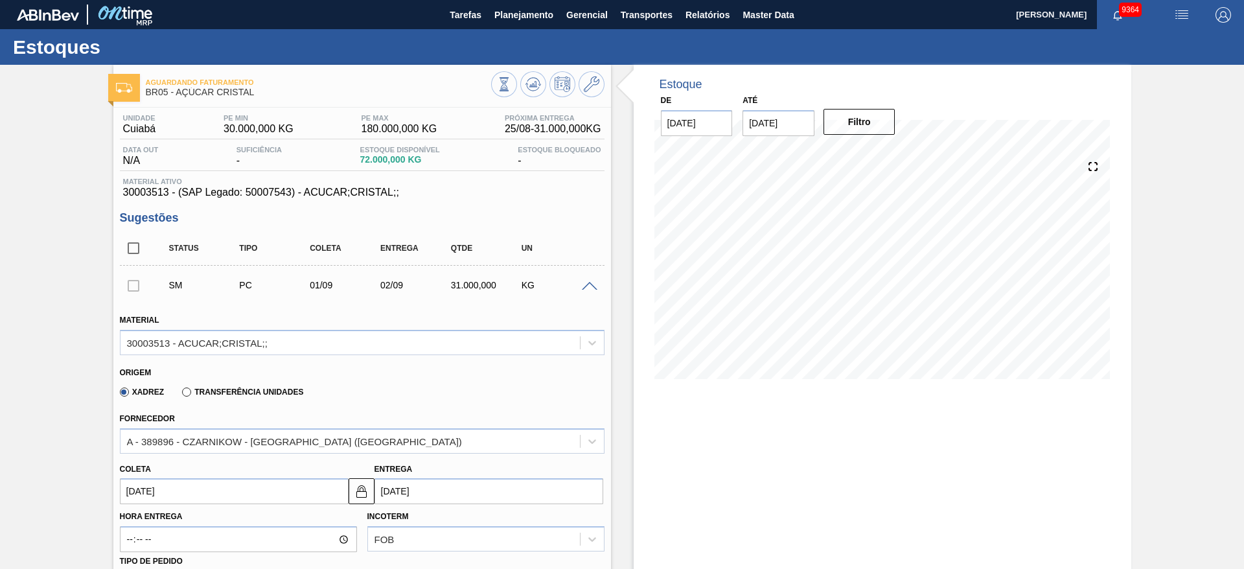
type input "[DATE]"
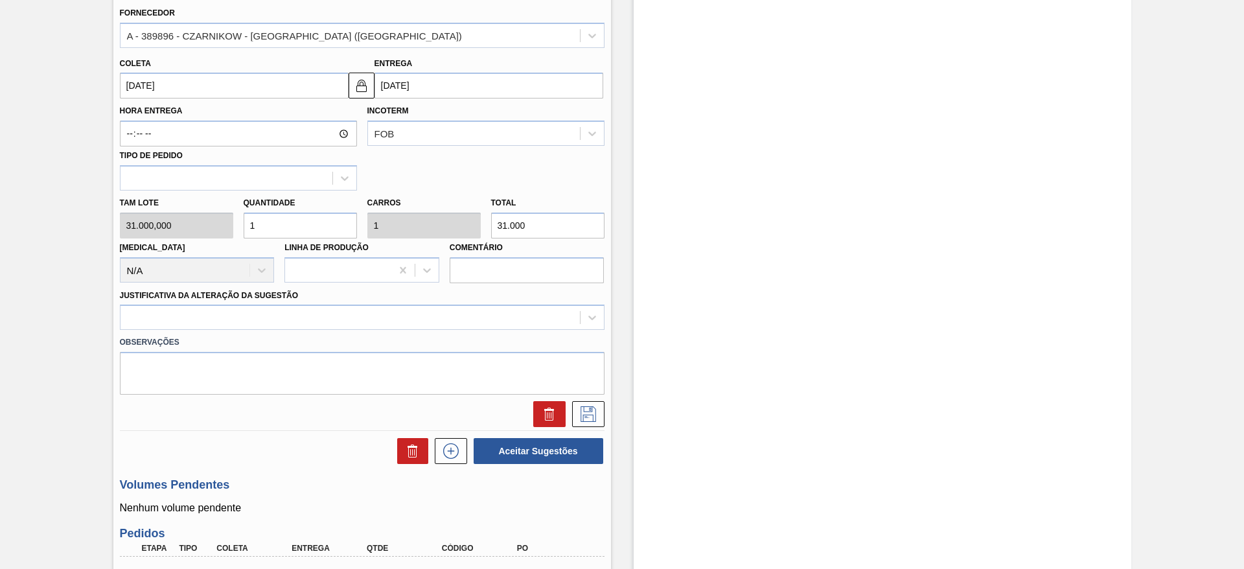
scroll to position [408, 0]
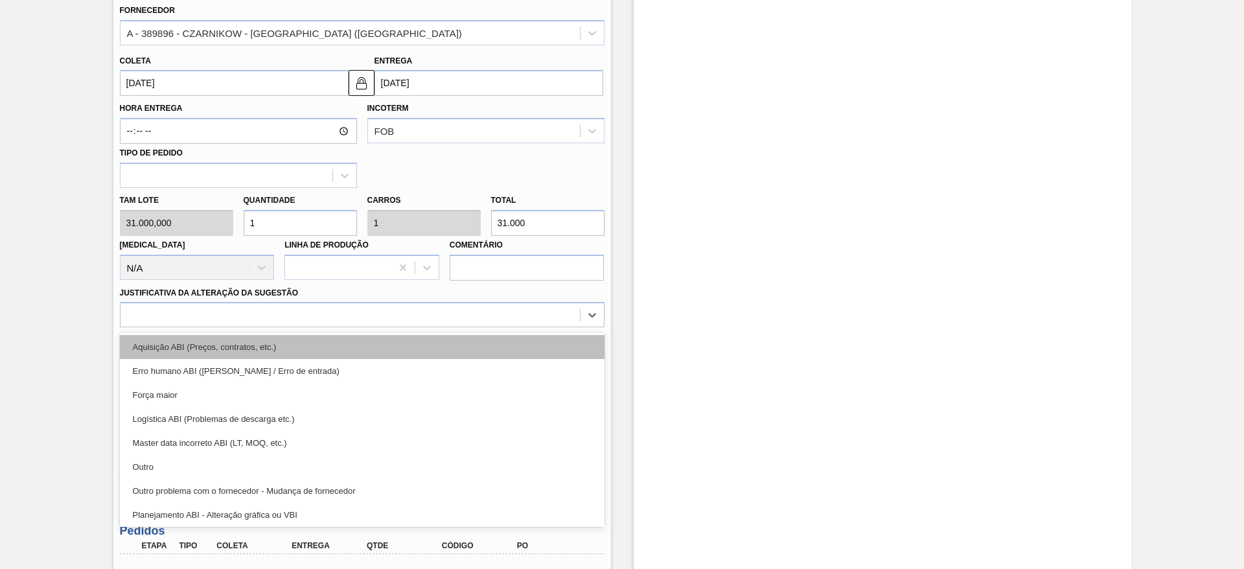
drag, startPoint x: 446, startPoint y: 309, endPoint x: 452, endPoint y: 345, distance: 36.7
click at [452, 327] on div "option Aquisição ABI (Preços, contratos, etc.) focused, 1 of 18. 18 results ava…" at bounding box center [362, 314] width 484 height 25
click at [452, 345] on div "Aquisição ABI (Preços, contratos, etc.)" at bounding box center [362, 347] width 484 height 24
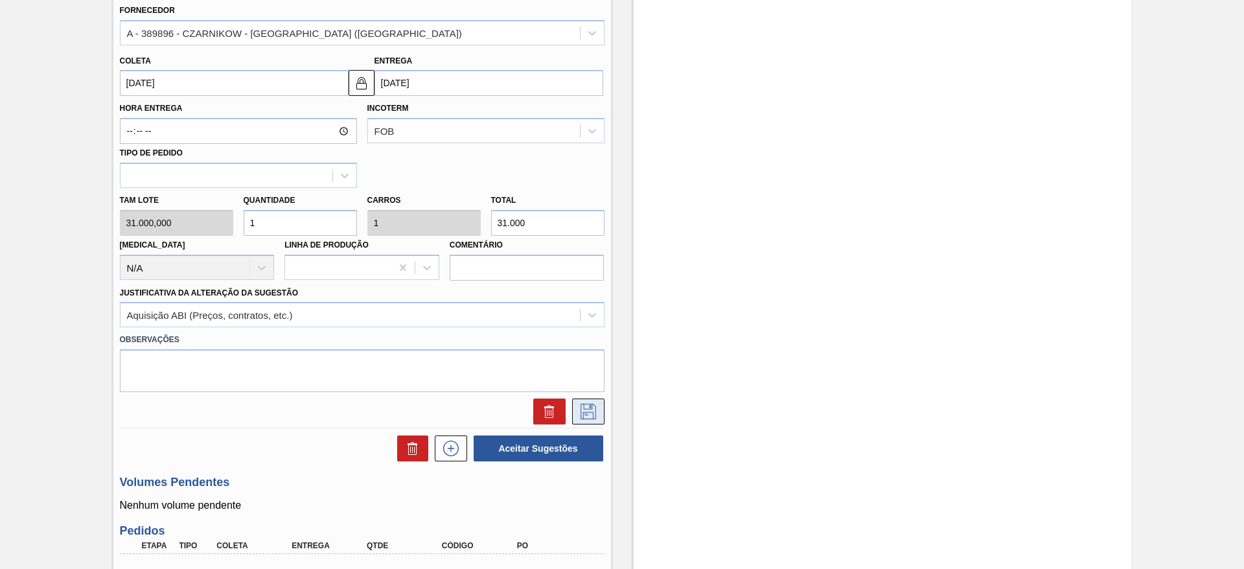
click at [594, 406] on icon at bounding box center [588, 411] width 16 height 16
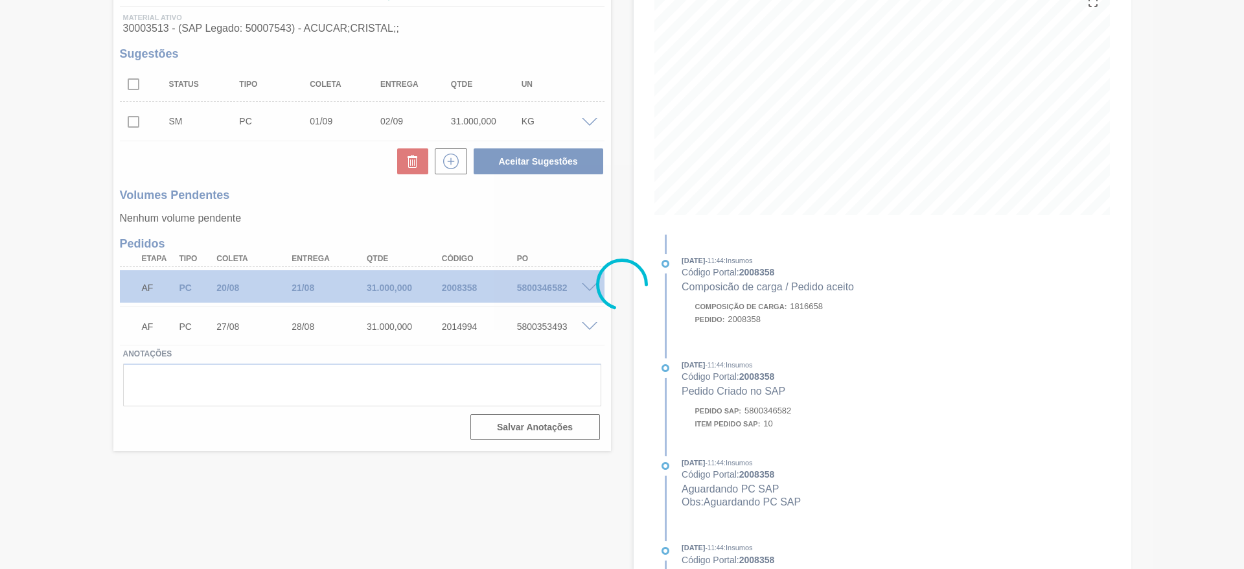
scroll to position [46, 0]
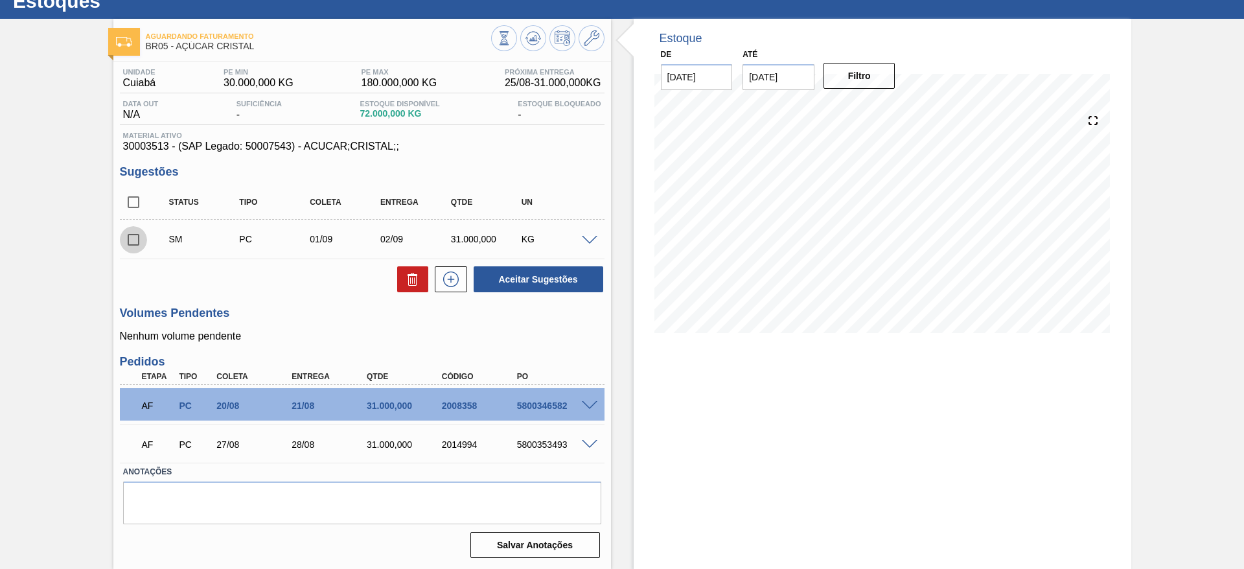
click at [136, 234] on input "checkbox" at bounding box center [133, 239] width 27 height 27
click at [506, 283] on button "Aceitar Sugestões" at bounding box center [538, 279] width 130 height 26
checkbox input "false"
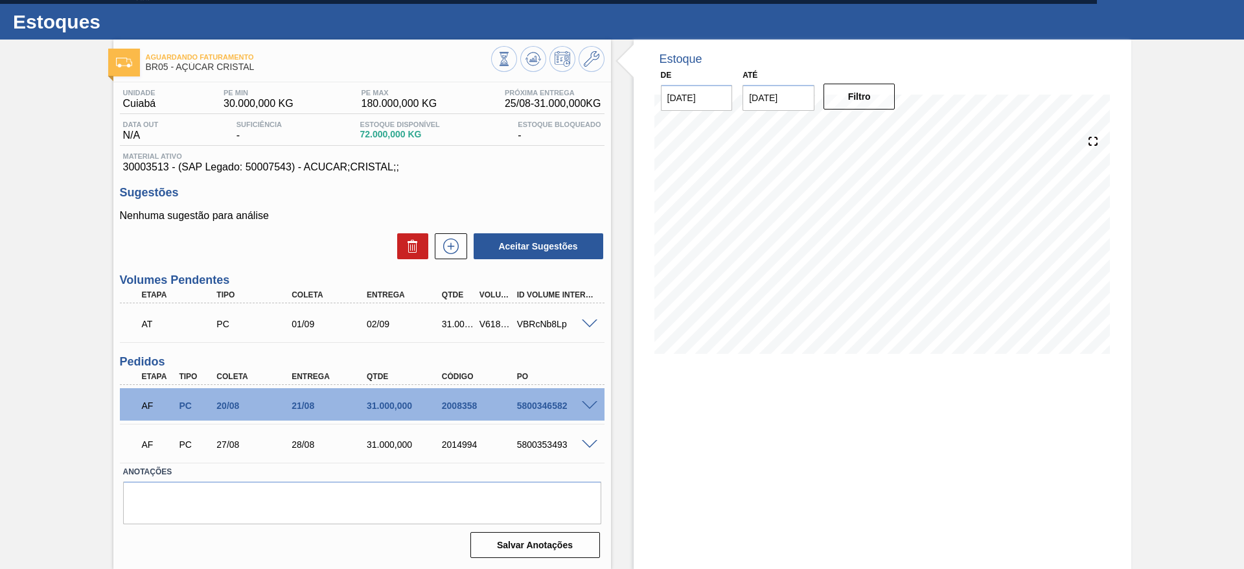
scroll to position [25, 0]
click at [589, 405] on span at bounding box center [590, 406] width 16 height 10
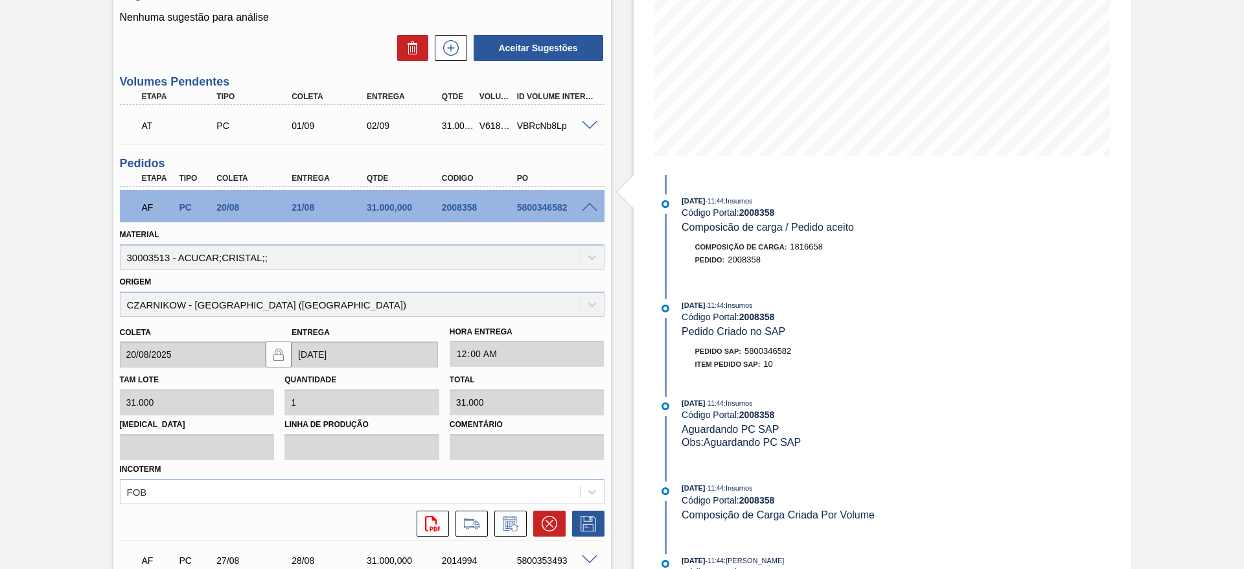
scroll to position [225, 0]
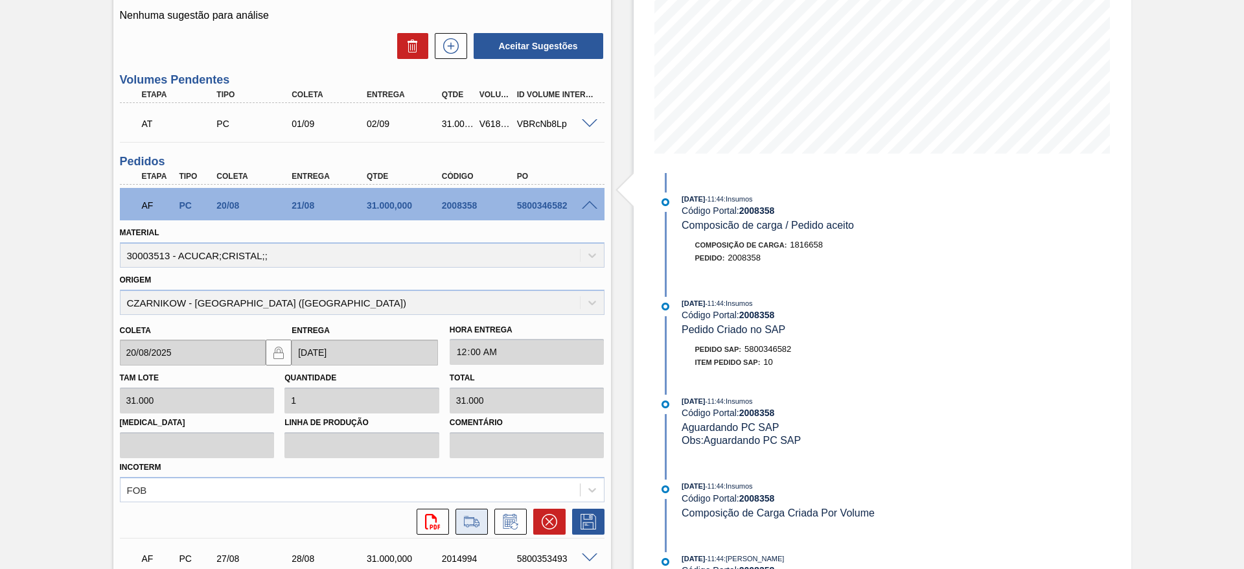
click at [476, 518] on icon at bounding box center [471, 522] width 21 height 16
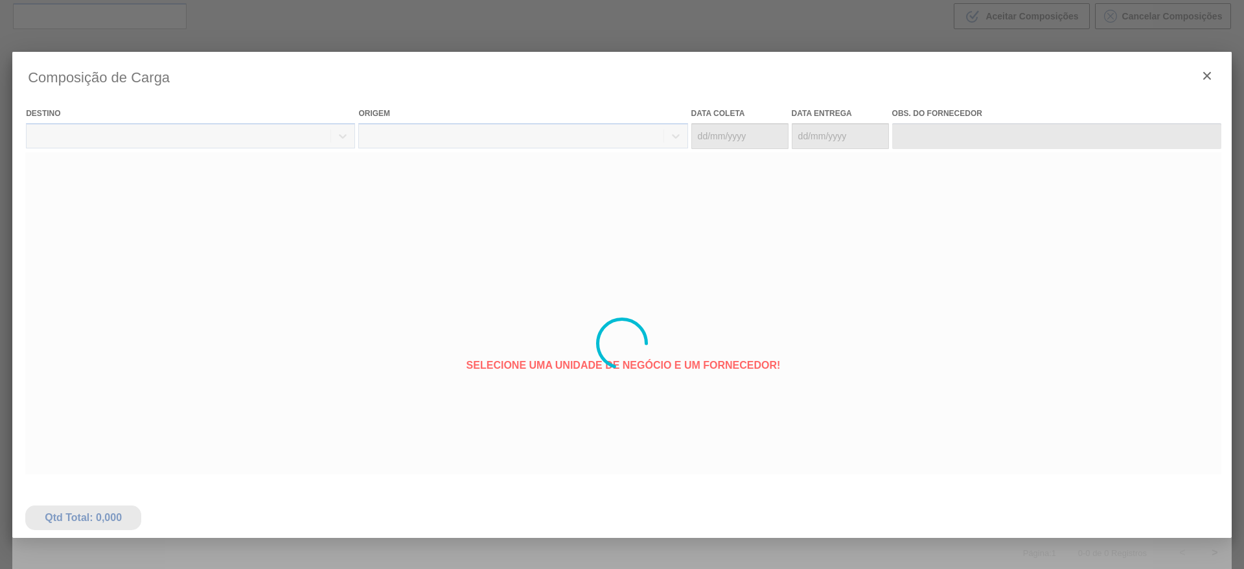
type coleta "20/08/2025"
type entrega "[DATE]"
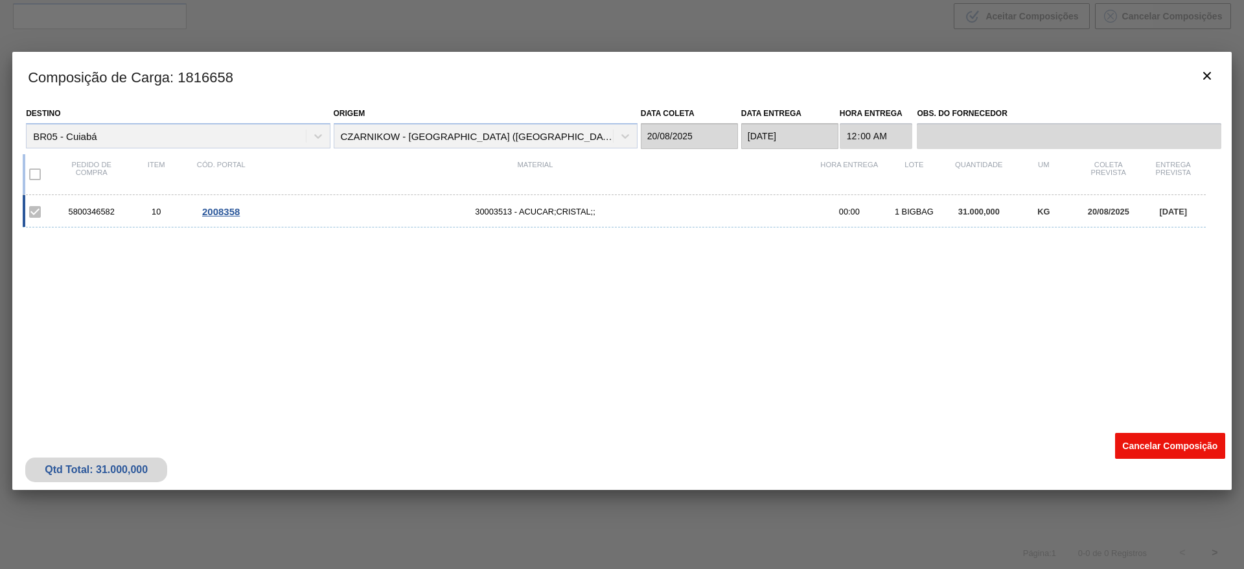
click at [1119, 438] on button "Cancelar Composição" at bounding box center [1170, 446] width 110 height 26
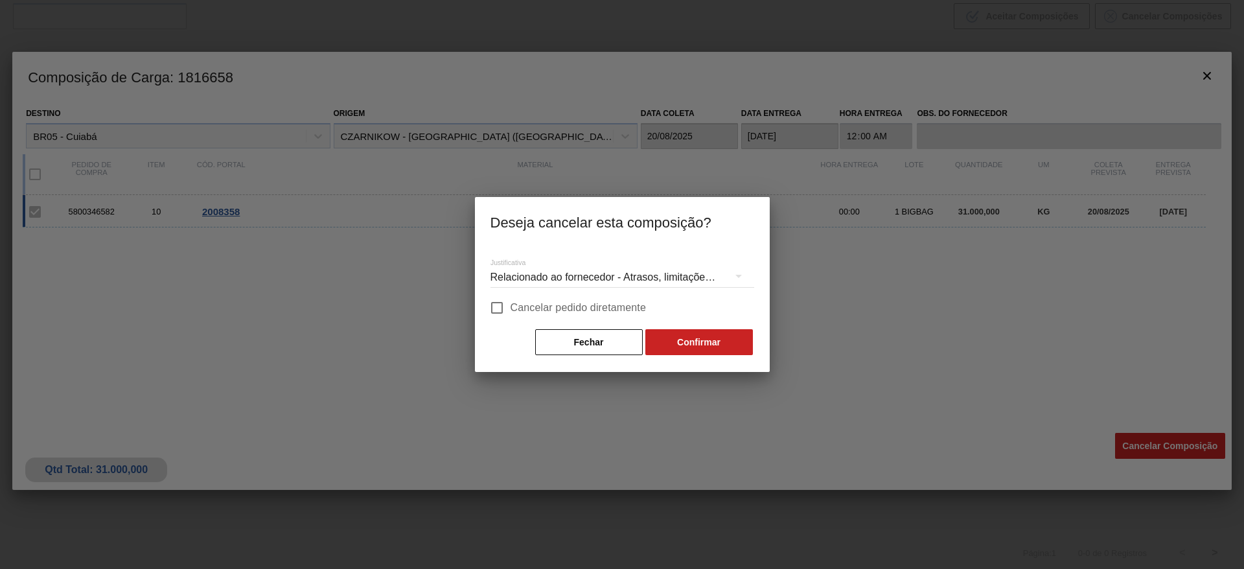
click at [615, 304] on span "Cancelar pedido diretamente" at bounding box center [578, 308] width 136 height 16
click at [510, 304] on input "Cancelar pedido diretamente" at bounding box center [496, 307] width 27 height 27
checkbox input "true"
click at [689, 341] on button "Confirmar" at bounding box center [699, 342] width 108 height 26
